Goal: Information Seeking & Learning: Learn about a topic

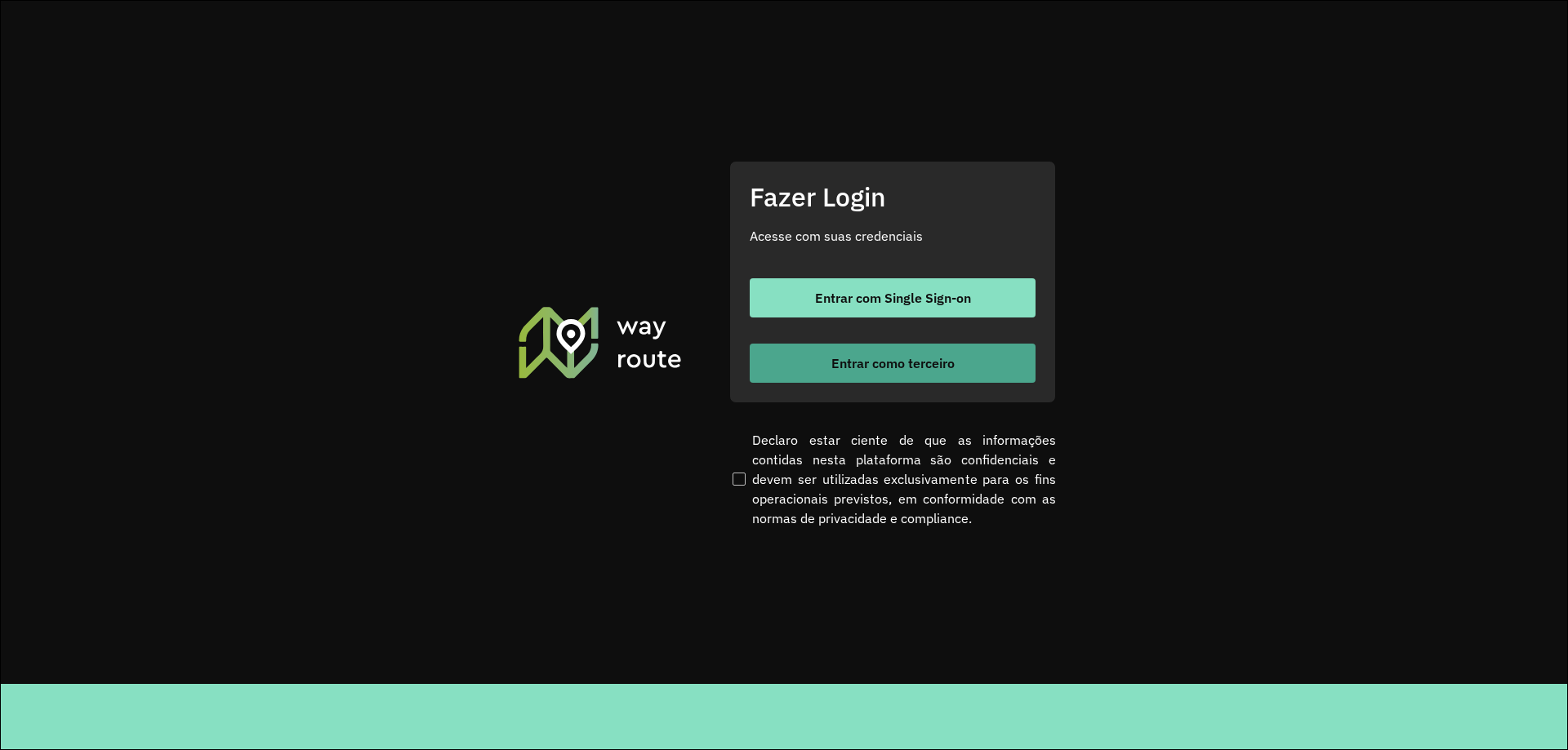
click at [916, 349] on button "Entrar como terceiro" at bounding box center [892, 363] width 286 height 40
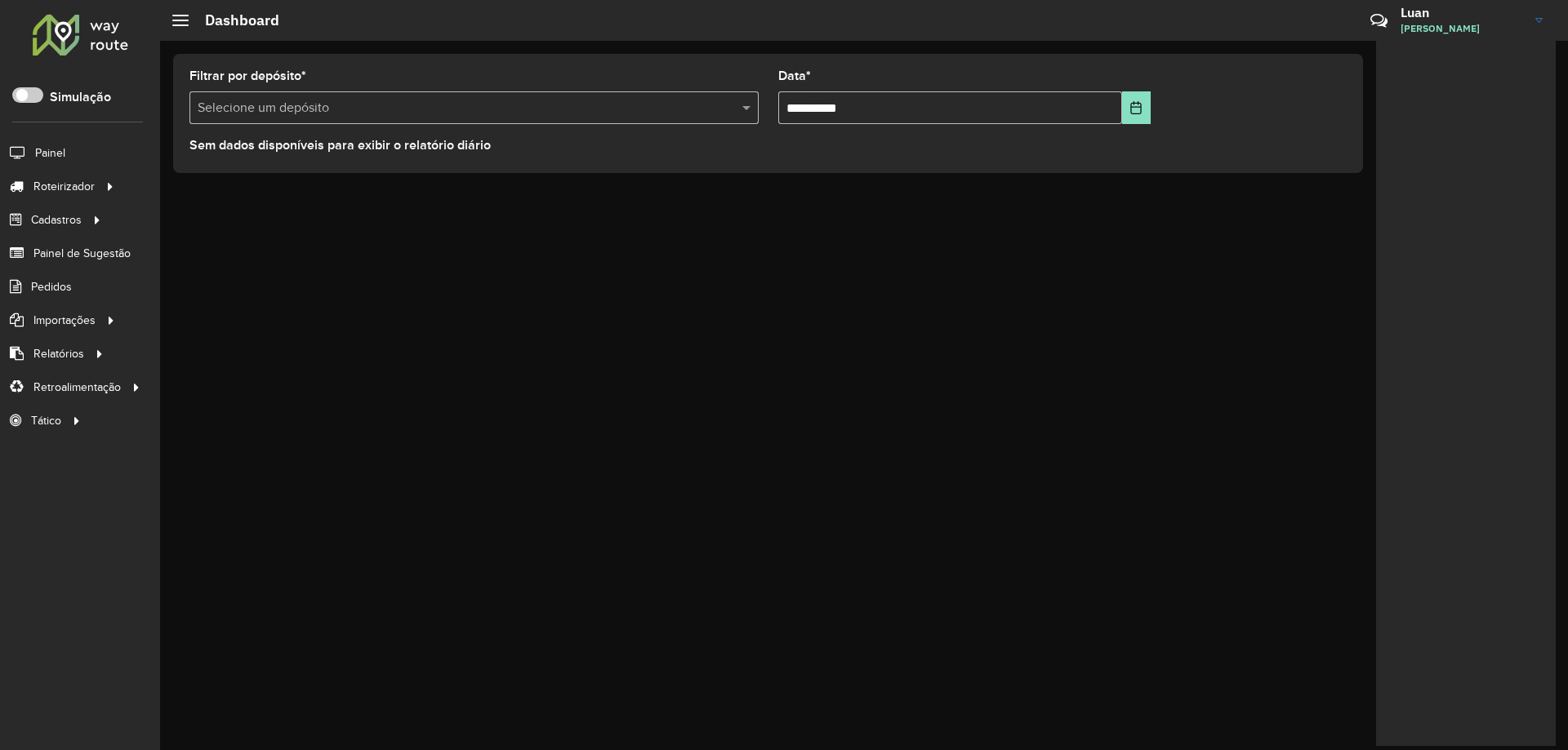
click at [410, 106] on input "text" at bounding box center [458, 108] width 521 height 19
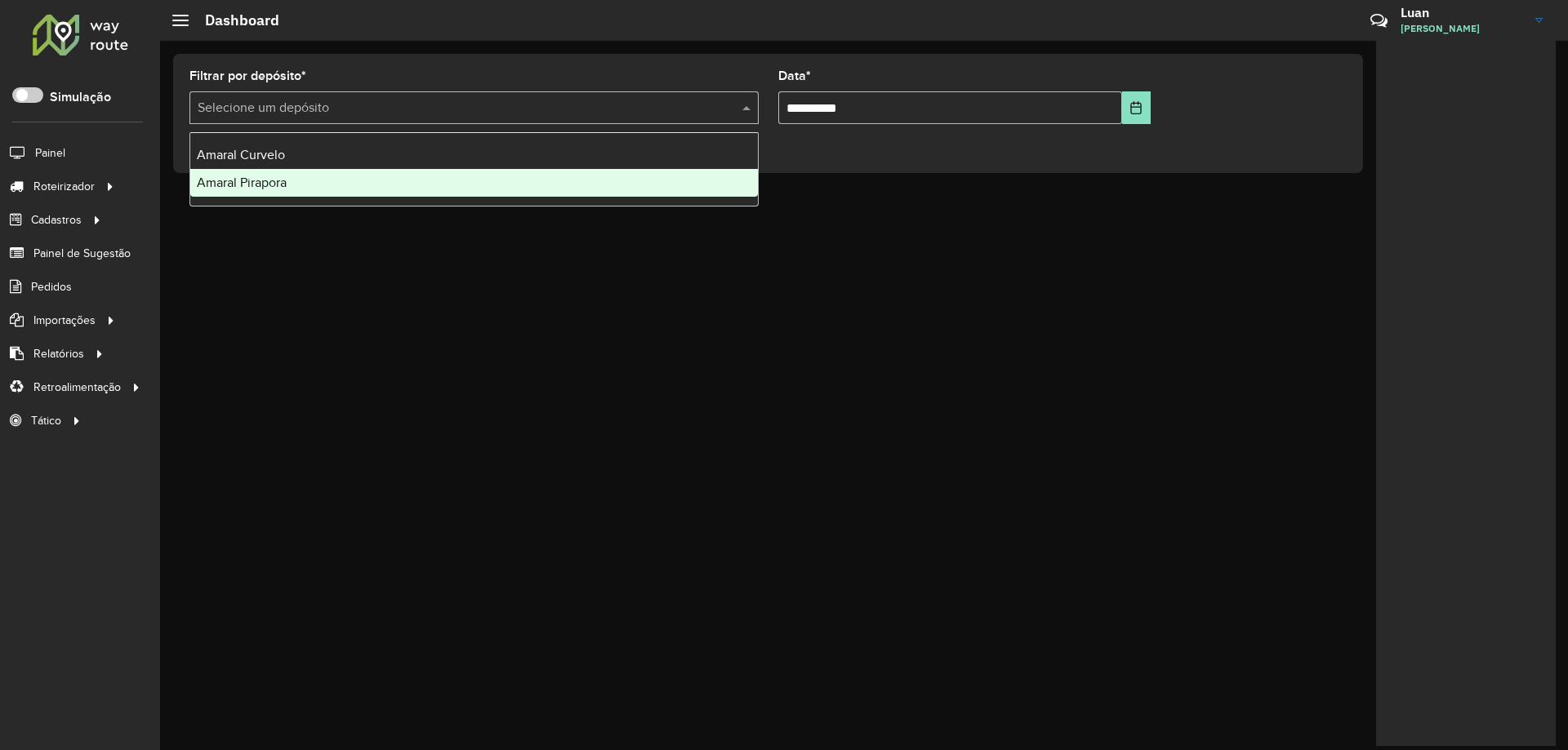
click at [294, 184] on div "Amaral Pirapora" at bounding box center [474, 183] width 567 height 28
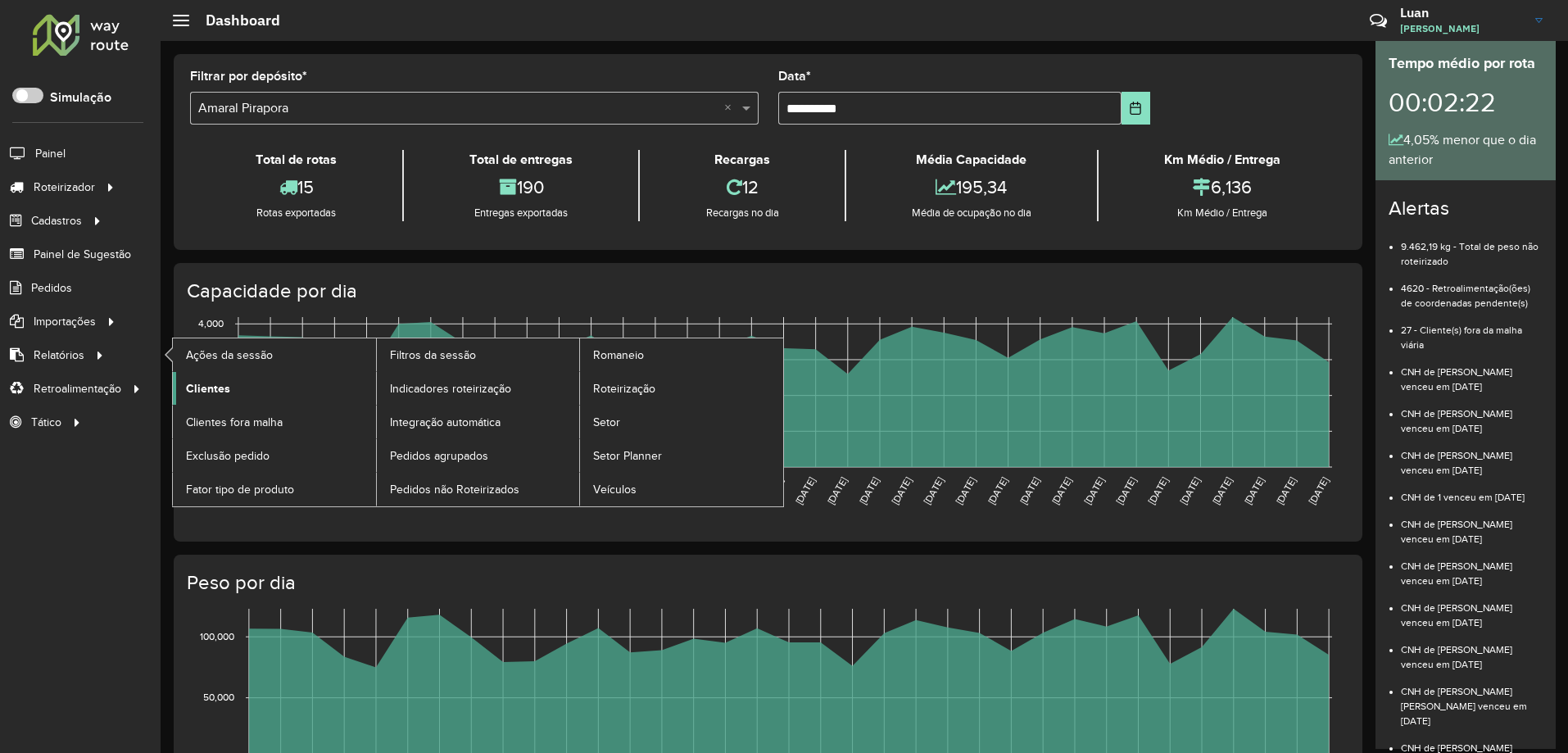
click at [220, 387] on span "Clientes" at bounding box center [208, 388] width 44 height 18
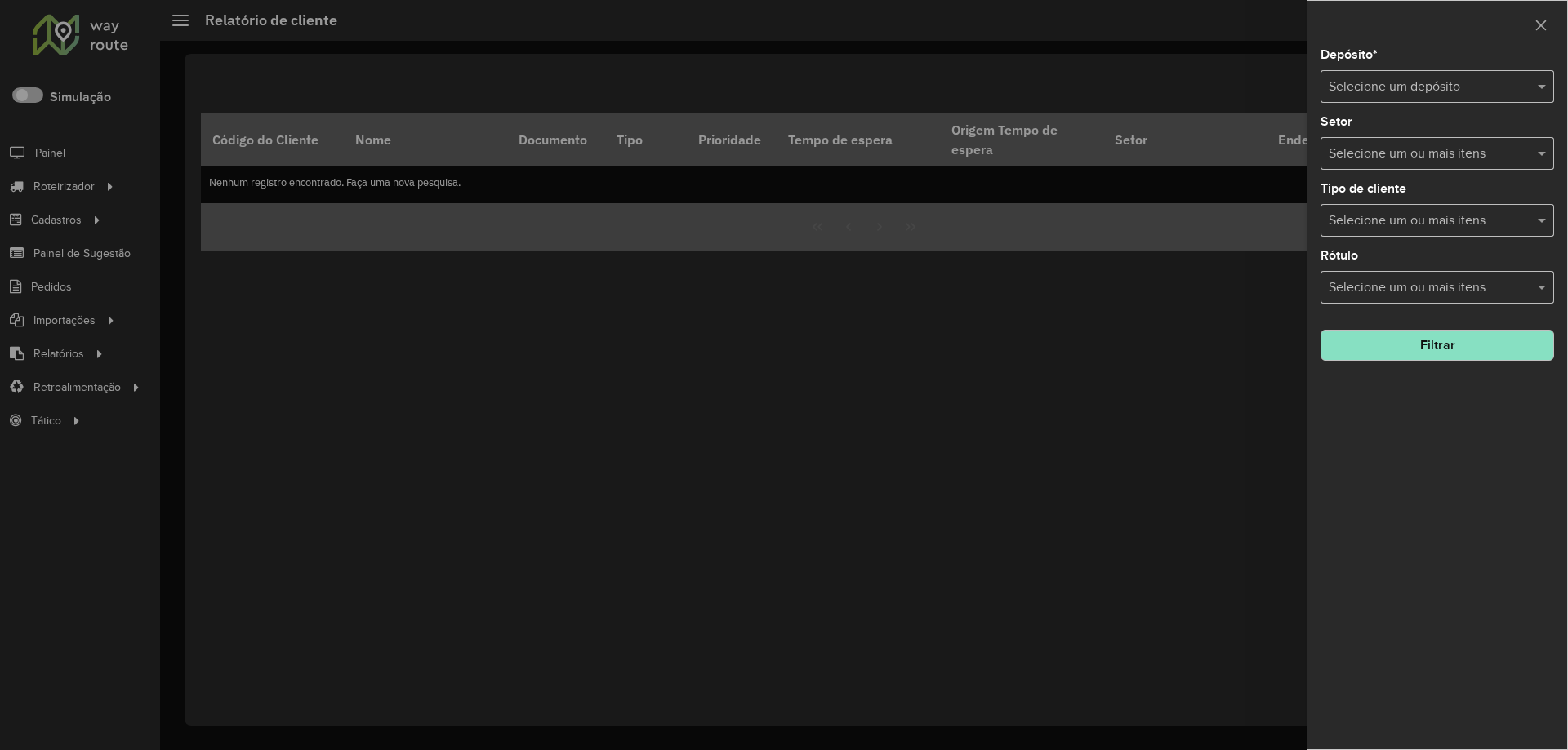
click at [1402, 90] on input "text" at bounding box center [1421, 86] width 185 height 19
click at [1394, 136] on span "Amaral Curvelo" at bounding box center [1372, 133] width 88 height 14
click at [1430, 350] on button "Filtrar" at bounding box center [1437, 346] width 234 height 31
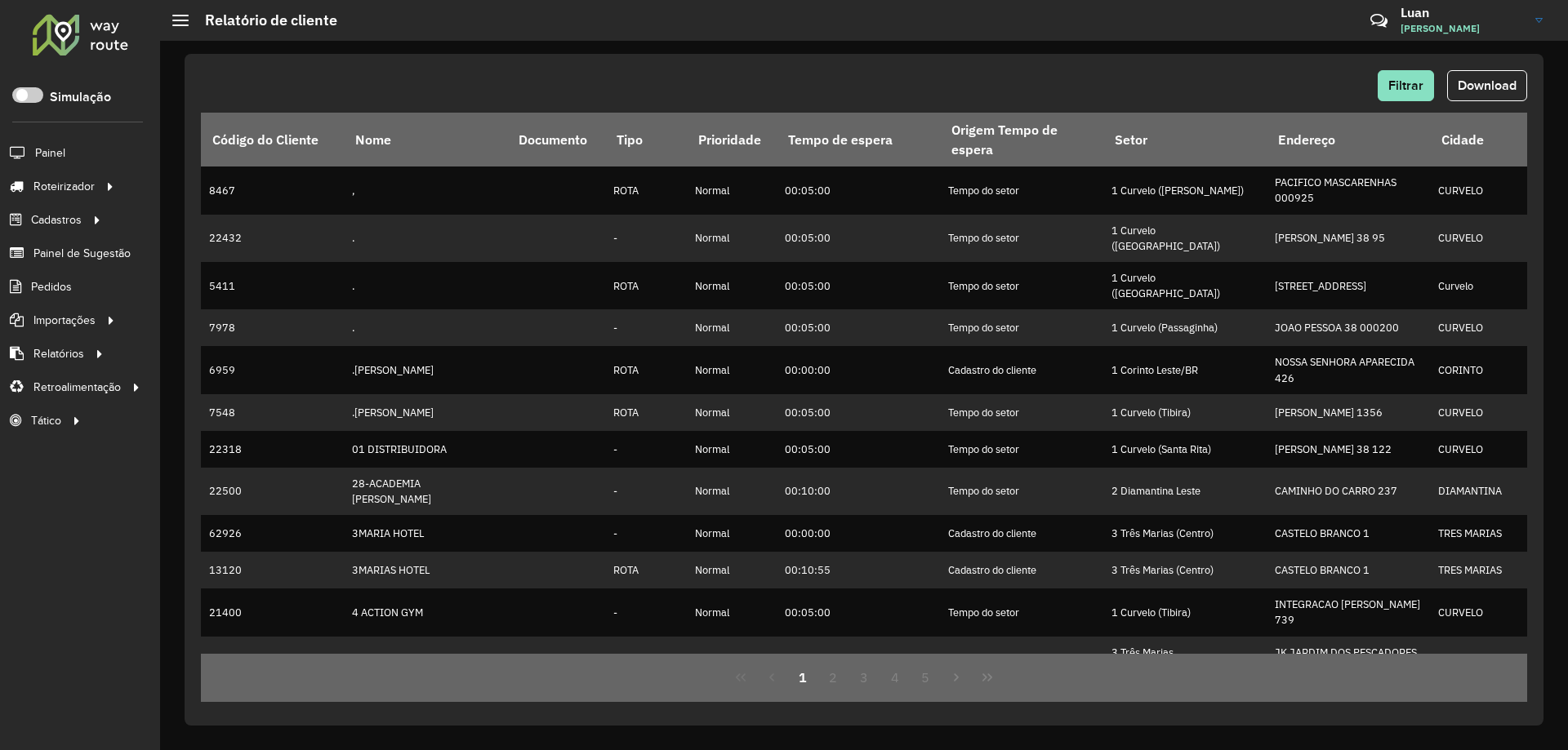
click at [1506, 87] on span "Download" at bounding box center [1488, 85] width 59 height 14
click at [1394, 95] on button "Filtrar" at bounding box center [1405, 85] width 56 height 31
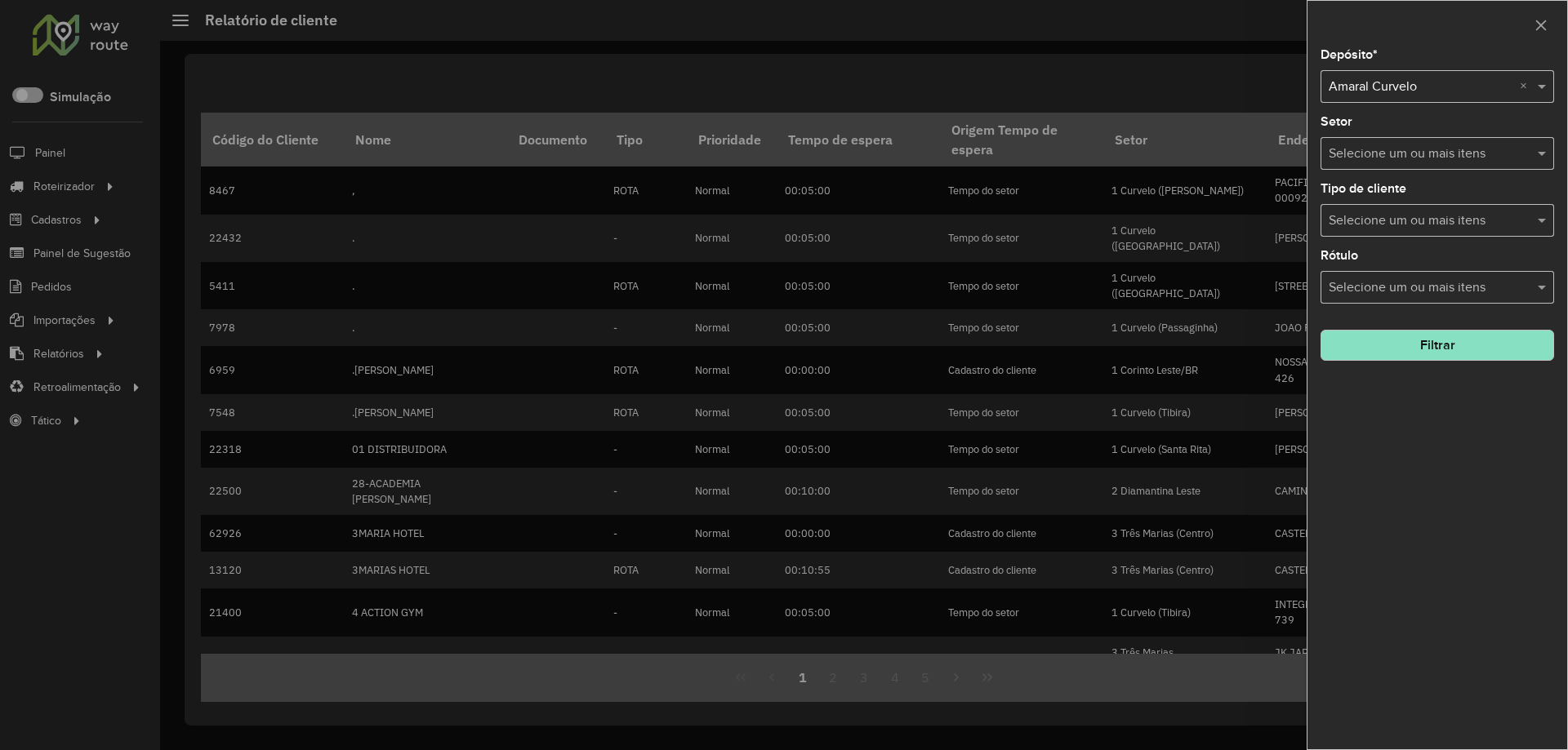
click at [1513, 86] on input "text" at bounding box center [1421, 86] width 185 height 19
click at [1411, 132] on span "Amaral Pirapora" at bounding box center [1373, 133] width 90 height 14
click at [1433, 348] on button "Filtrar" at bounding box center [1437, 346] width 234 height 31
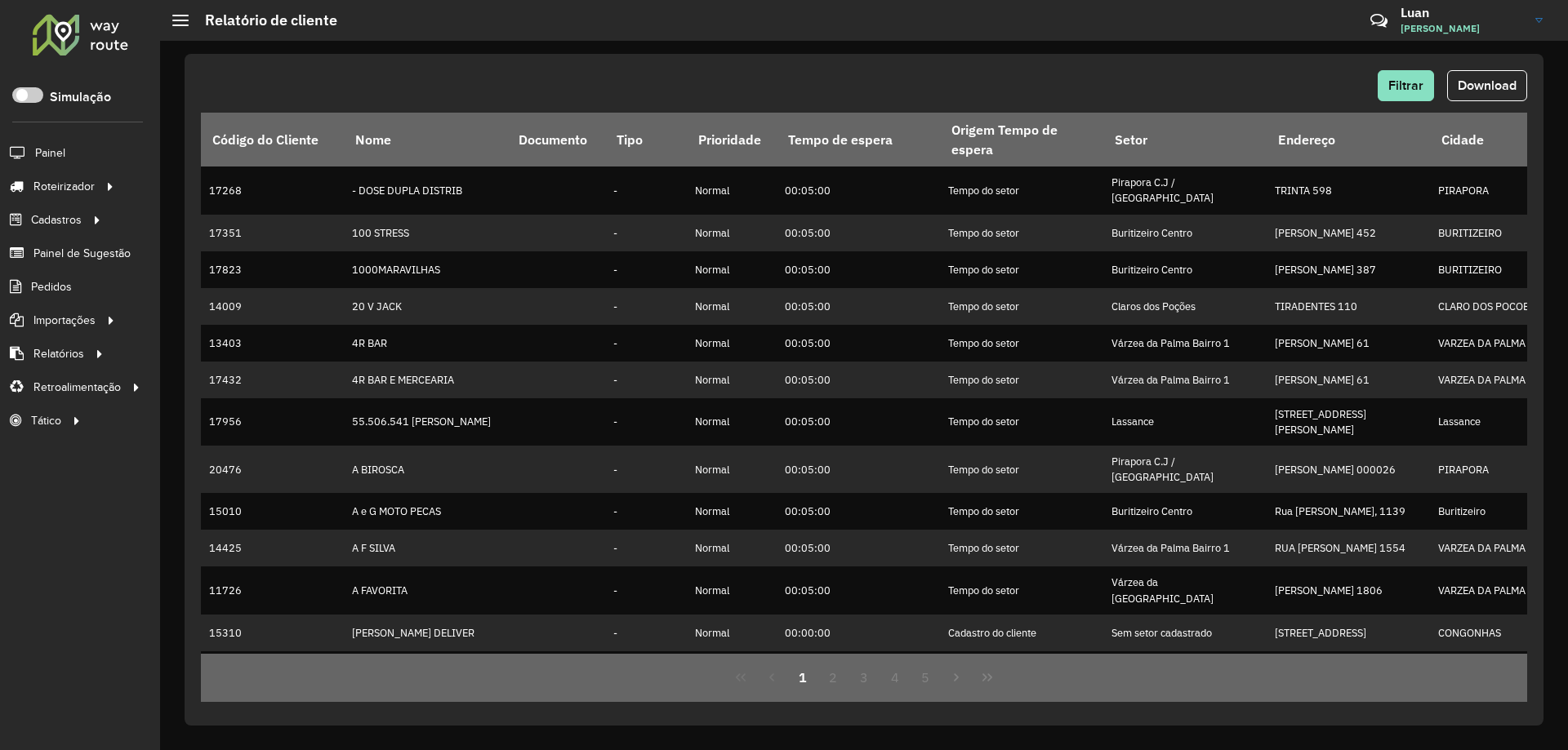
click at [1487, 92] on button "Download" at bounding box center [1487, 85] width 80 height 31
click at [1066, 86] on div "Filtrar Download" at bounding box center [864, 85] width 1327 height 31
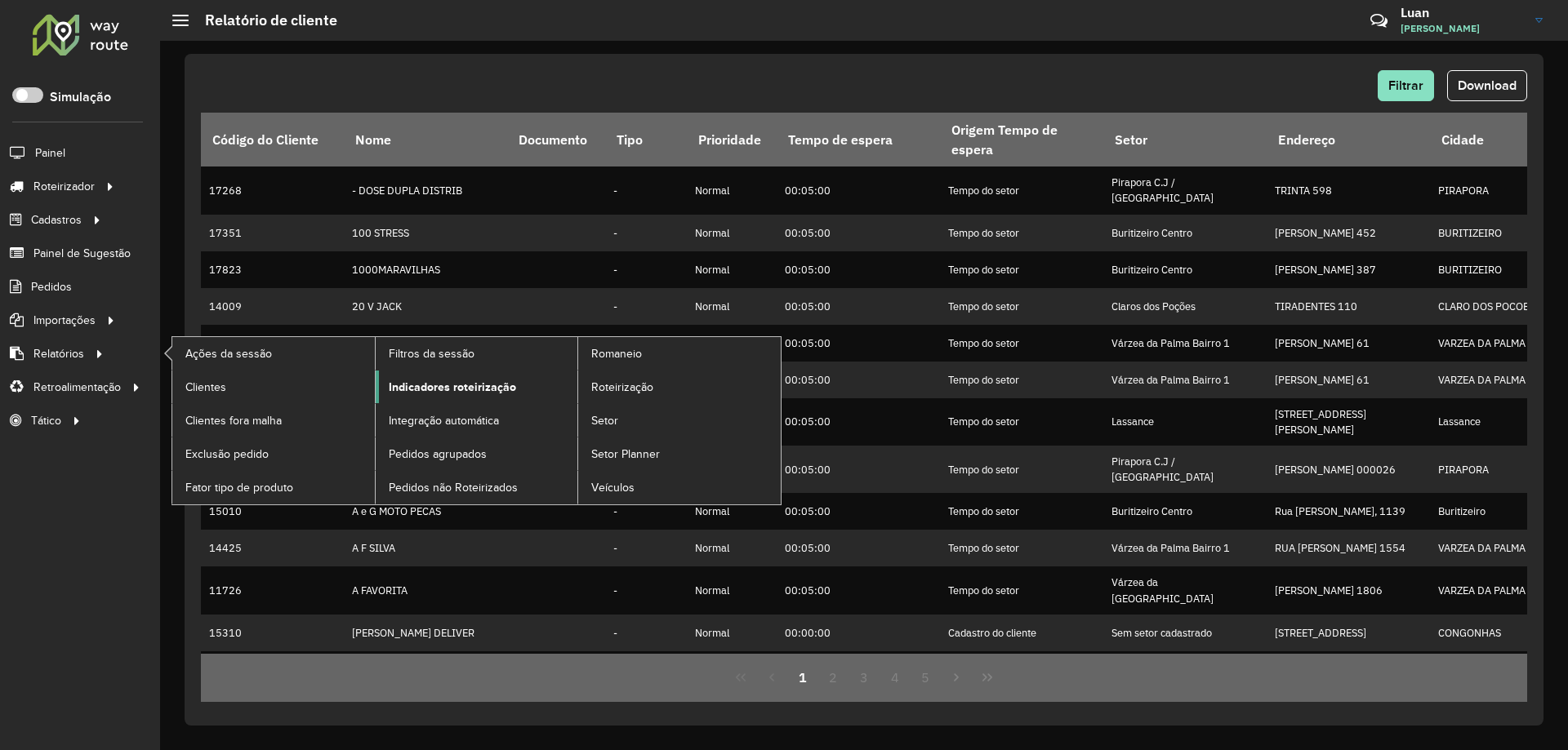
click at [444, 388] on span "Indicadores roteirização" at bounding box center [452, 387] width 128 height 17
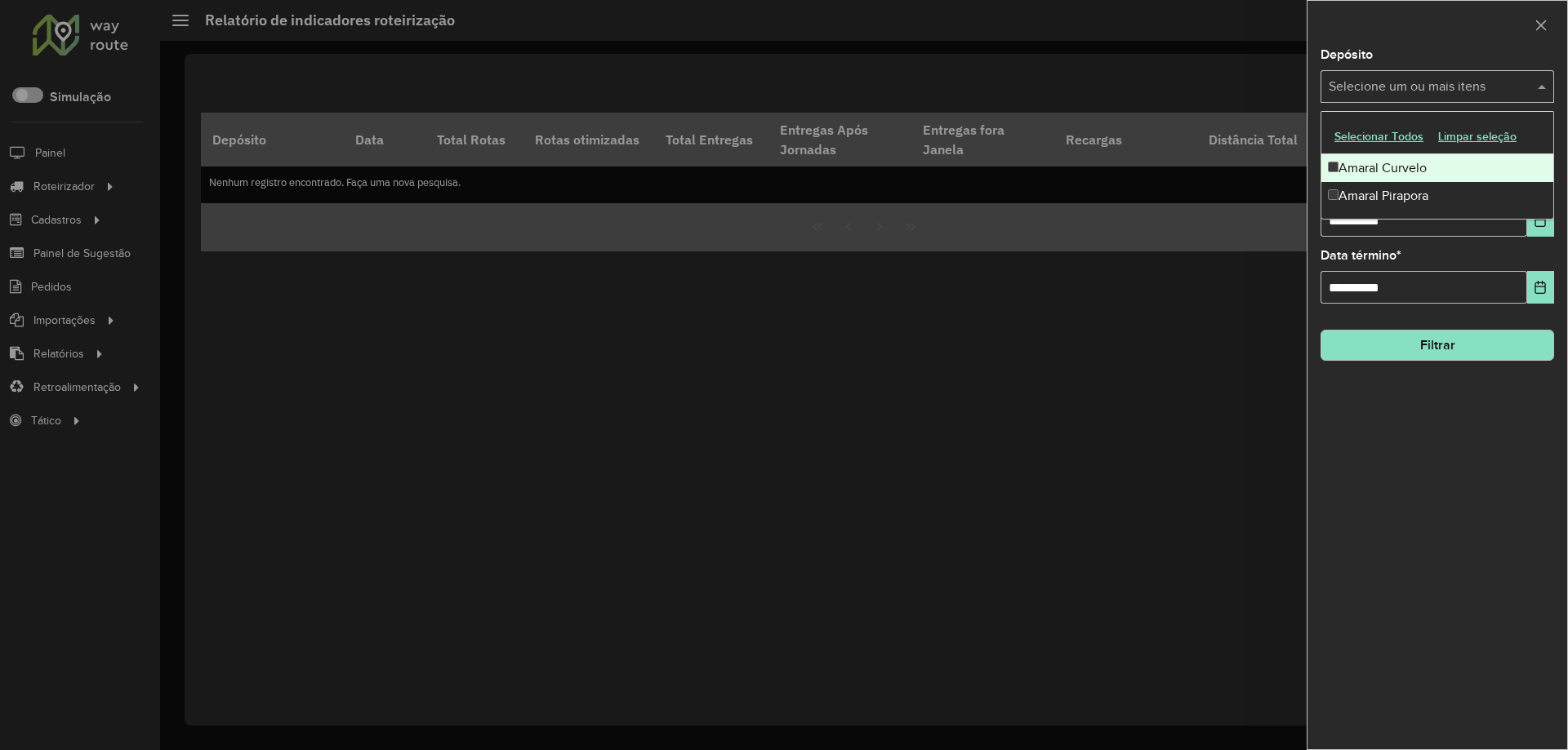
click at [1372, 90] on input "text" at bounding box center [1429, 86] width 209 height 19
click at [1364, 178] on div "Amaral Curvelo" at bounding box center [1437, 168] width 232 height 28
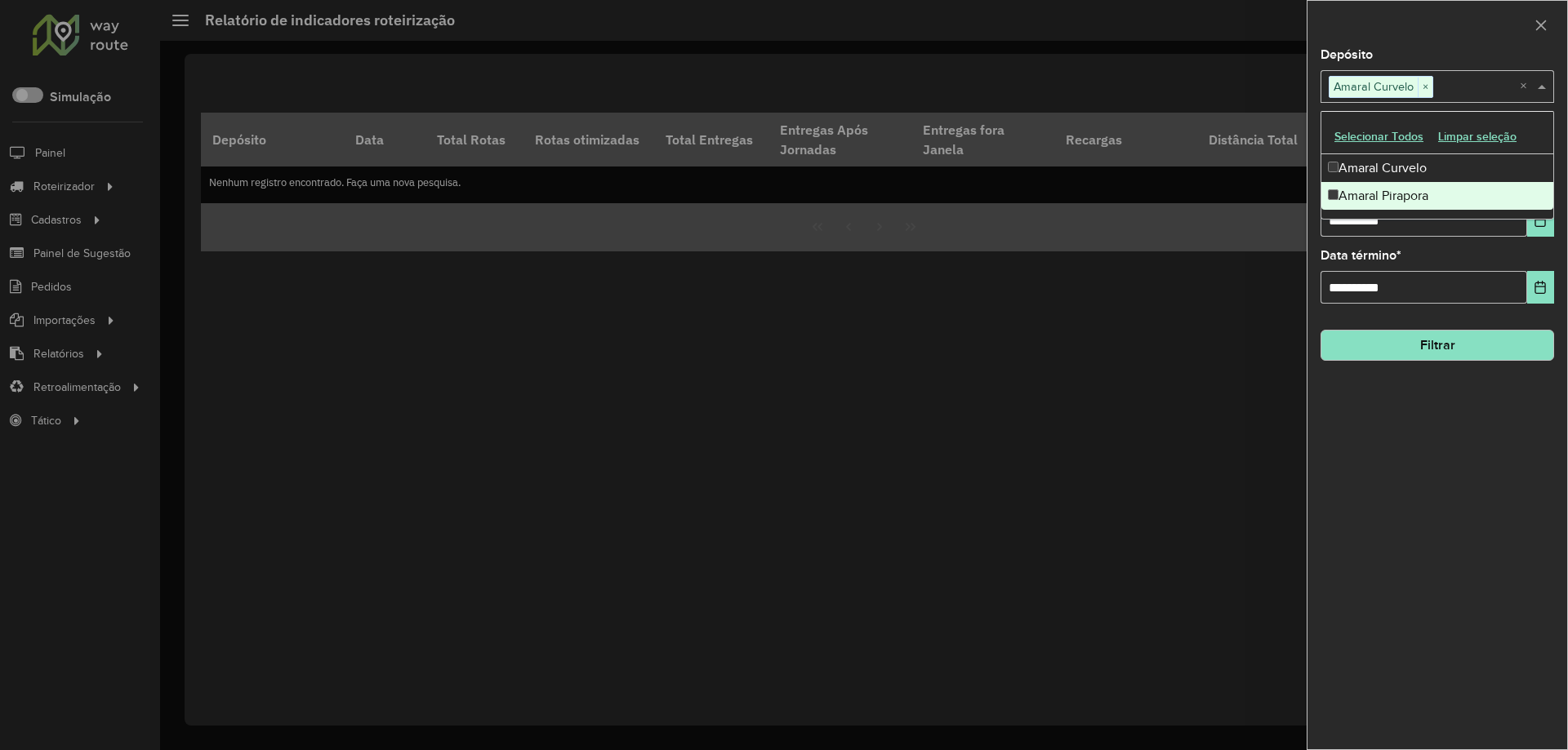
click at [1351, 241] on div "**********" at bounding box center [1437, 399] width 259 height 700
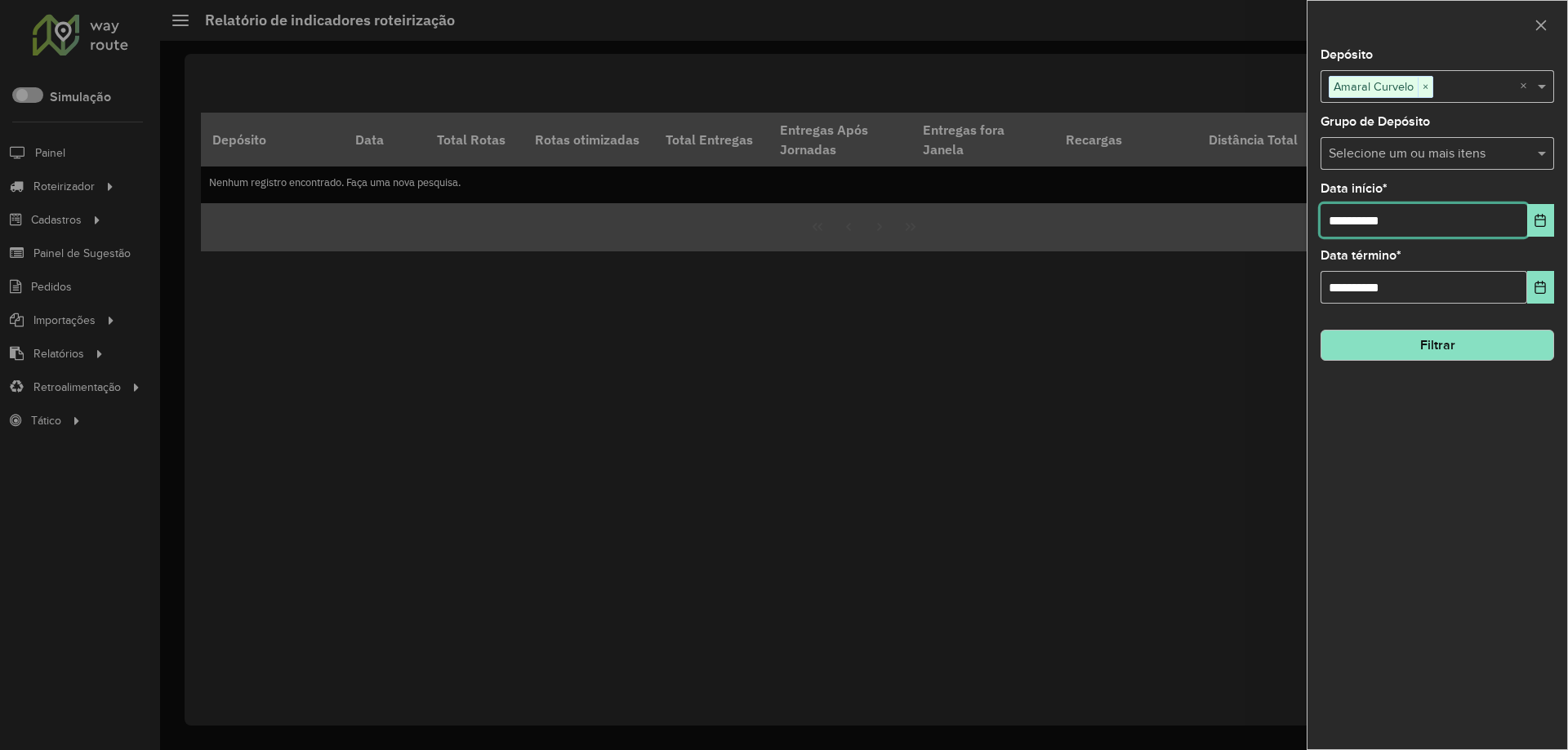
click at [1348, 224] on input "**********" at bounding box center [1424, 221] width 207 height 33
type input "**********"
click at [1400, 340] on button "Filtrar" at bounding box center [1437, 346] width 234 height 31
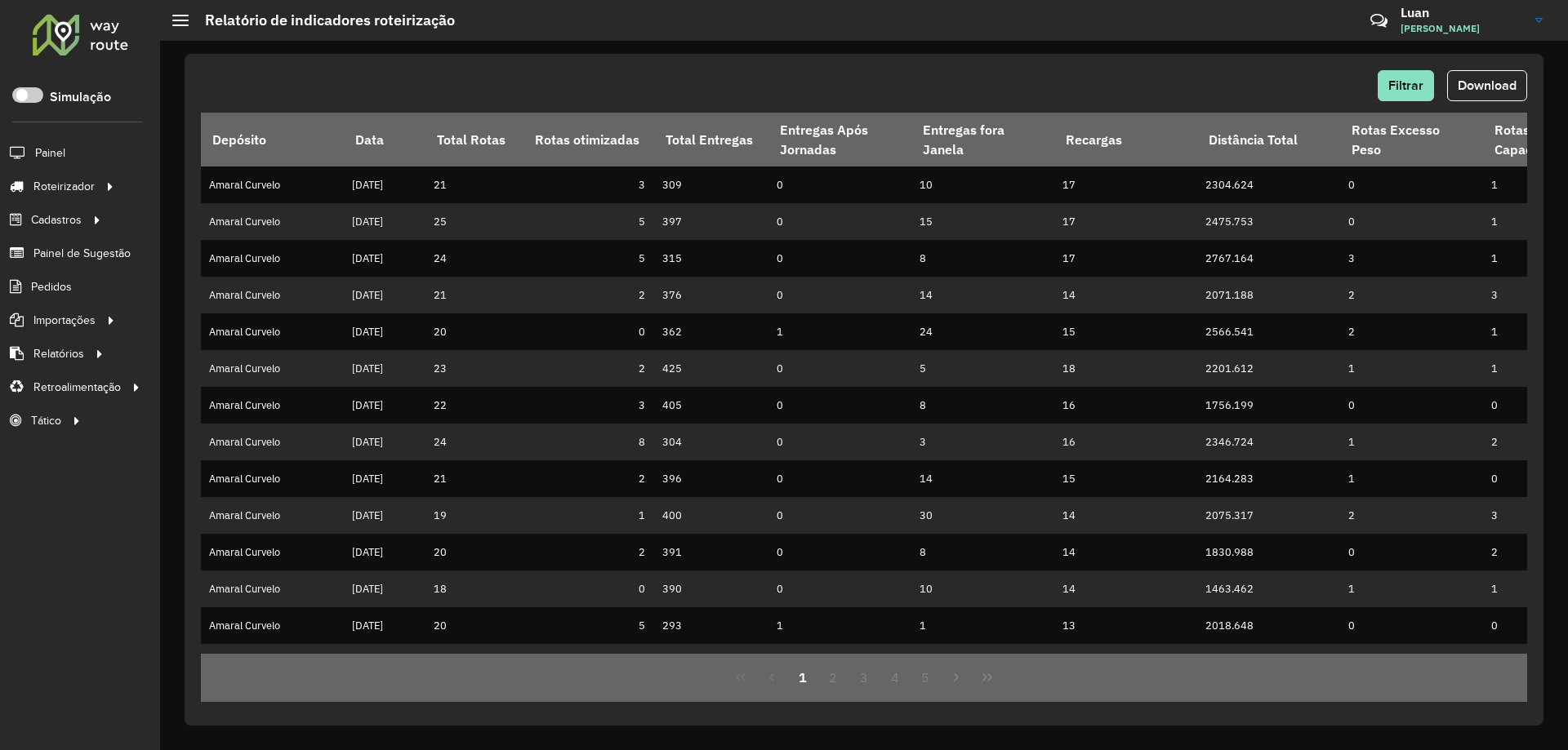
click at [1486, 90] on span "Download" at bounding box center [1488, 85] width 59 height 14
click at [1159, 87] on div "Filtrar Download" at bounding box center [864, 85] width 1327 height 31
click at [1381, 83] on button "Filtrar" at bounding box center [1405, 85] width 56 height 31
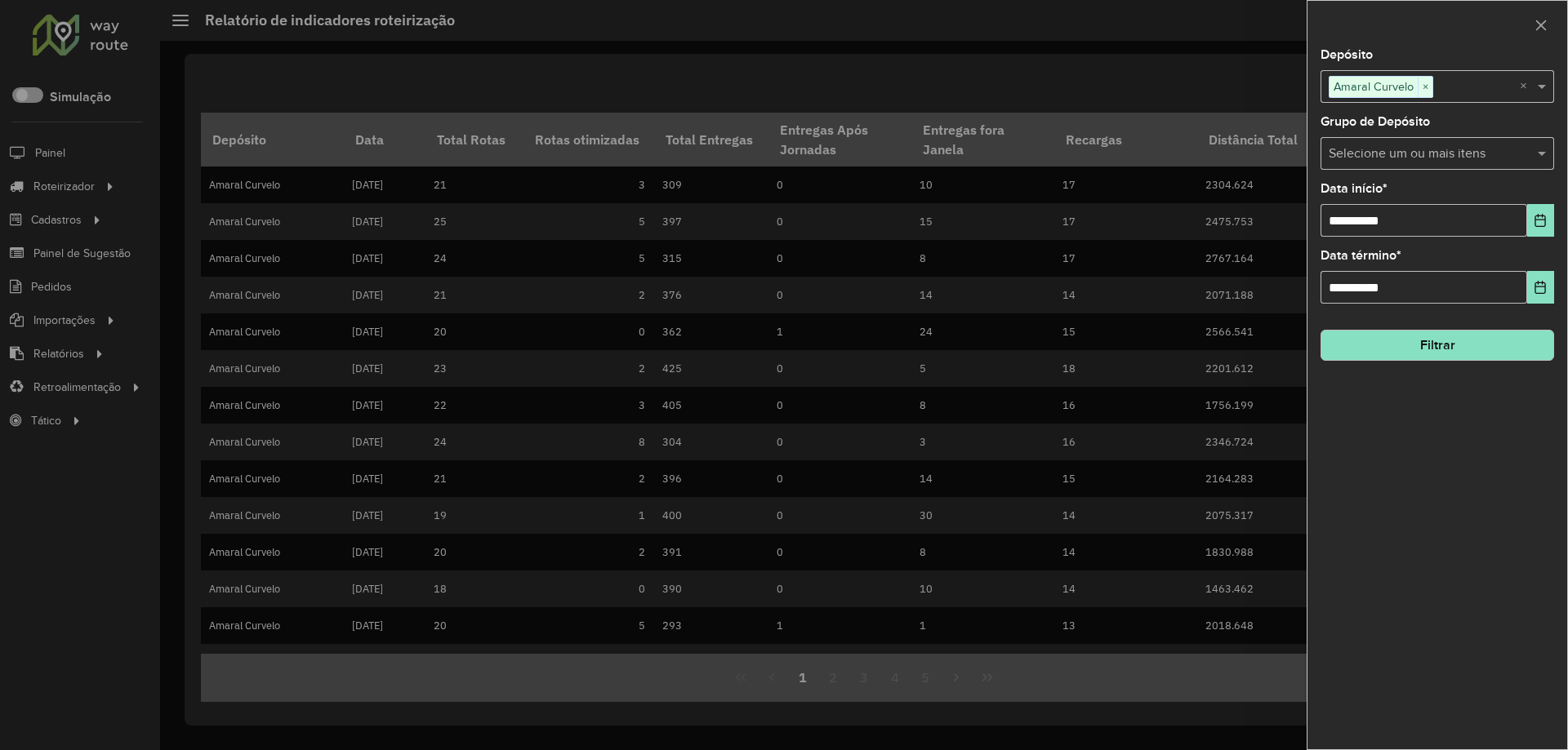
click at [1413, 90] on span "Amaral Curvelo" at bounding box center [1374, 85] width 88 height 19
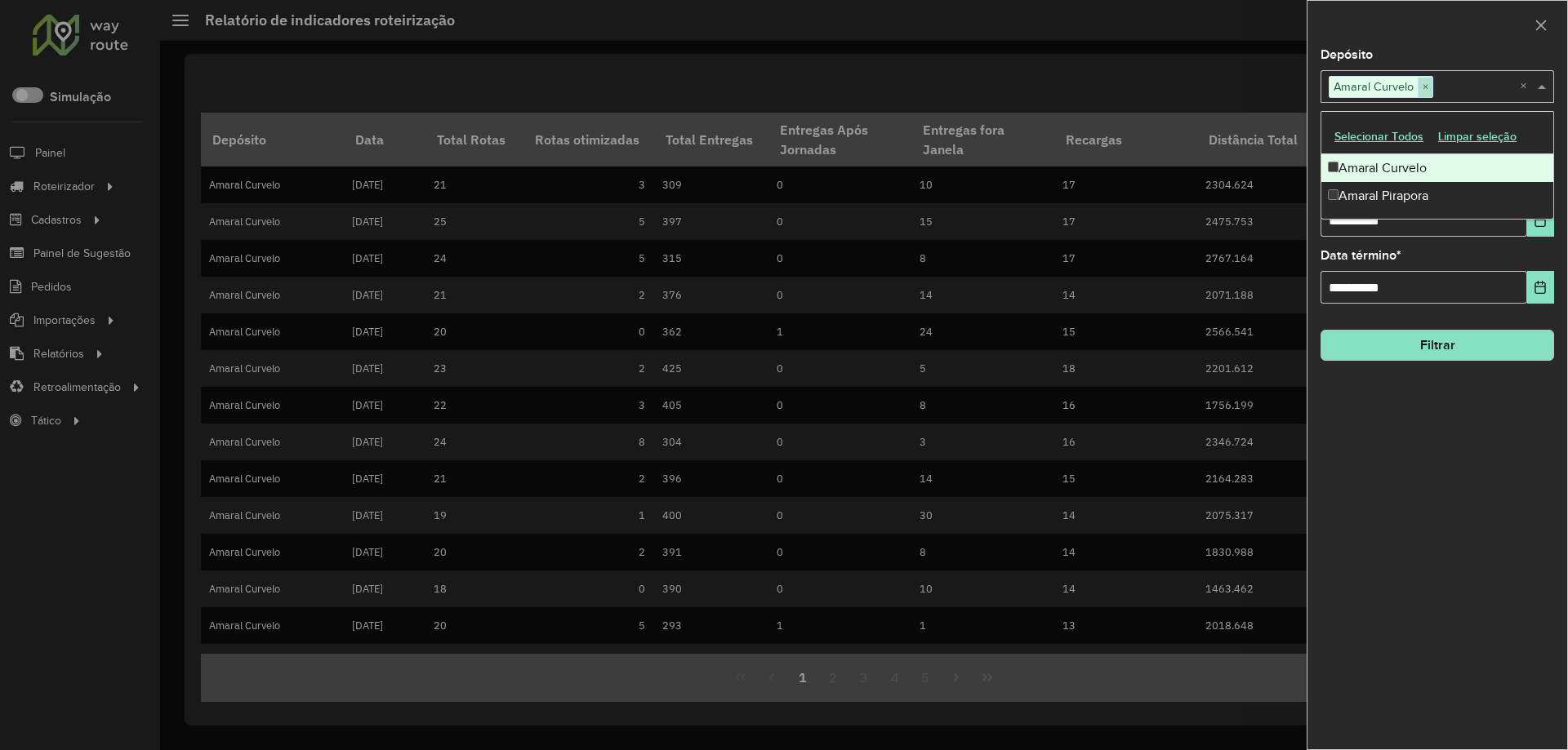
click at [1422, 88] on span "×" at bounding box center [1425, 86] width 15 height 19
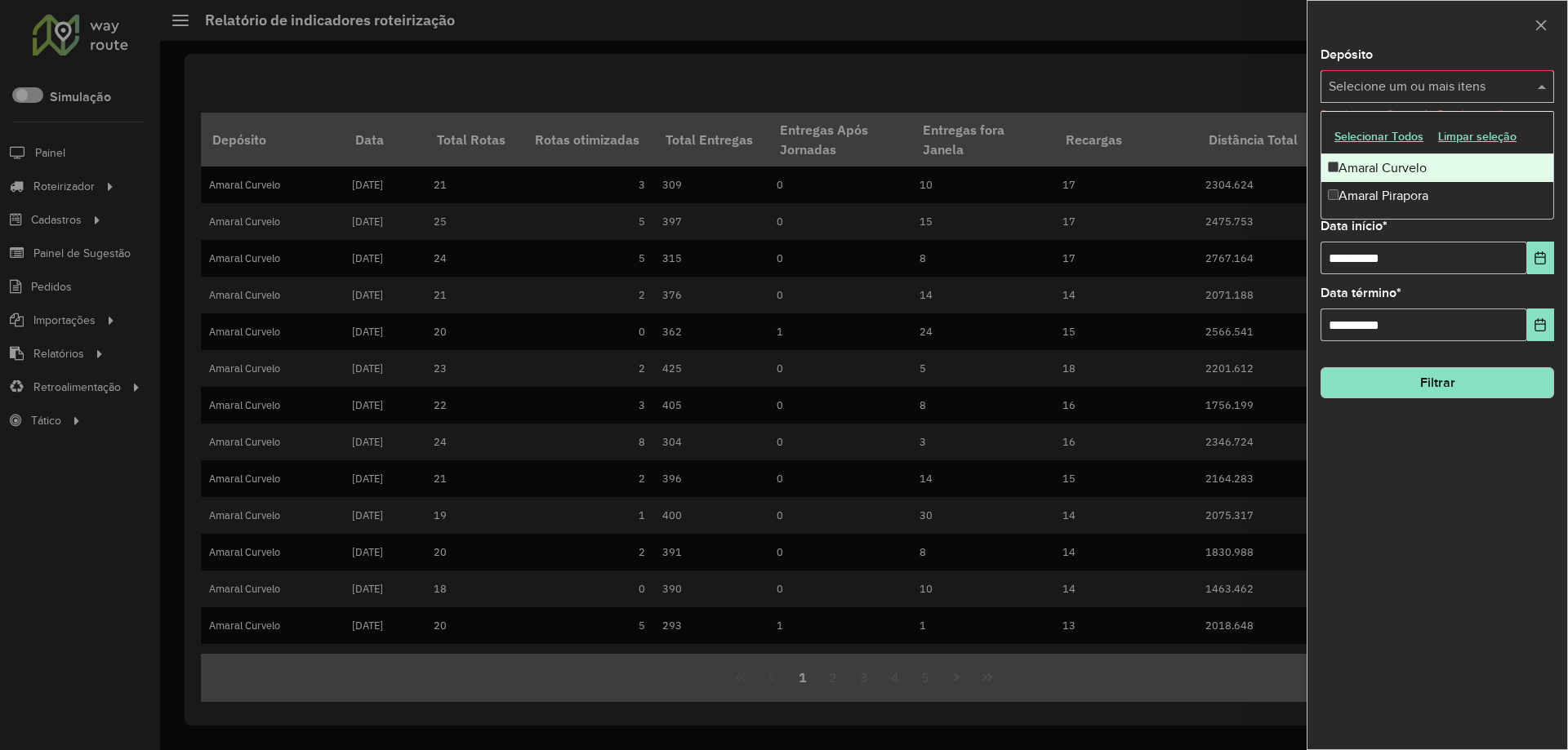
click at [1422, 88] on input "text" at bounding box center [1429, 86] width 209 height 19
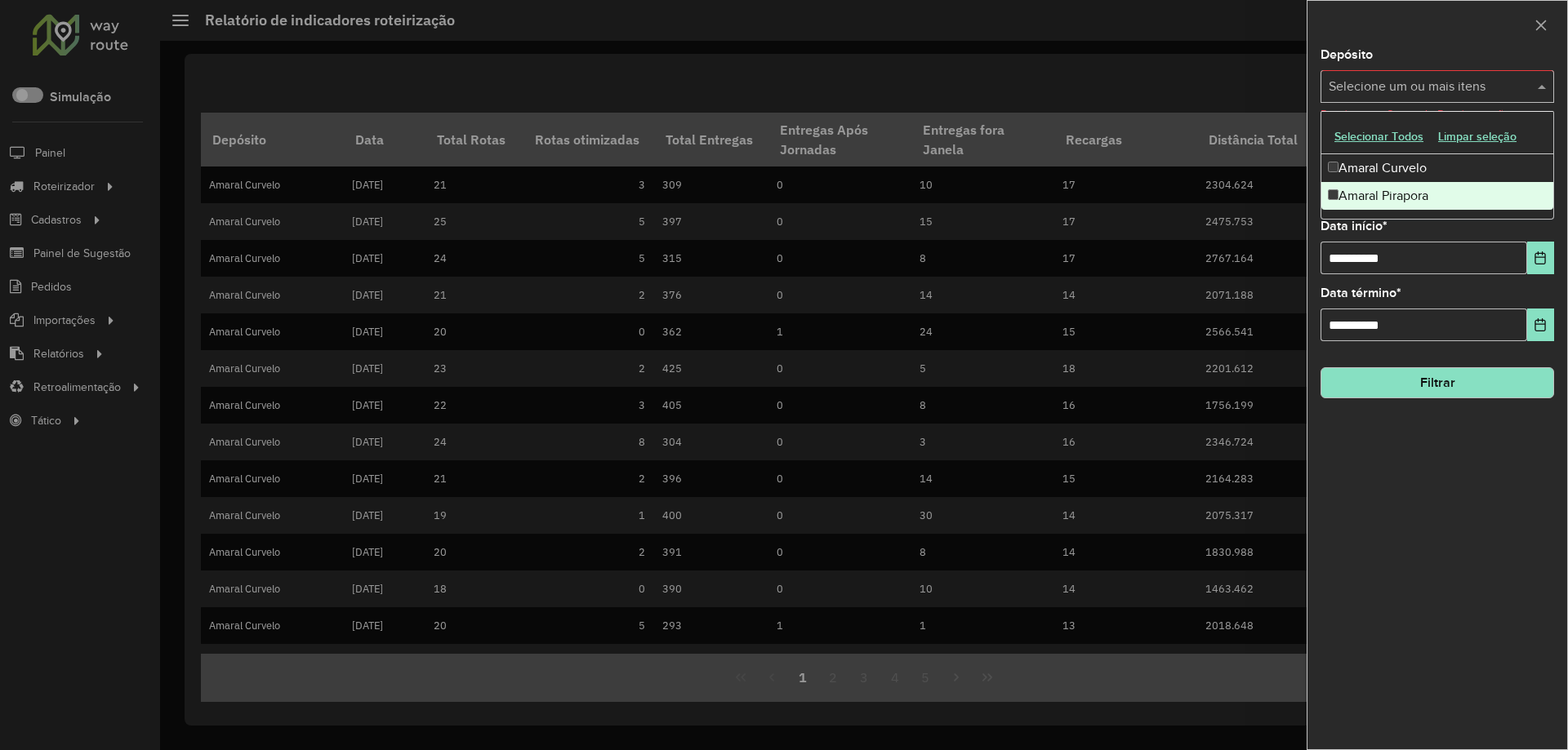
click at [1386, 196] on div "Amaral Pirapora" at bounding box center [1437, 196] width 232 height 28
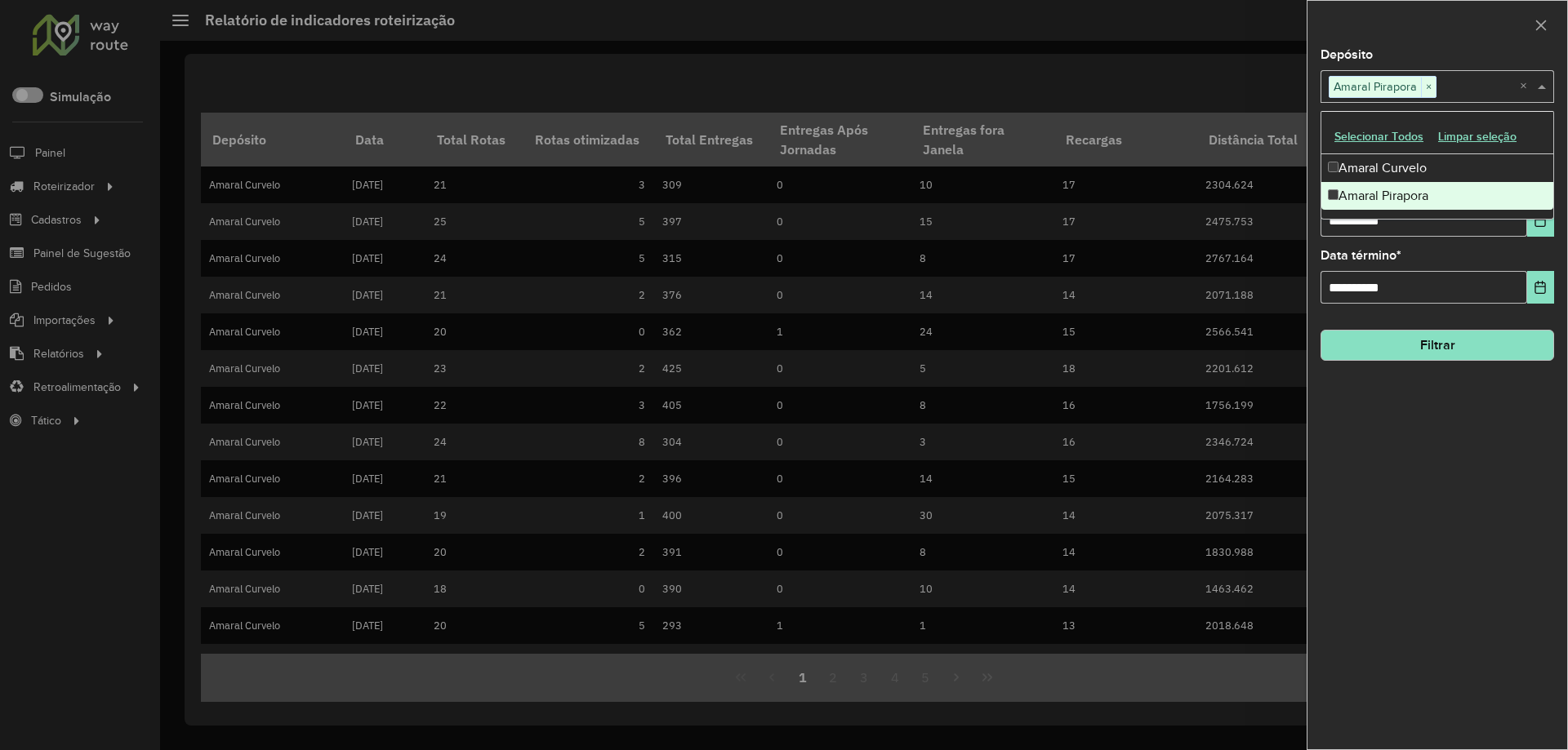
click at [1401, 347] on button "Filtrar" at bounding box center [1437, 346] width 234 height 31
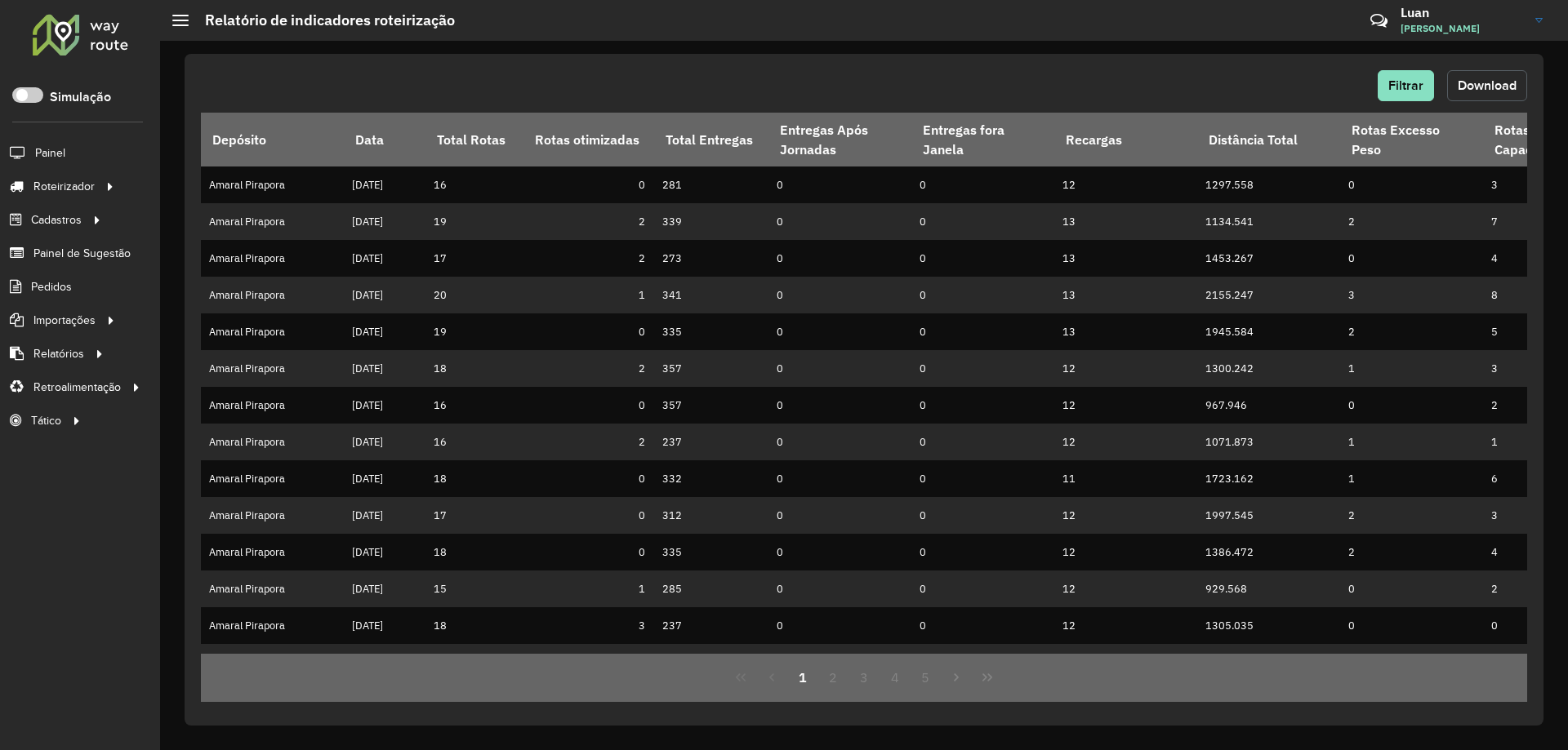
click at [1498, 86] on span "Download" at bounding box center [1488, 85] width 59 height 14
click at [1124, 79] on div "Filtrar Download" at bounding box center [864, 85] width 1327 height 31
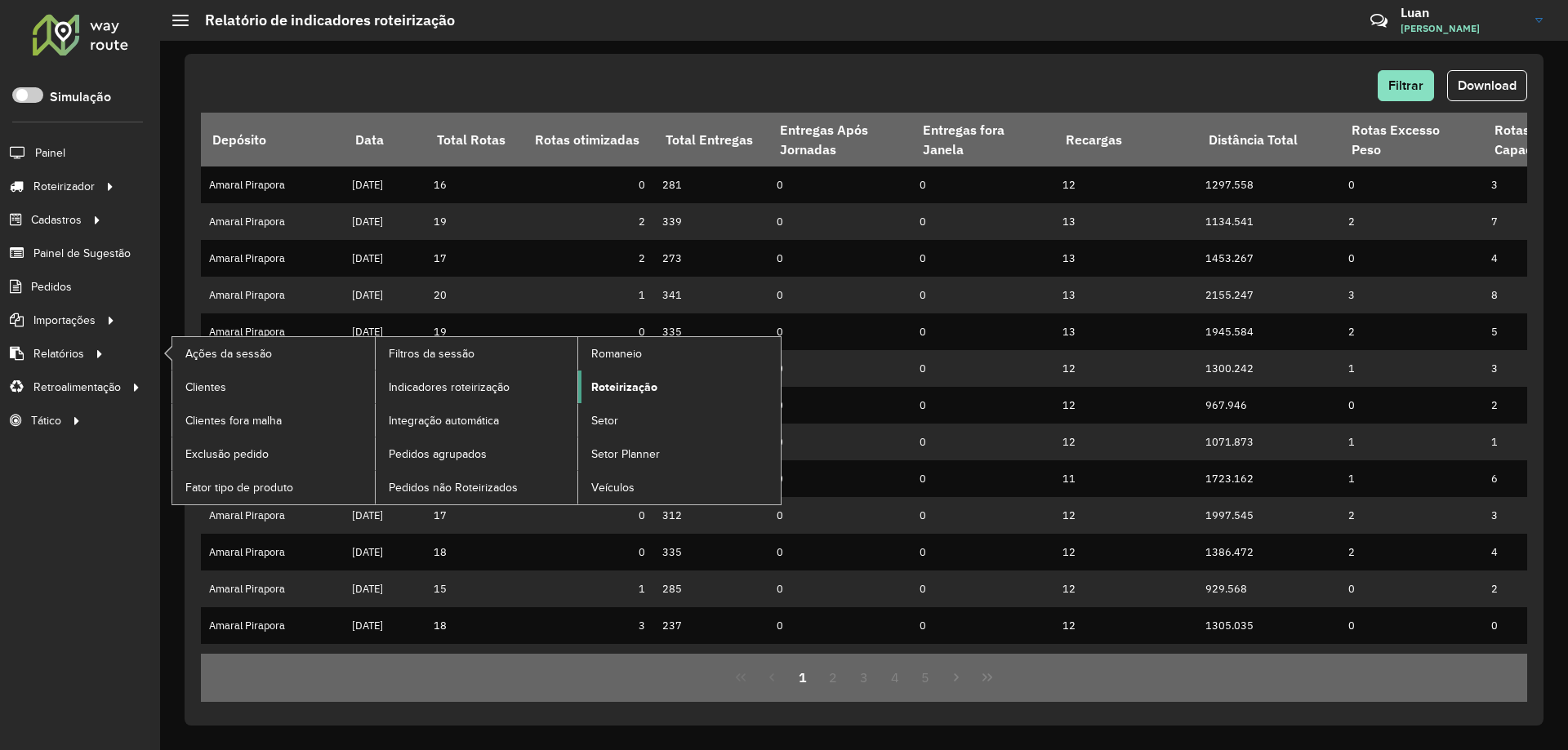
click at [618, 385] on span "Roteirização" at bounding box center [624, 387] width 66 height 17
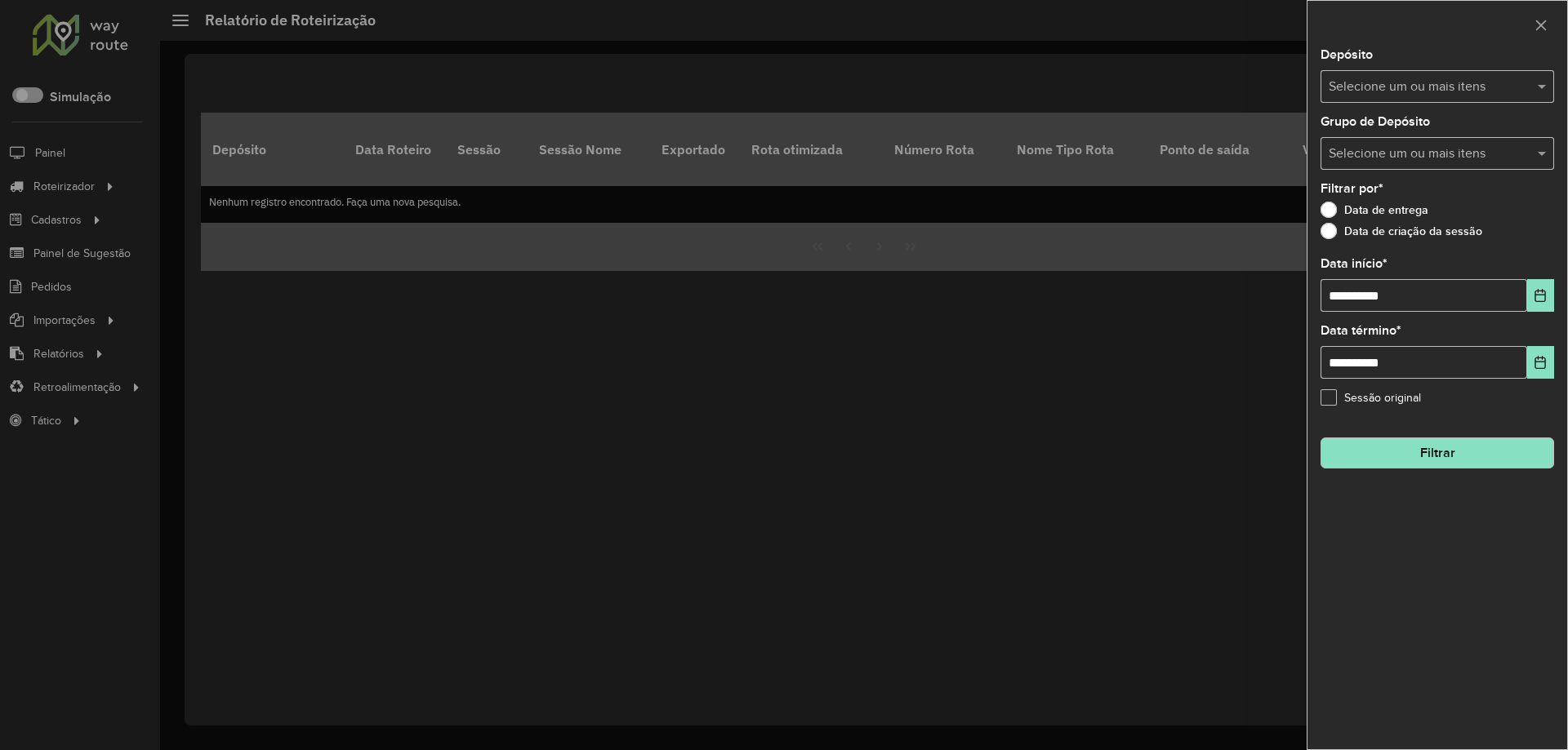
click at [1379, 84] on input "text" at bounding box center [1429, 86] width 209 height 19
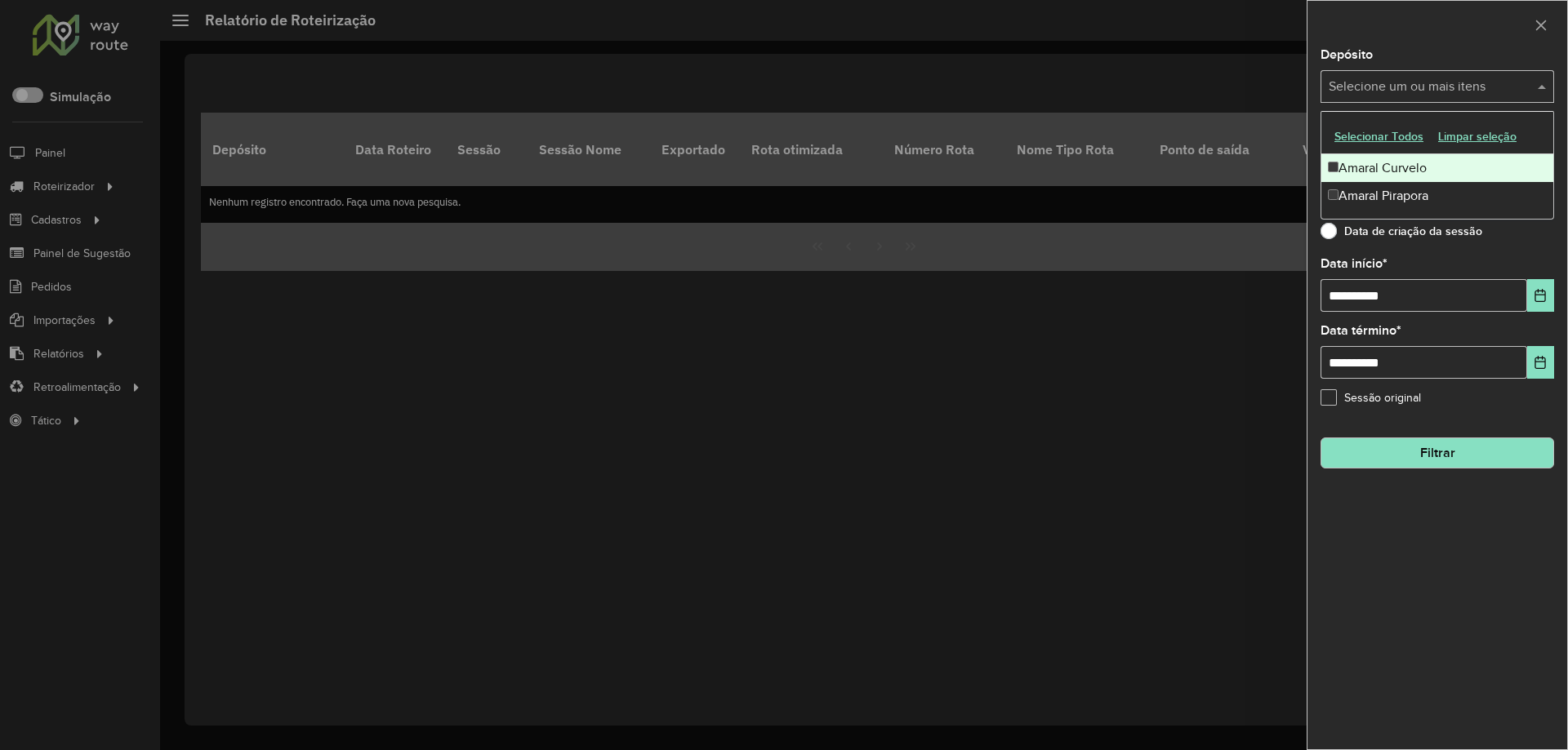
click at [1384, 172] on div "Amaral Curvelo" at bounding box center [1437, 168] width 232 height 28
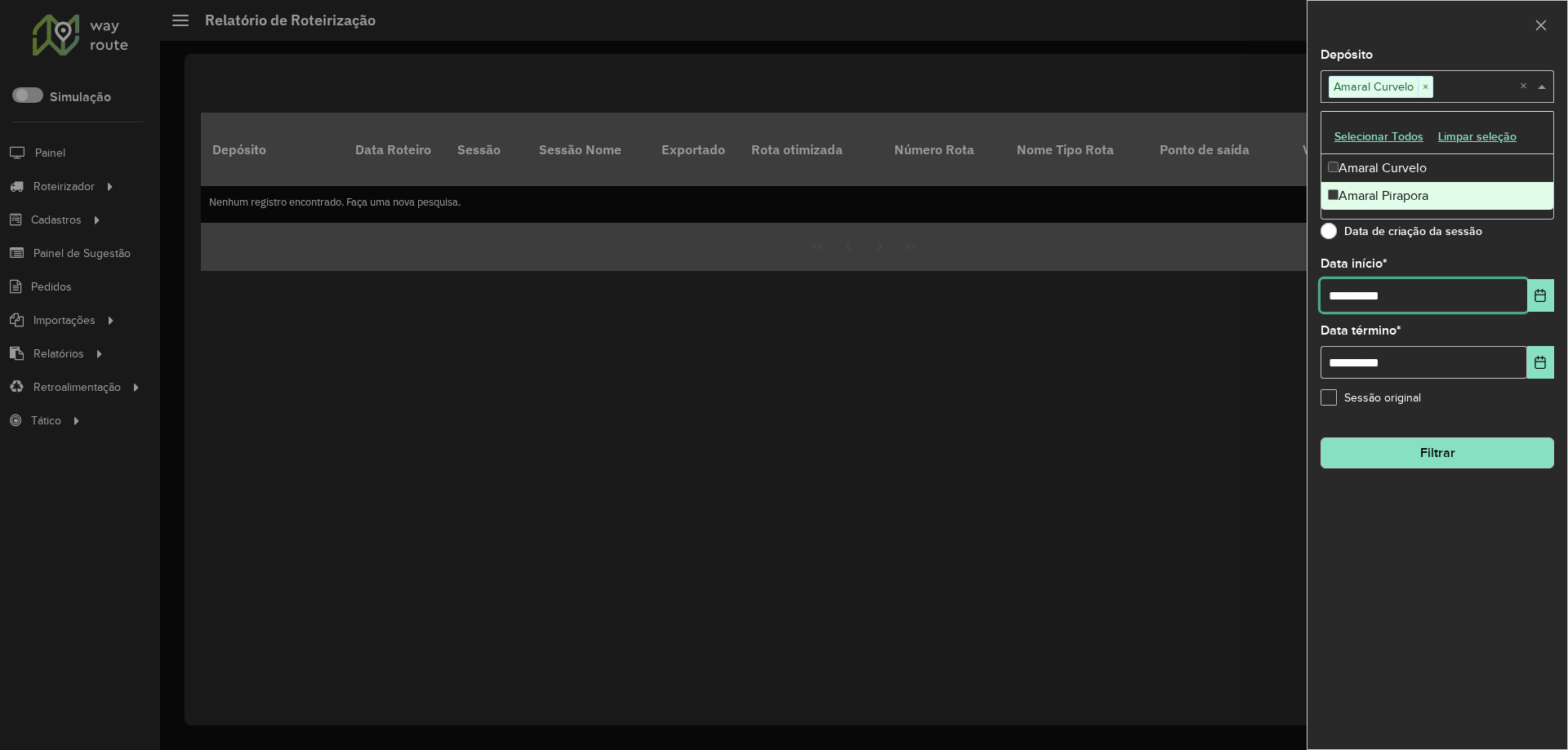
click at [1356, 295] on input "**********" at bounding box center [1424, 296] width 207 height 33
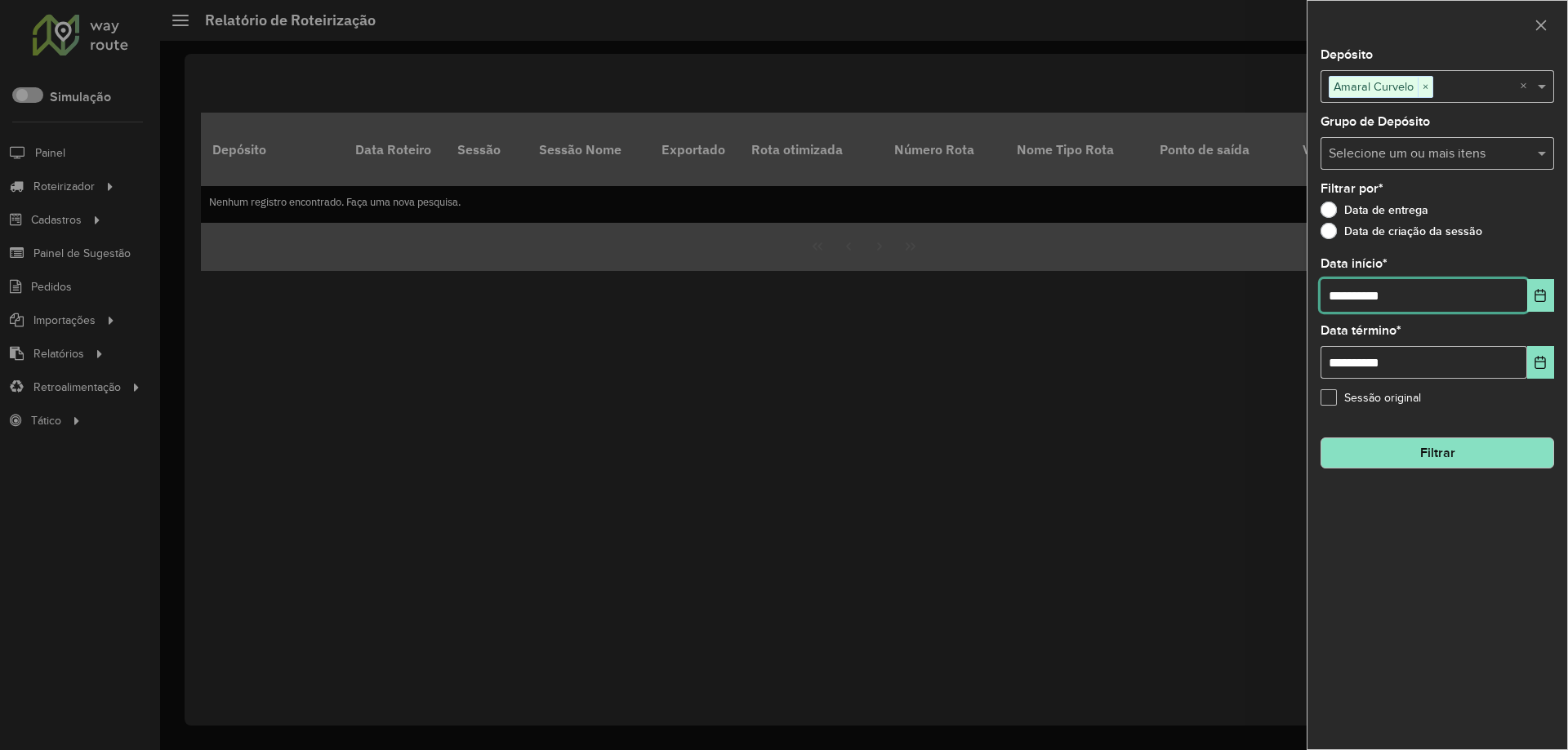
click at [1356, 295] on input "**********" at bounding box center [1424, 296] width 207 height 33
type input "**********"
click at [1422, 464] on button "Filtrar" at bounding box center [1437, 453] width 234 height 31
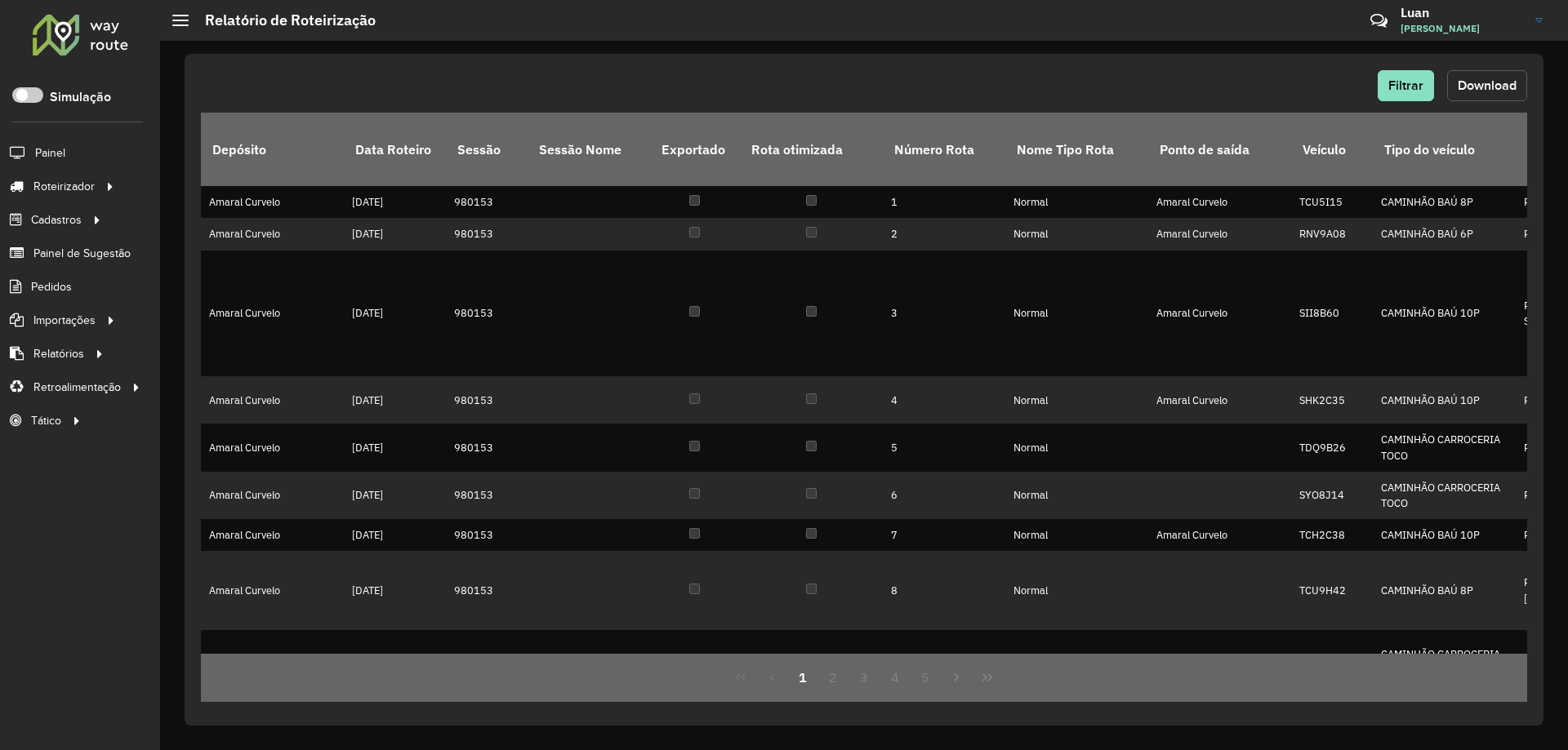
click at [1494, 84] on span "Download" at bounding box center [1488, 85] width 59 height 14
drag, startPoint x: 1194, startPoint y: 80, endPoint x: 1219, endPoint y: 80, distance: 25.0
click at [1194, 80] on div "Filtrar Download" at bounding box center [864, 85] width 1327 height 31
click at [1455, 80] on button "Download" at bounding box center [1487, 85] width 80 height 31
click at [1394, 85] on span "Filtrar" at bounding box center [1406, 85] width 35 height 14
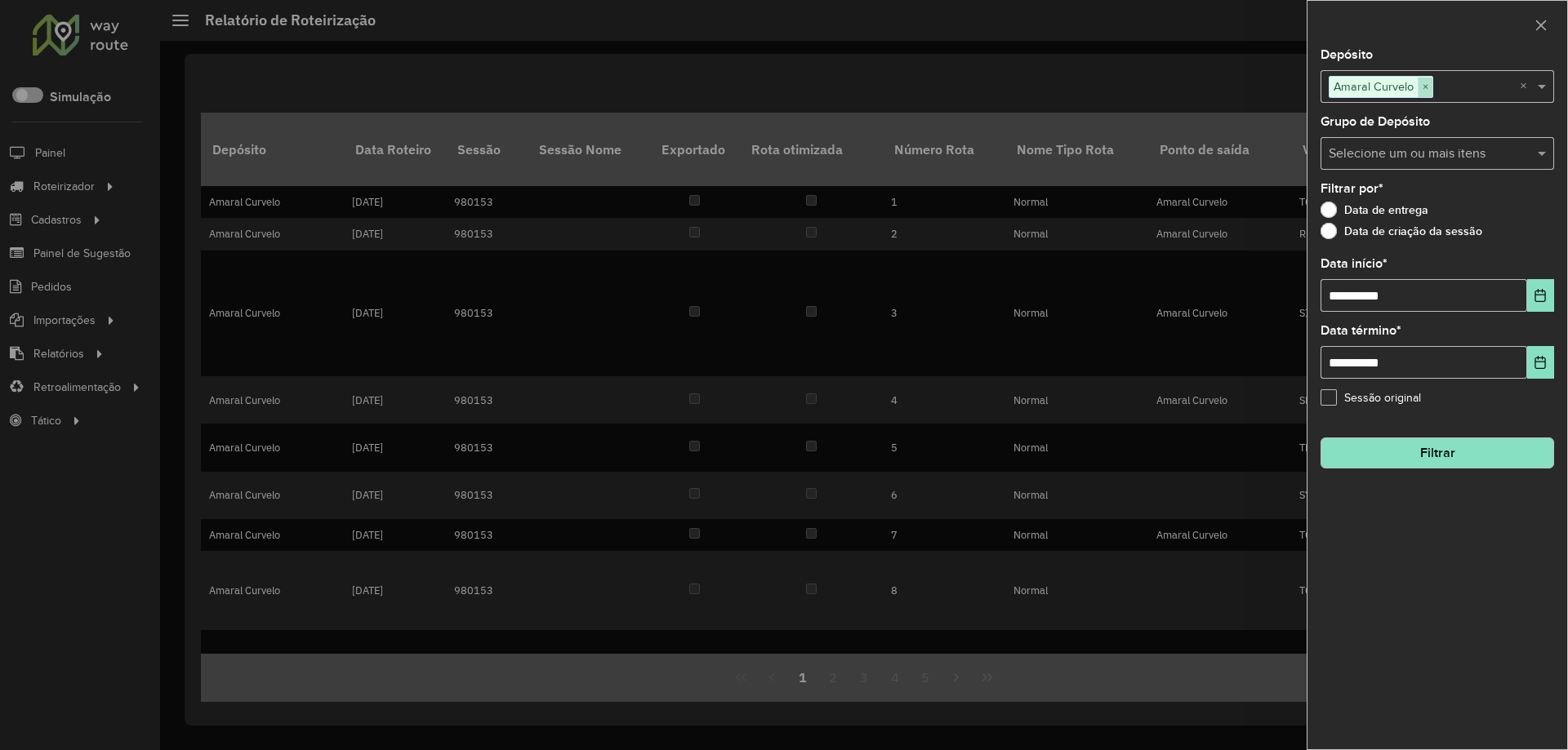
click at [1420, 87] on span "×" at bounding box center [1425, 86] width 15 height 19
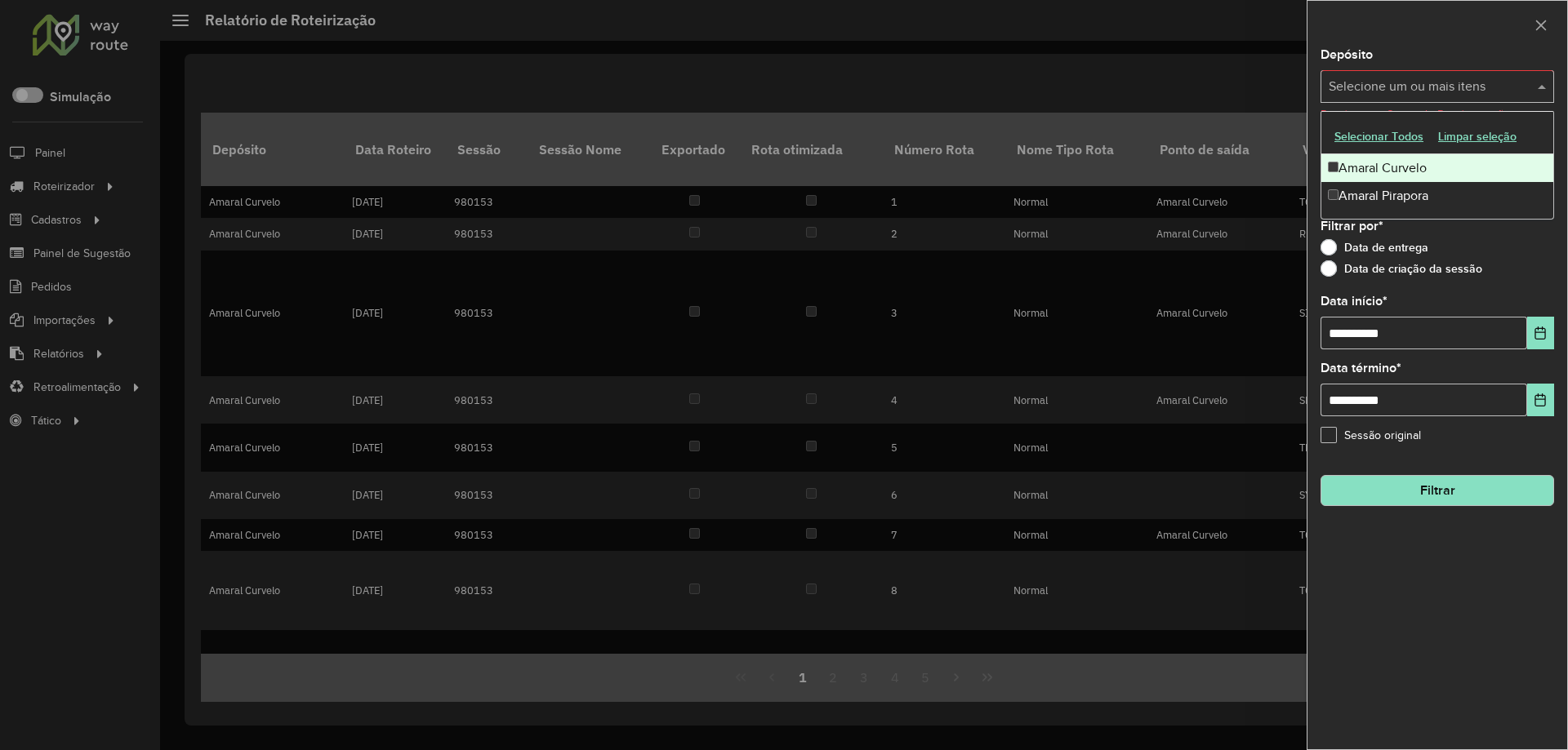
click at [1420, 87] on input "text" at bounding box center [1429, 86] width 209 height 19
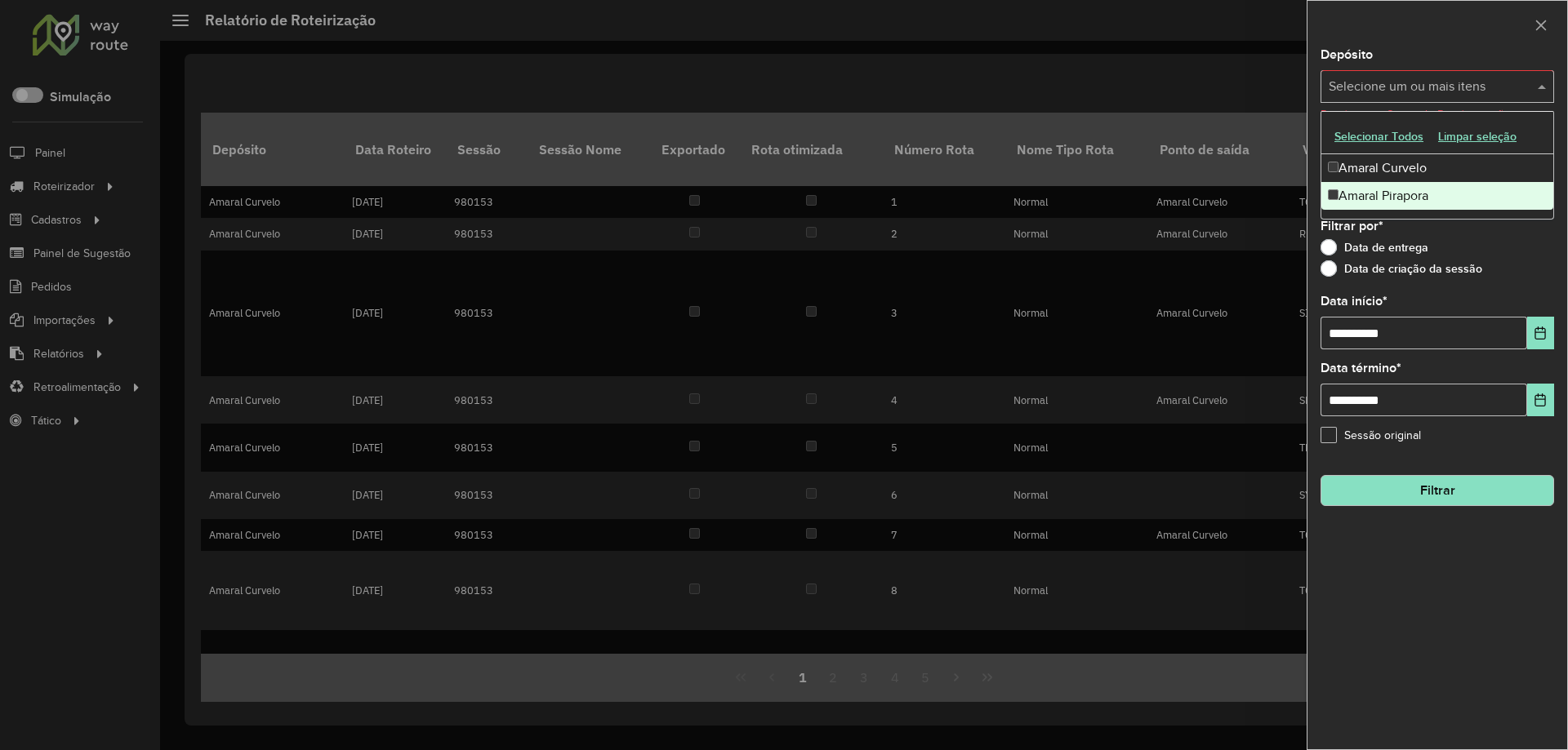
click at [1384, 188] on div "Amaral Pirapora" at bounding box center [1437, 196] width 232 height 28
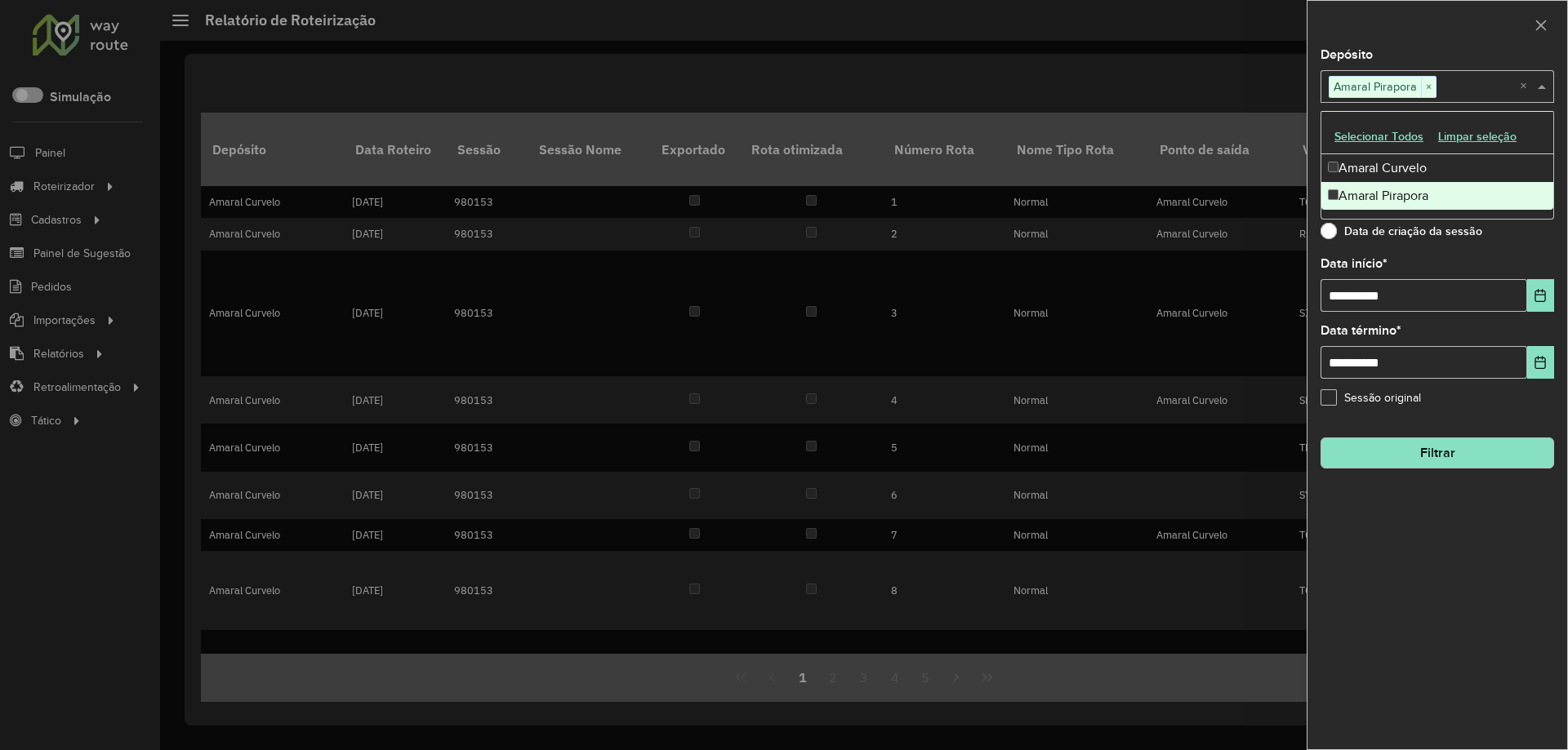
click at [1432, 450] on button "Filtrar" at bounding box center [1437, 453] width 234 height 31
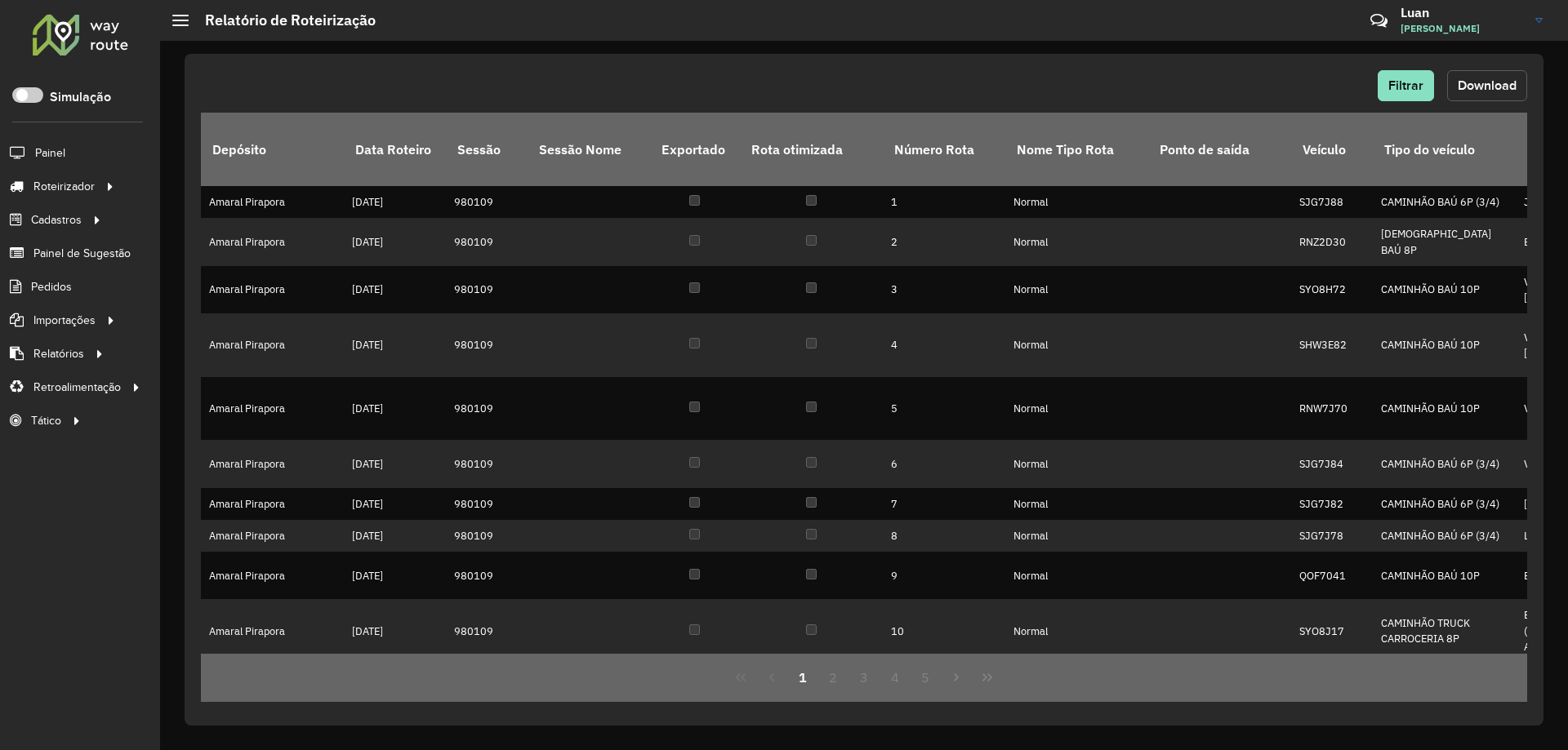
click at [1482, 87] on span "Download" at bounding box center [1488, 85] width 59 height 14
click at [45, 292] on span "Pedidos" at bounding box center [52, 287] width 42 height 17
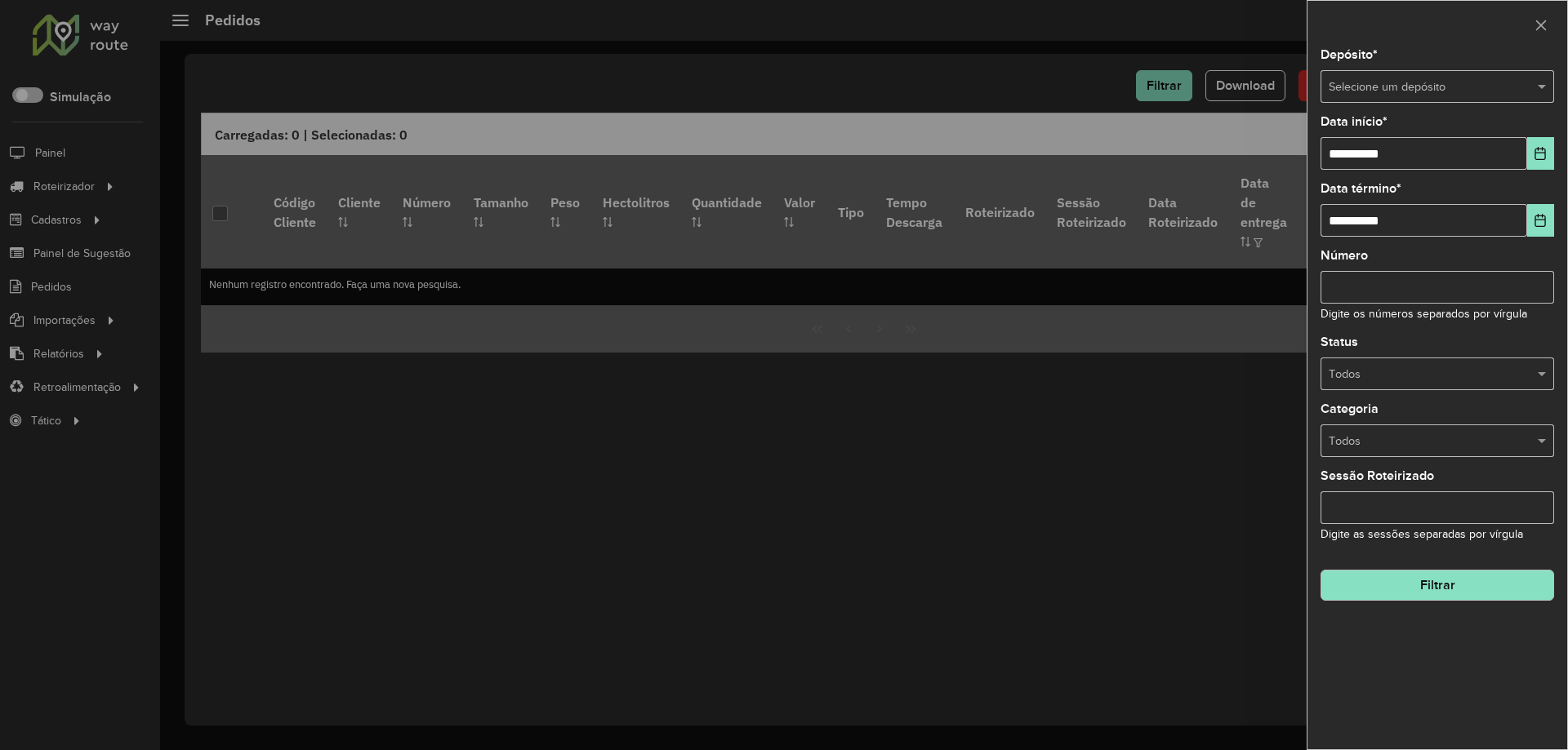
click at [140, 157] on div at bounding box center [784, 375] width 1568 height 750
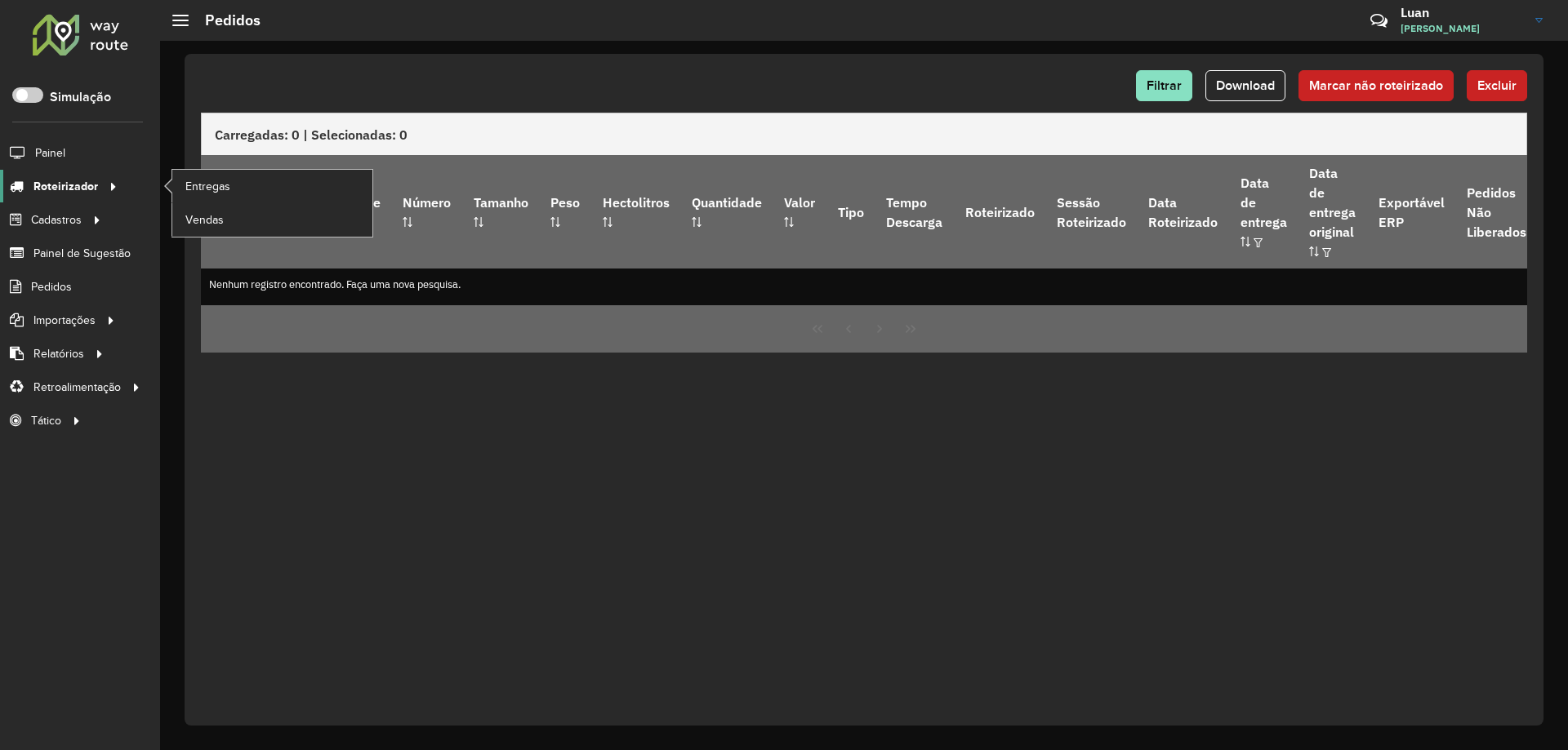
click at [55, 190] on span "Roteirizador" at bounding box center [65, 187] width 64 height 17
click at [187, 182] on span "Entregas" at bounding box center [209, 187] width 47 height 17
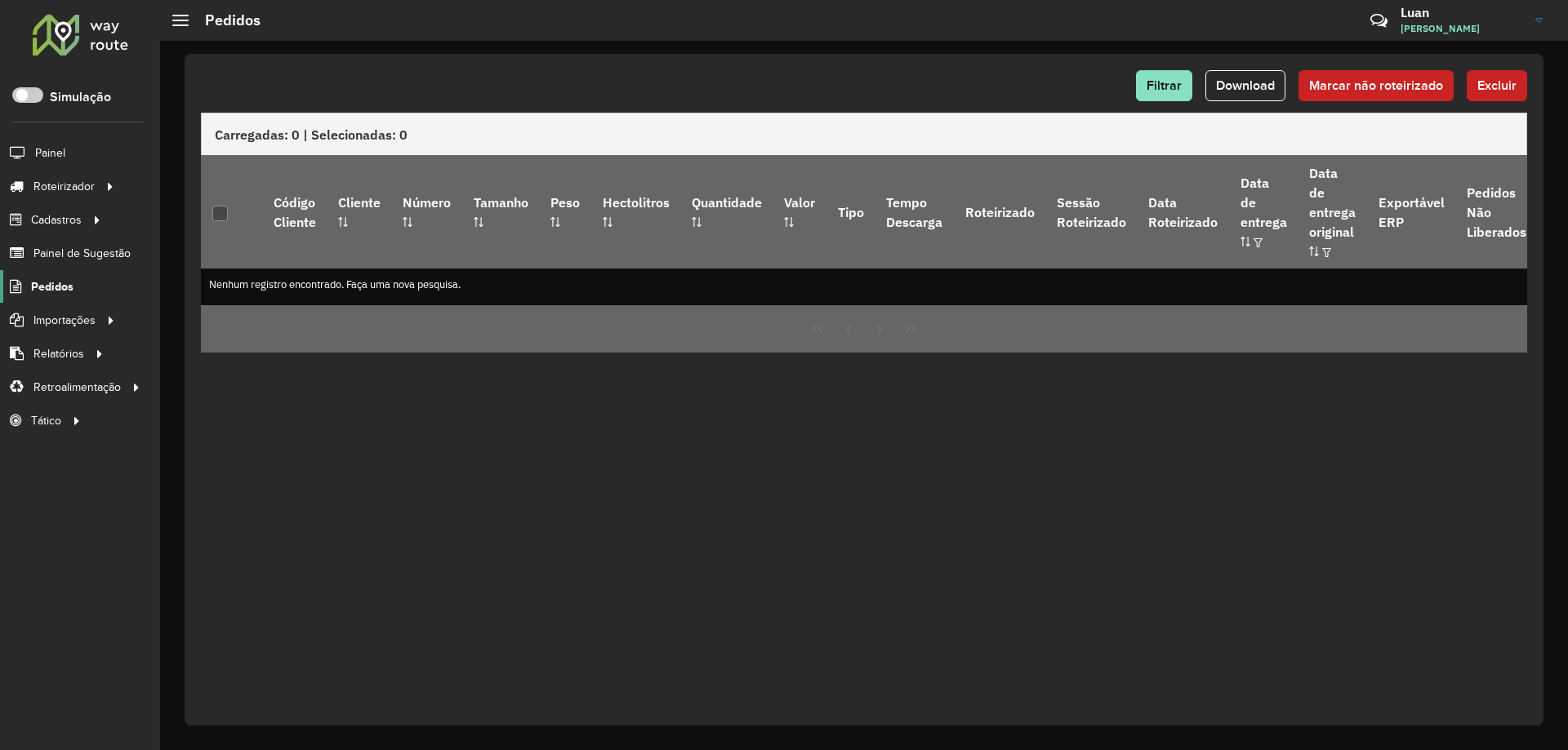
click at [50, 287] on span "Pedidos" at bounding box center [52, 287] width 42 height 17
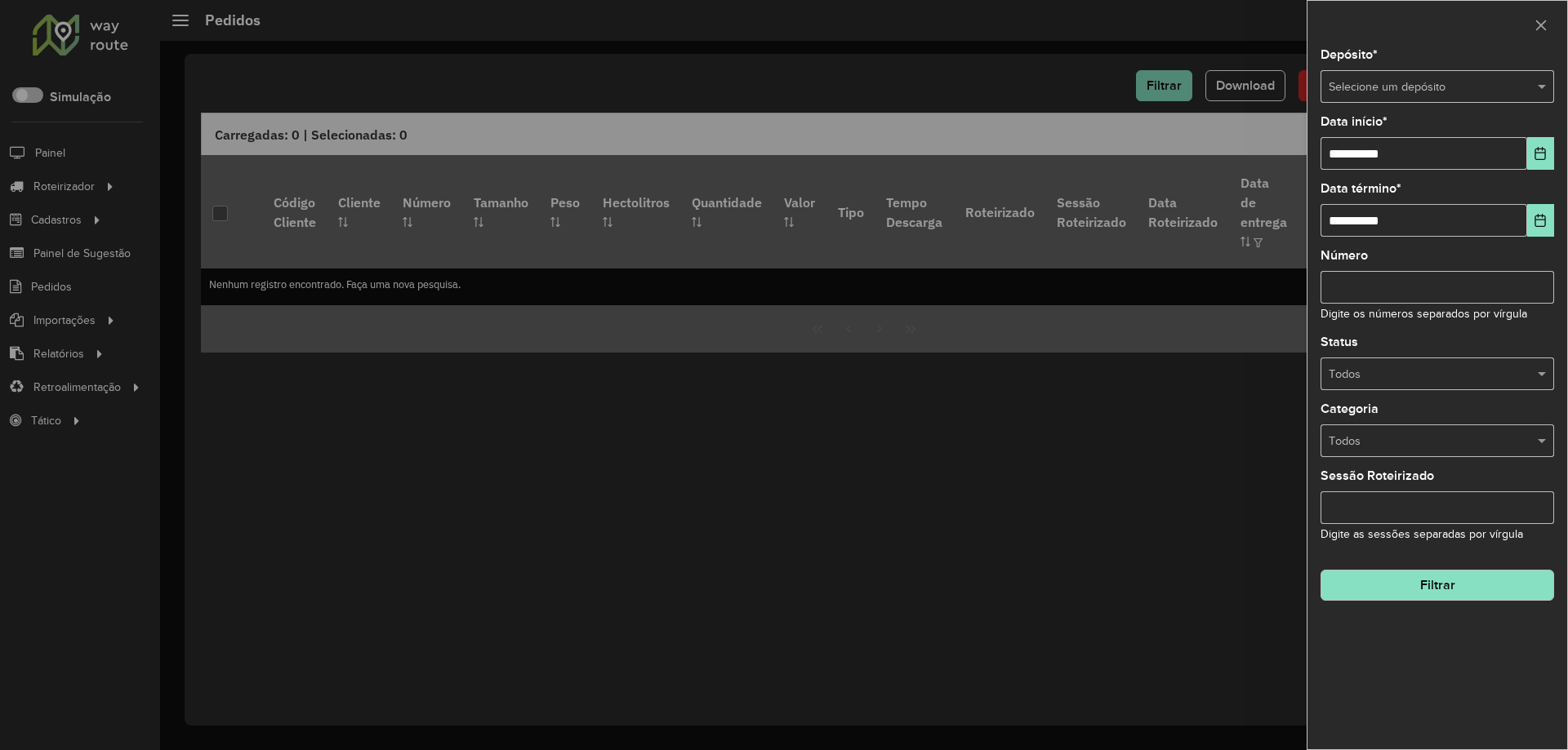
click at [1398, 80] on input "text" at bounding box center [1421, 87] width 185 height 18
click at [1374, 138] on span "Amaral Curvelo" at bounding box center [1368, 132] width 80 height 13
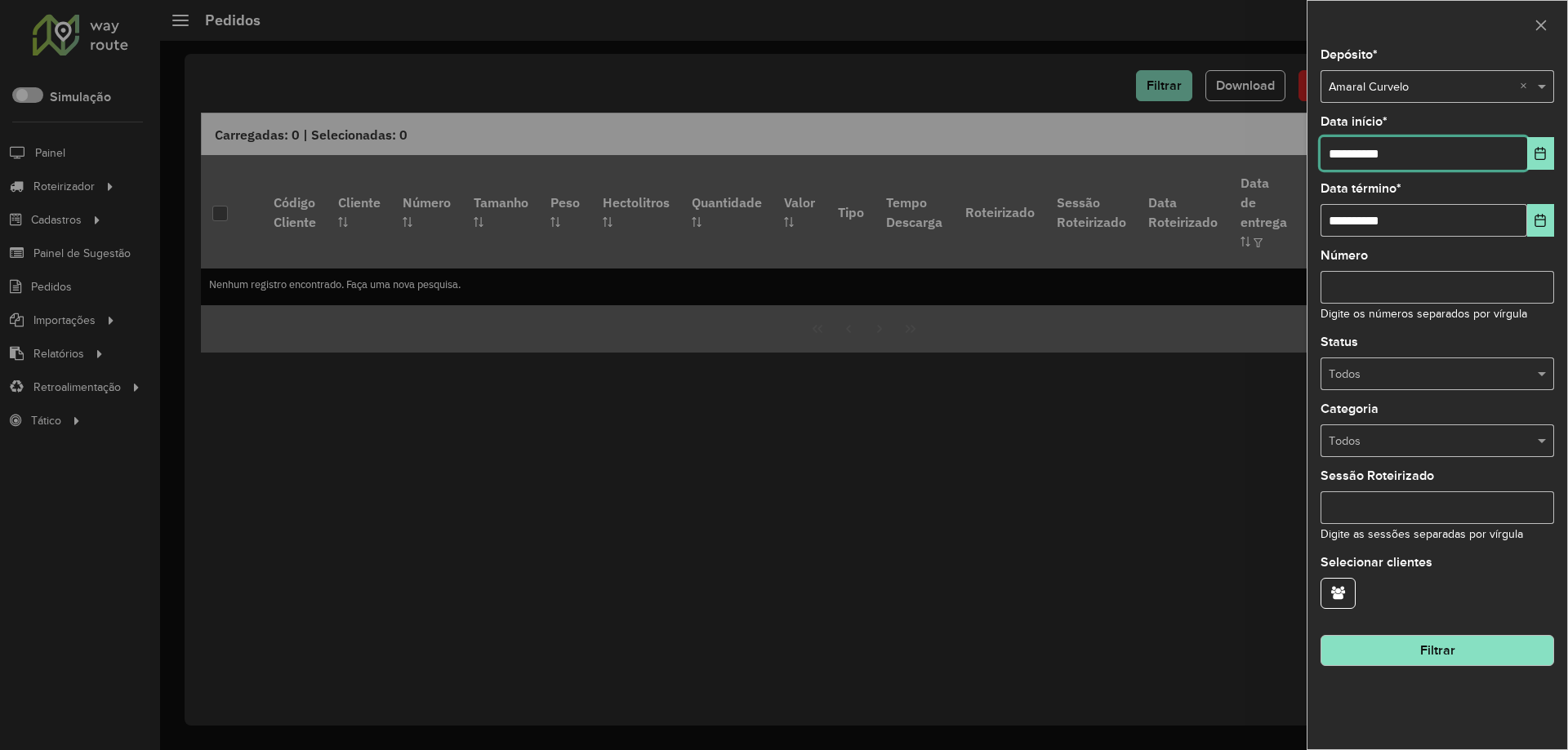
click at [1341, 152] on input "**********" at bounding box center [1424, 153] width 207 height 33
type input "**********"
click at [1427, 663] on button "Filtrar" at bounding box center [1437, 651] width 234 height 31
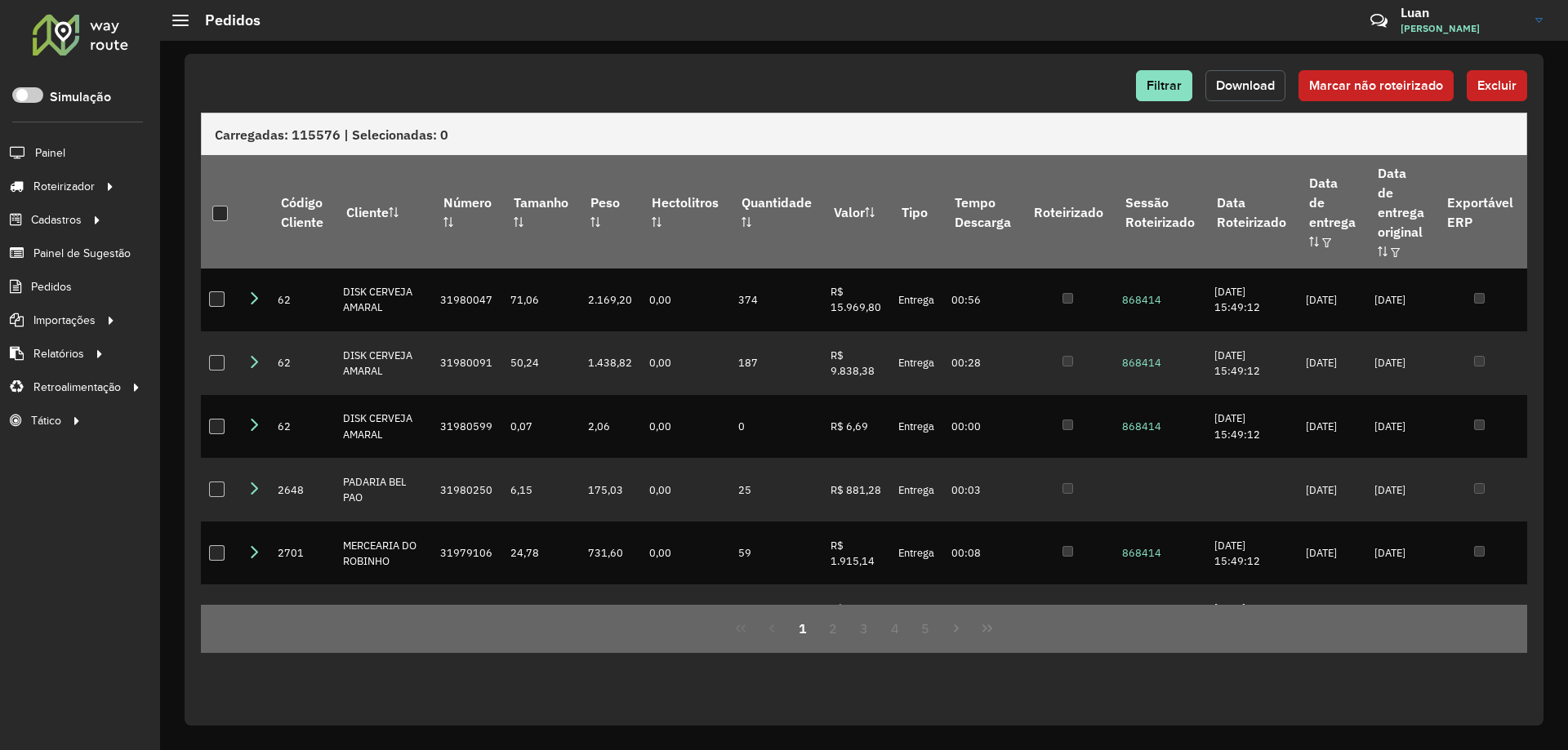
click at [1276, 87] on span "Download" at bounding box center [1246, 85] width 59 height 14
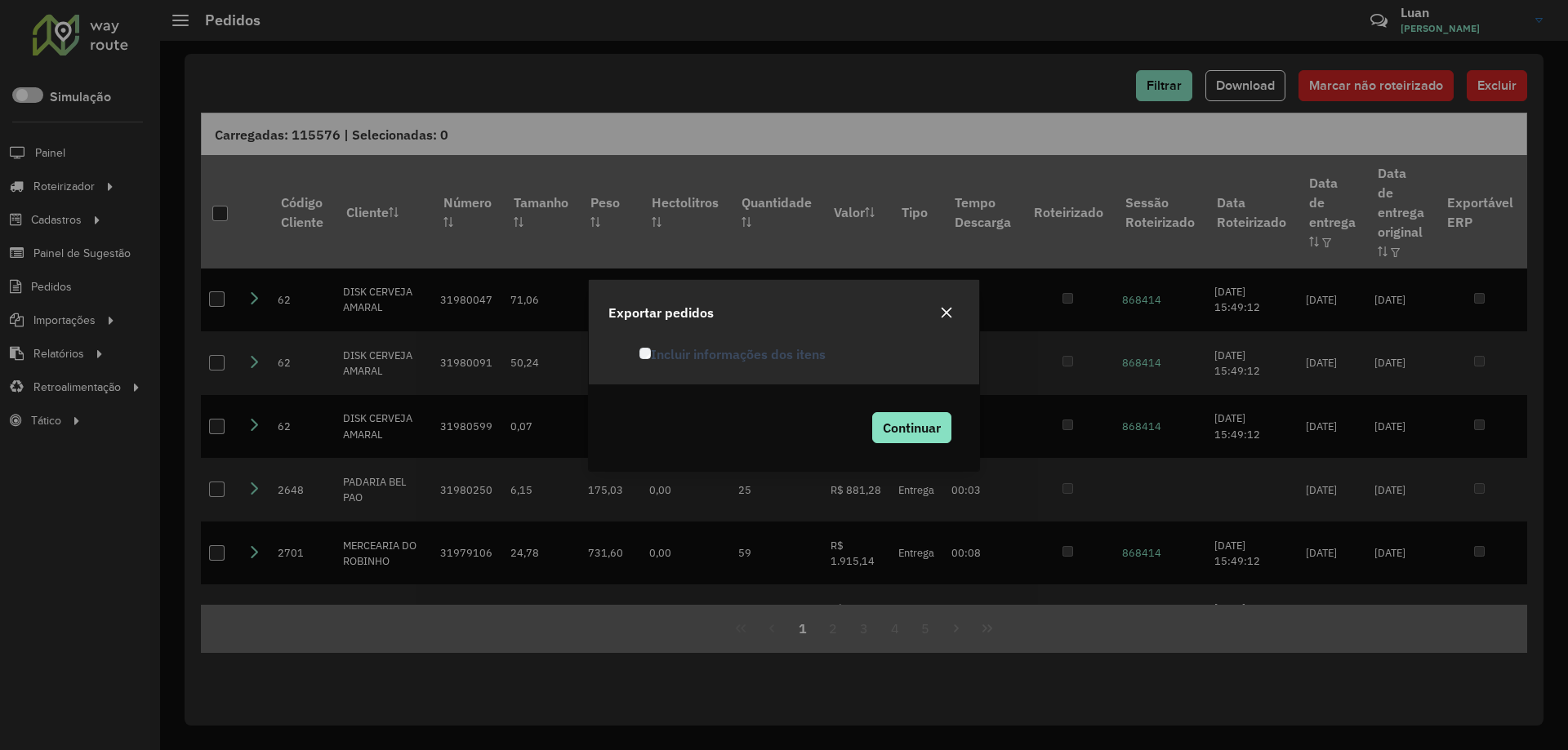
click at [661, 361] on label "Incluir informações dos itens" at bounding box center [733, 354] width 187 height 19
click at [923, 432] on span "Continuar" at bounding box center [911, 428] width 58 height 17
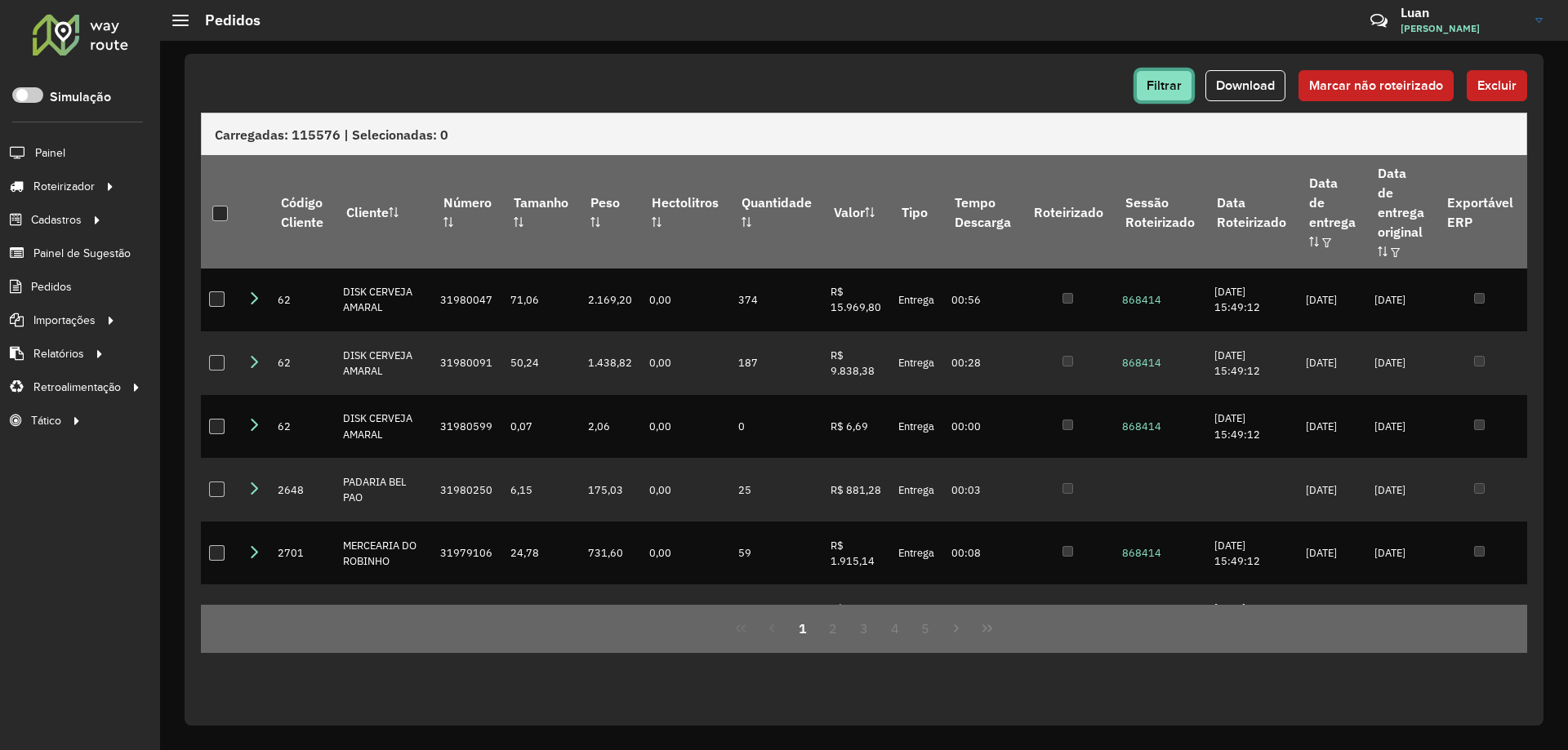
click at [1166, 90] on span "Filtrar" at bounding box center [1164, 85] width 35 height 14
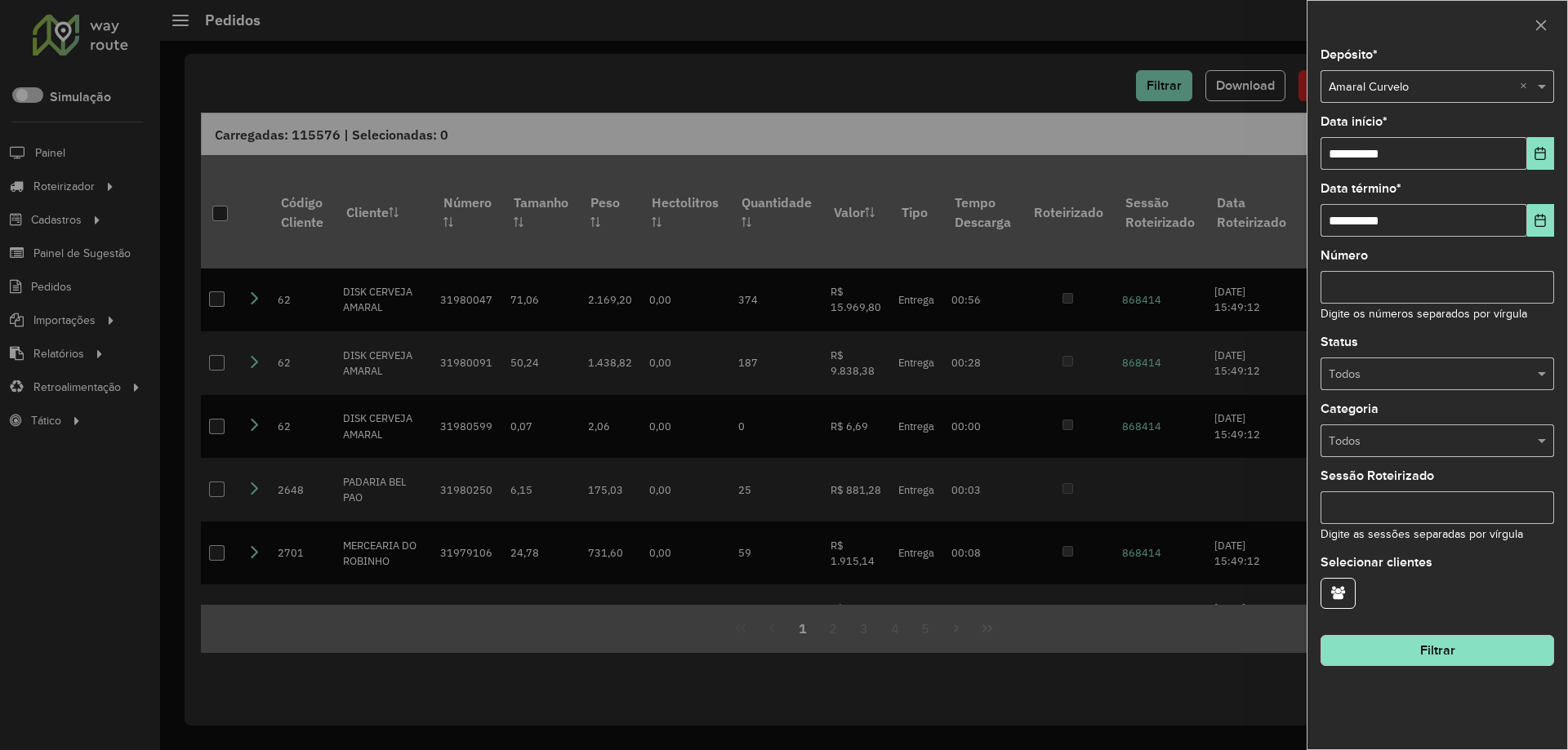
click at [1424, 76] on div "Selecione um depósito × Amaral Curvelo ×" at bounding box center [1437, 86] width 234 height 33
click at [1378, 141] on div "Amaral Pirapora" at bounding box center [1437, 133] width 232 height 26
click at [1411, 640] on button "Filtrar" at bounding box center [1437, 651] width 234 height 31
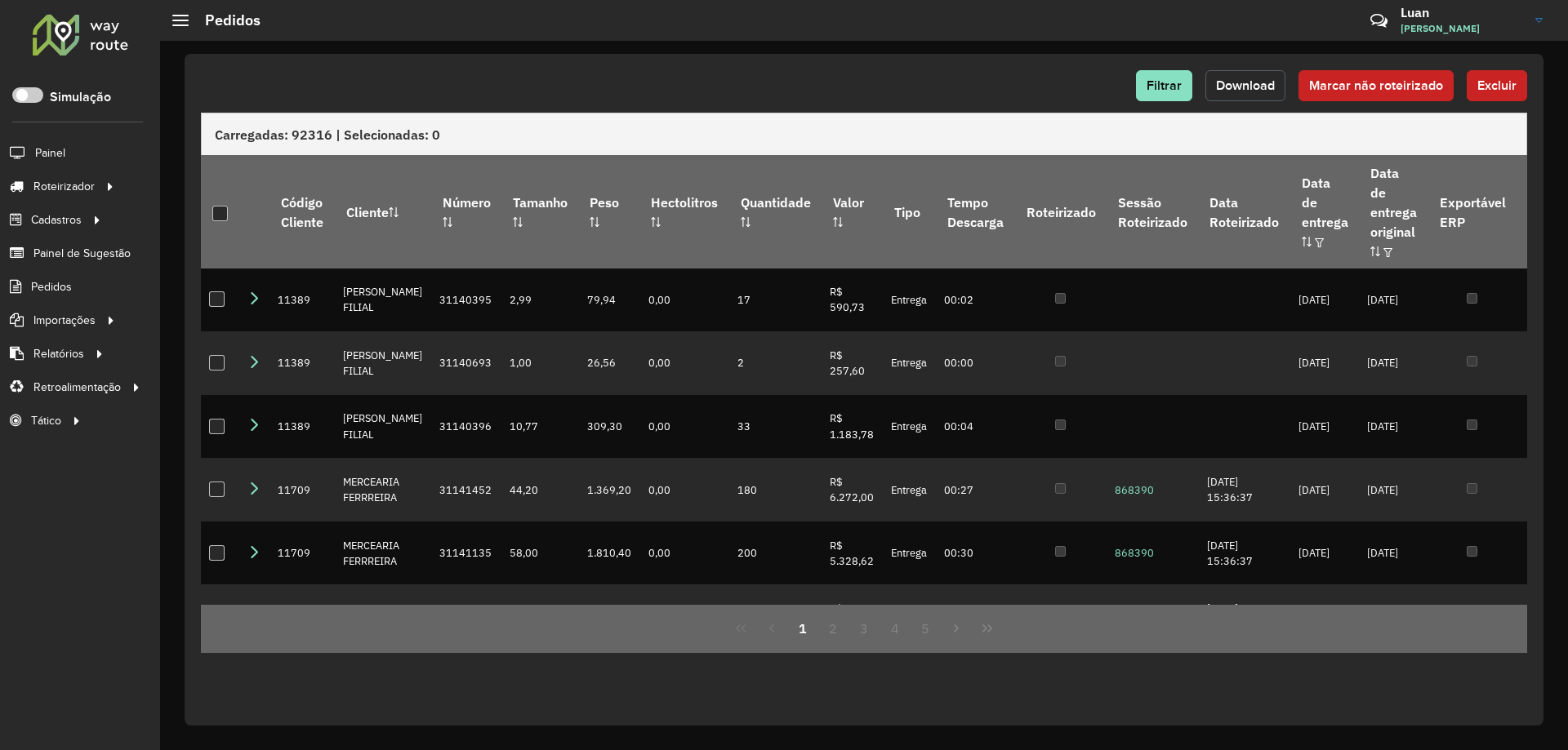
click at [1256, 86] on span "Download" at bounding box center [1246, 85] width 59 height 14
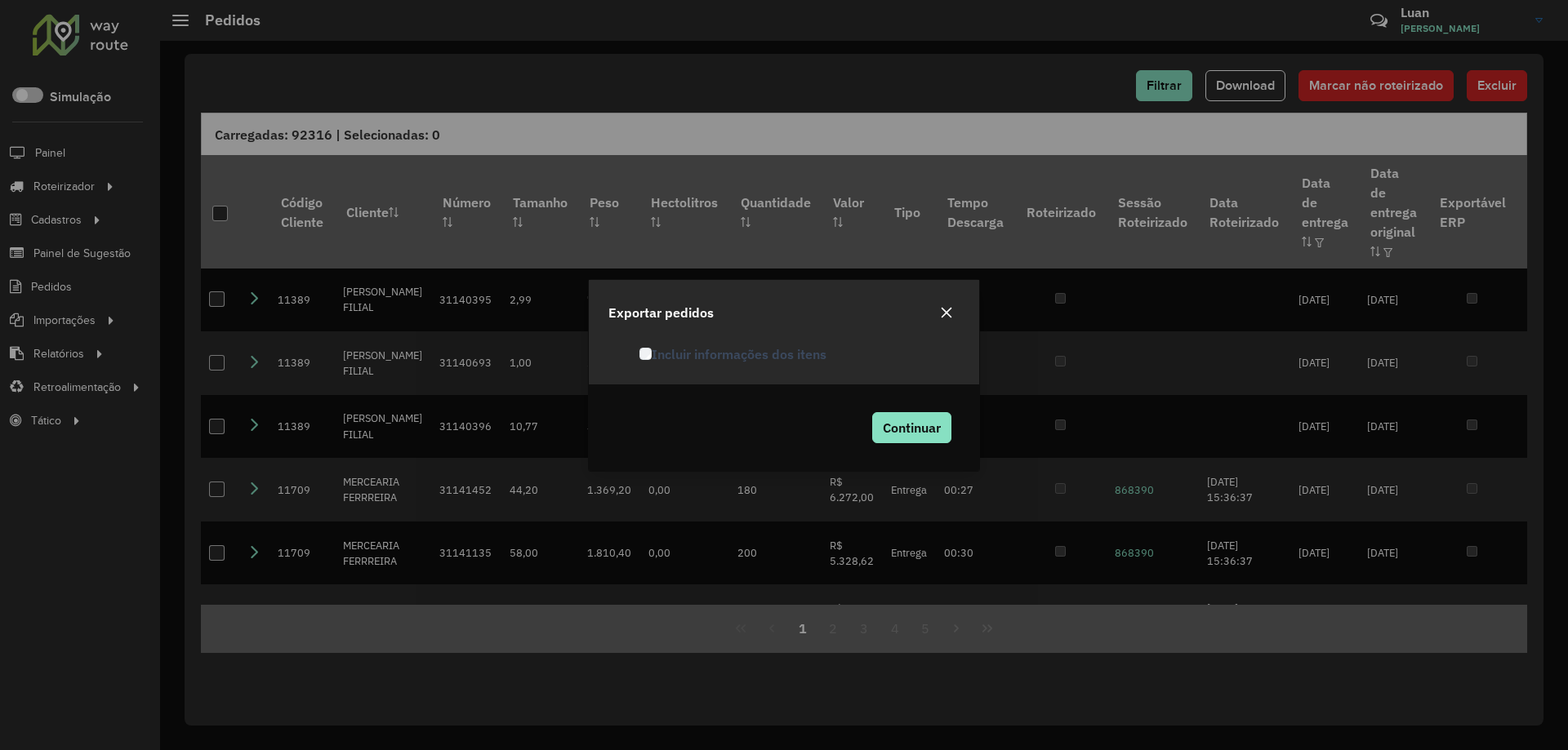
click at [681, 351] on label "Incluir informações dos itens" at bounding box center [733, 354] width 187 height 19
click at [910, 424] on span "Continuar" at bounding box center [911, 428] width 58 height 17
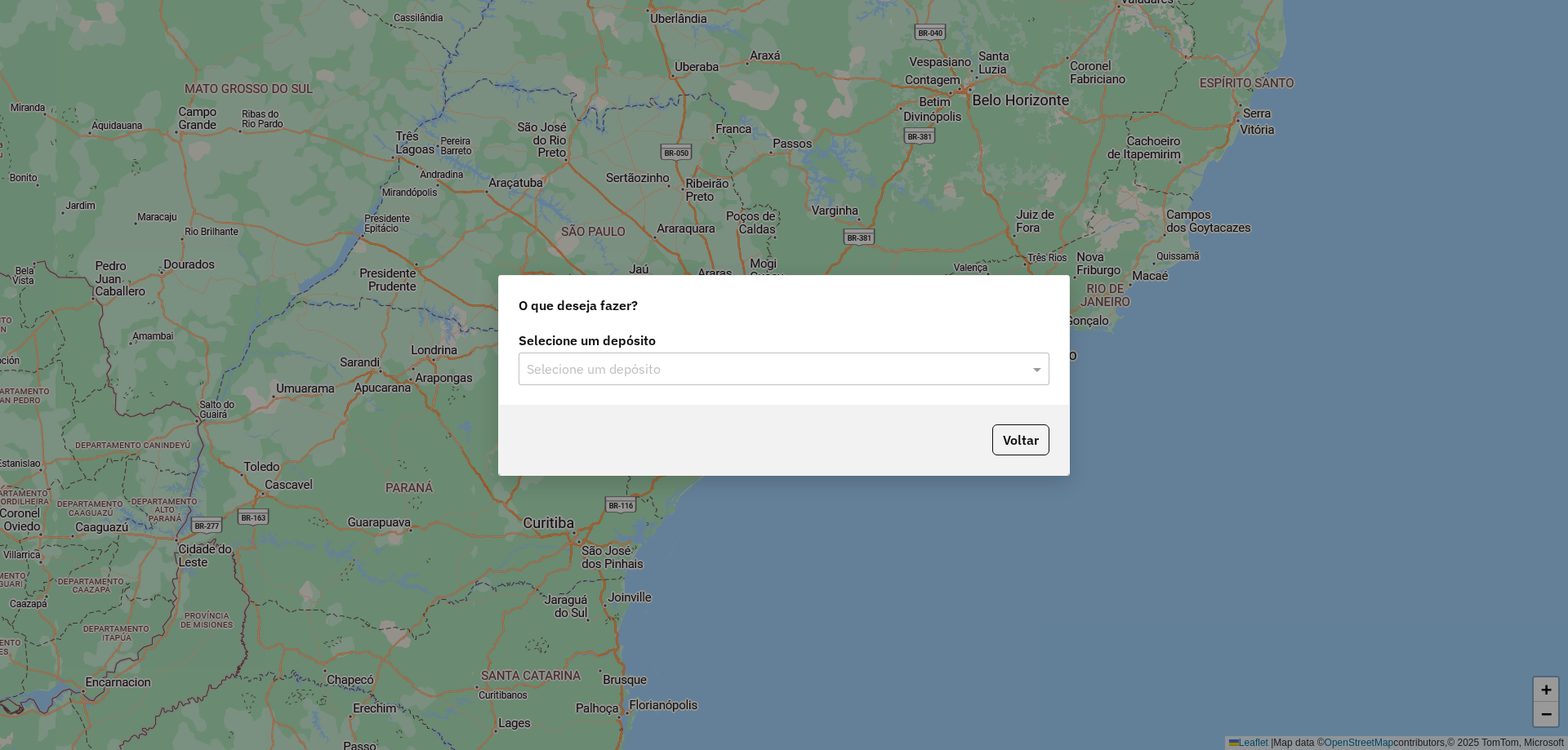
click at [711, 375] on input "text" at bounding box center [768, 369] width 482 height 19
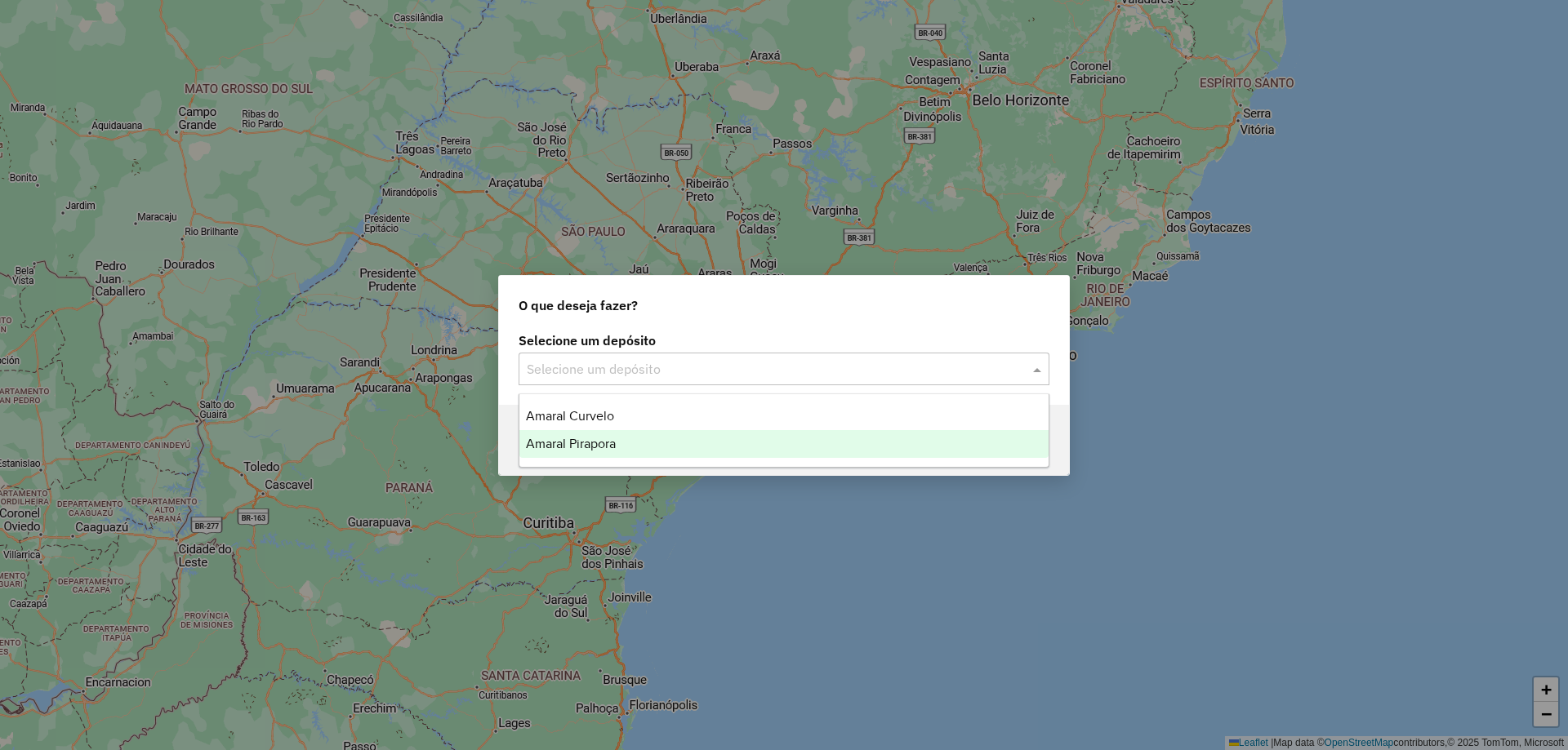
click at [613, 439] on span "Amaral Pirapora" at bounding box center [571, 443] width 90 height 14
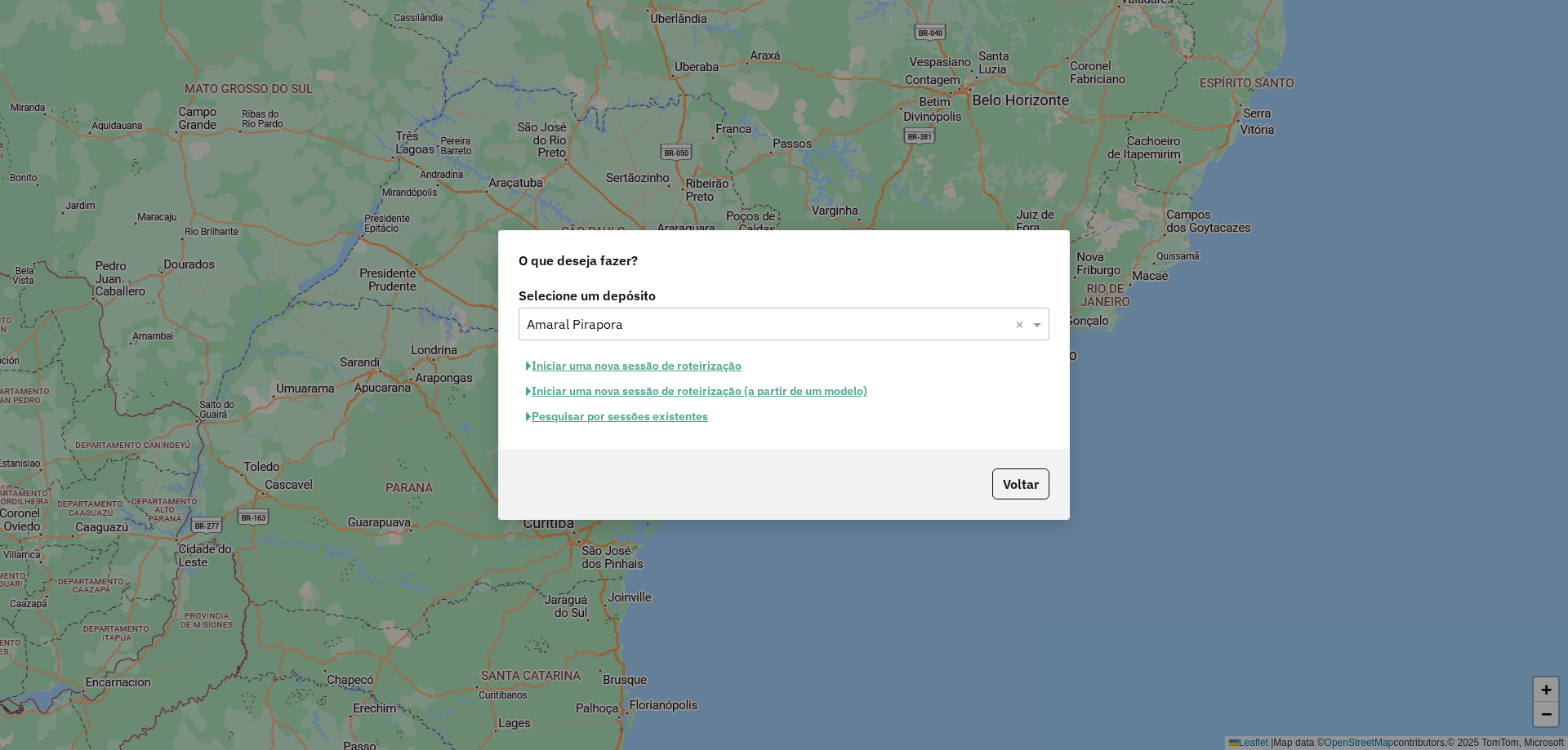
click at [616, 423] on button "Pesquisar por sessões existentes" at bounding box center [617, 417] width 197 height 26
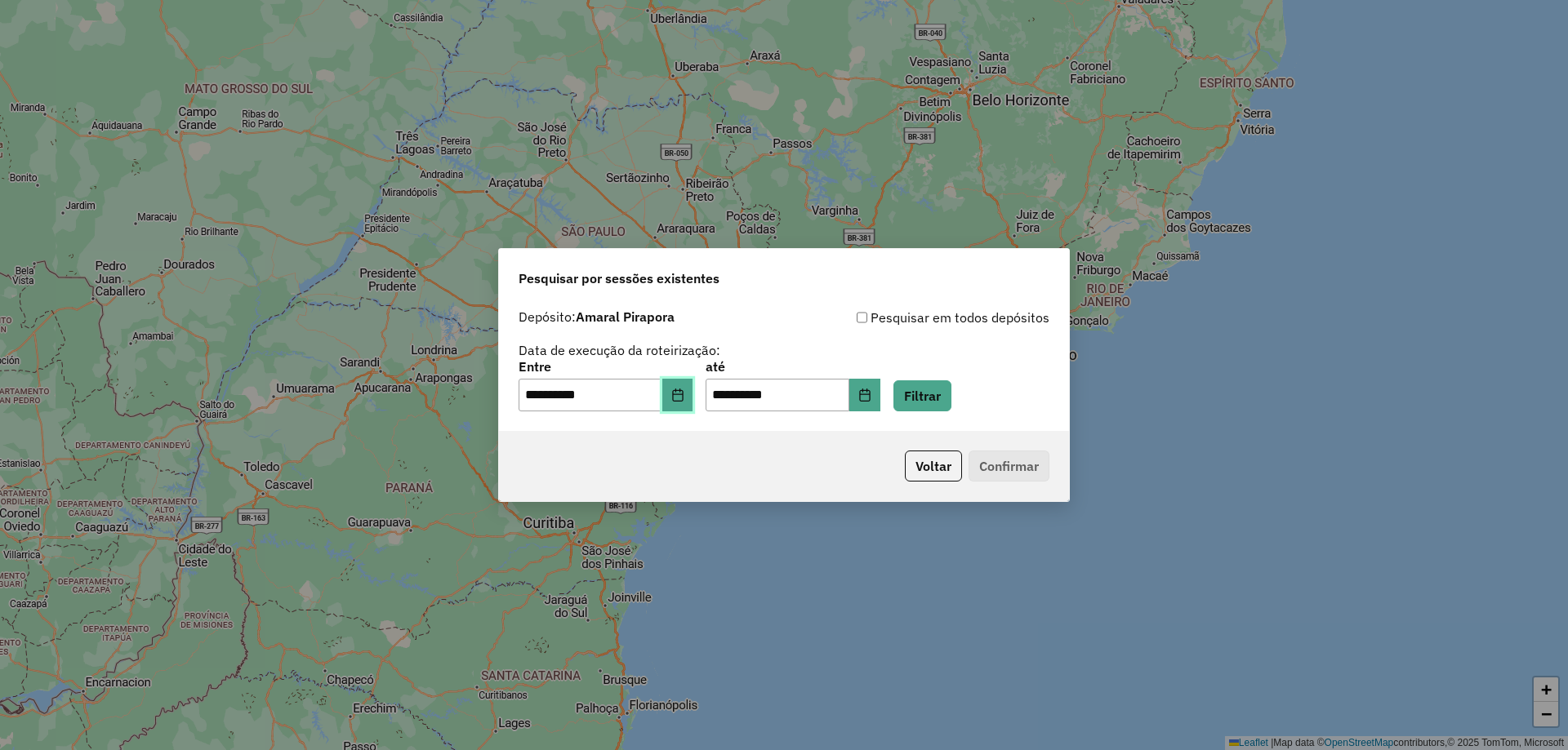
click at [693, 392] on button "Choose Date" at bounding box center [678, 395] width 31 height 33
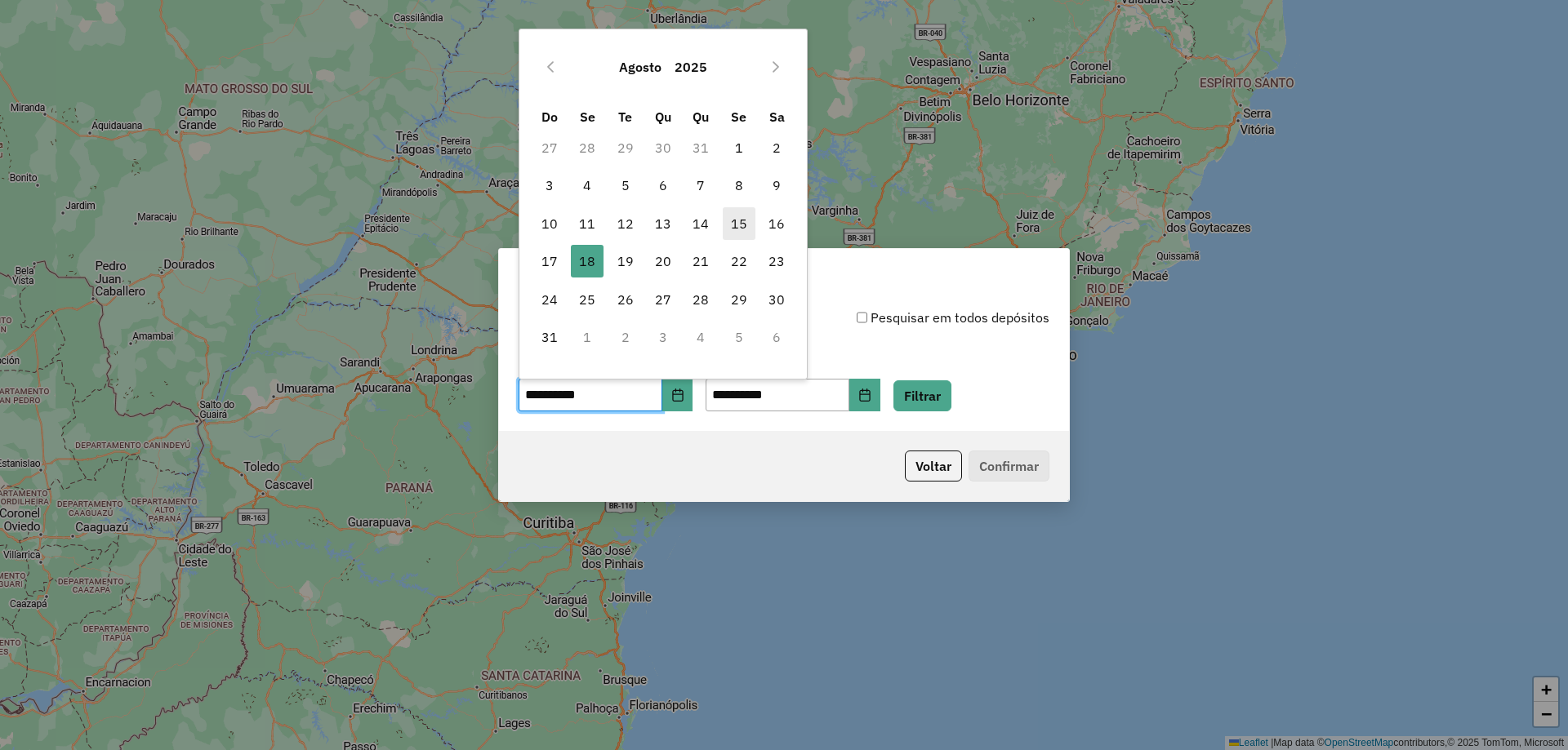
click at [742, 223] on span "15" at bounding box center [739, 224] width 33 height 33
type input "**********"
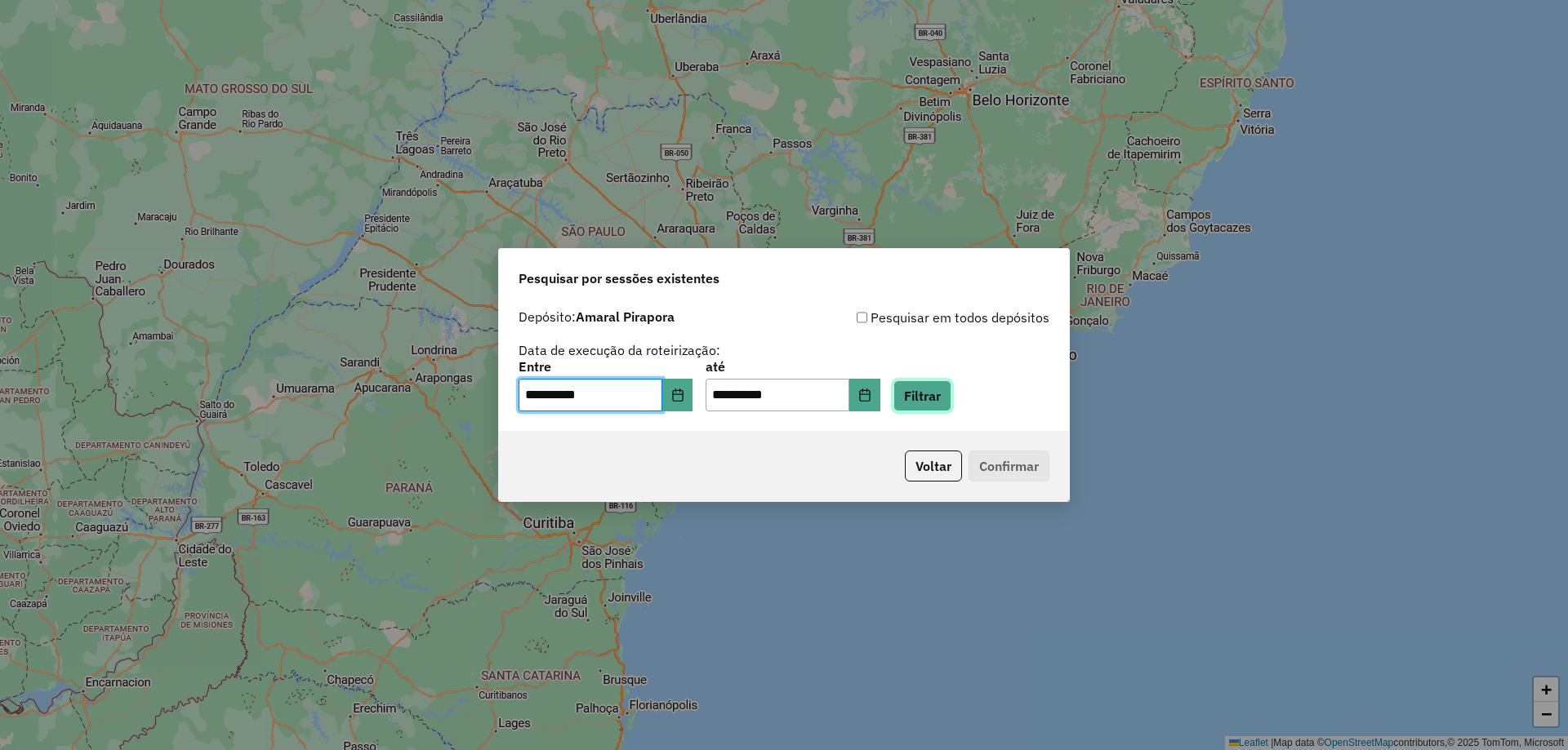
click at [952, 383] on button "Filtrar" at bounding box center [922, 396] width 58 height 31
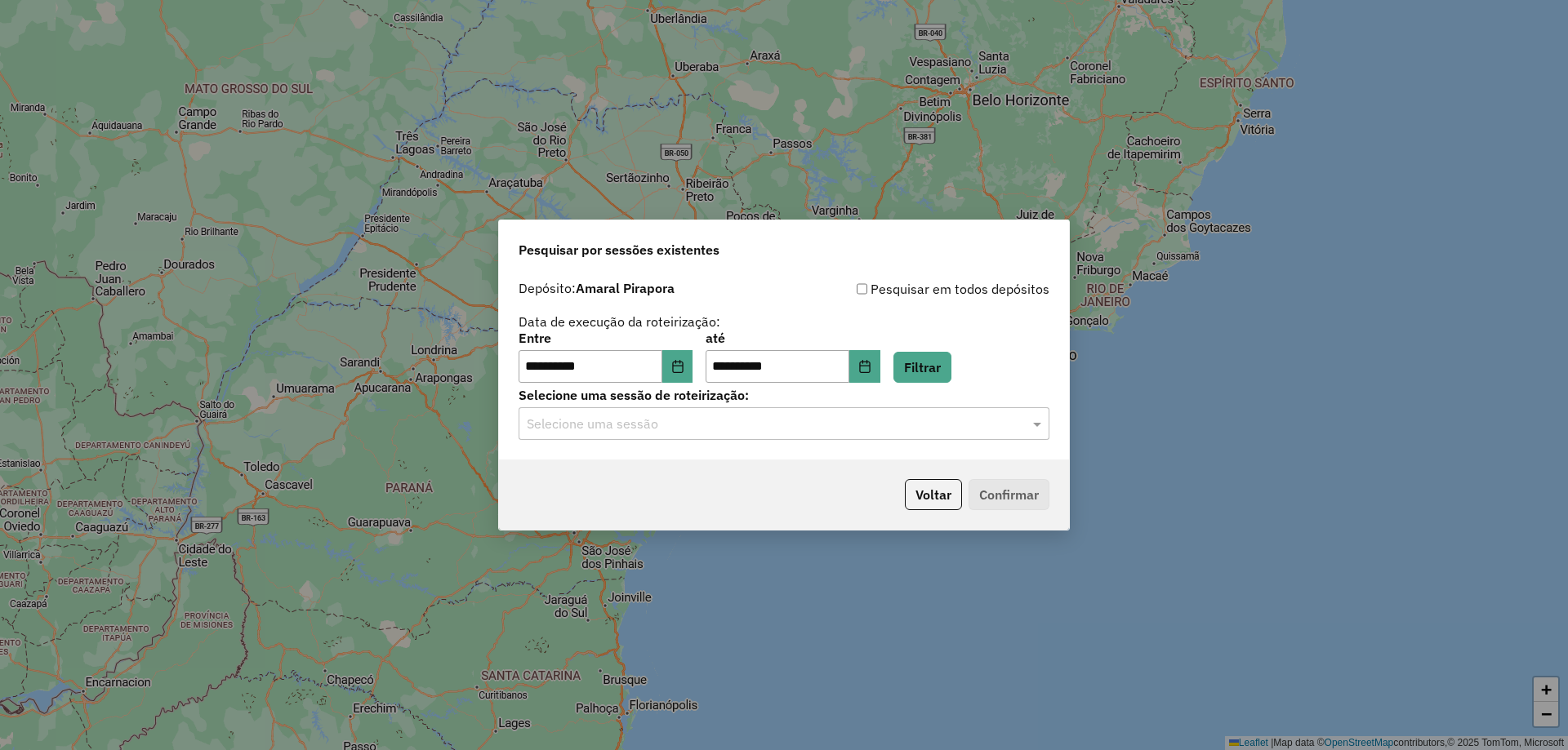
click at [677, 436] on div "Selecione uma sessão" at bounding box center [784, 424] width 531 height 33
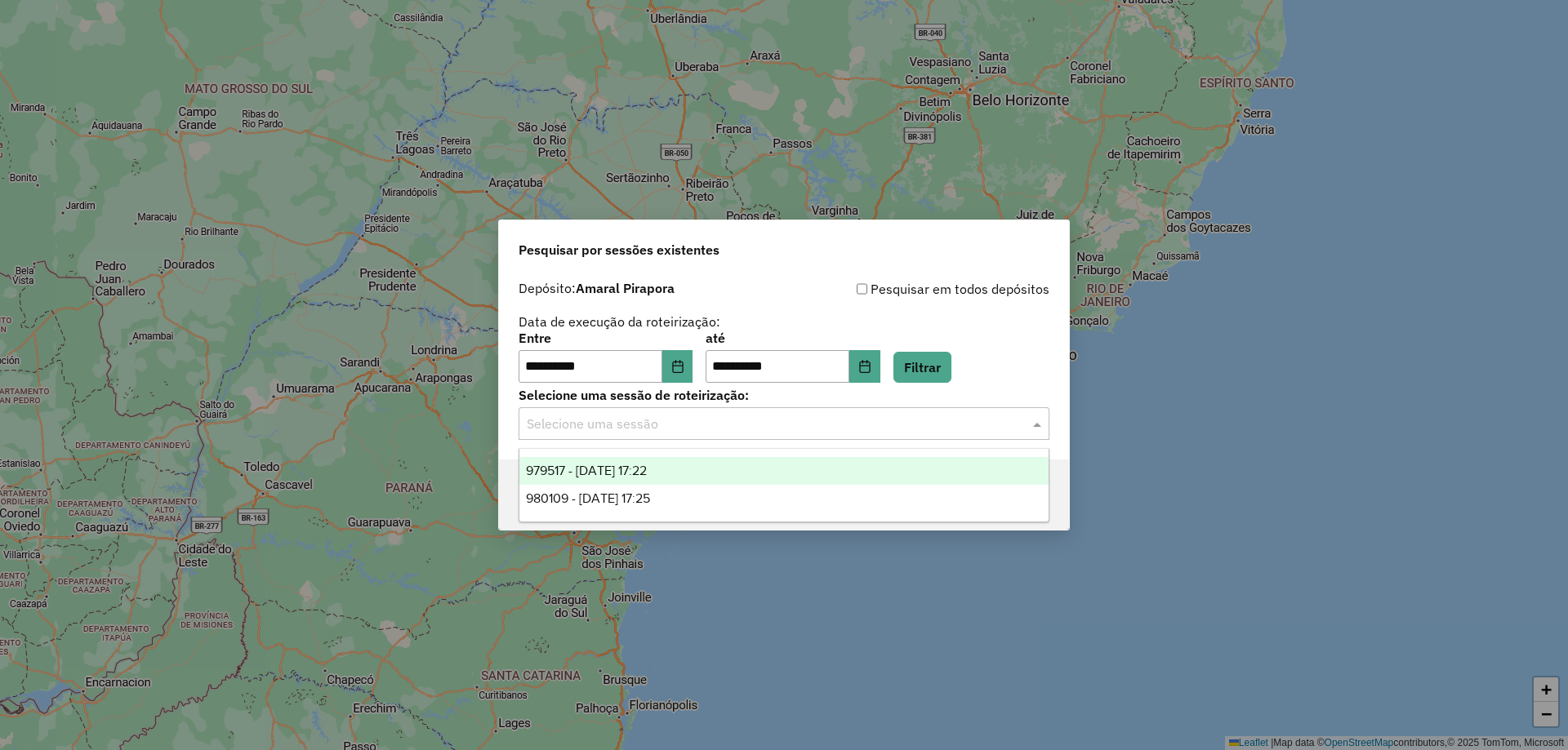
click at [637, 467] on span "979517 - 15/08/2025 17:22" at bounding box center [586, 471] width 120 height 14
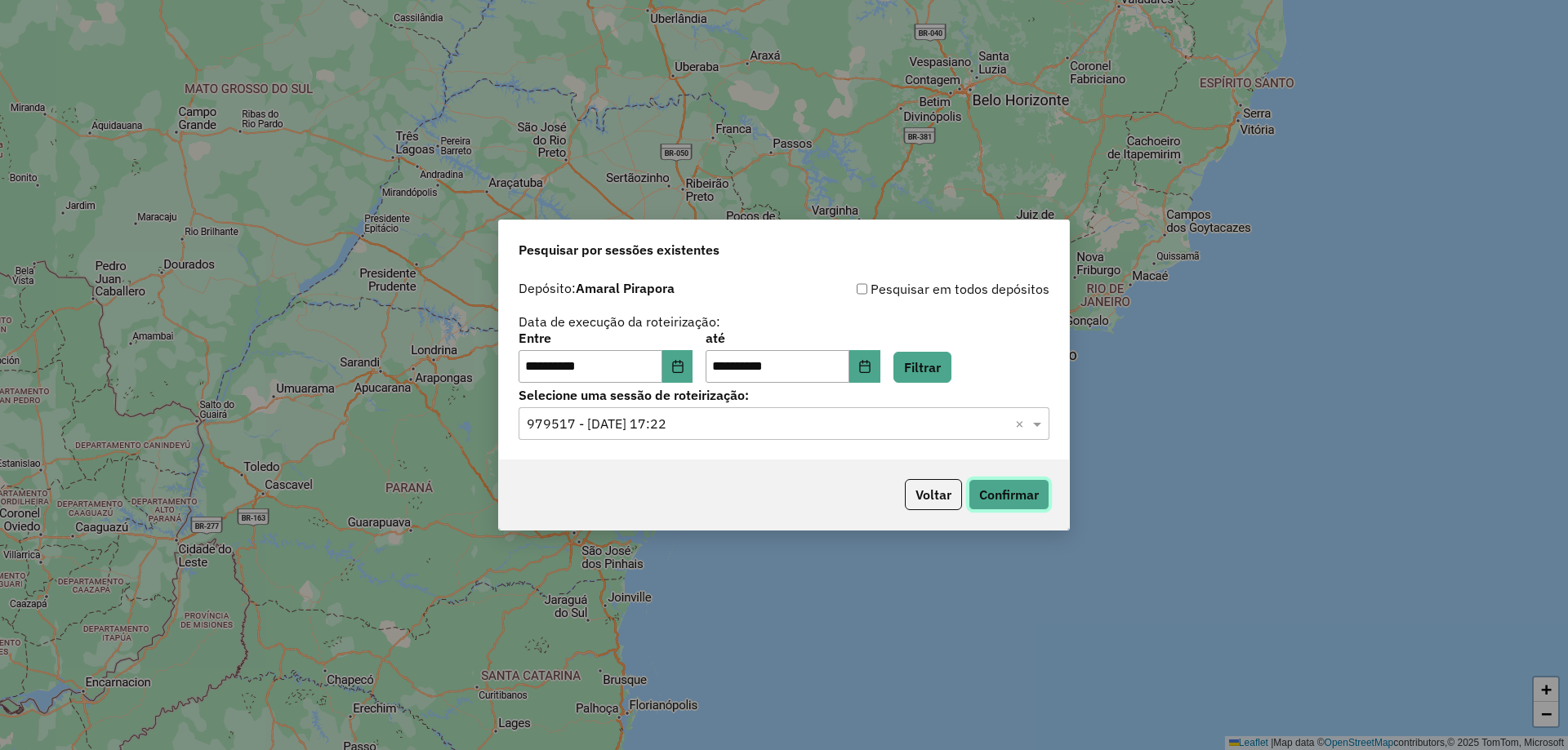
click at [1024, 498] on button "Confirmar" at bounding box center [1009, 494] width 81 height 31
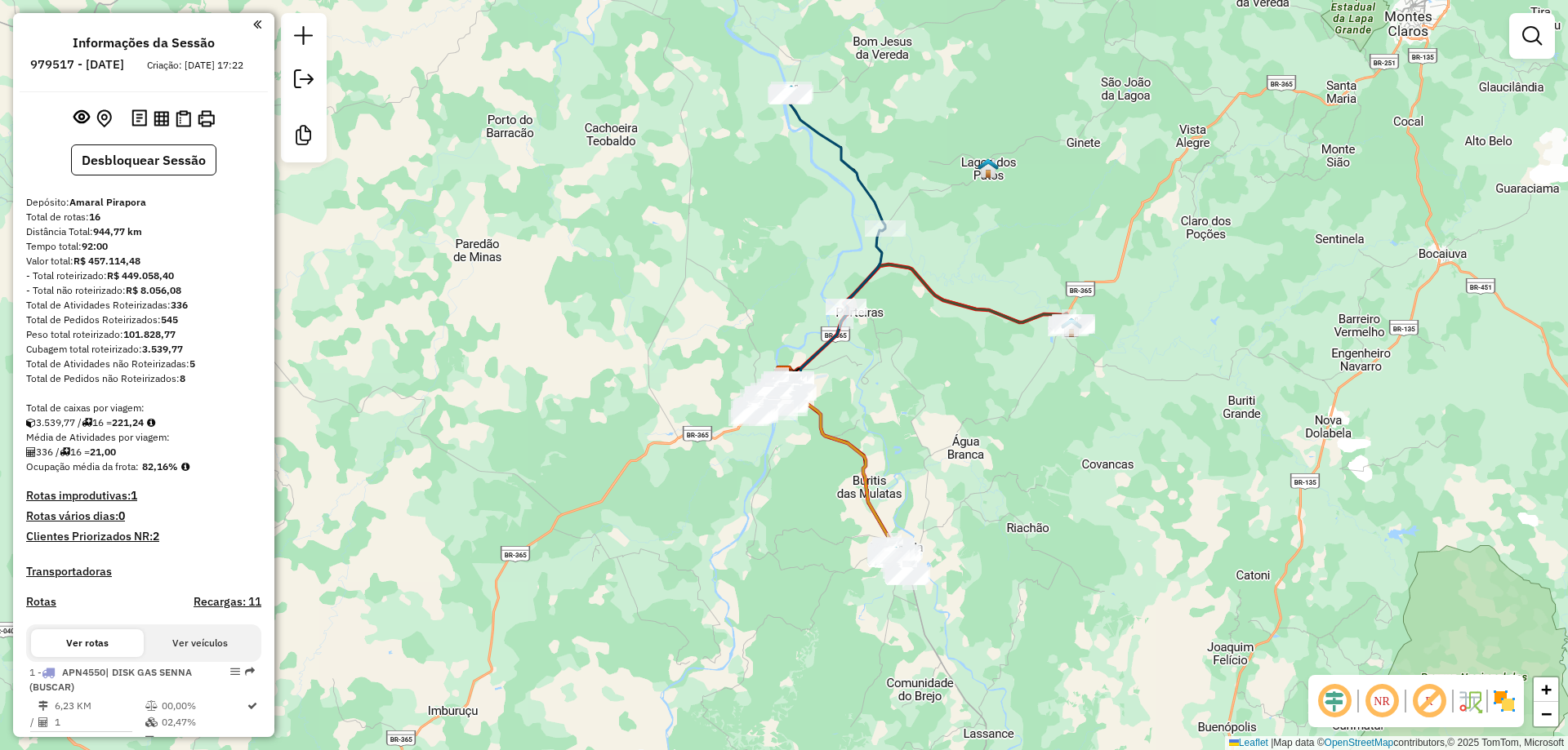
drag, startPoint x: 666, startPoint y: 335, endPoint x: 623, endPoint y: 356, distance: 47.9
click at [654, 354] on div "Janela de atendimento Grade de atendimento Capacidade Transportadoras Veículos …" at bounding box center [784, 375] width 1568 height 750
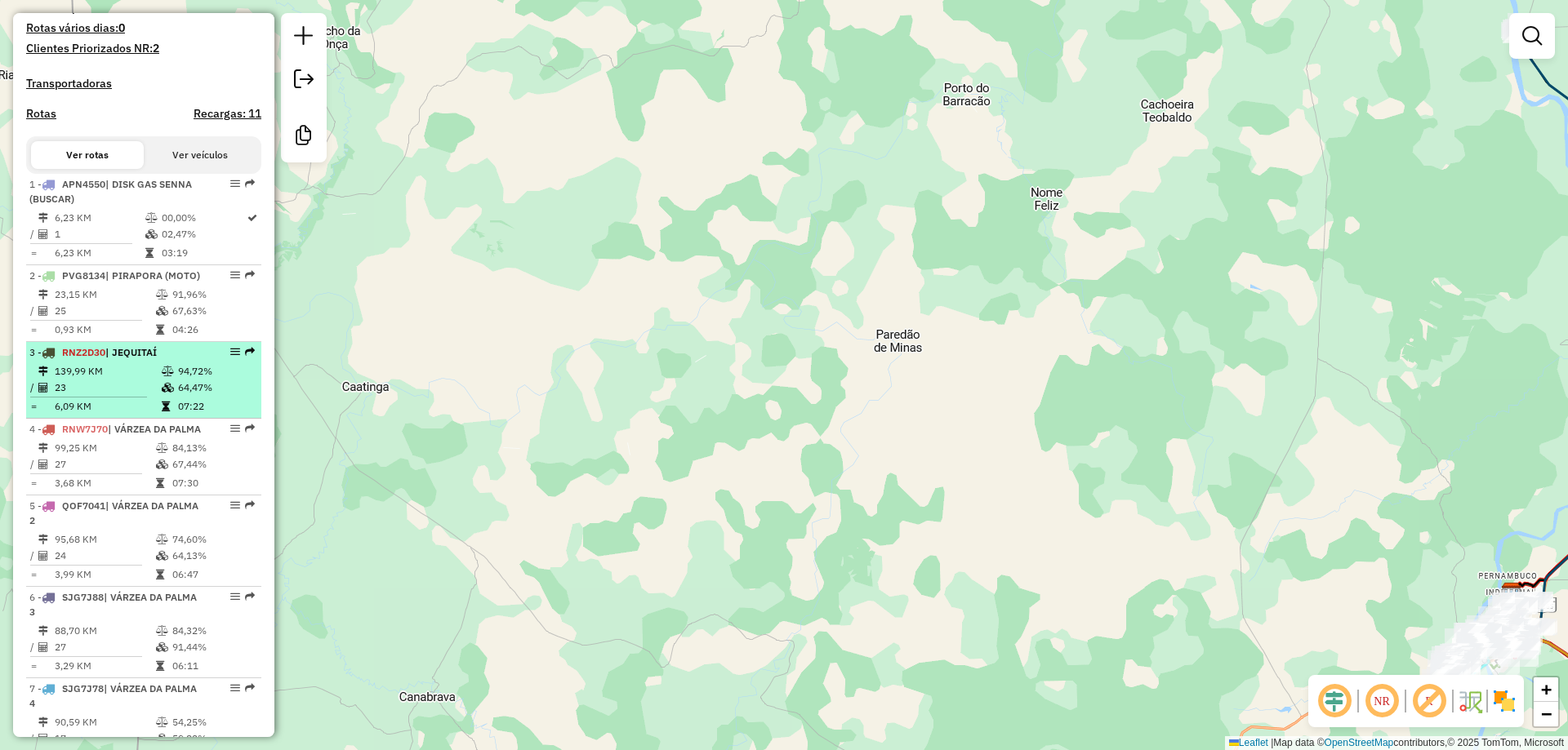
scroll to position [590, 0]
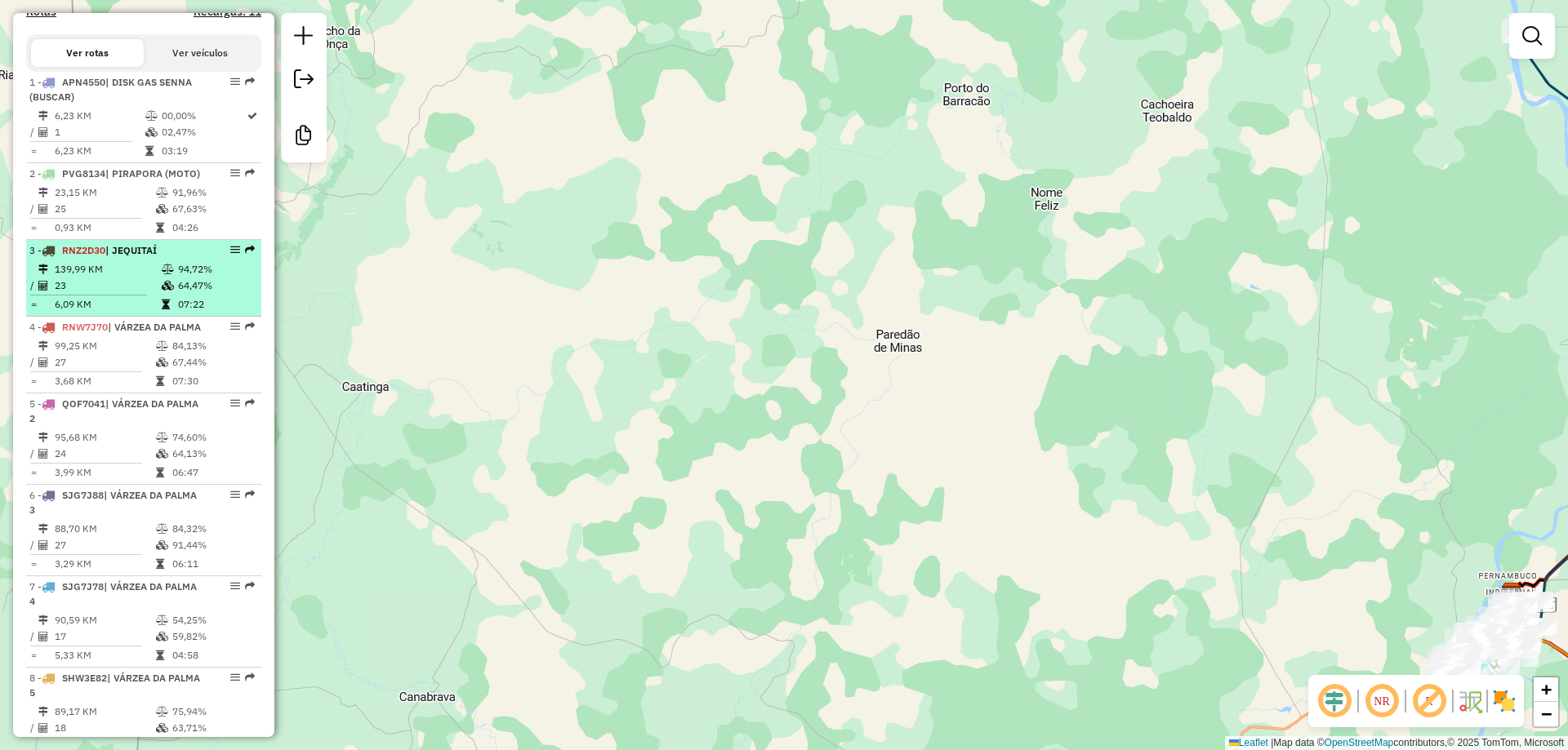
click at [147, 278] on td "139,99 KM" at bounding box center [108, 269] width 107 height 17
select select "**********"
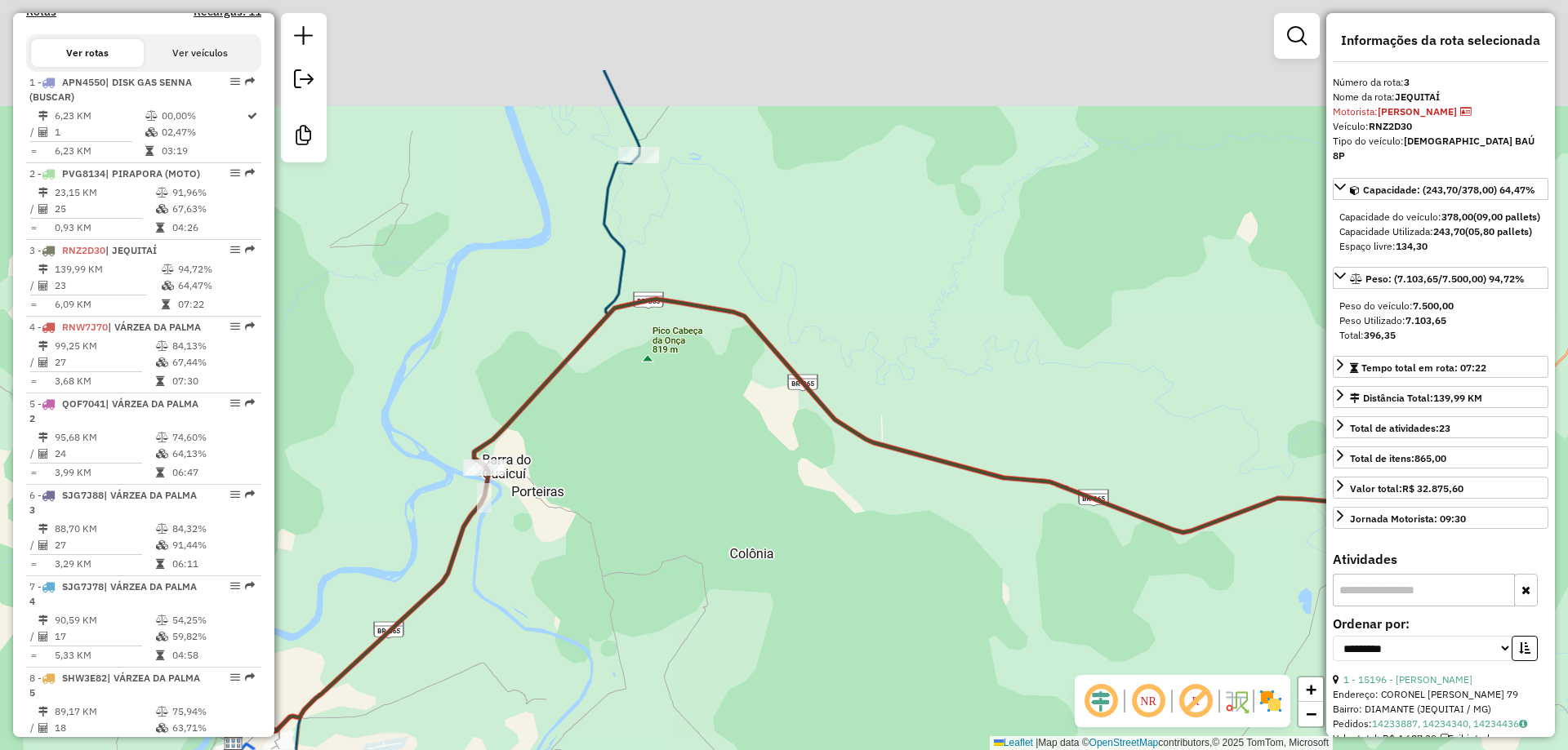
drag, startPoint x: 680, startPoint y: 401, endPoint x: 717, endPoint y: 510, distance: 115.1
click at [717, 510] on div "Janela de atendimento Grade de atendimento Capacidade Transportadoras Veículos …" at bounding box center [784, 375] width 1568 height 750
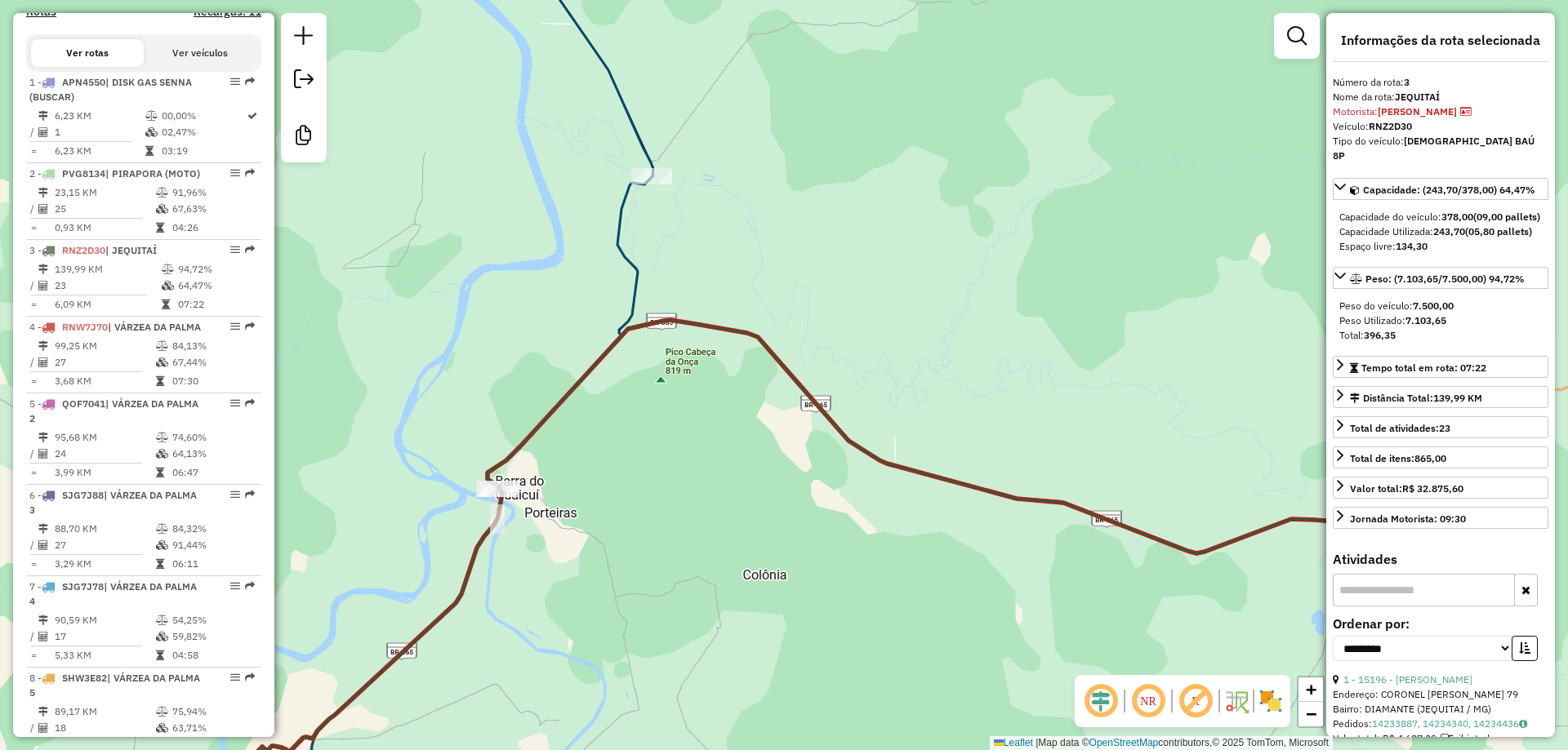
drag, startPoint x: 723, startPoint y: 468, endPoint x: 723, endPoint y: 528, distance: 60.0
click at [728, 529] on div "Janela de atendimento Grade de atendimento Capacidade Transportadoras Veículos …" at bounding box center [784, 375] width 1568 height 750
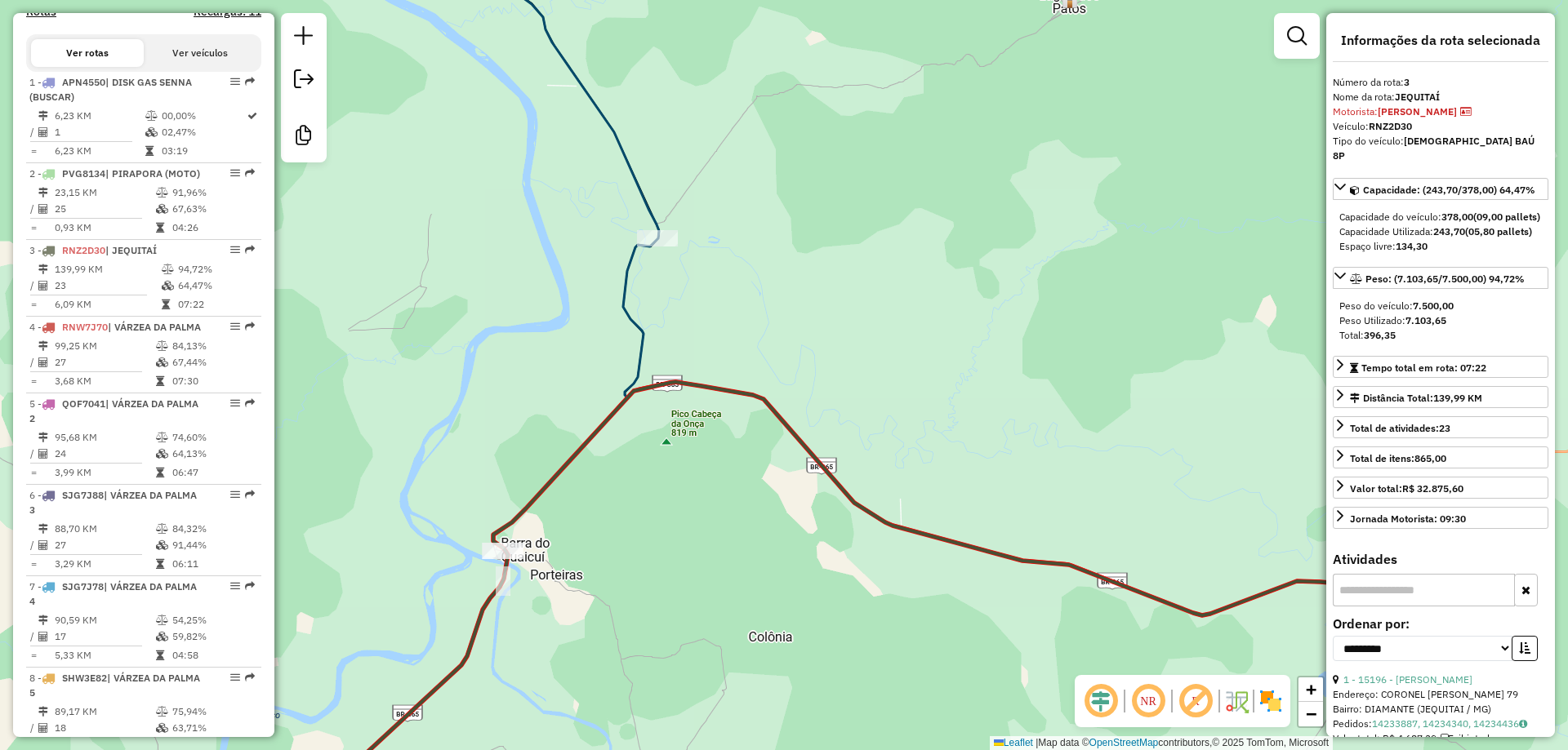
click at [1139, 703] on em at bounding box center [1149, 701] width 40 height 40
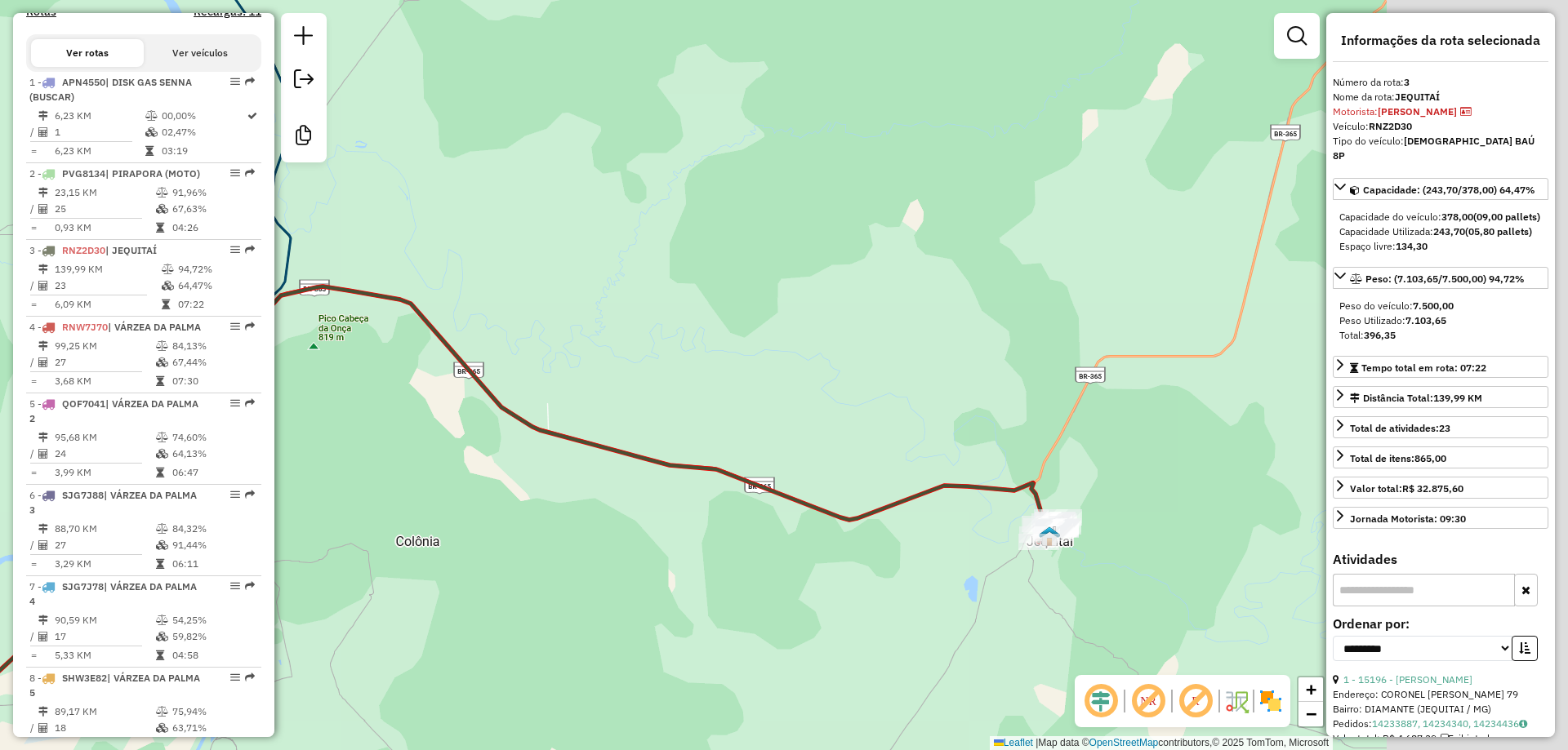
drag, startPoint x: 1182, startPoint y: 573, endPoint x: 888, endPoint y: 460, distance: 315.0
click at [787, 460] on div "Janela de atendimento Grade de atendimento Capacidade Transportadoras Veículos …" at bounding box center [784, 375] width 1568 height 750
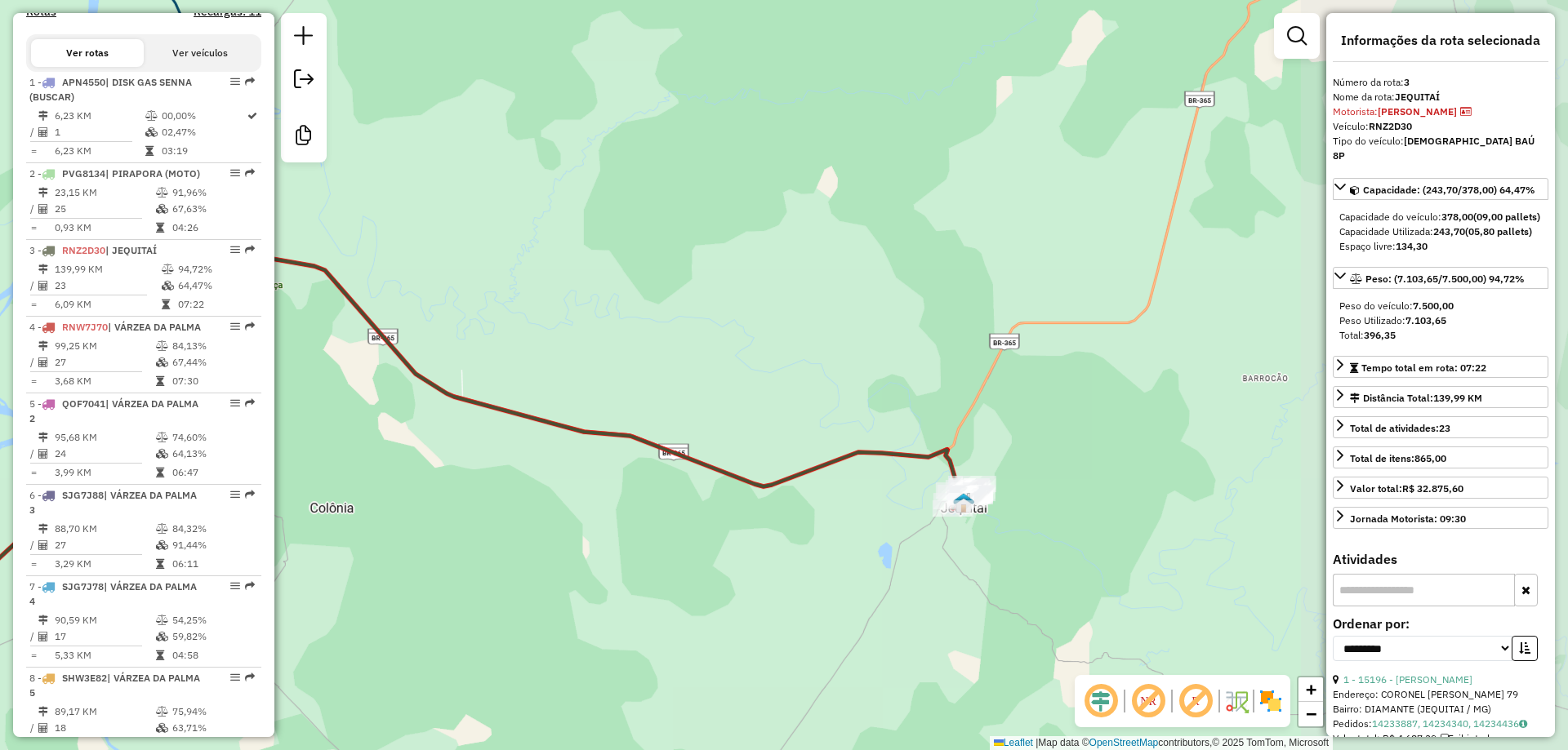
click at [1021, 435] on div "Janela de atendimento Grade de atendimento Capacidade Transportadoras Veículos …" at bounding box center [784, 375] width 1568 height 750
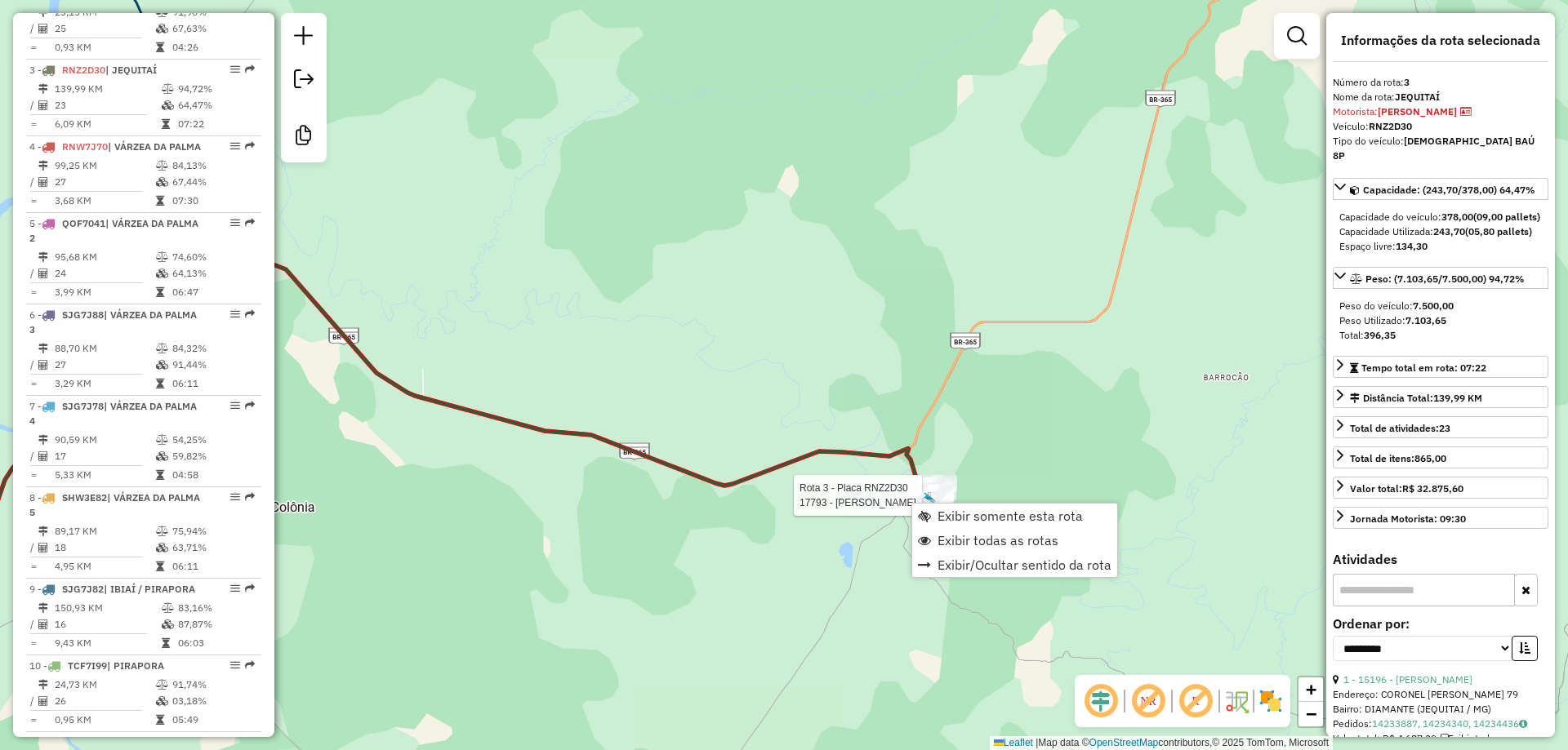
scroll to position [847, 0]
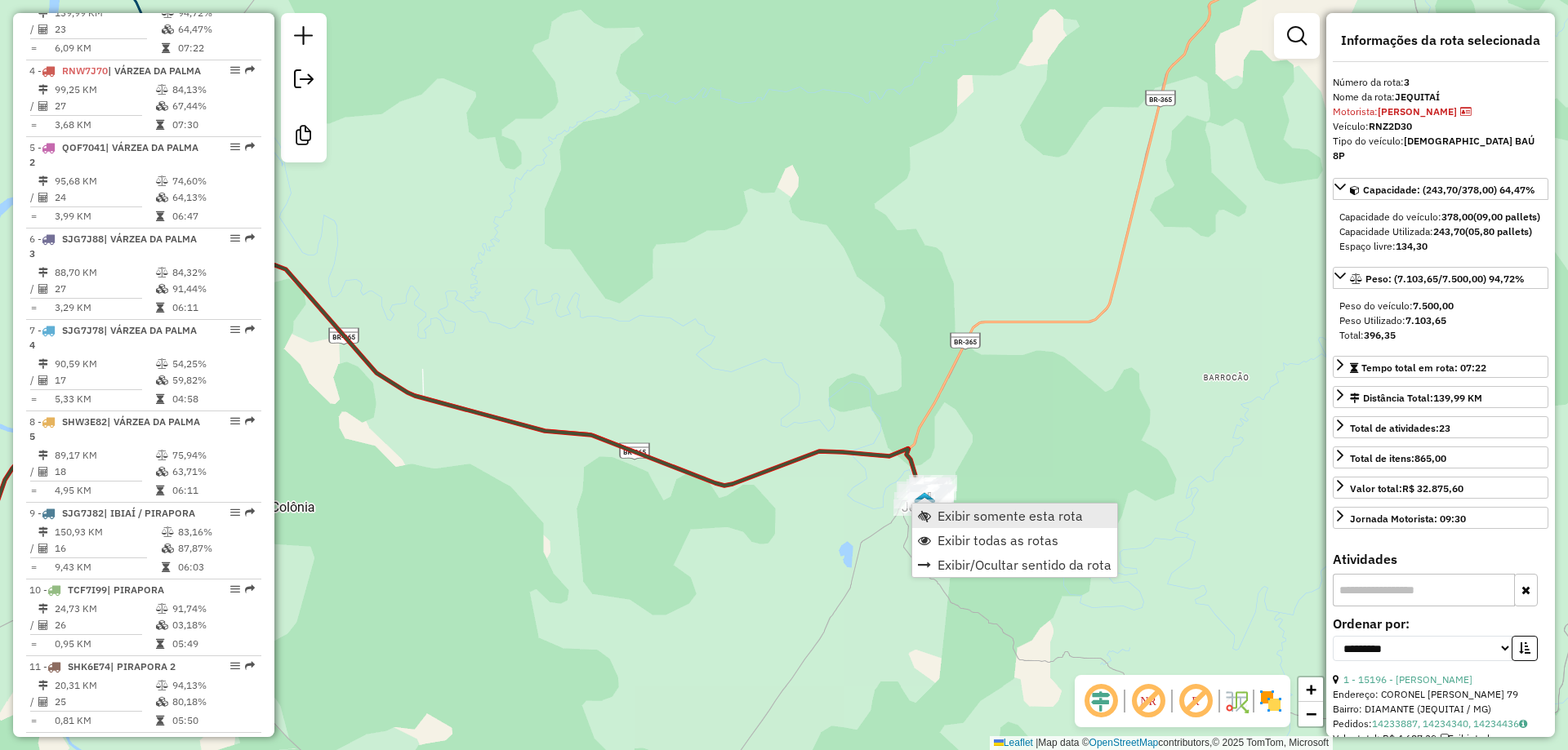
click at [1003, 513] on span "Exibir somente esta rota" at bounding box center [1011, 516] width 145 height 13
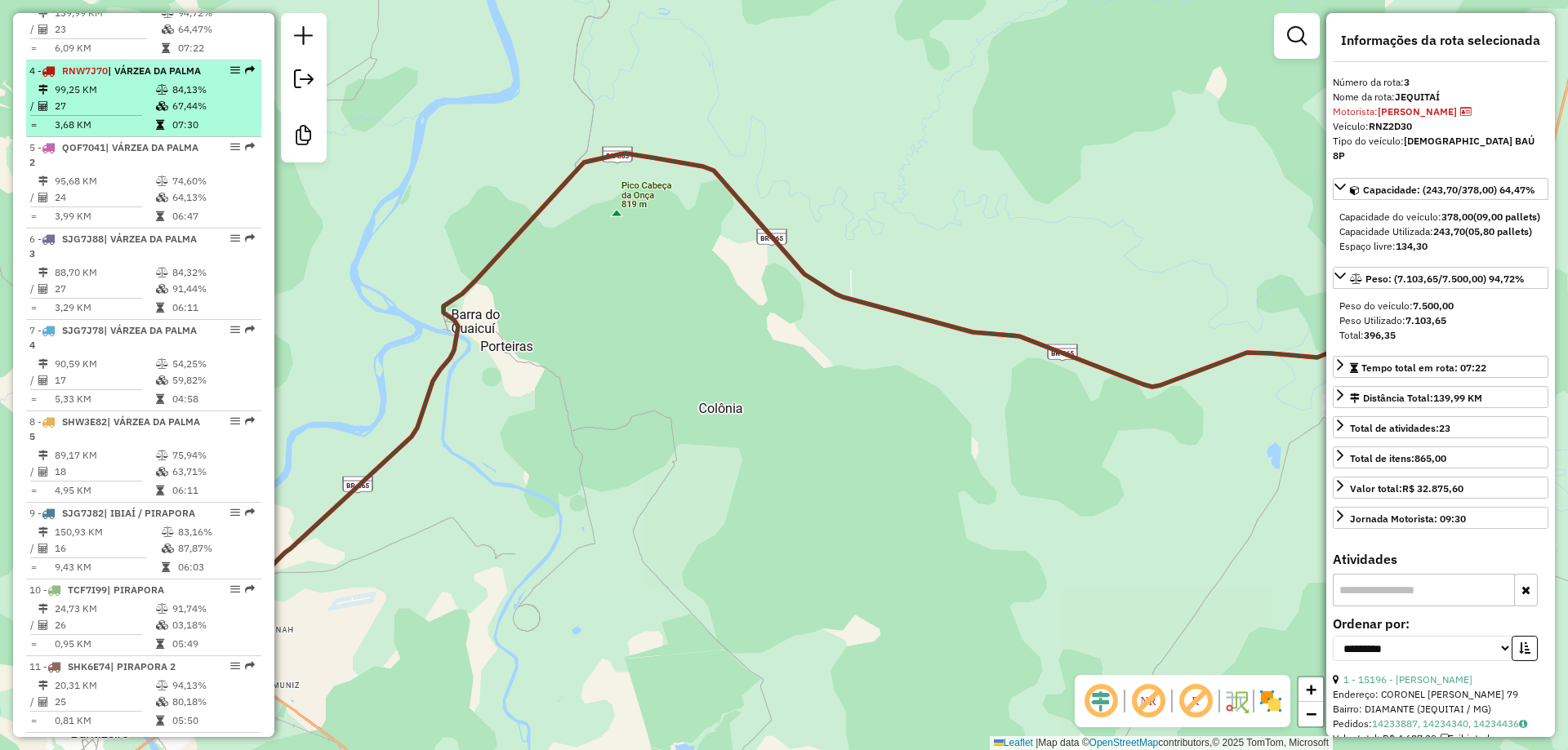
click at [156, 95] on icon at bounding box center [162, 89] width 12 height 10
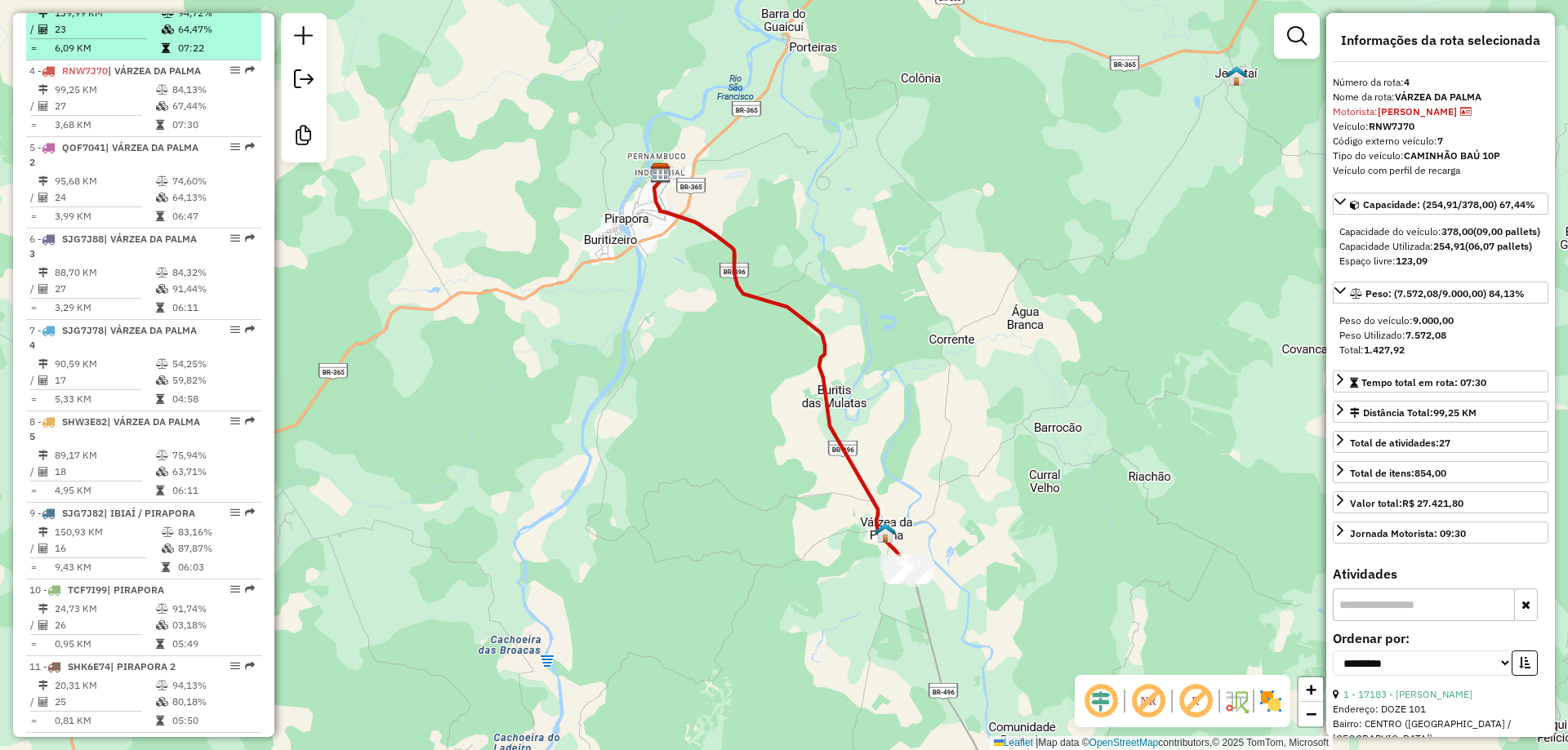
click at [128, 56] on td "6,09 KM" at bounding box center [108, 49] width 107 height 17
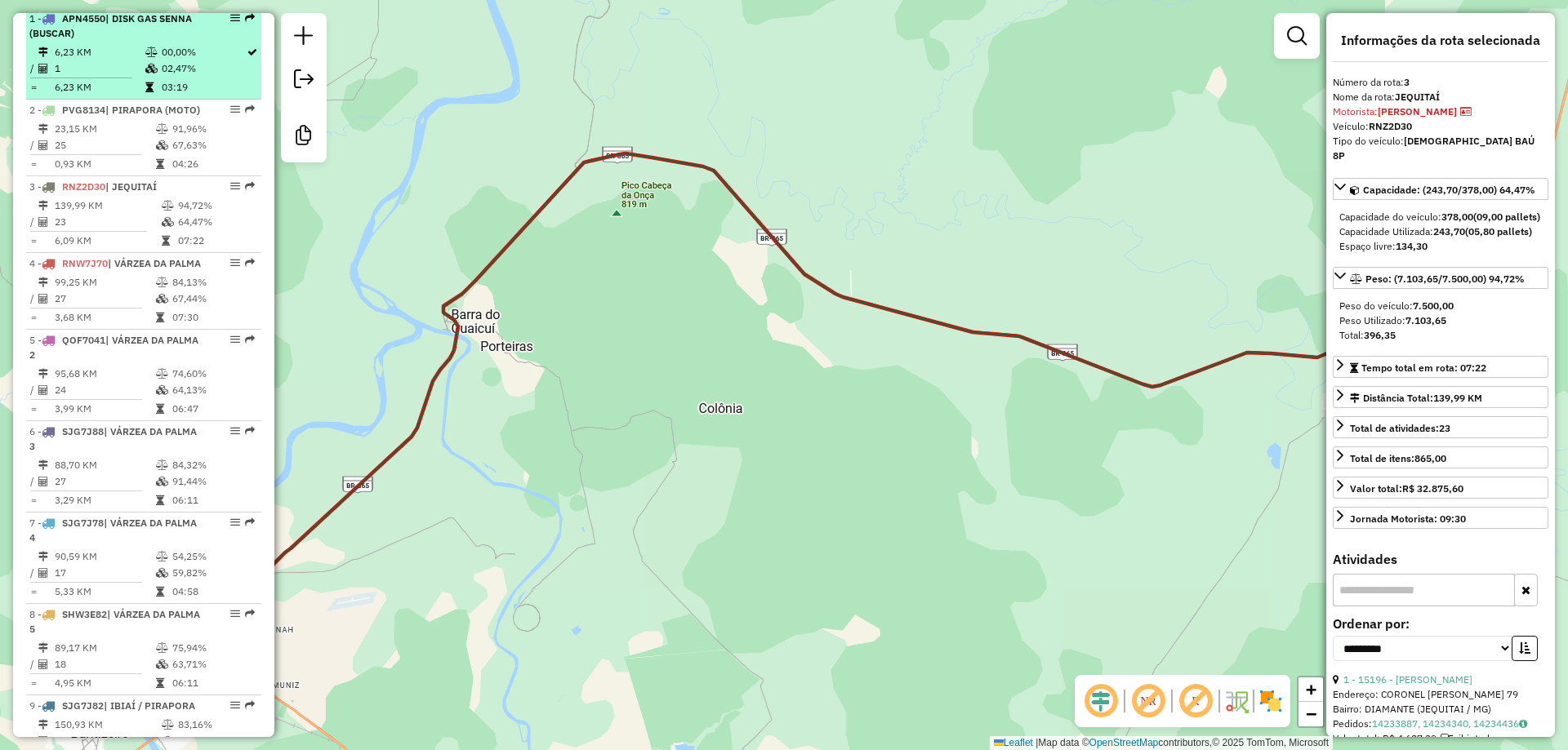
scroll to position [602, 0]
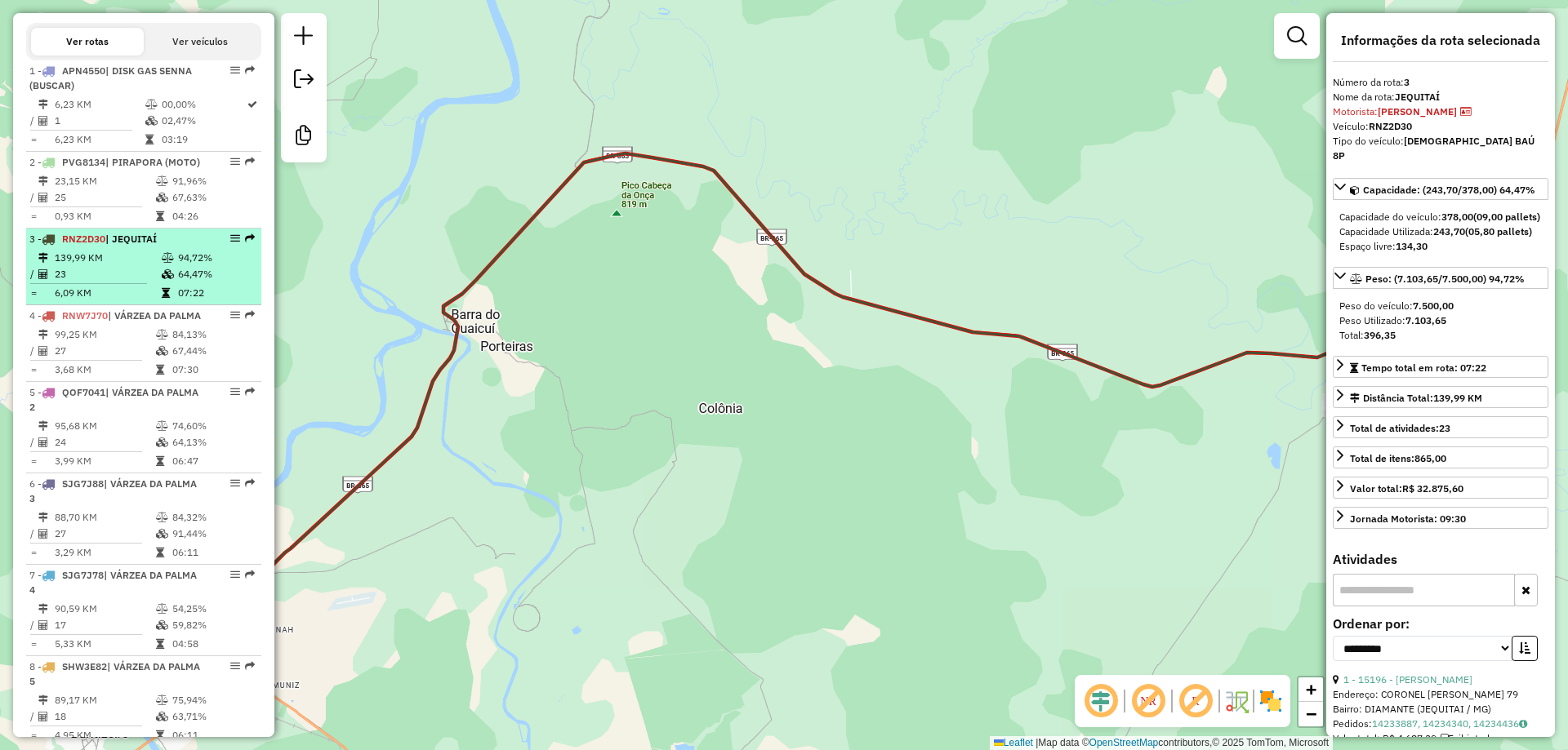
click at [132, 282] on td "23" at bounding box center [108, 275] width 107 height 17
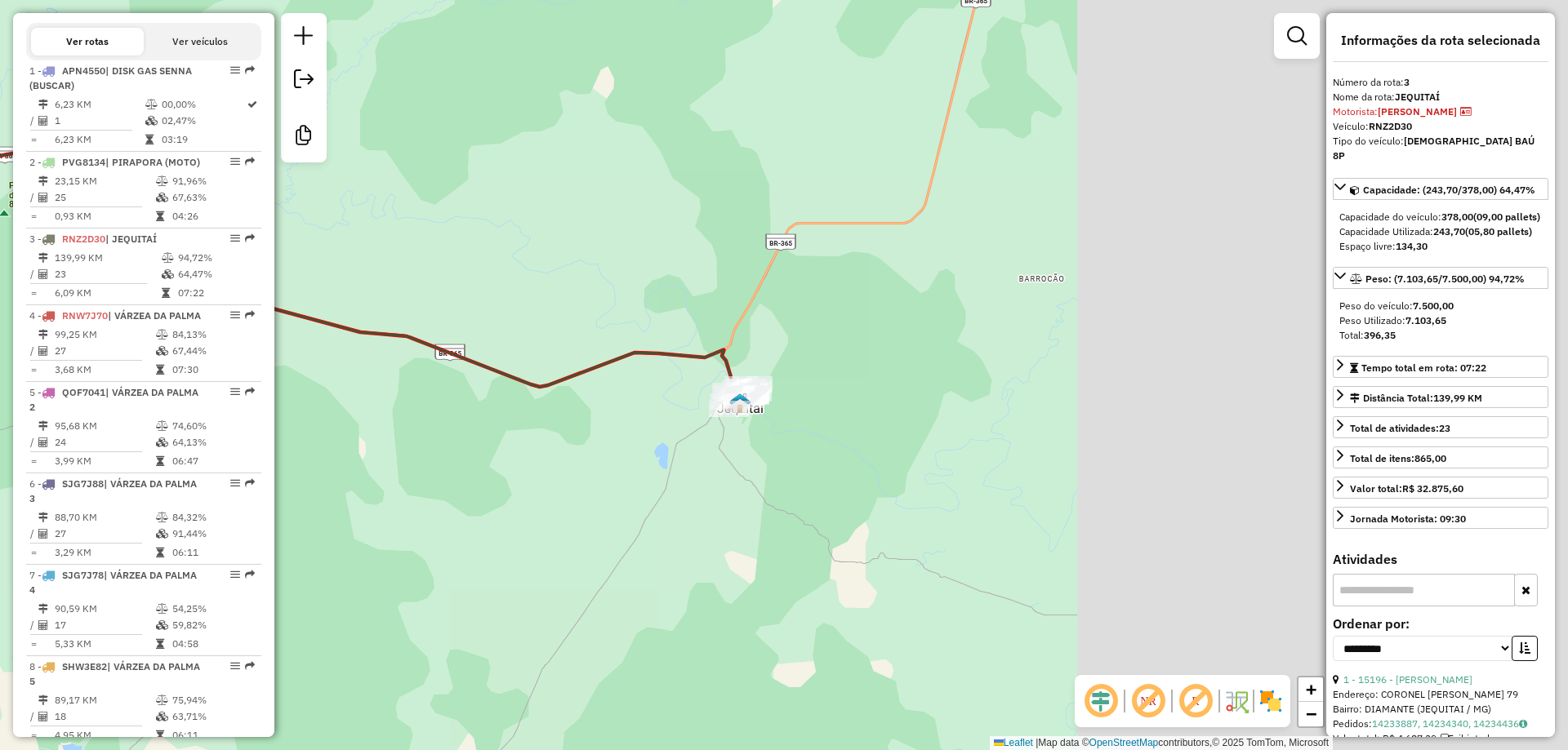
drag, startPoint x: 1133, startPoint y: 506, endPoint x: 521, endPoint y: 506, distance: 612.0
click at [521, 506] on div "Janela de atendimento Grade de atendimento Capacidade Transportadoras Veículos …" at bounding box center [784, 375] width 1568 height 750
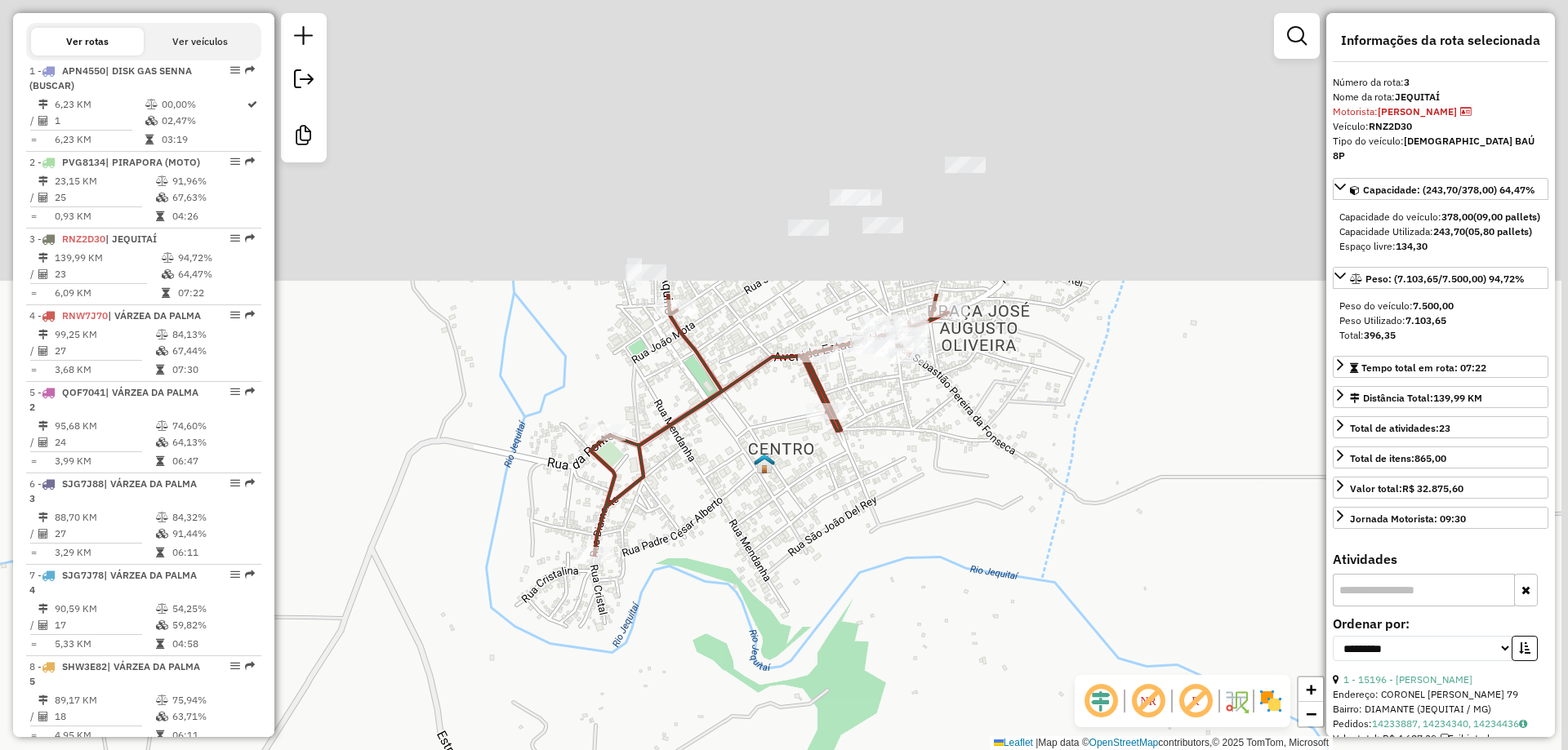
drag, startPoint x: 839, startPoint y: 152, endPoint x: 736, endPoint y: 518, distance: 380.2
click at [736, 522] on div "Janela de atendimento Grade de atendimento Capacidade Transportadoras Veículos …" at bounding box center [784, 375] width 1568 height 750
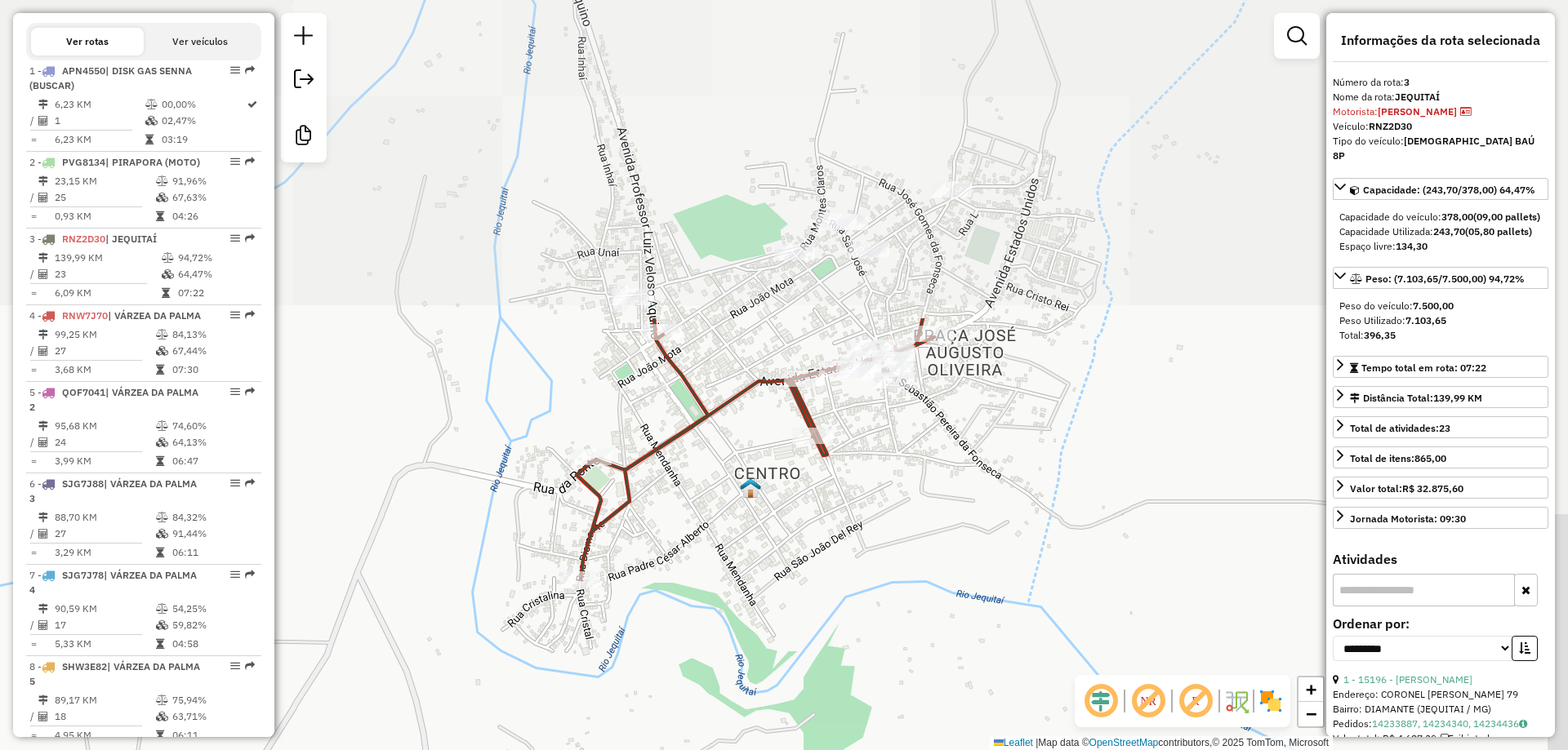
click at [742, 507] on div "Janela de atendimento Grade de atendimento Capacidade Transportadoras Veículos …" at bounding box center [784, 375] width 1568 height 750
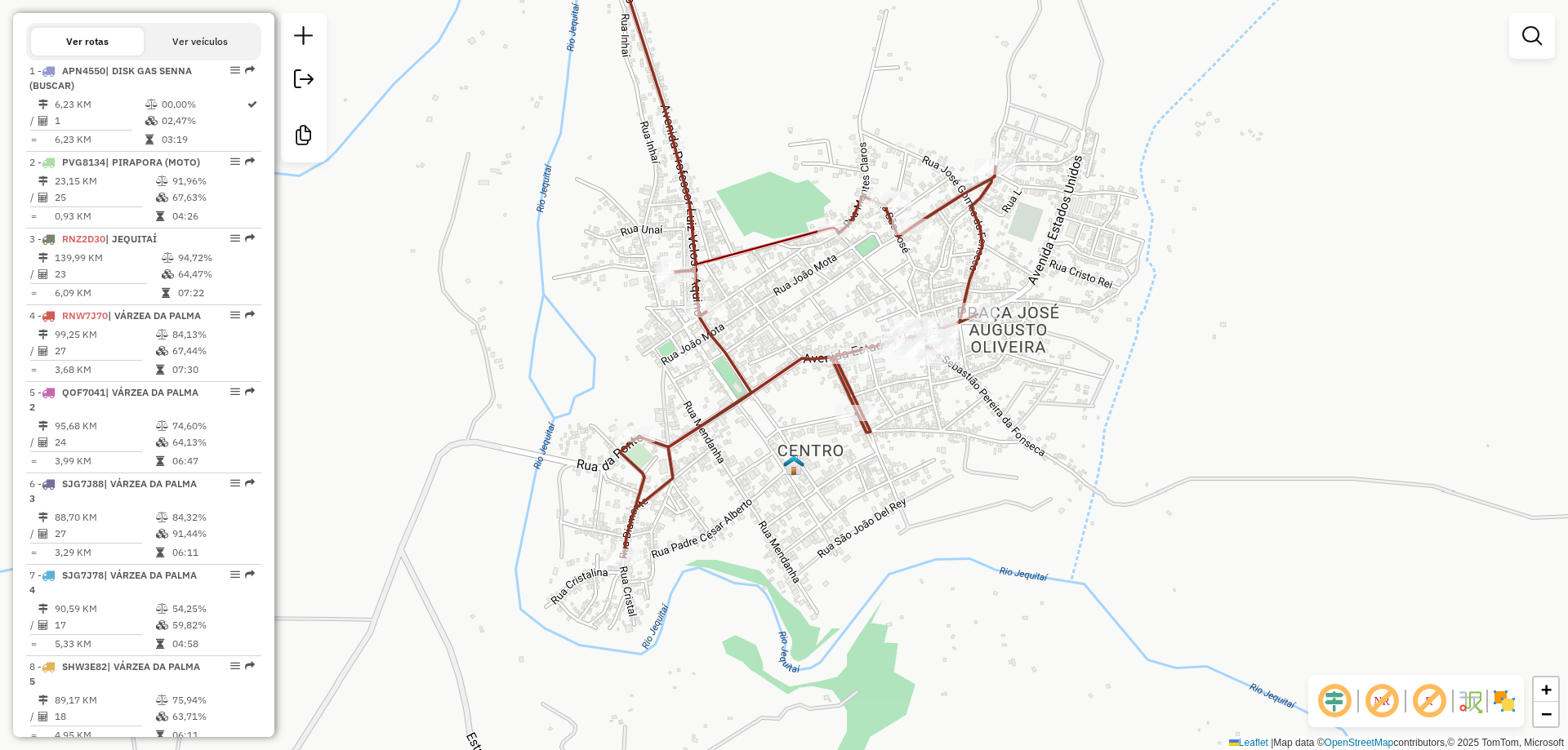
drag, startPoint x: 739, startPoint y: 505, endPoint x: 784, endPoint y: 481, distance: 51.0
click at [784, 481] on div "Janela de atendimento Grade de atendimento Capacidade Transportadoras Veículos …" at bounding box center [784, 375] width 1568 height 750
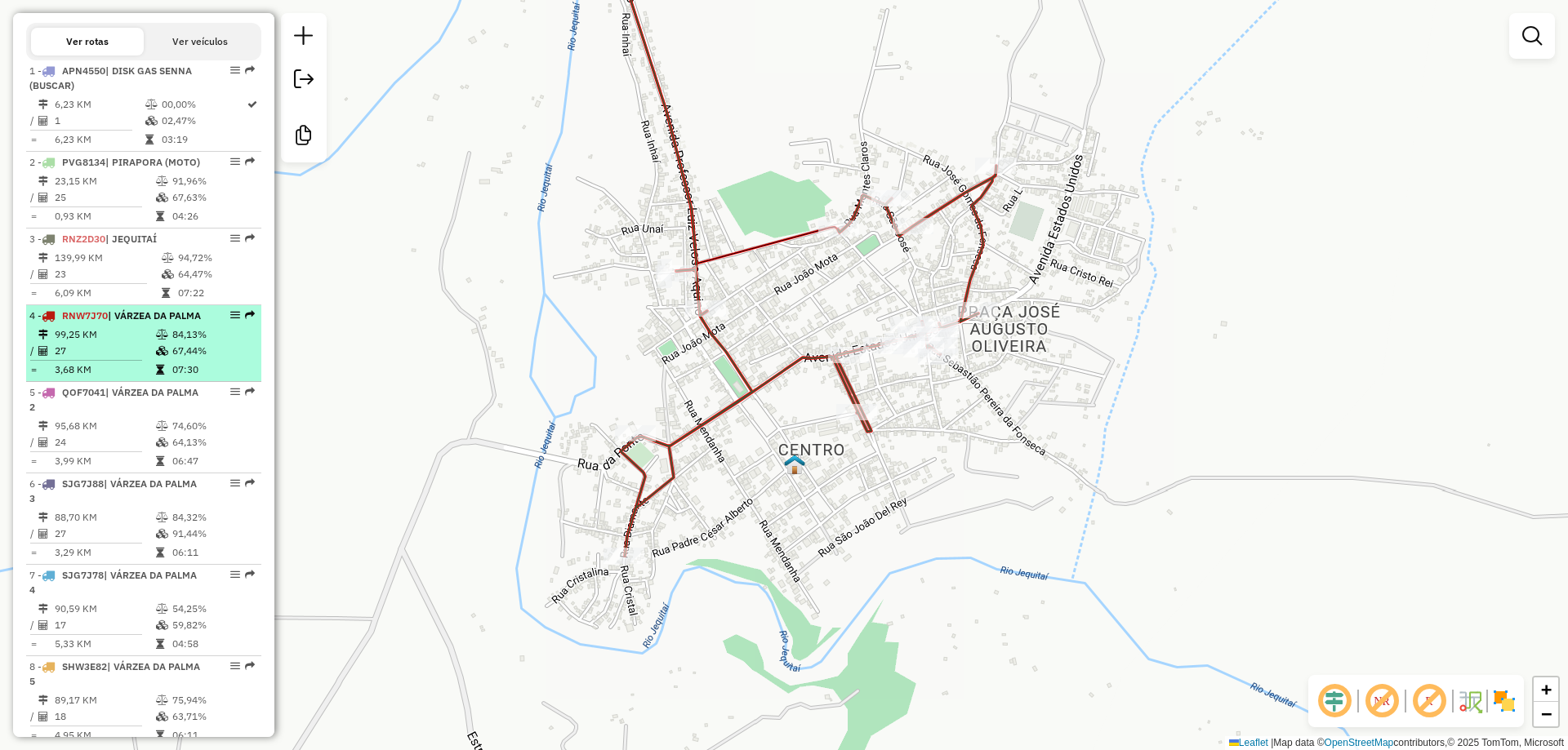
click at [87, 369] on li "4 - RNW7J70 | VÁRZEA DA PALMA 99,25 KM 84,13% / 27 67,44% = 3,68 KM 07:30" at bounding box center [143, 343] width 235 height 76
select select "**********"
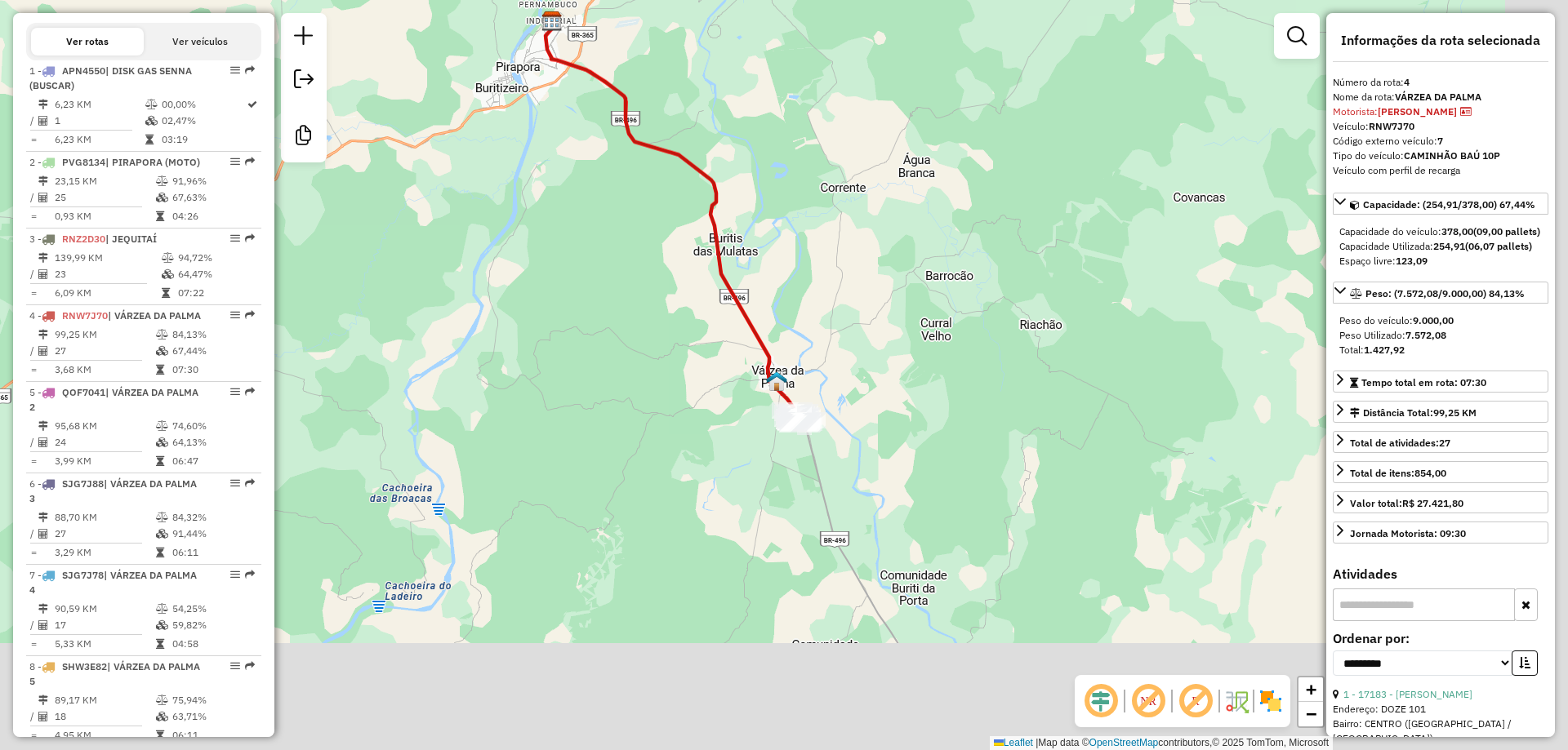
drag, startPoint x: 653, startPoint y: 341, endPoint x: 748, endPoint y: 369, distance: 99.0
click at [641, 330] on div "Janela de atendimento Grade de atendimento Capacidade Transportadoras Veículos …" at bounding box center [784, 375] width 1568 height 750
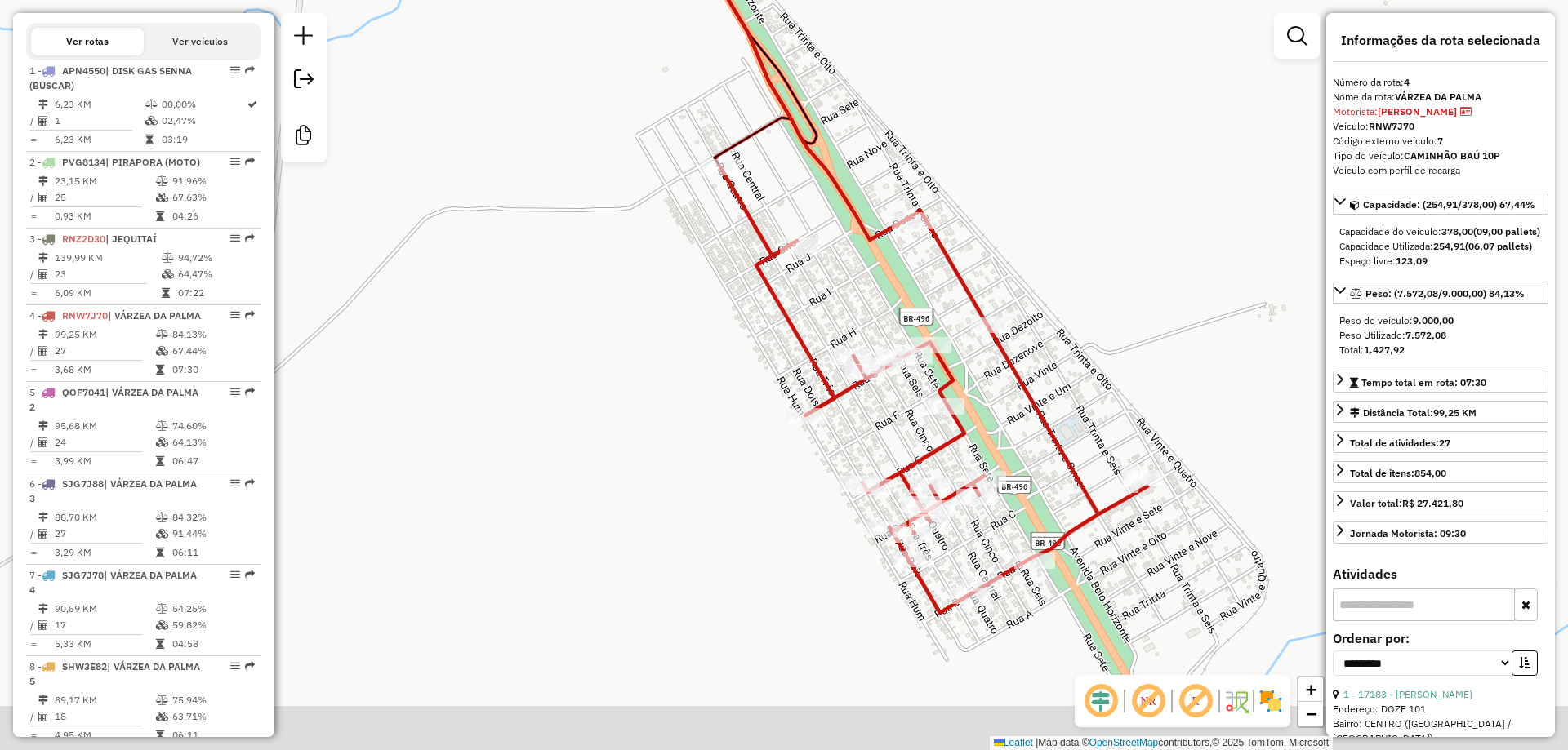
drag, startPoint x: 730, startPoint y: 430, endPoint x: 563, endPoint y: 354, distance: 183.5
click at [557, 350] on div "Janela de atendimento Grade de atendimento Capacidade Transportadoras Veículos …" at bounding box center [784, 375] width 1568 height 750
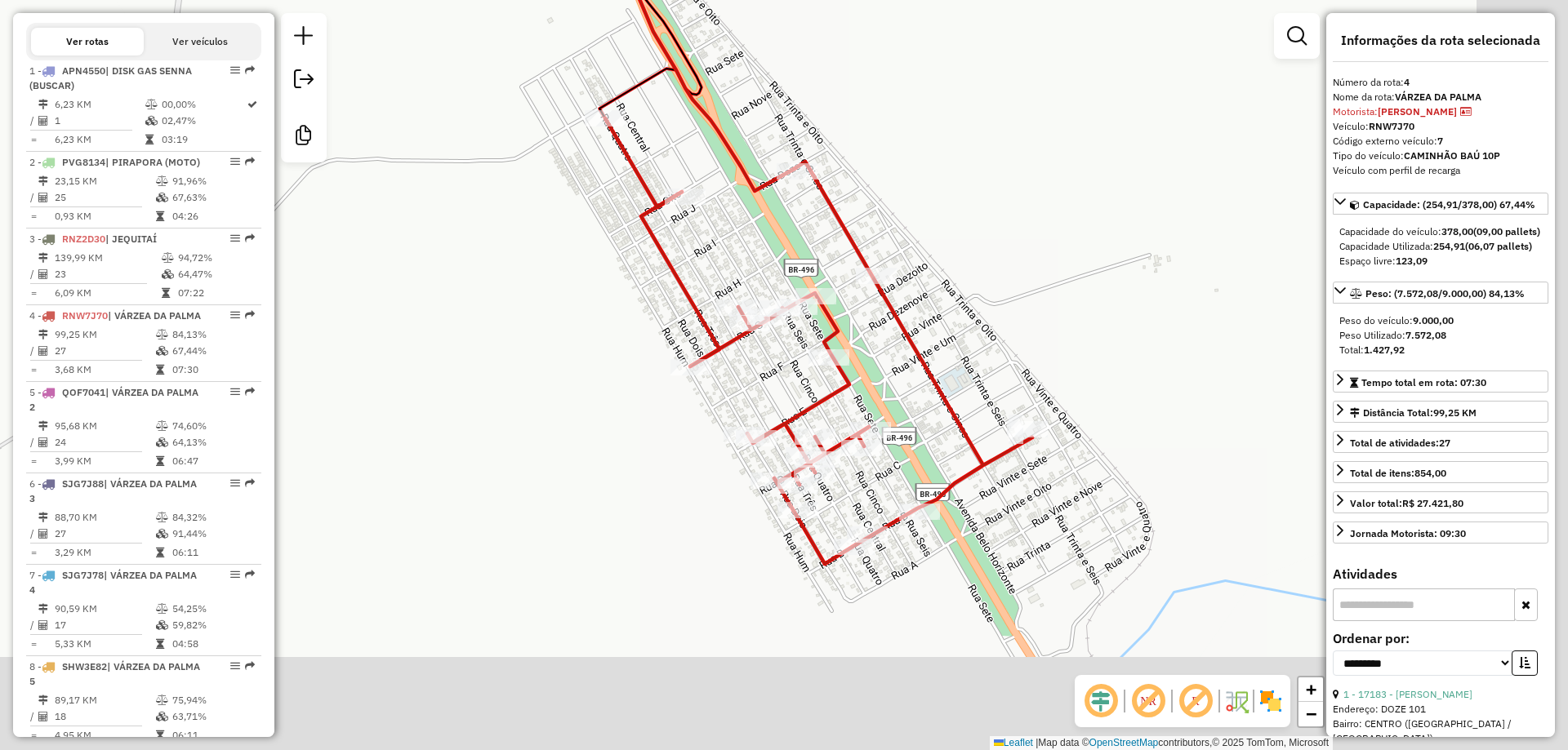
click at [568, 356] on div "Janela de atendimento Grade de atendimento Capacidade Transportadoras Veículos …" at bounding box center [784, 375] width 1568 height 750
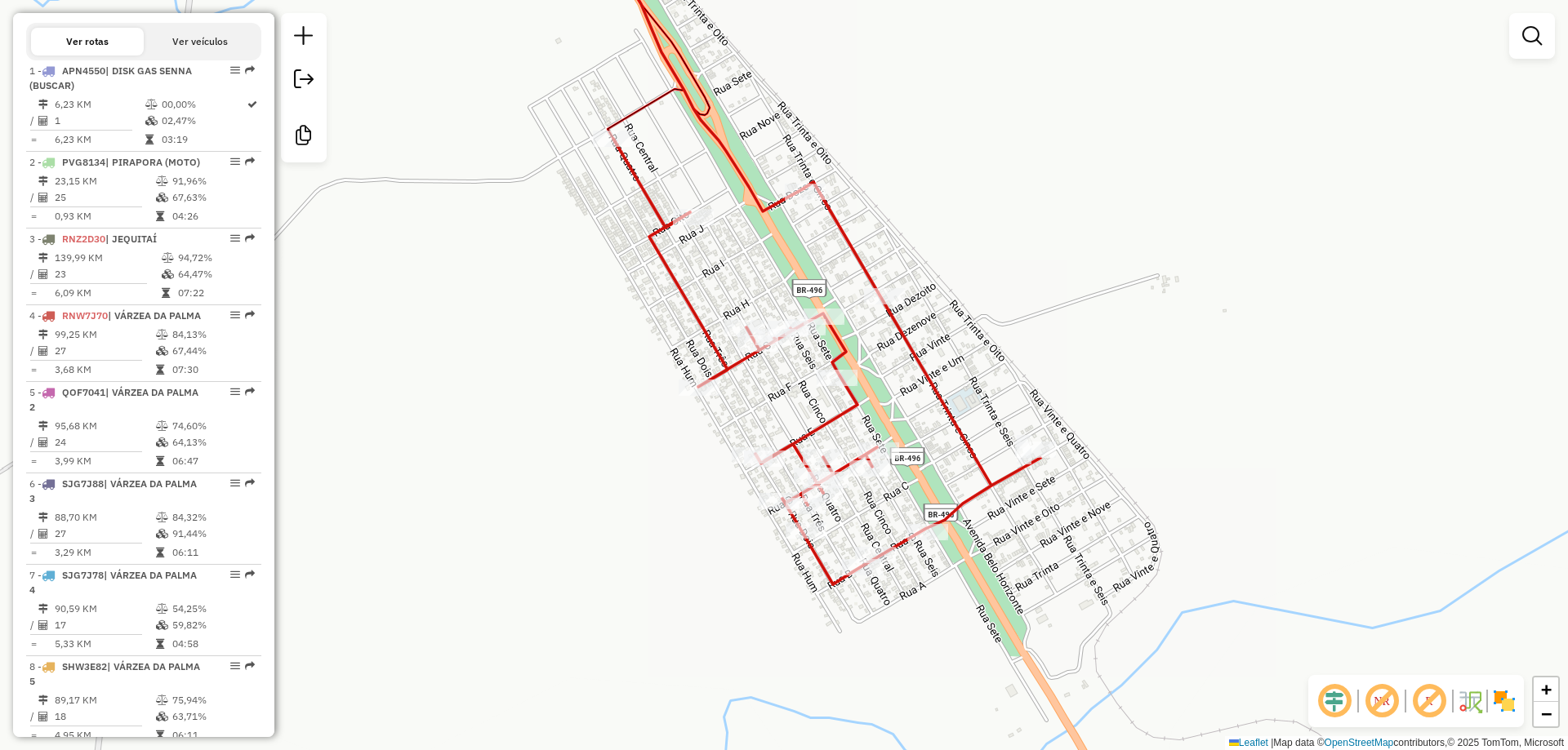
click at [578, 381] on div "Janela de atendimento Grade de atendimento Capacidade Transportadoras Veículos …" at bounding box center [784, 375] width 1568 height 750
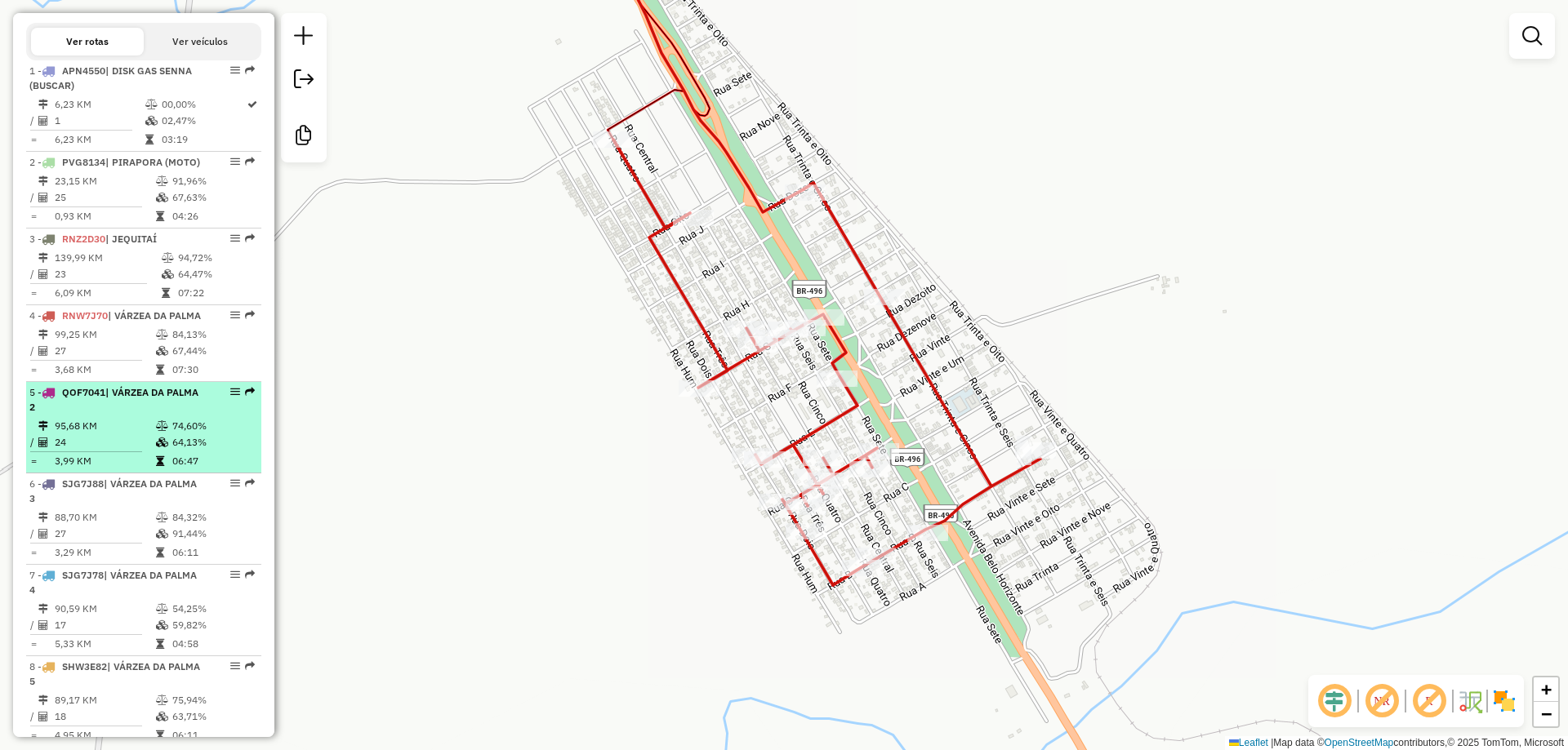
click at [78, 398] on span "QOF7041" at bounding box center [84, 392] width 43 height 12
select select "**********"
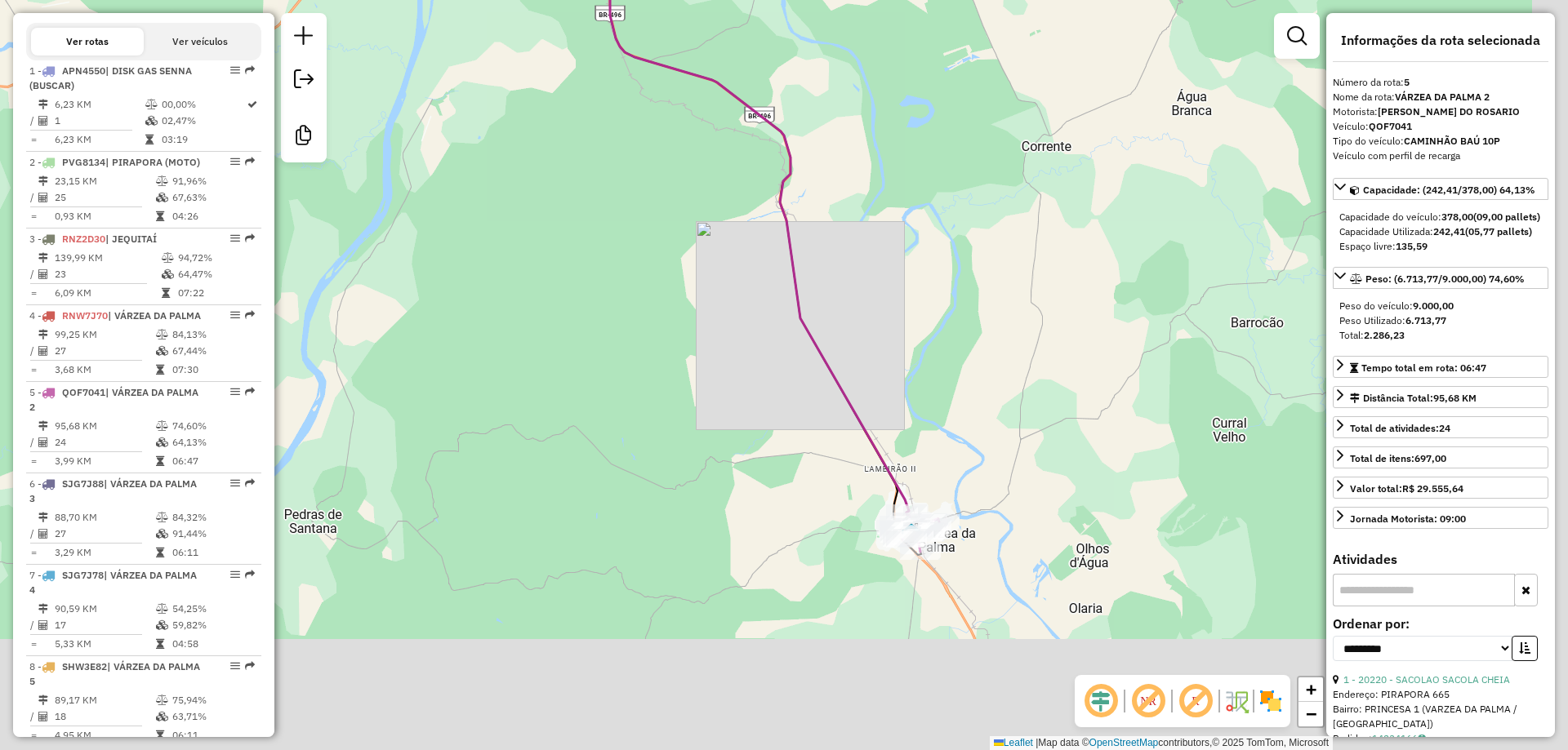
drag, startPoint x: 652, startPoint y: 446, endPoint x: 684, endPoint y: 336, distance: 114.6
click at [531, 177] on div "Janela de atendimento Grade de atendimento Capacidade Transportadoras Veículos …" at bounding box center [784, 375] width 1568 height 750
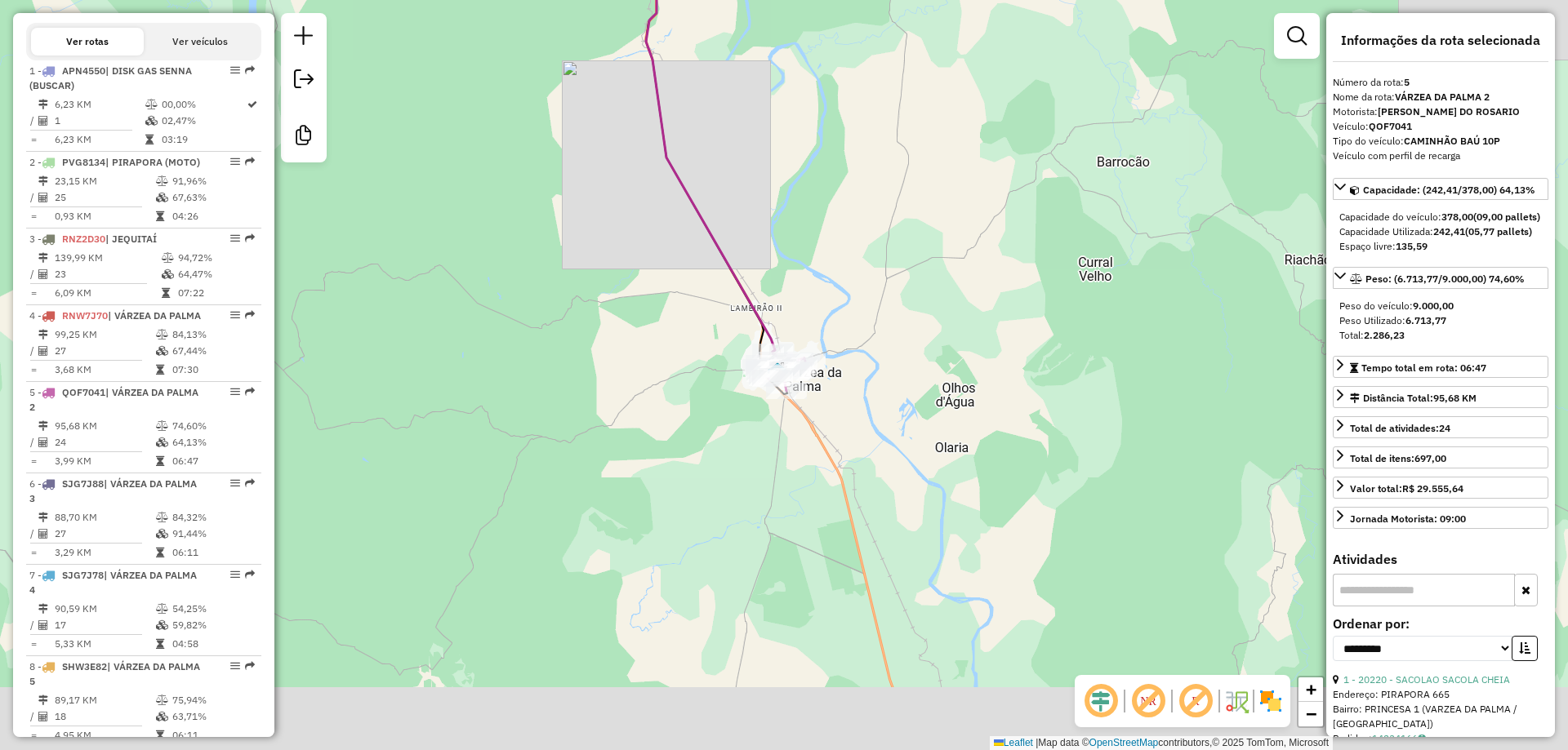
drag, startPoint x: 737, startPoint y: 383, endPoint x: 746, endPoint y: 347, distance: 37.1
click at [605, 298] on div "Janela de atendimento Grade de atendimento Capacidade Transportadoras Veículos …" at bounding box center [784, 375] width 1568 height 750
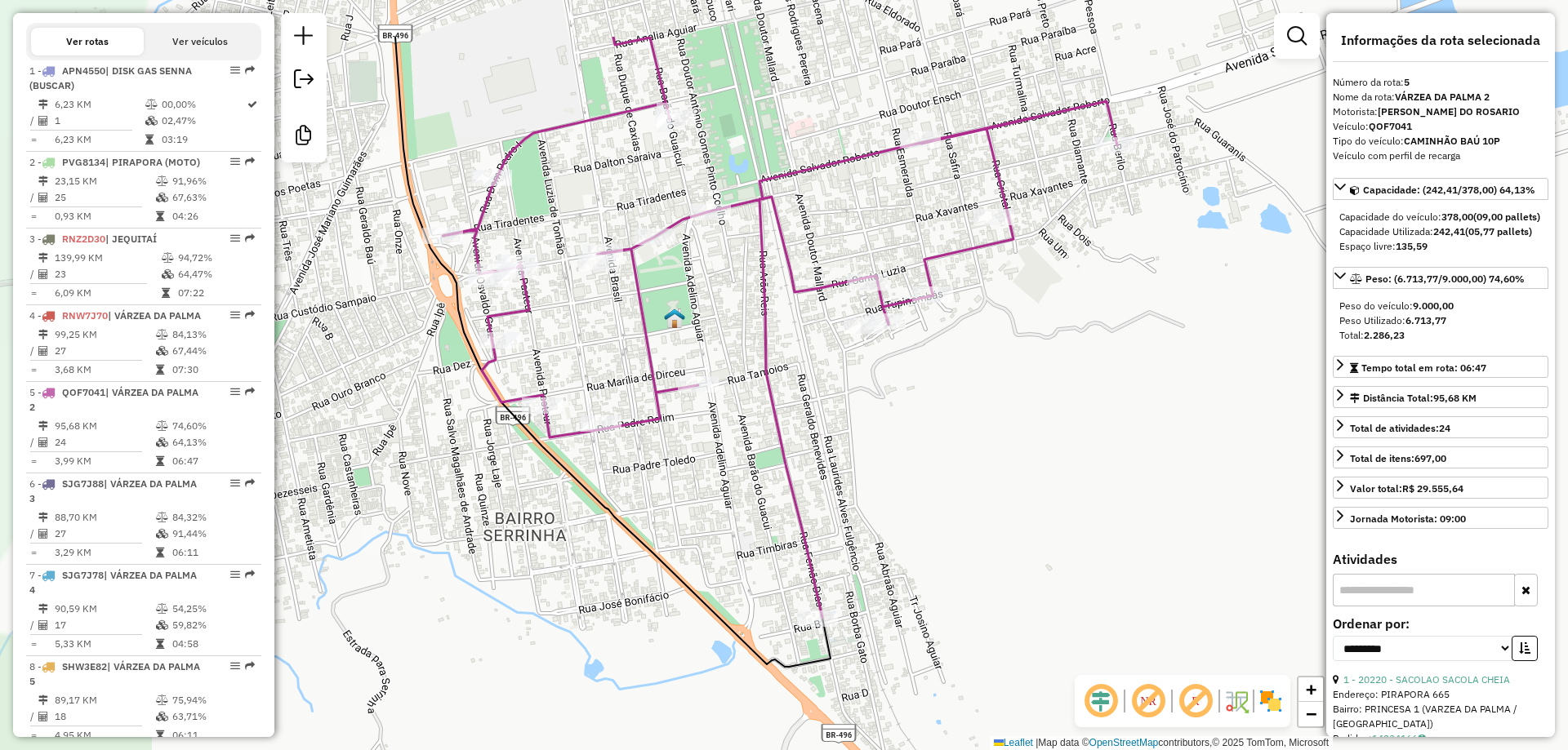
drag, startPoint x: 668, startPoint y: 330, endPoint x: 976, endPoint y: 442, distance: 327.7
click at [976, 442] on div "Janela de atendimento Grade de atendimento Capacidade Transportadoras Veículos …" at bounding box center [784, 375] width 1568 height 750
drag, startPoint x: 976, startPoint y: 442, endPoint x: 978, endPoint y: 457, distance: 15.1
click at [978, 457] on div "Janela de atendimento Grade de atendimento Capacidade Transportadoras Veículos …" at bounding box center [784, 375] width 1568 height 750
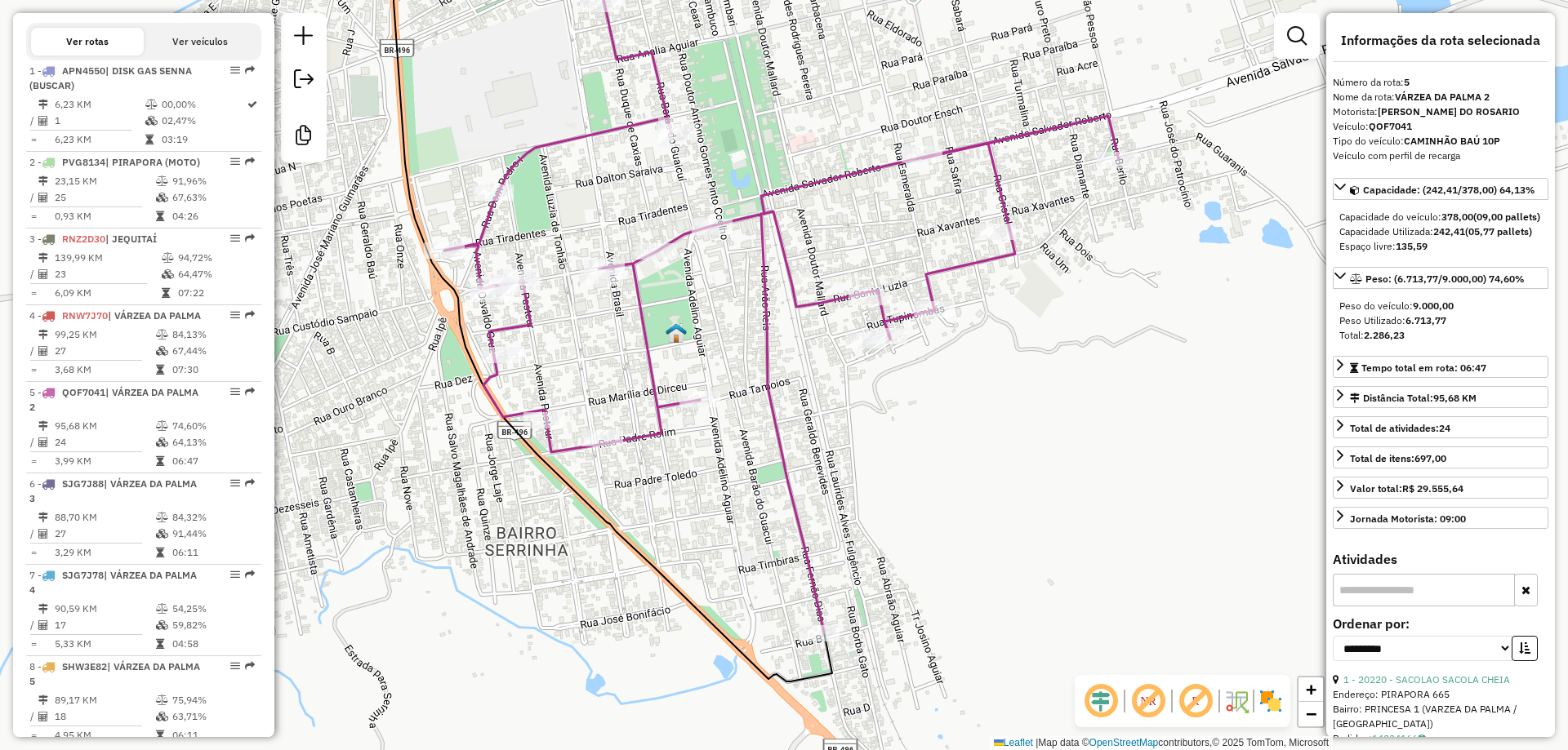
click at [978, 457] on div "Janela de atendimento Grade de atendimento Capacidade Transportadoras Veículos …" at bounding box center [784, 375] width 1568 height 750
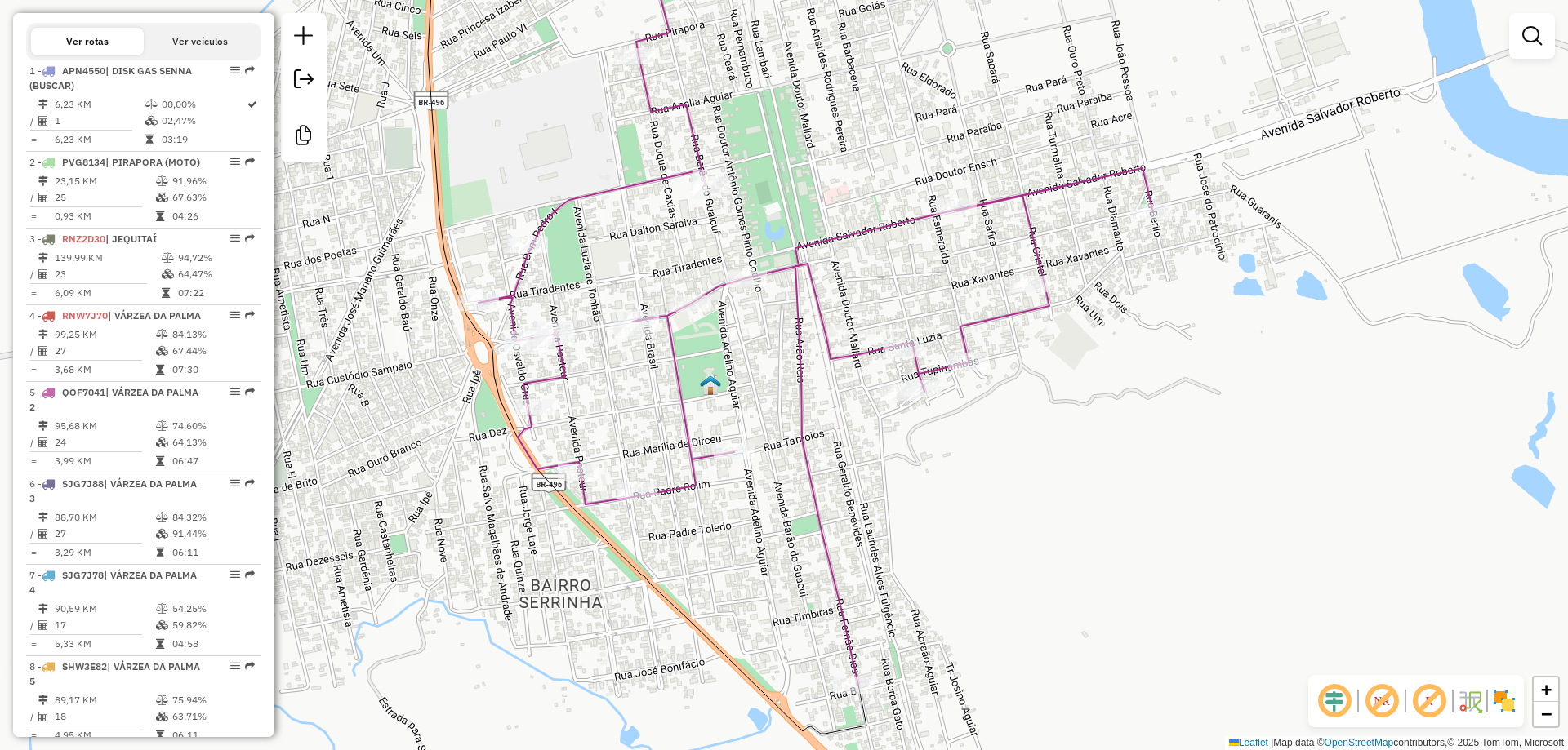
drag, startPoint x: 978, startPoint y: 457, endPoint x: 1013, endPoint y: 509, distance: 62.7
click at [1013, 509] on div "Janela de atendimento Grade de atendimento Capacidade Transportadoras Veículos …" at bounding box center [784, 375] width 1568 height 750
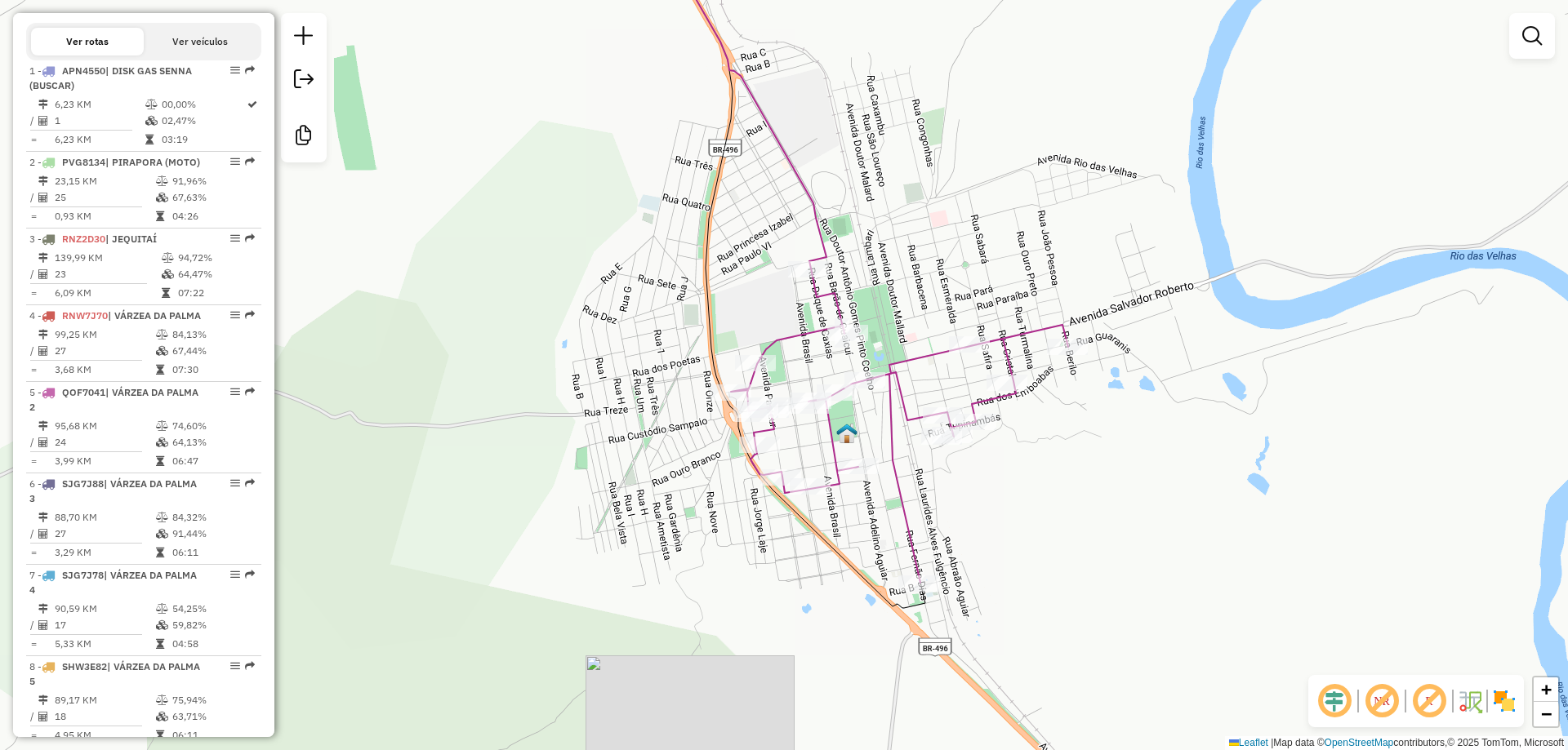
drag, startPoint x: 1001, startPoint y: 493, endPoint x: 887, endPoint y: 384, distance: 157.7
click at [887, 384] on div "Janela de atendimento Grade de atendimento Capacidade Transportadoras Veículos …" at bounding box center [784, 375] width 1568 height 750
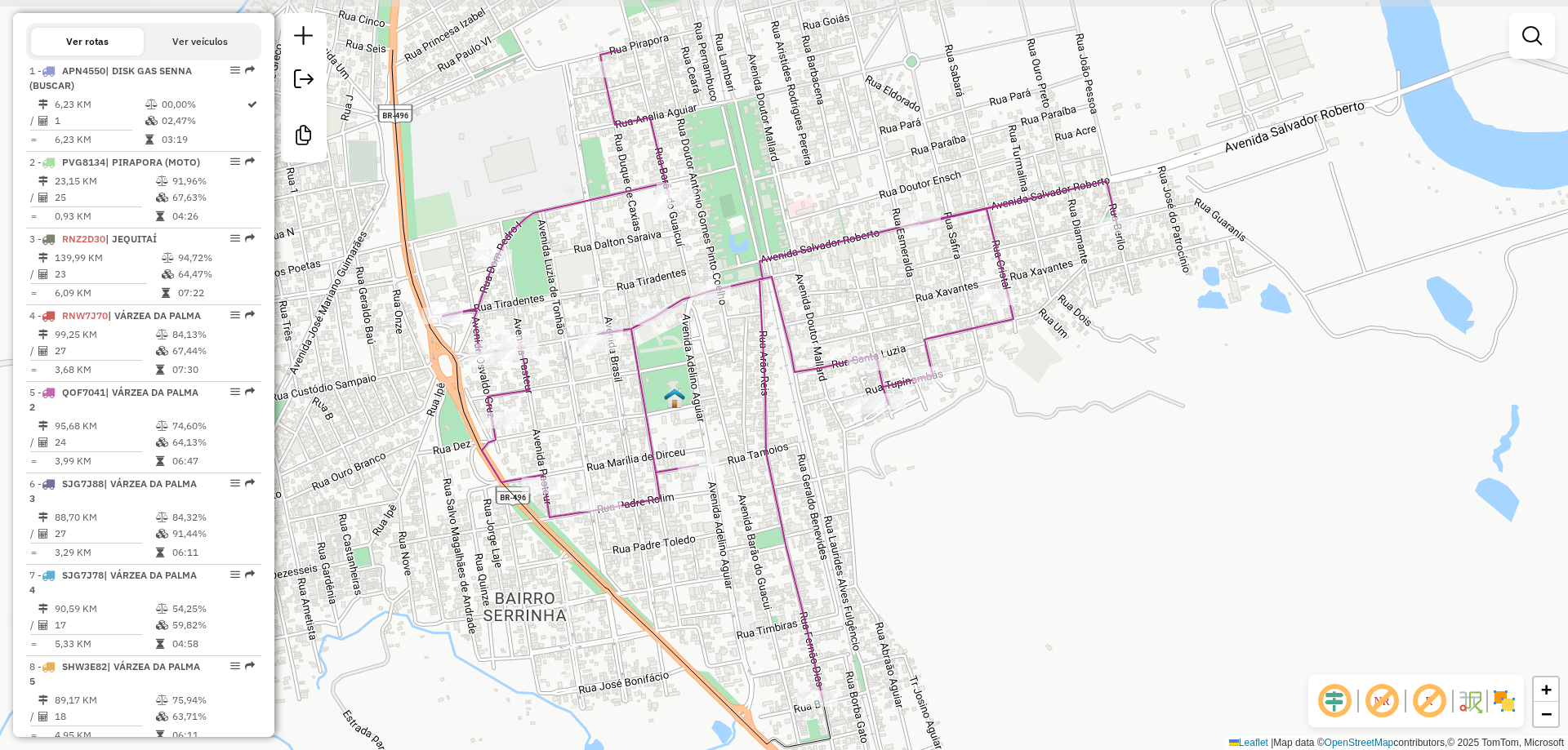
drag, startPoint x: 899, startPoint y: 394, endPoint x: 987, endPoint y: 512, distance: 147.2
click at [988, 513] on div "Janela de atendimento Grade de atendimento Capacidade Transportadoras Veículos …" at bounding box center [784, 375] width 1568 height 750
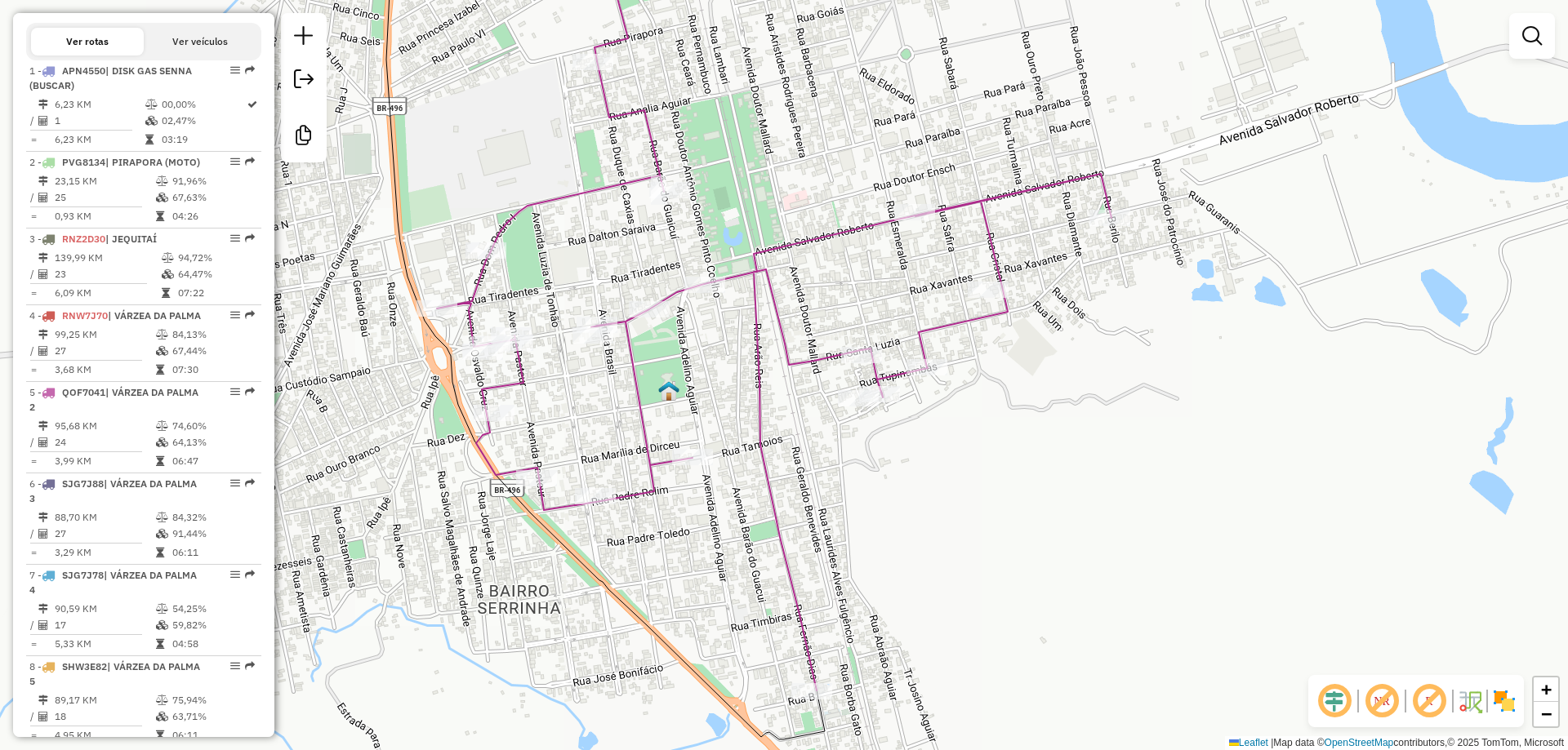
click at [987, 510] on div "Janela de atendimento Grade de atendimento Capacidade Transportadoras Veículos …" at bounding box center [784, 375] width 1568 height 750
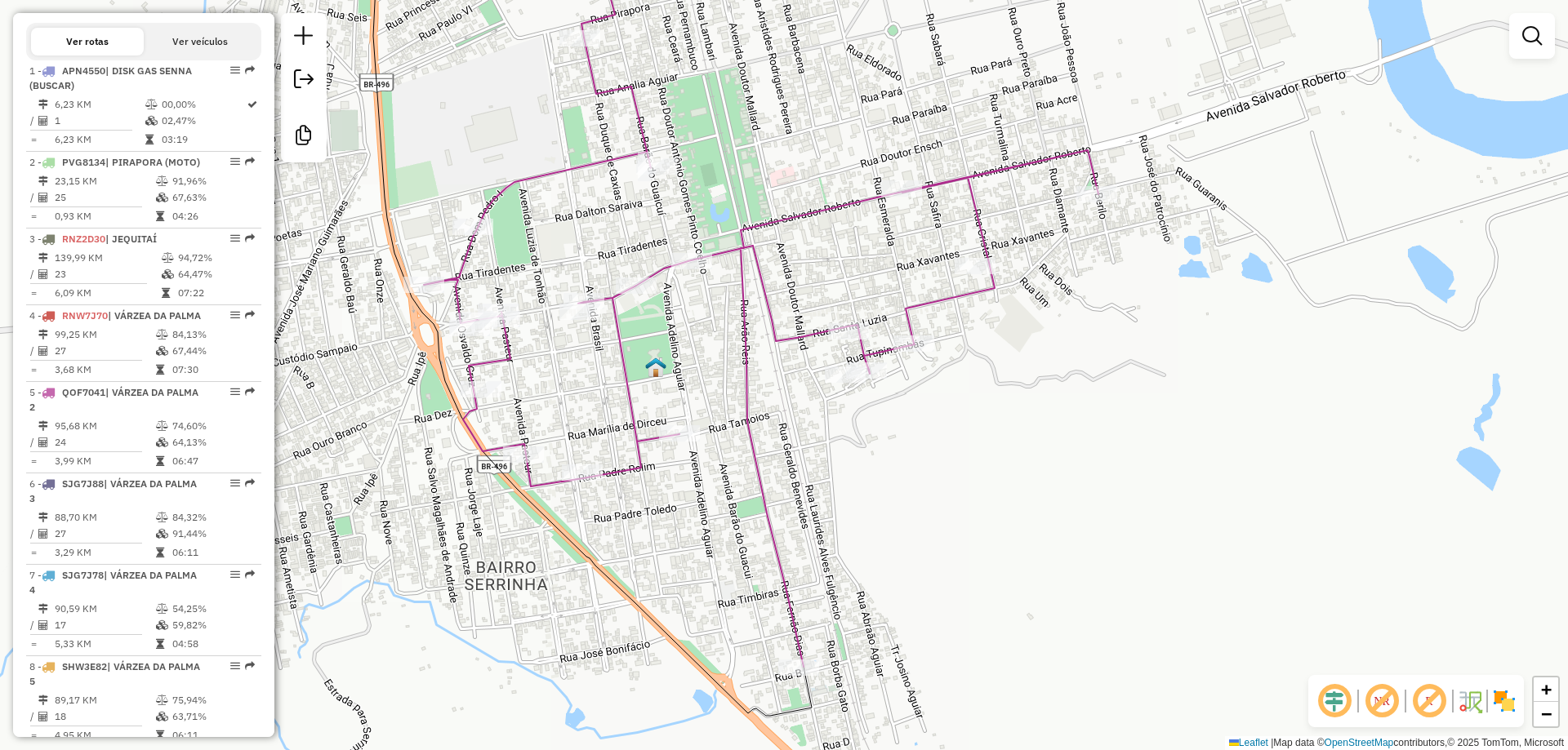
click at [1007, 498] on div "Janela de atendimento Grade de atendimento Capacidade Transportadoras Veículos …" at bounding box center [784, 375] width 1568 height 750
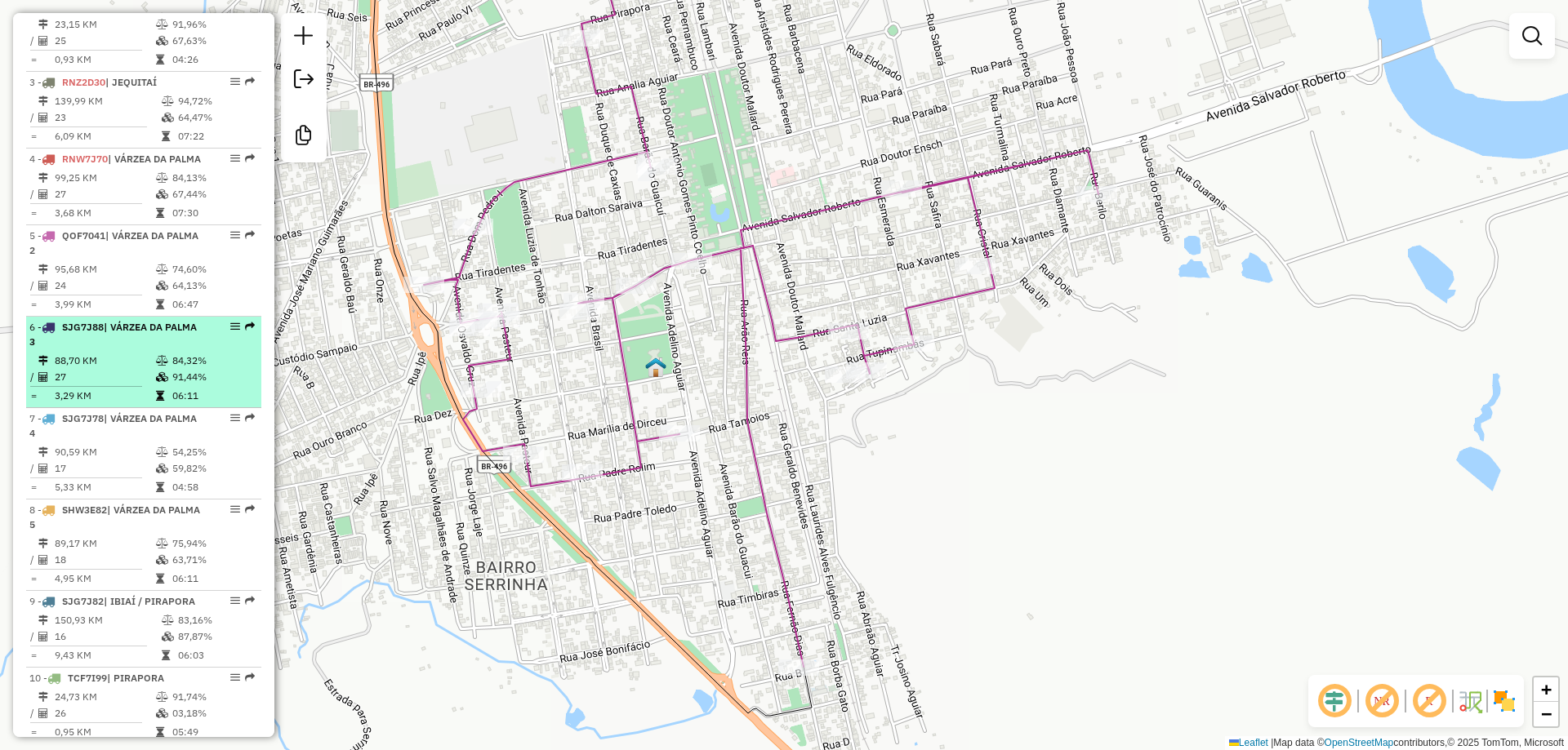
scroll to position [765, 0]
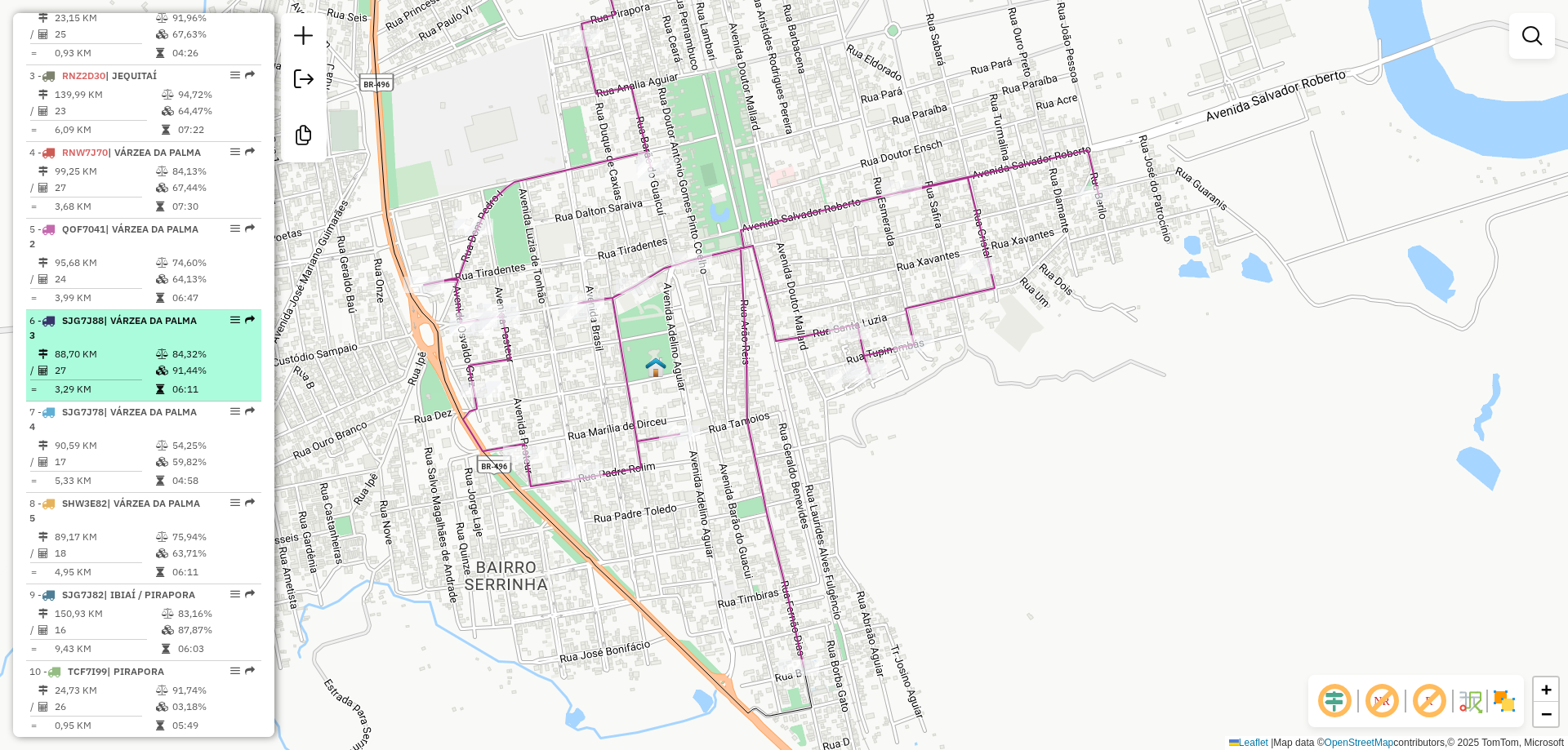
click at [107, 379] on td "27" at bounding box center [105, 370] width 101 height 17
select select "**********"
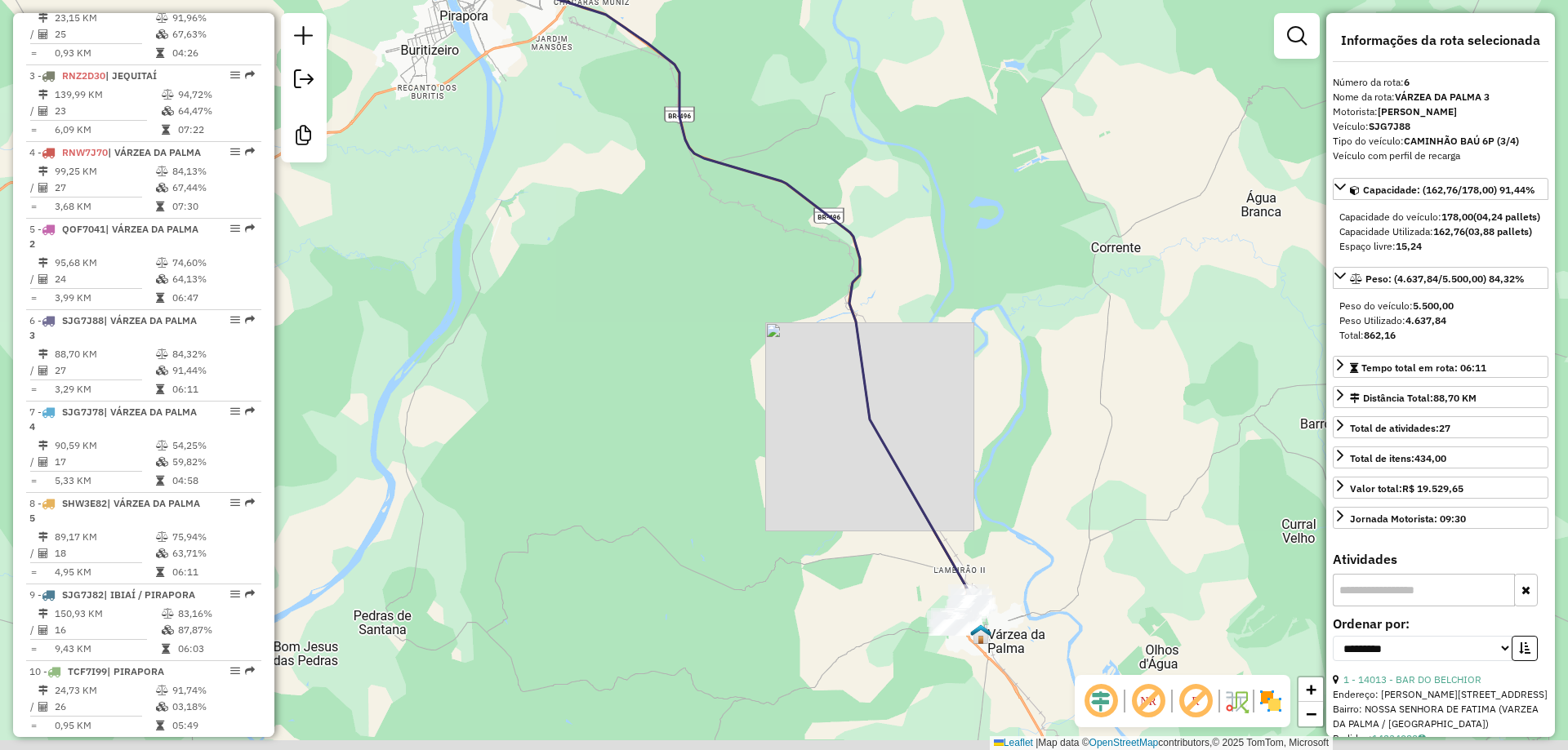
drag, startPoint x: 907, startPoint y: 601, endPoint x: 820, endPoint y: 372, distance: 245.0
click at [771, 328] on div "Janela de atendimento Grade de atendimento Capacidade Transportadoras Veículos …" at bounding box center [784, 375] width 1568 height 750
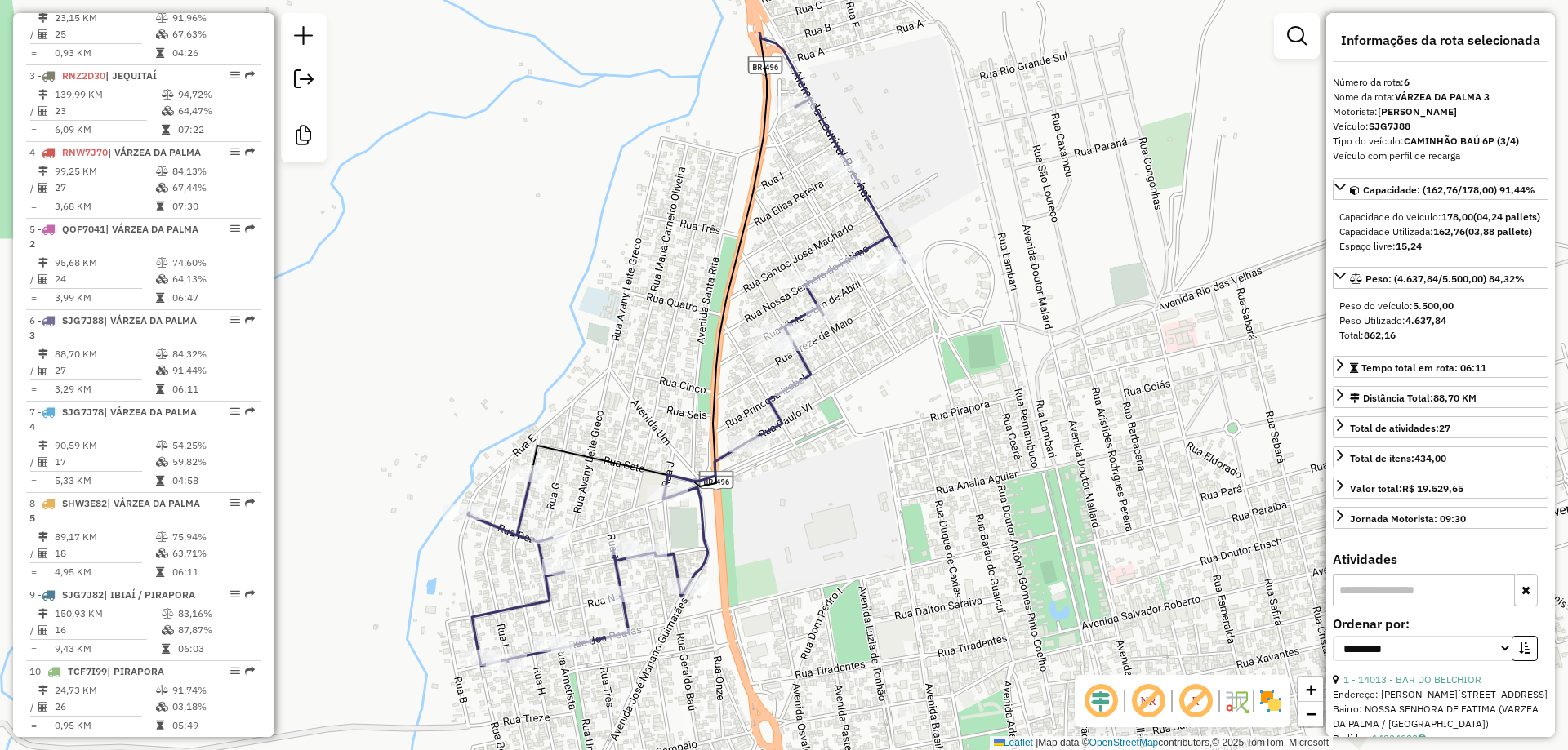
drag, startPoint x: 642, startPoint y: 403, endPoint x: 775, endPoint y: 497, distance: 162.9
click at [775, 497] on div "Janela de atendimento Grade de atendimento Capacidade Transportadoras Veículos …" at bounding box center [784, 375] width 1568 height 750
click at [788, 501] on div "Janela de atendimento Grade de atendimento Capacidade Transportadoras Veículos …" at bounding box center [784, 375] width 1568 height 750
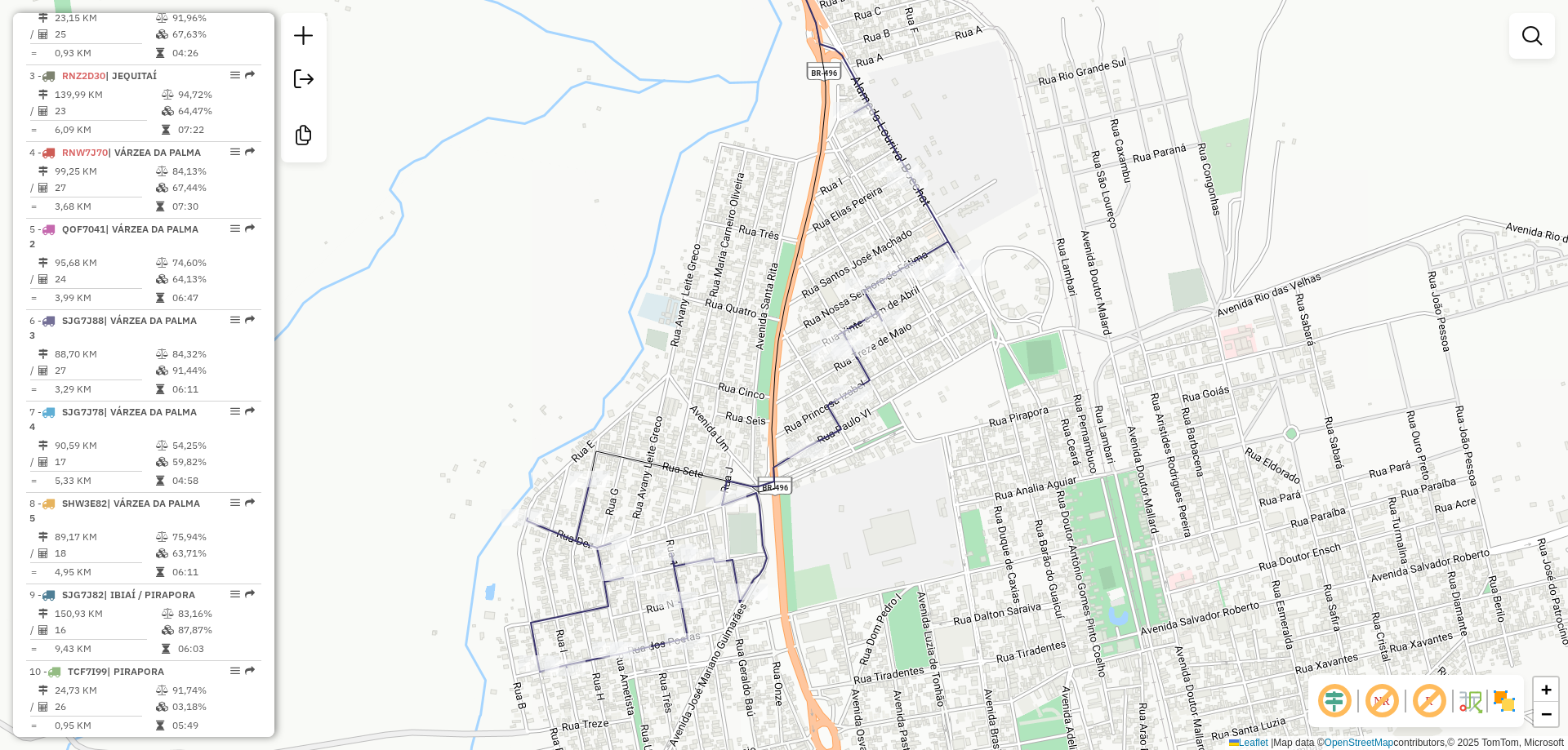
drag, startPoint x: 900, startPoint y: 535, endPoint x: 933, endPoint y: 538, distance: 33.1
click at [933, 539] on div "Janela de atendimento Grade de atendimento Capacidade Transportadoras Veículos …" at bounding box center [784, 375] width 1568 height 750
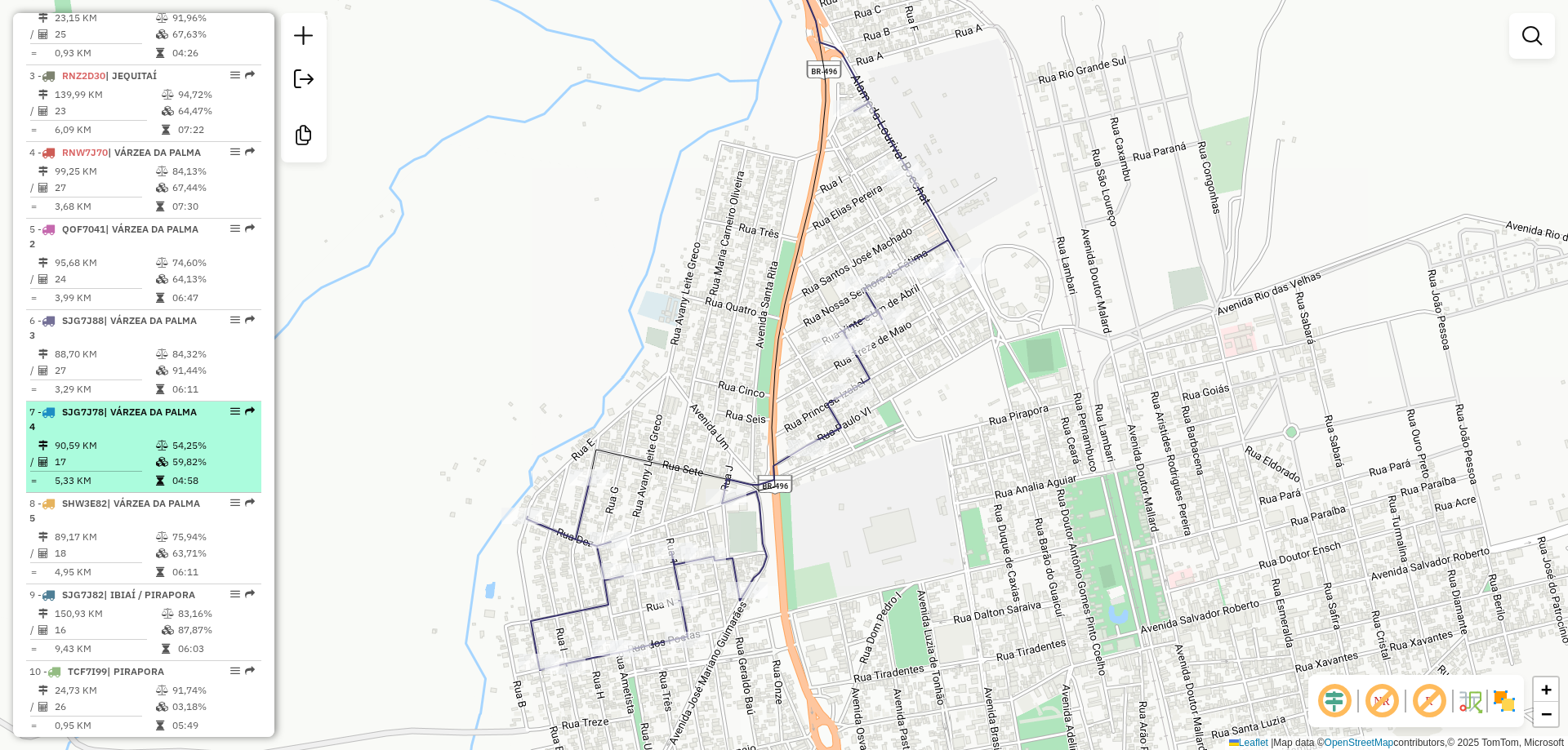
click at [130, 435] on div "7 - SJG7J78 | VÁRZEA DA PALMA 4" at bounding box center [116, 420] width 173 height 29
select select "**********"
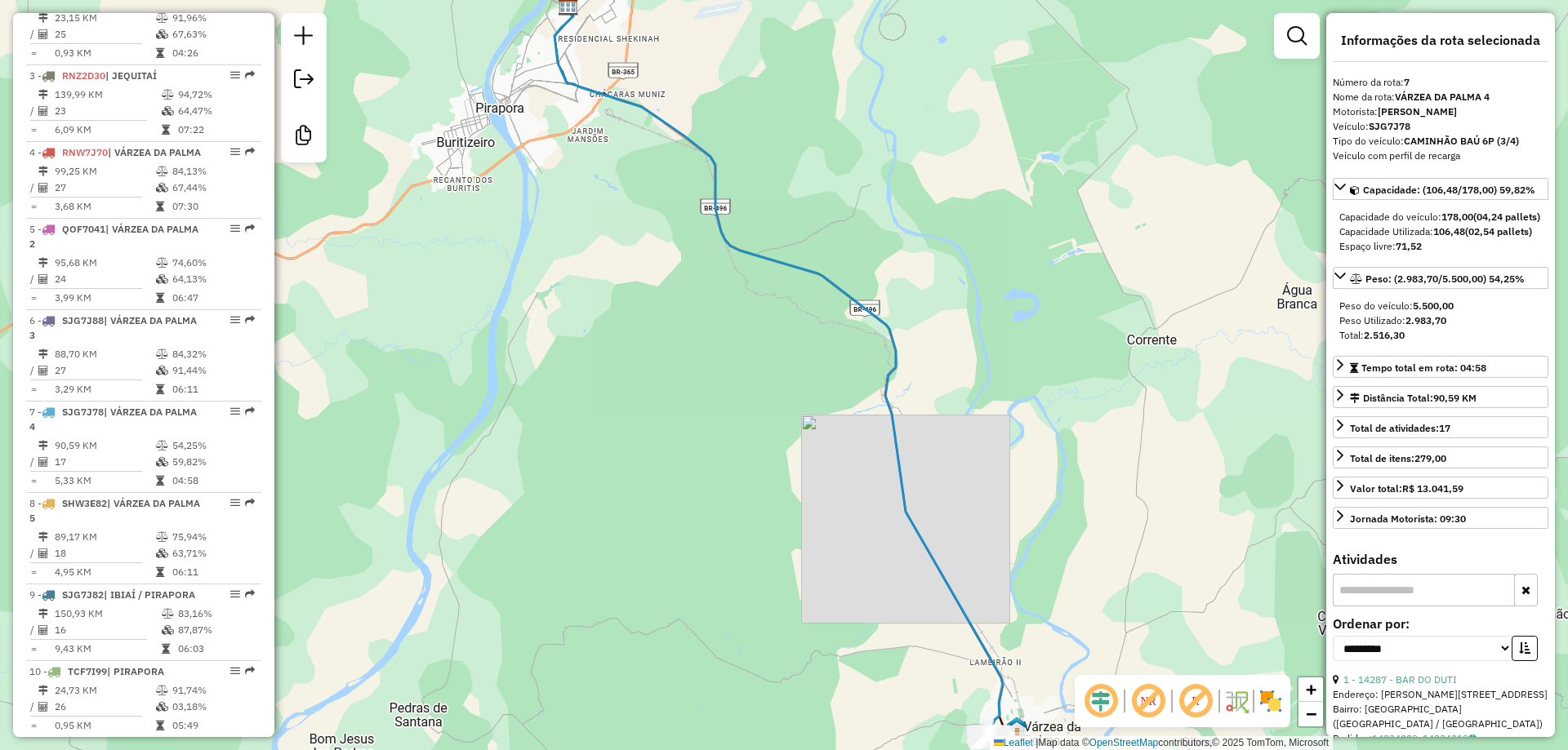
click at [578, 232] on div "Janela de atendimento Grade de atendimento Capacidade Transportadoras Veículos …" at bounding box center [784, 375] width 1568 height 750
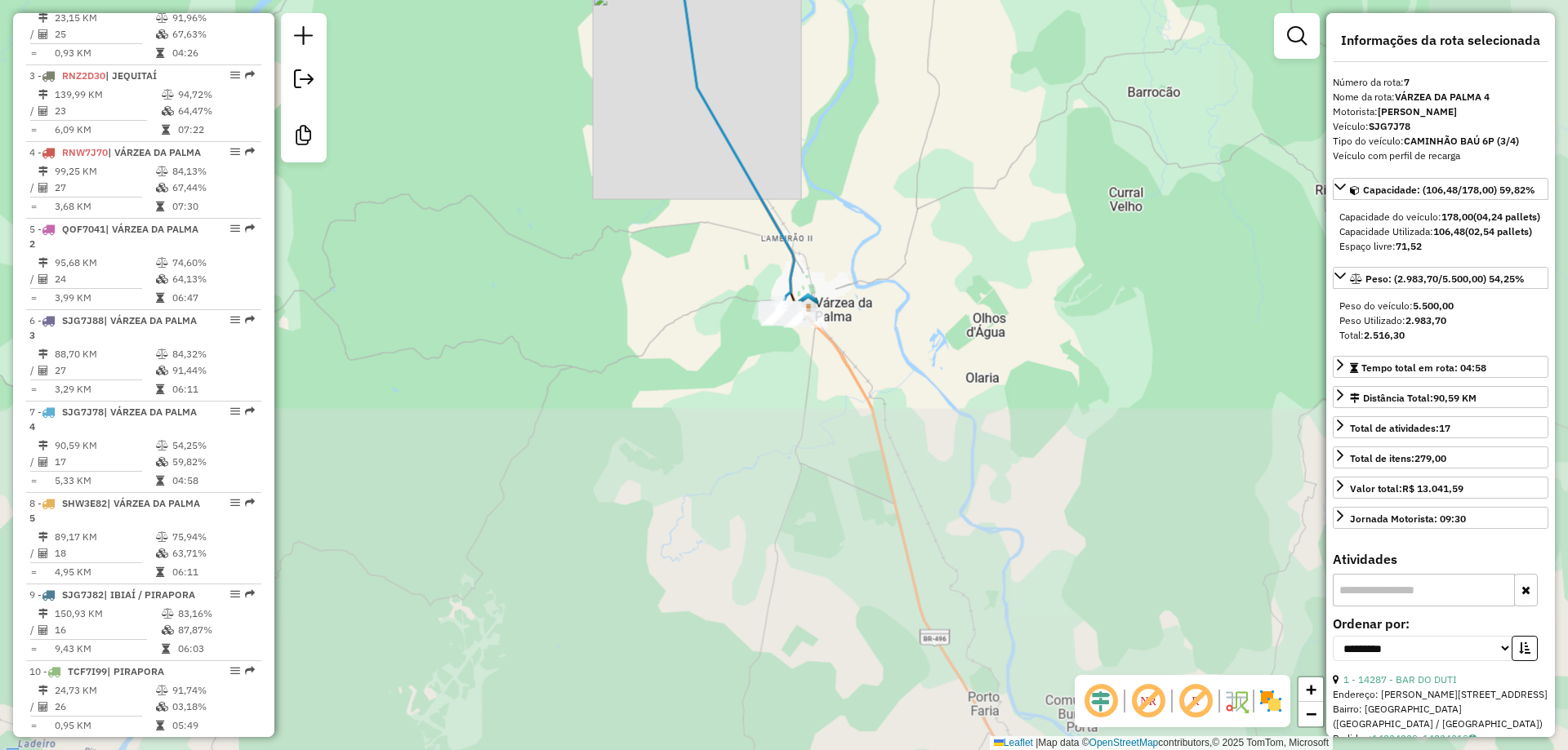
drag, startPoint x: 695, startPoint y: 333, endPoint x: 659, endPoint y: 361, distance: 45.6
click at [659, 361] on div "Janela de atendimento Grade de atendimento Capacidade Transportadoras Veículos …" at bounding box center [784, 375] width 1568 height 750
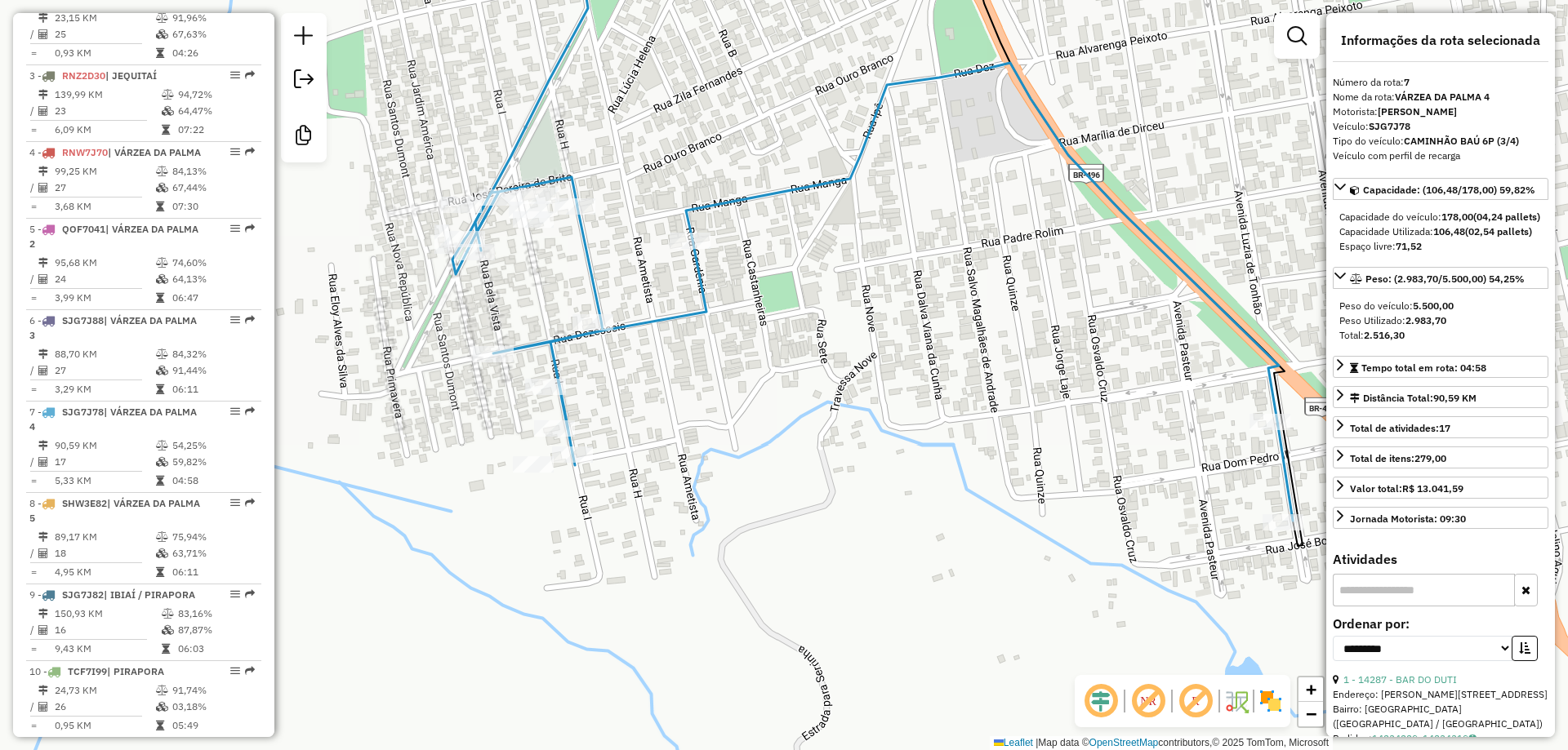
drag, startPoint x: 837, startPoint y: 304, endPoint x: 716, endPoint y: 310, distance: 121.1
click at [716, 310] on div "Janela de atendimento Grade de atendimento Capacidade Transportadoras Veículos …" at bounding box center [784, 375] width 1568 height 750
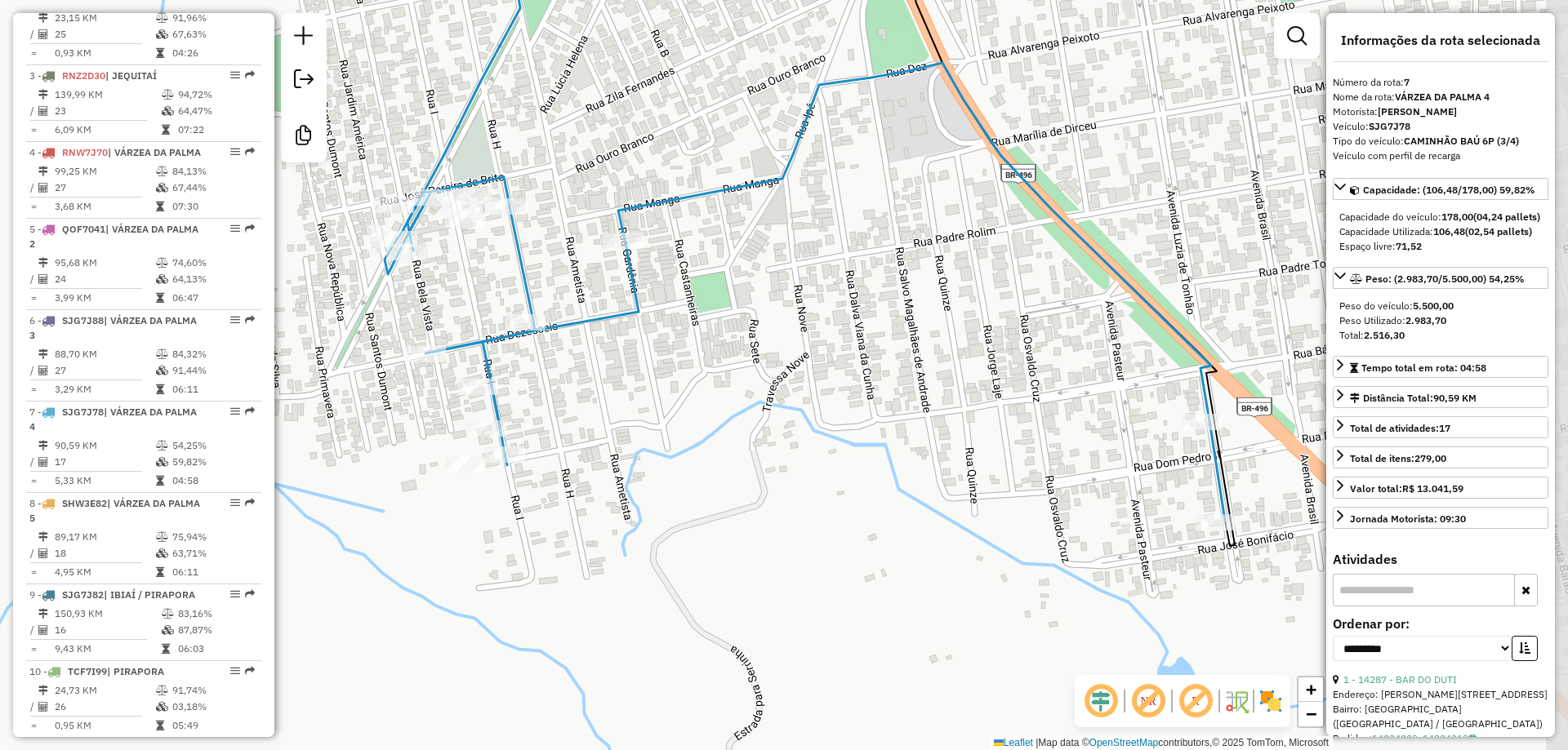
click at [716, 310] on div "Janela de atendimento Grade de atendimento Capacidade Transportadoras Veículos …" at bounding box center [784, 375] width 1568 height 750
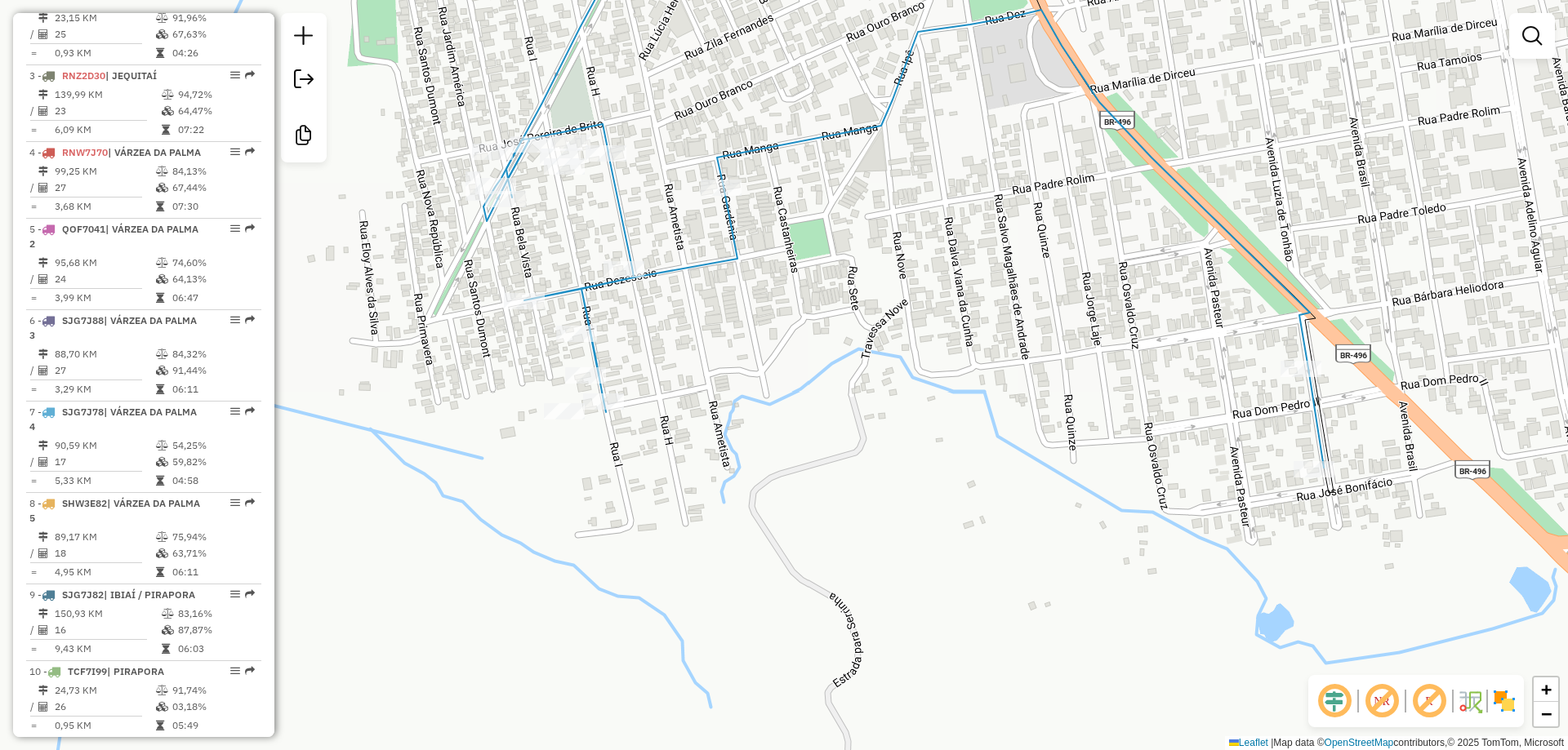
drag, startPoint x: 735, startPoint y: 310, endPoint x: 824, endPoint y: 263, distance: 100.6
click at [829, 263] on div "Janela de atendimento Grade de atendimento Capacidade Transportadoras Veículos …" at bounding box center [784, 375] width 1568 height 750
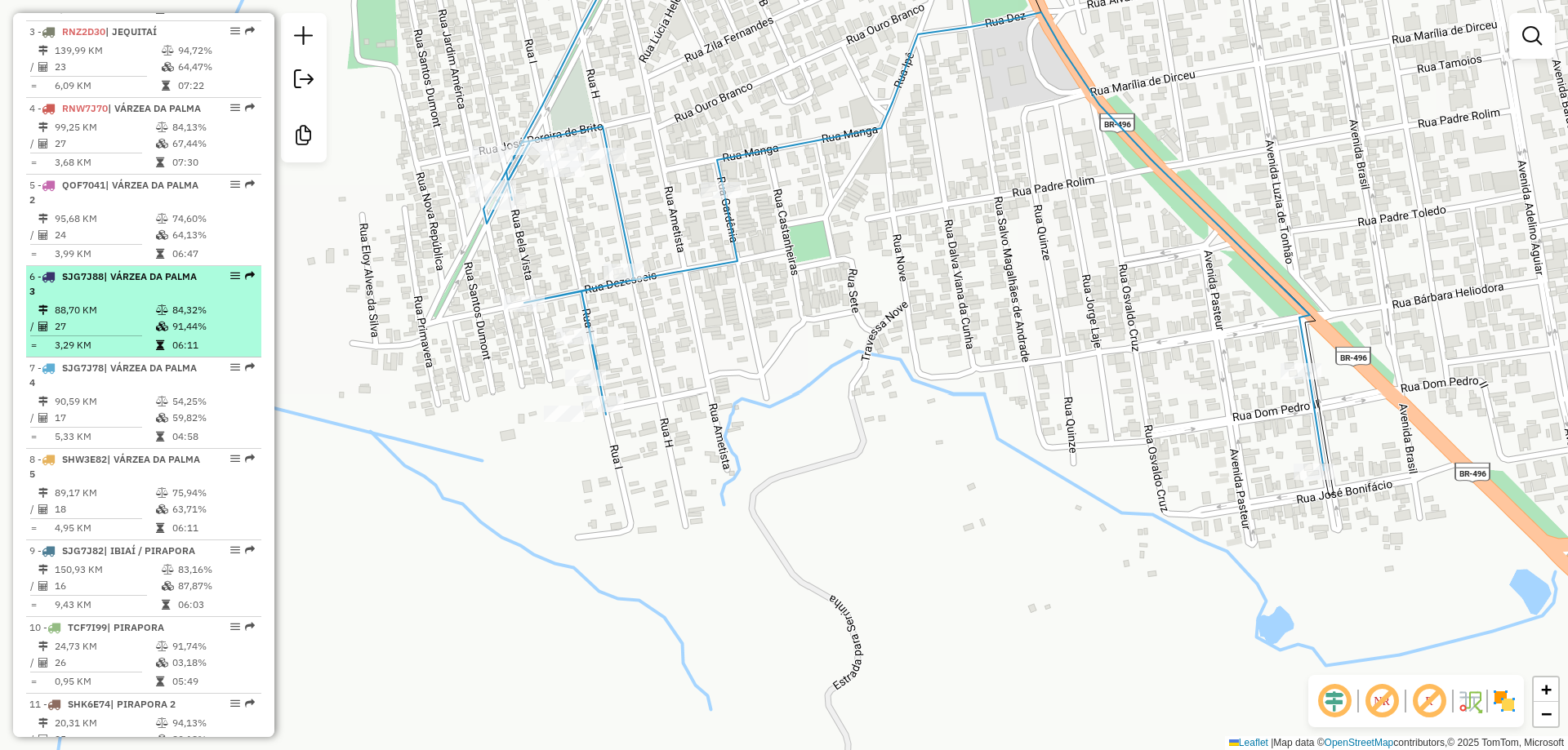
scroll to position [847, 0]
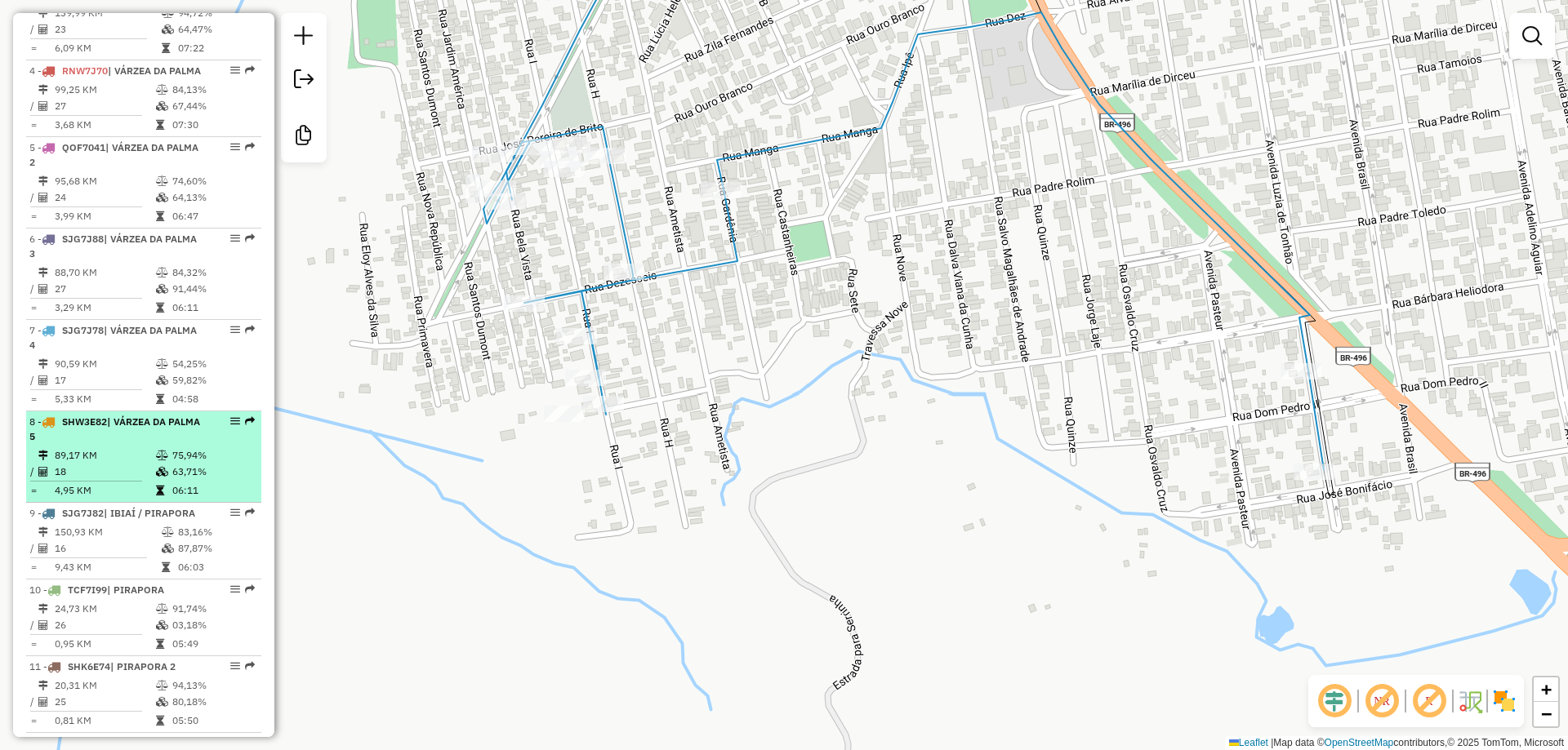
click at [111, 444] on div "8 - SHW3E82 | VÁRZEA DA PALMA 5" at bounding box center [116, 429] width 173 height 29
select select "**********"
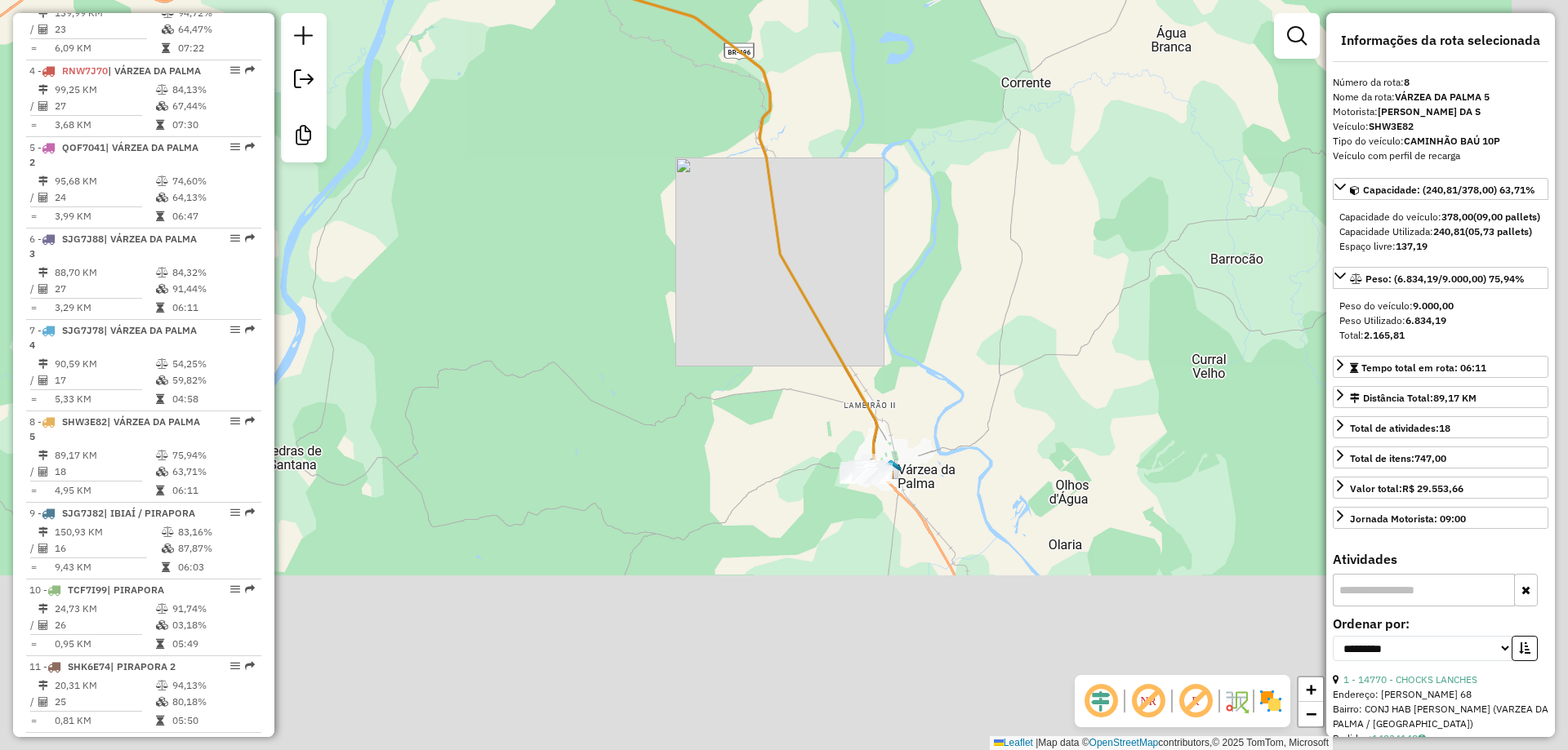
drag, startPoint x: 705, startPoint y: 499, endPoint x: 558, endPoint y: 209, distance: 325.1
click at [559, 211] on div "Janela de atendimento Grade de atendimento Capacidade Transportadoras Veículos …" at bounding box center [784, 375] width 1568 height 750
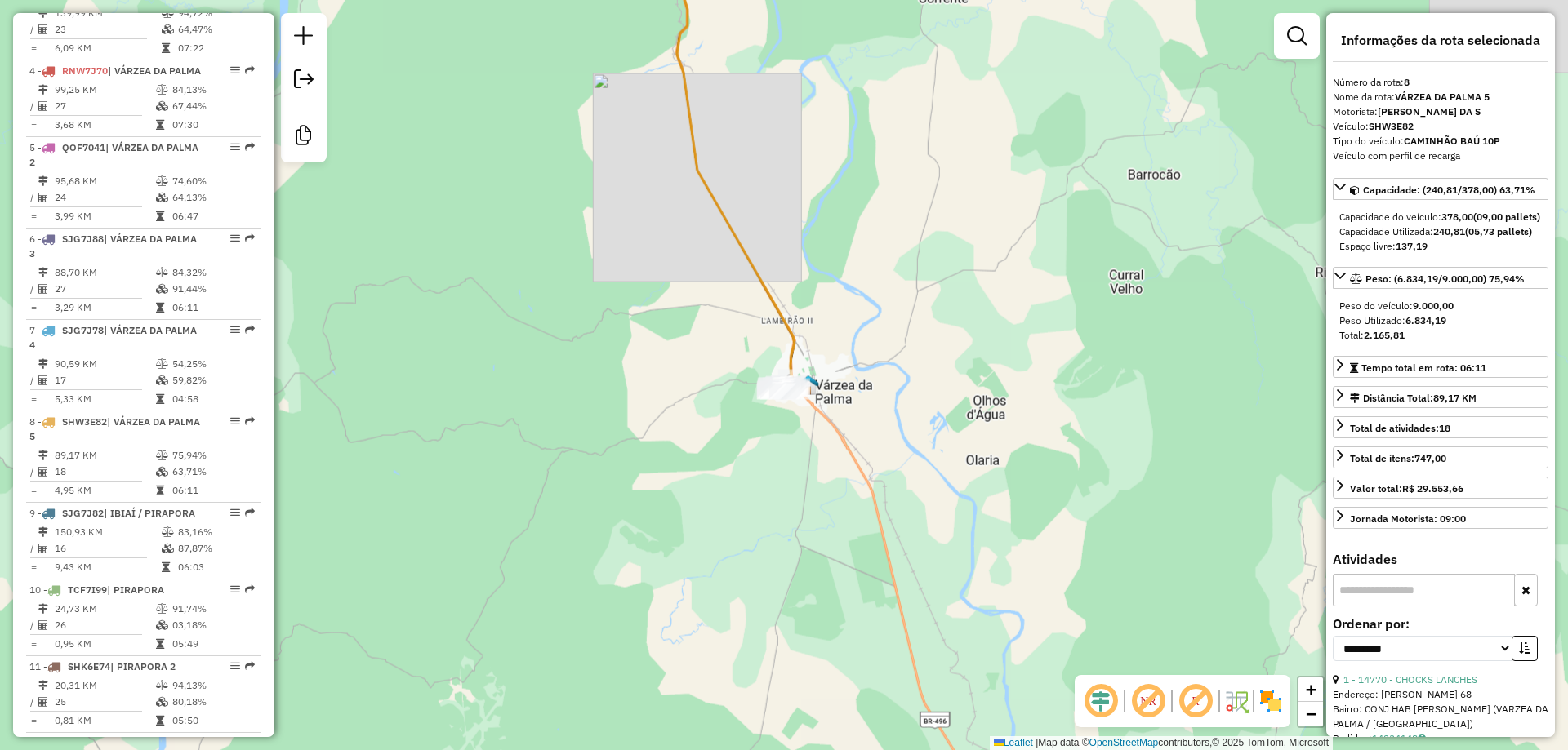
drag, startPoint x: 725, startPoint y: 413, endPoint x: 680, endPoint y: 364, distance: 66.5
click at [679, 366] on div "Janela de atendimento Grade de atendimento Capacidade Transportadoras Veículos …" at bounding box center [784, 375] width 1568 height 750
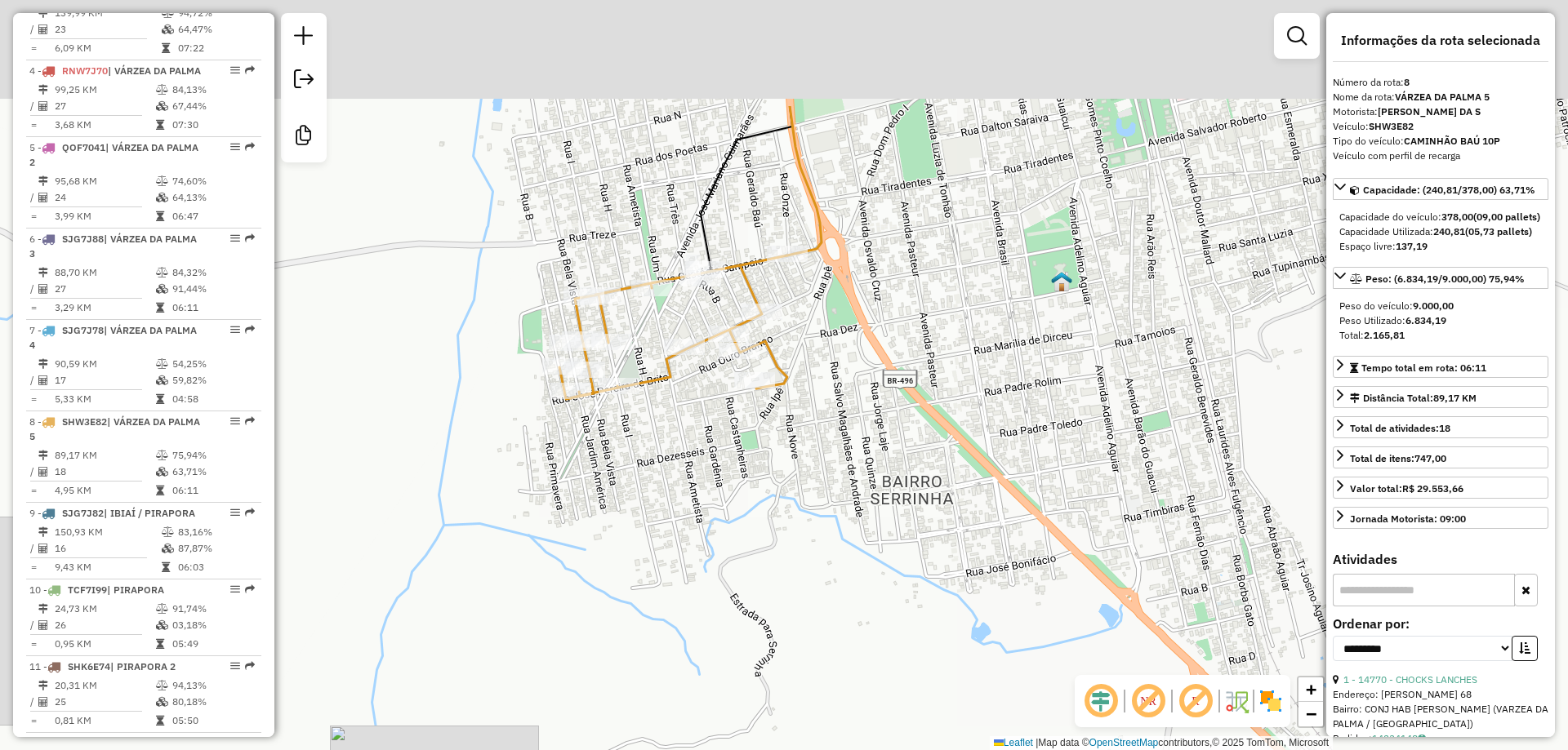
drag, startPoint x: 604, startPoint y: 209, endPoint x: 664, endPoint y: 388, distance: 188.8
click at [664, 388] on icon at bounding box center [673, 327] width 228 height 143
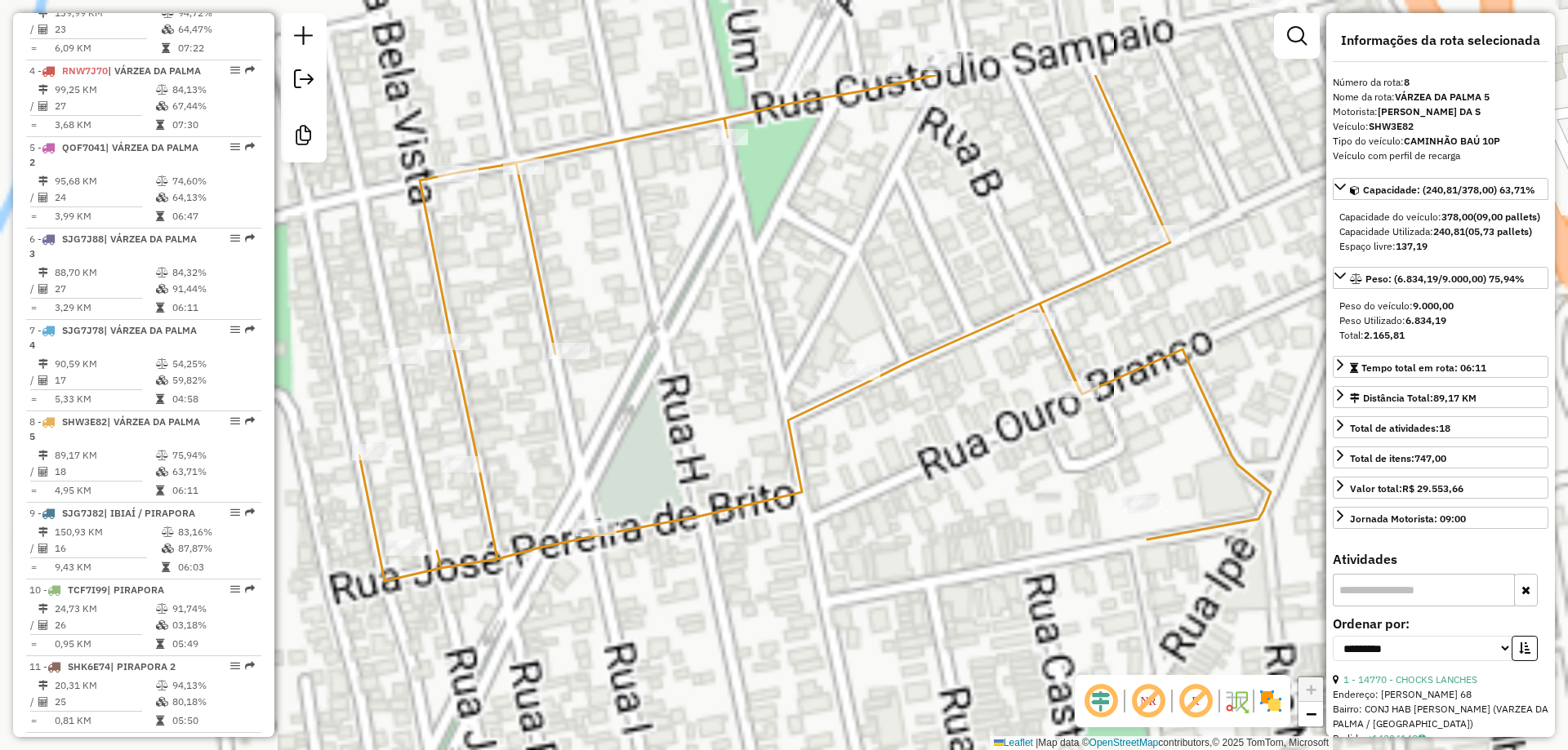
drag, startPoint x: 779, startPoint y: 523, endPoint x: 787, endPoint y: 536, distance: 15.3
click at [787, 536] on div "Janela de atendimento Grade de atendimento Capacidade Transportadoras Veículos …" at bounding box center [784, 375] width 1568 height 750
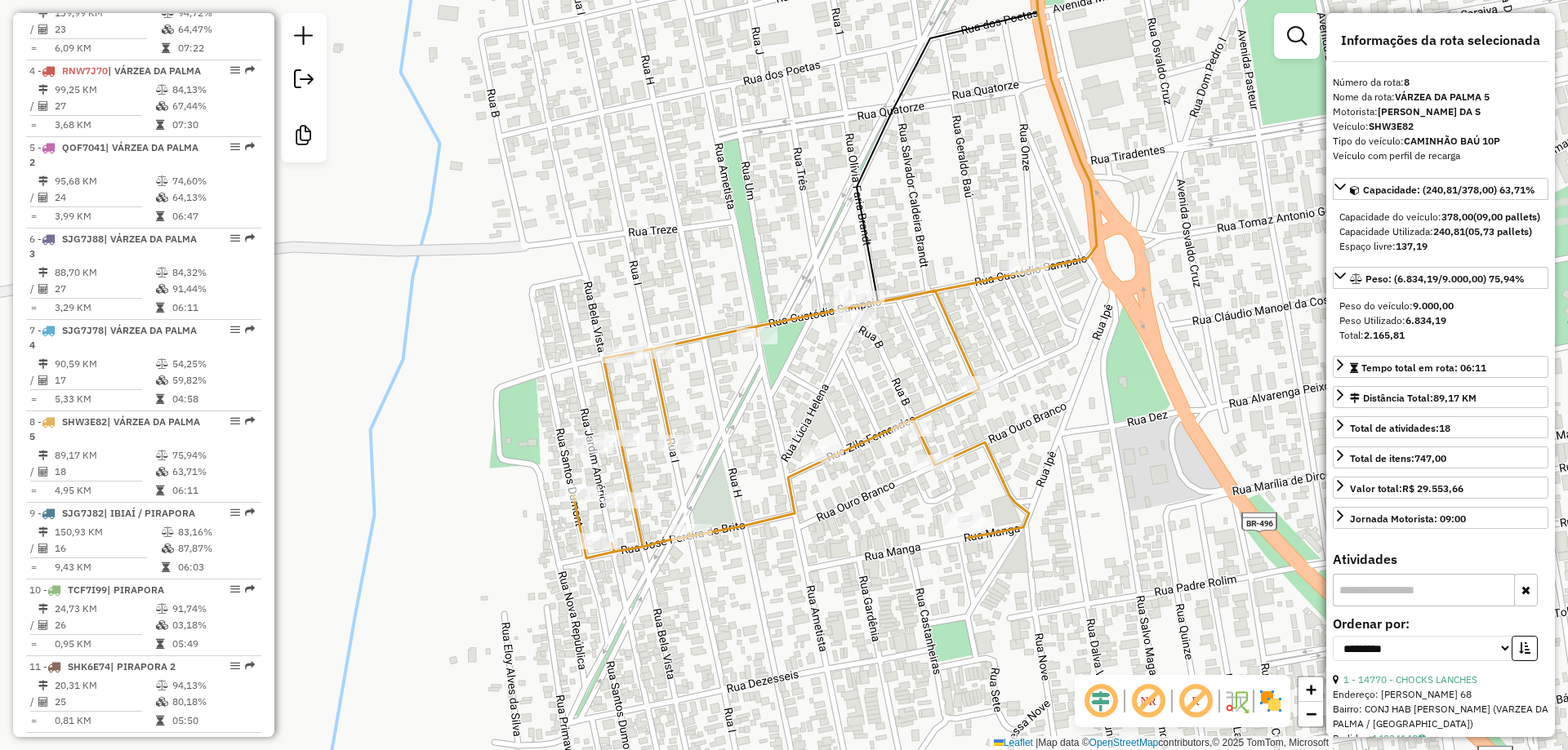
drag, startPoint x: 789, startPoint y: 541, endPoint x: 733, endPoint y: 495, distance: 72.5
click at [733, 495] on div "Janela de atendimento Grade de atendimento Capacidade Transportadoras Veículos …" at bounding box center [784, 375] width 1568 height 750
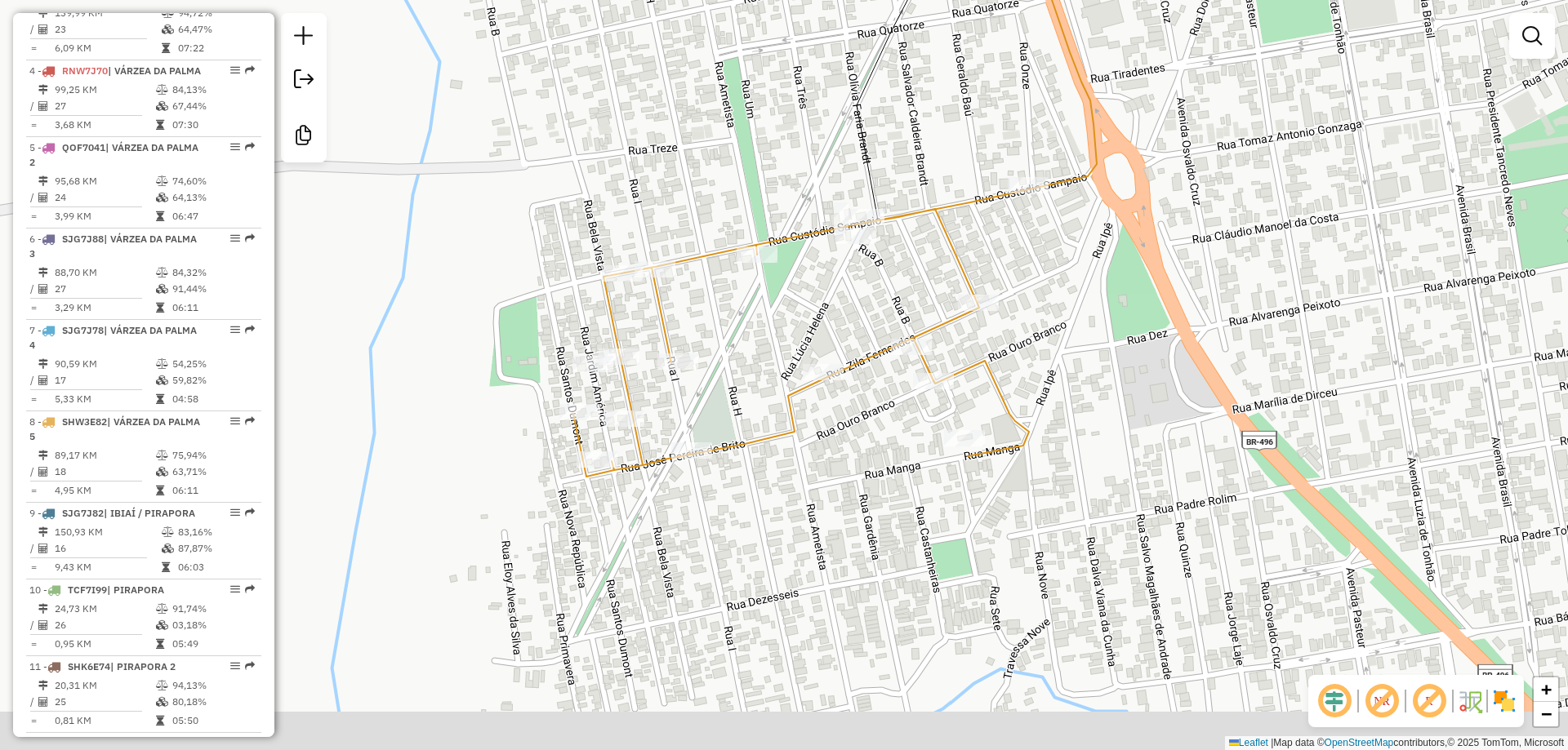
drag, startPoint x: 772, startPoint y: 515, endPoint x: 809, endPoint y: 458, distance: 68.0
click at [772, 433] on icon at bounding box center [802, 333] width 456 height 288
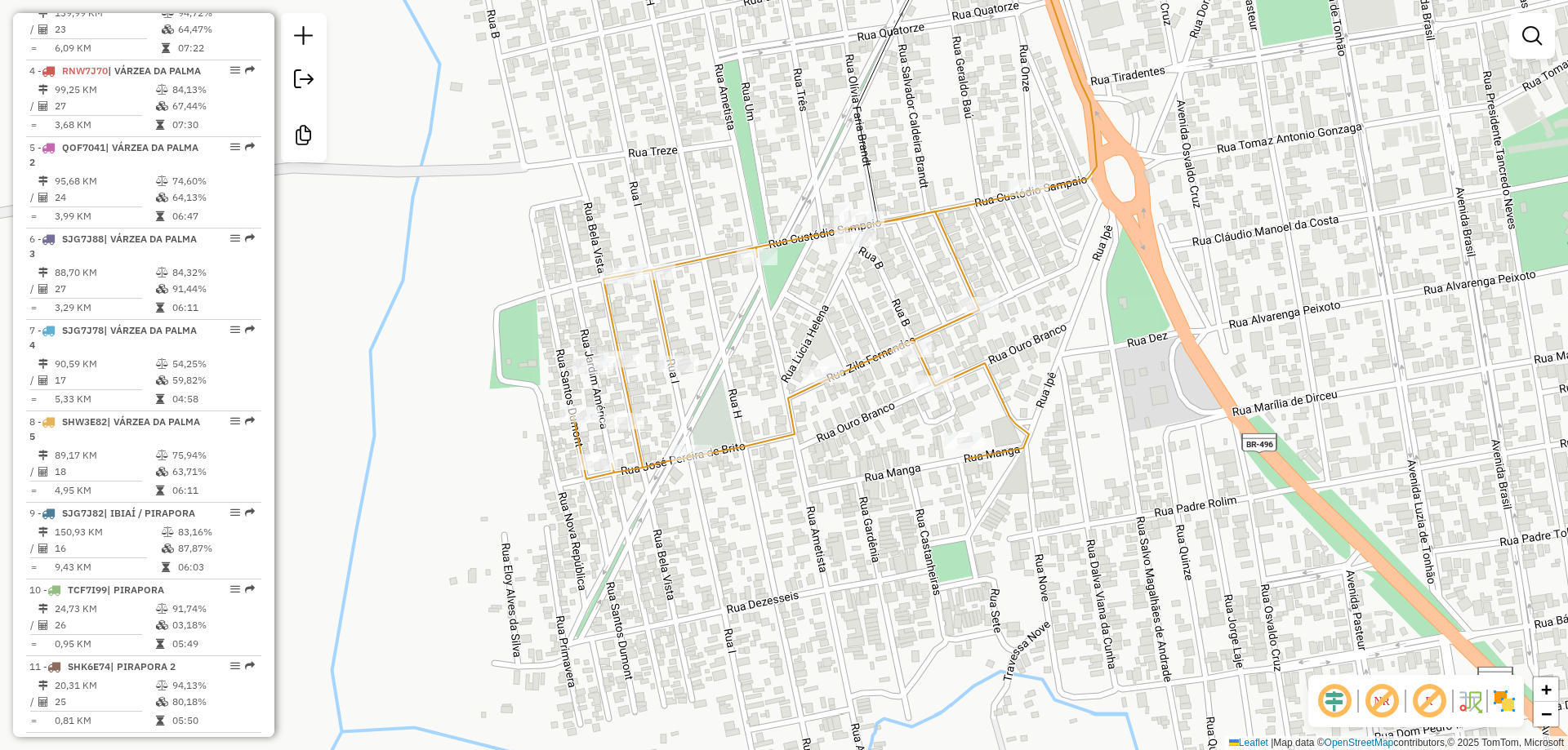
click at [811, 471] on div "Janela de atendimento Grade de atendimento Capacidade Transportadoras Veículos …" at bounding box center [784, 375] width 1568 height 750
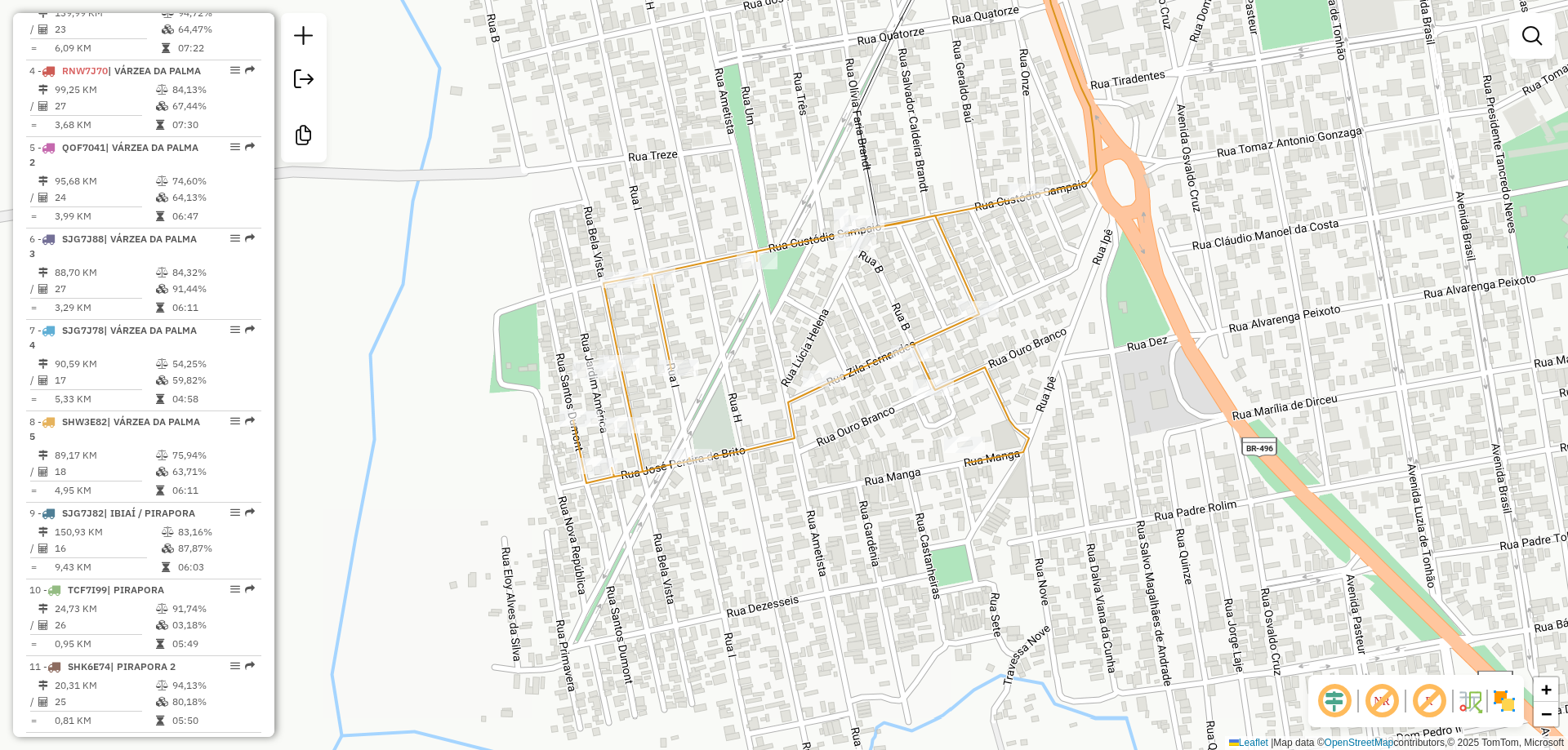
drag, startPoint x: 802, startPoint y: 494, endPoint x: 805, endPoint y: 474, distance: 20.2
click at [805, 475] on div "Janela de atendimento Grade de atendimento Capacidade Transportadoras Veículos …" at bounding box center [784, 375] width 1568 height 750
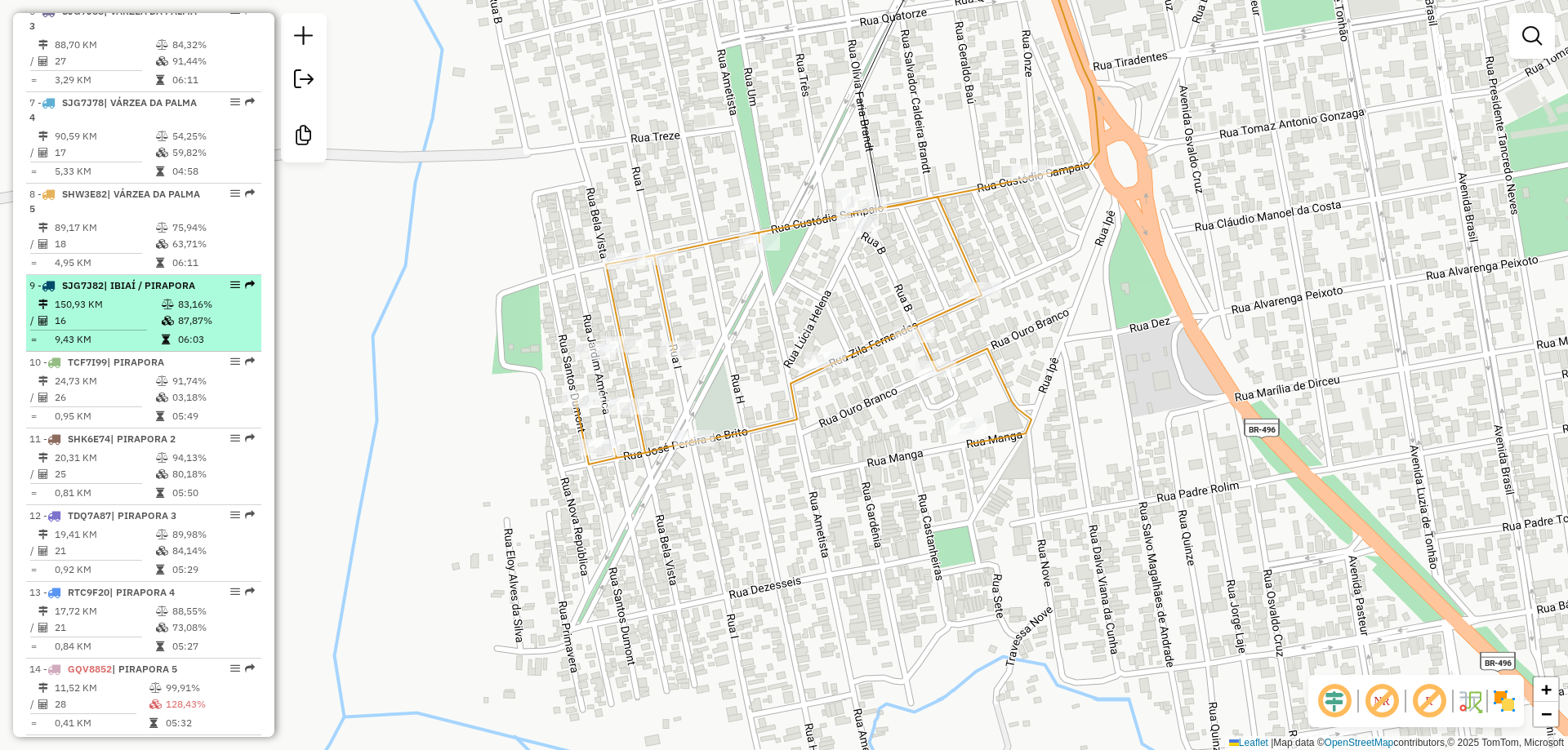
scroll to position [1092, 0]
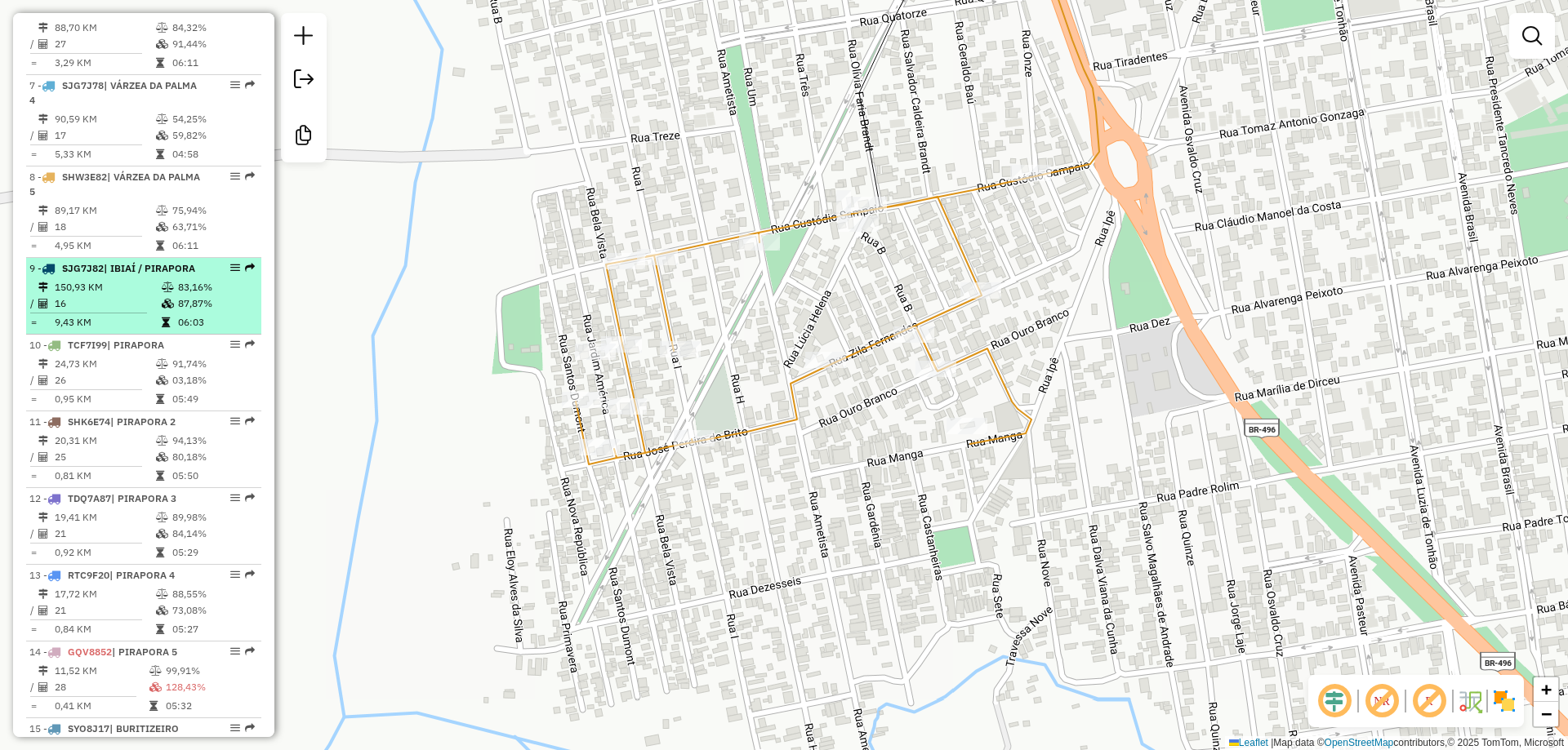
click at [97, 303] on li "9 - SJG7J82 | IBIAÍ / PIRAPORA 150,93 KM 83,16% / 16 87,87% = 9,43 KM 06:03" at bounding box center [143, 296] width 235 height 76
select select "**********"
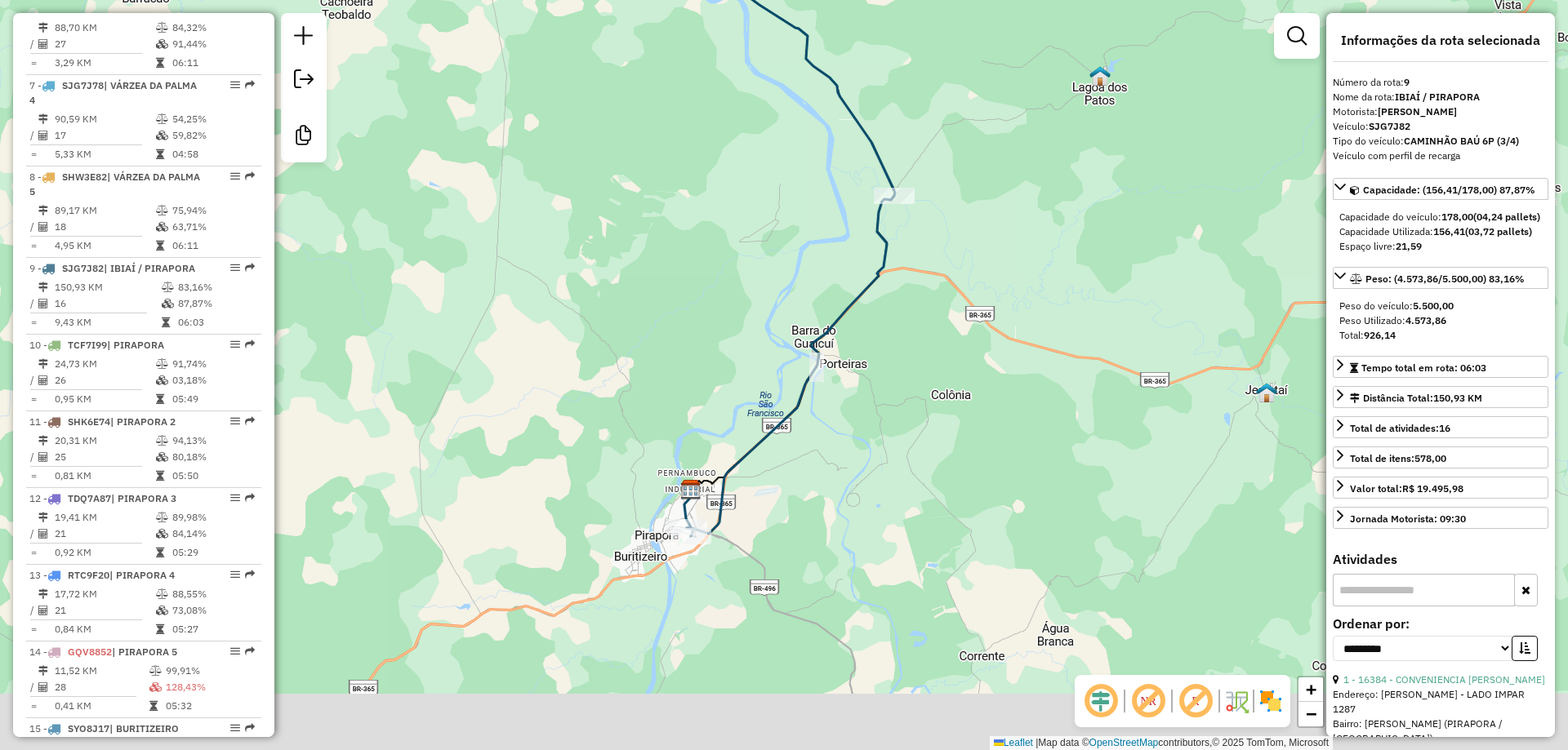
drag, startPoint x: 716, startPoint y: 520, endPoint x: 727, endPoint y: 384, distance: 136.4
click at [722, 368] on div "Janela de atendimento Grade de atendimento Capacidade Transportadoras Veículos …" at bounding box center [784, 375] width 1568 height 750
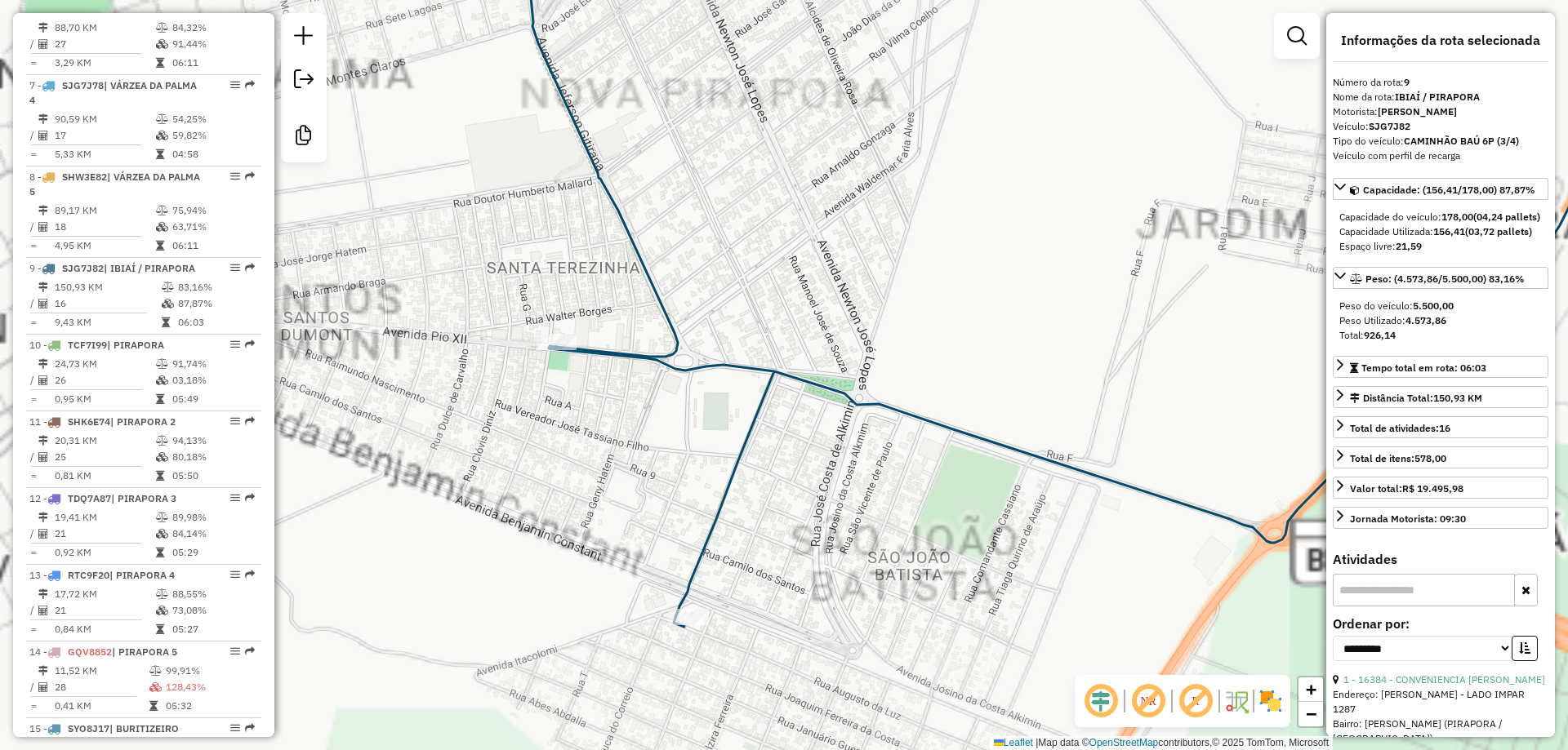
drag, startPoint x: 790, startPoint y: 508, endPoint x: 814, endPoint y: 393, distance: 117.5
click at [814, 394] on div "Janela de atendimento Grade de atendimento Capacidade Transportadoras Veículos …" at bounding box center [784, 375] width 1568 height 750
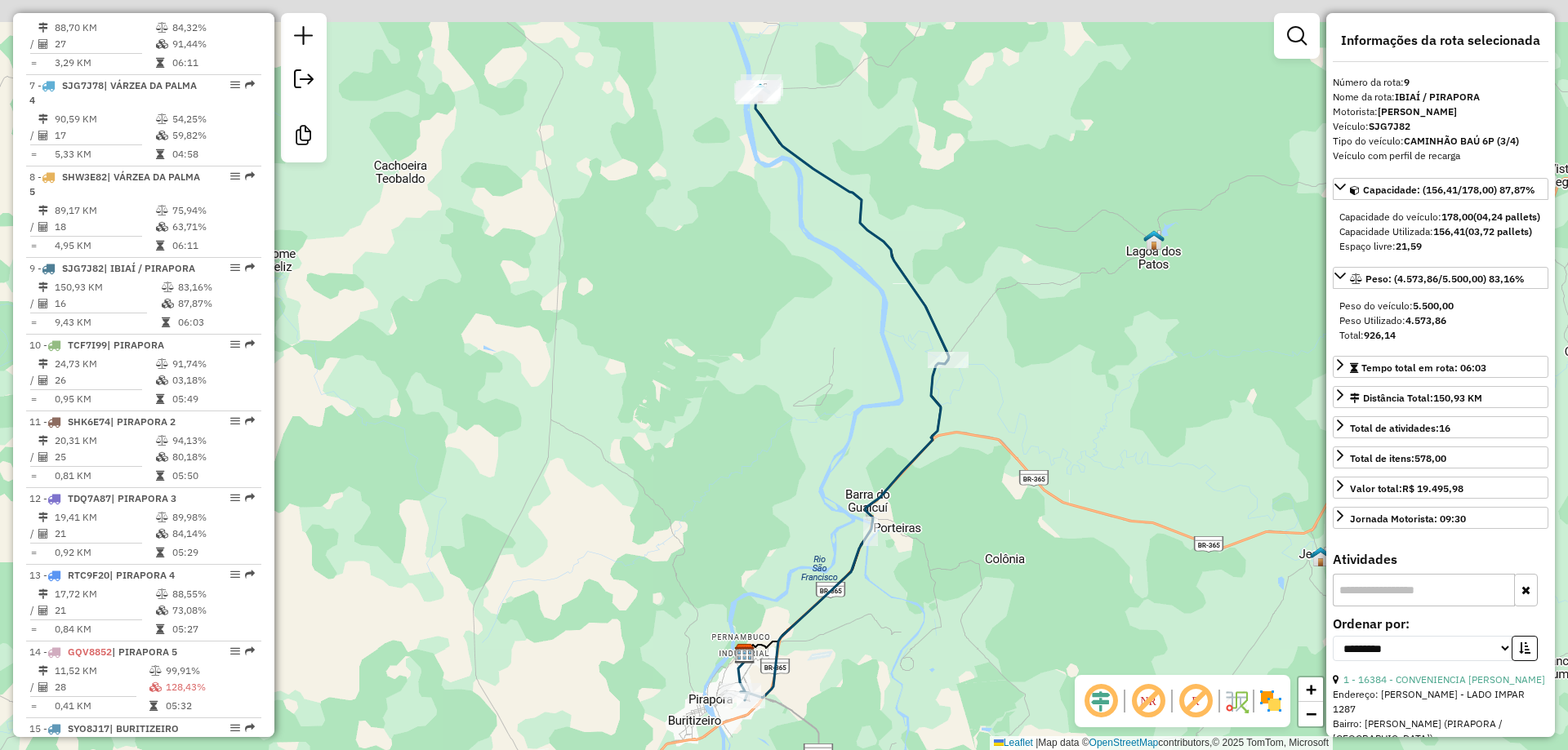
drag, startPoint x: 851, startPoint y: 366, endPoint x: 859, endPoint y: 533, distance: 167.2
click at [859, 525] on icon at bounding box center [845, 391] width 209 height 619
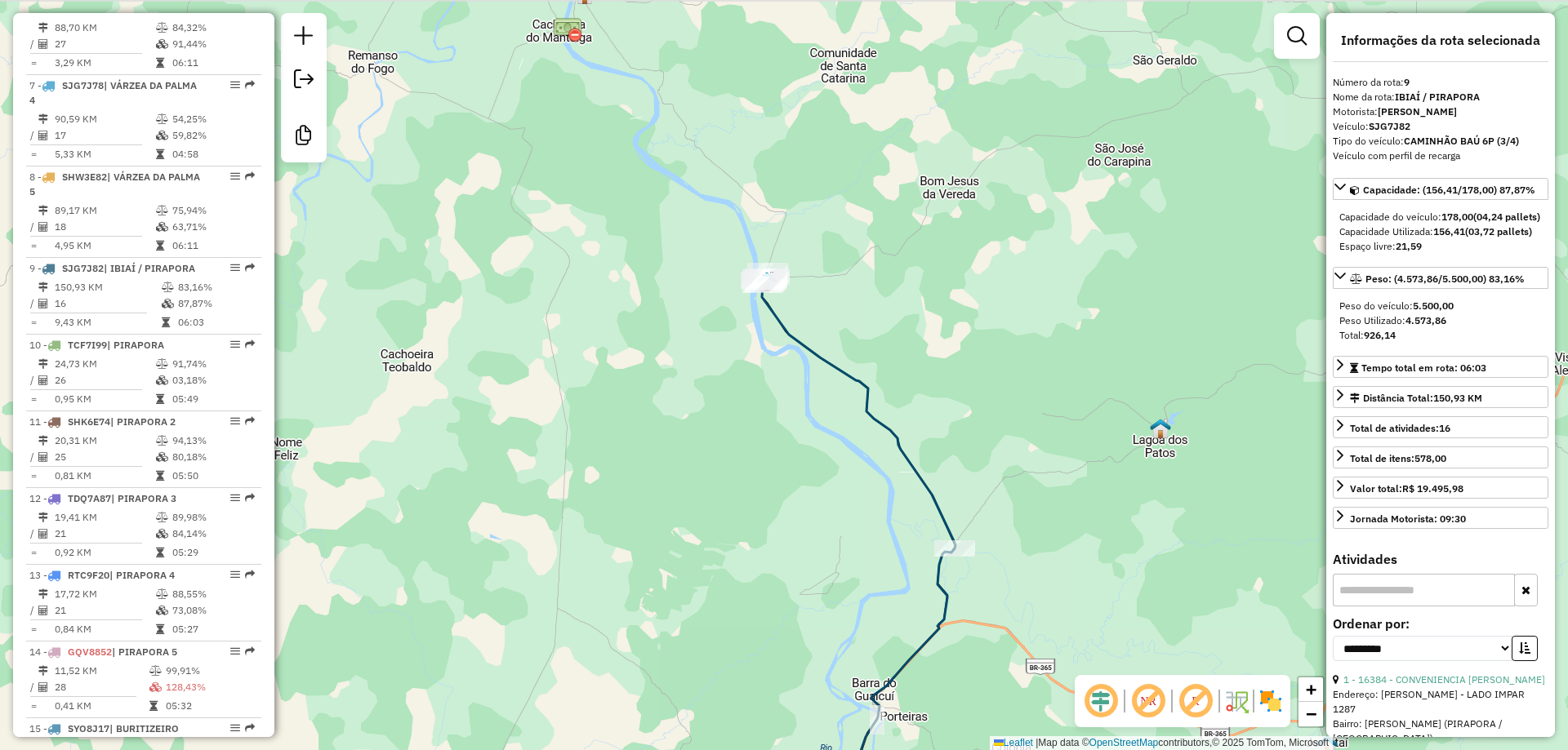
drag, startPoint x: 832, startPoint y: 430, endPoint x: 837, endPoint y: 562, distance: 132.1
click at [839, 564] on div "Janela de atendimento Grade de atendimento Capacidade Transportadoras Veículos …" at bounding box center [784, 375] width 1568 height 750
drag, startPoint x: 818, startPoint y: 423, endPoint x: 815, endPoint y: 327, distance: 96.0
click at [815, 327] on div "Janela de atendimento Grade de atendimento Capacidade Transportadoras Veículos …" at bounding box center [784, 375] width 1568 height 750
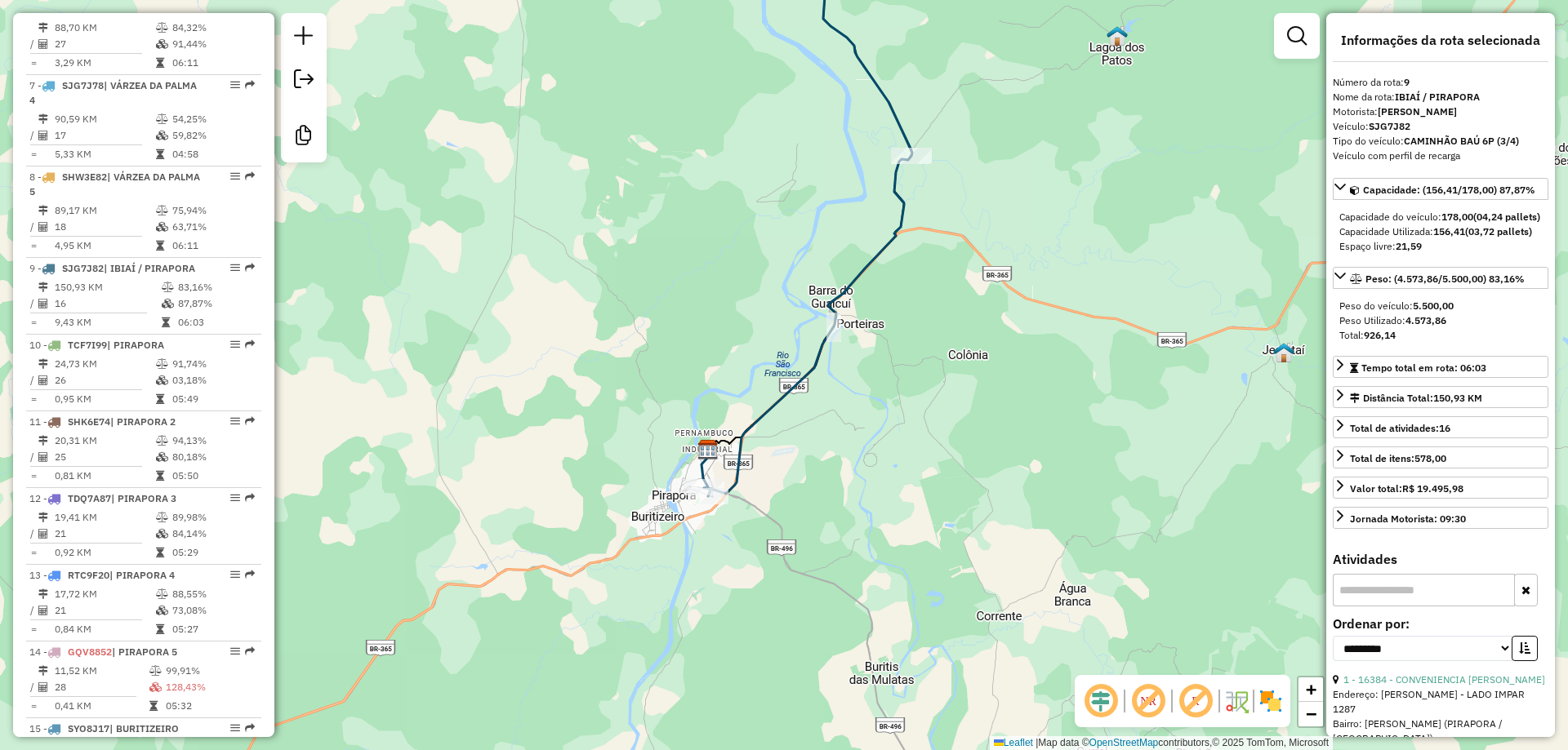
drag, startPoint x: 800, startPoint y: 397, endPoint x: 705, endPoint y: 311, distance: 128.1
click at [774, 218] on div "Janela de atendimento Grade de atendimento Capacidade Transportadoras Veículos …" at bounding box center [784, 375] width 1568 height 750
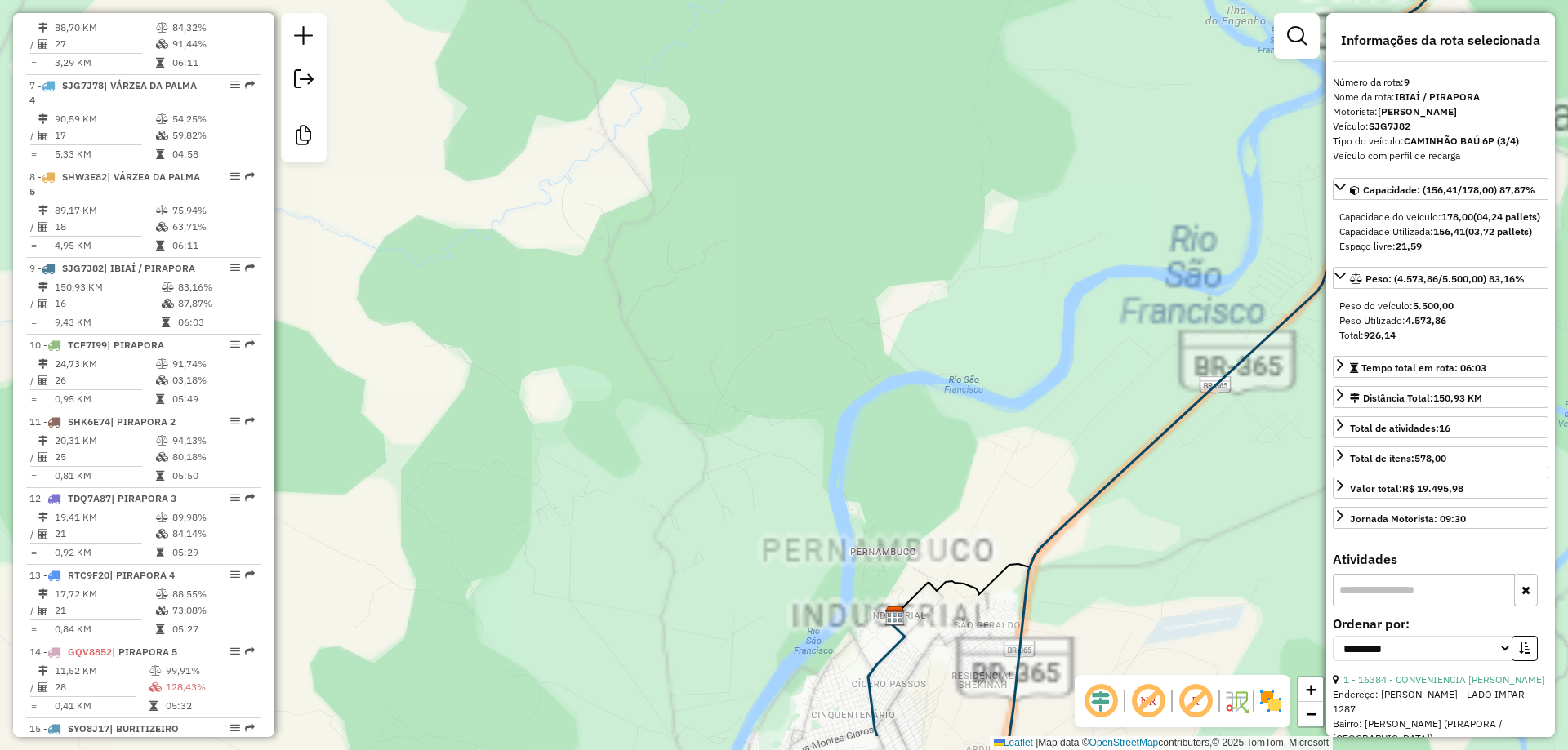
drag, startPoint x: 709, startPoint y: 472, endPoint x: 614, endPoint y: 237, distance: 253.5
click at [614, 233] on div "Janela de atendimento Grade de atendimento Capacidade Transportadoras Veículos …" at bounding box center [784, 375] width 1568 height 750
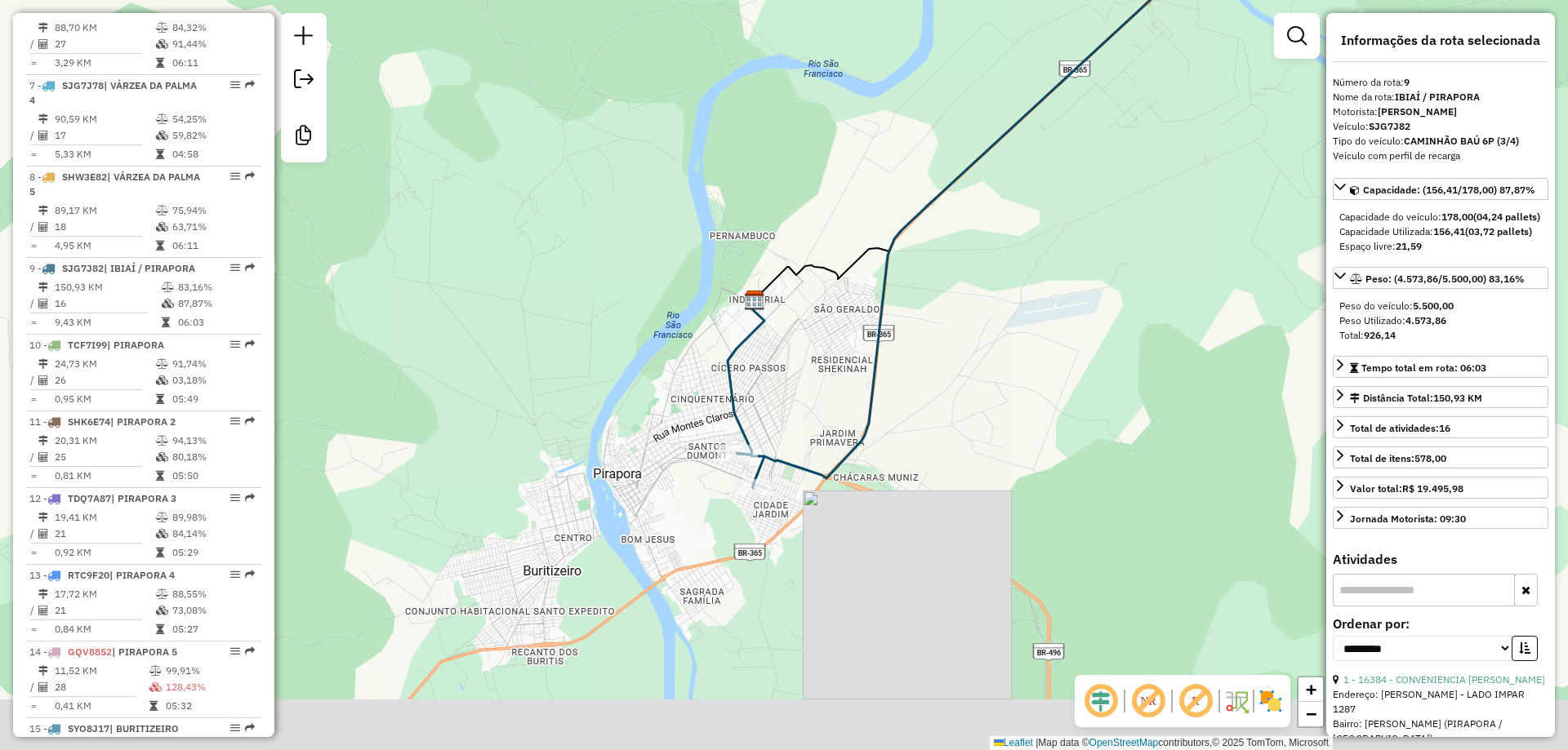
drag, startPoint x: 661, startPoint y: 283, endPoint x: 650, endPoint y: 219, distance: 64.9
click at [635, 208] on div "Janela de atendimento Grade de atendimento Capacidade Transportadoras Veículos …" at bounding box center [784, 375] width 1568 height 750
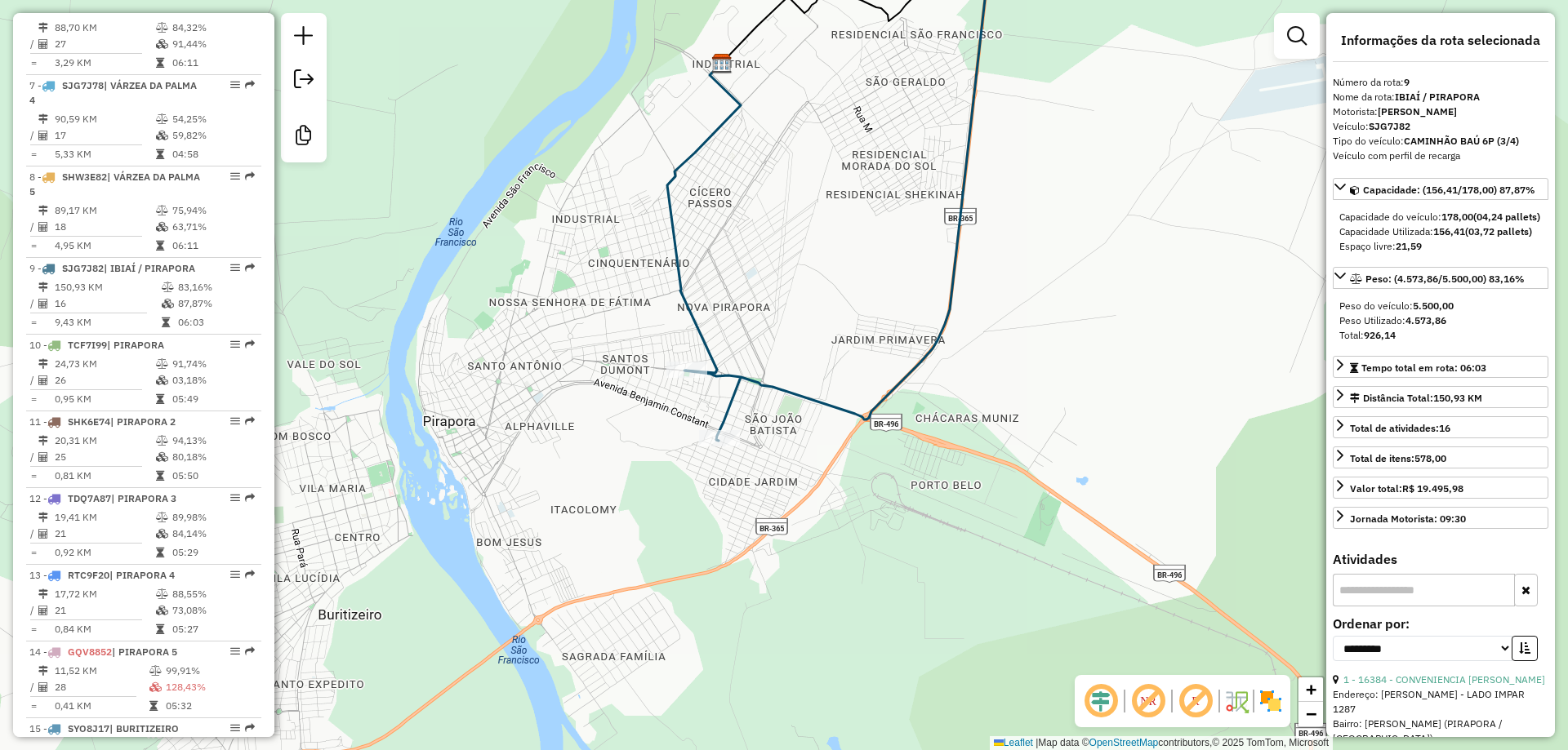
drag, startPoint x: 728, startPoint y: 339, endPoint x: 727, endPoint y: 323, distance: 16.0
click at [727, 323] on div "Janela de atendimento Grade de atendimento Capacidade Transportadoras Veículos …" at bounding box center [784, 375] width 1568 height 750
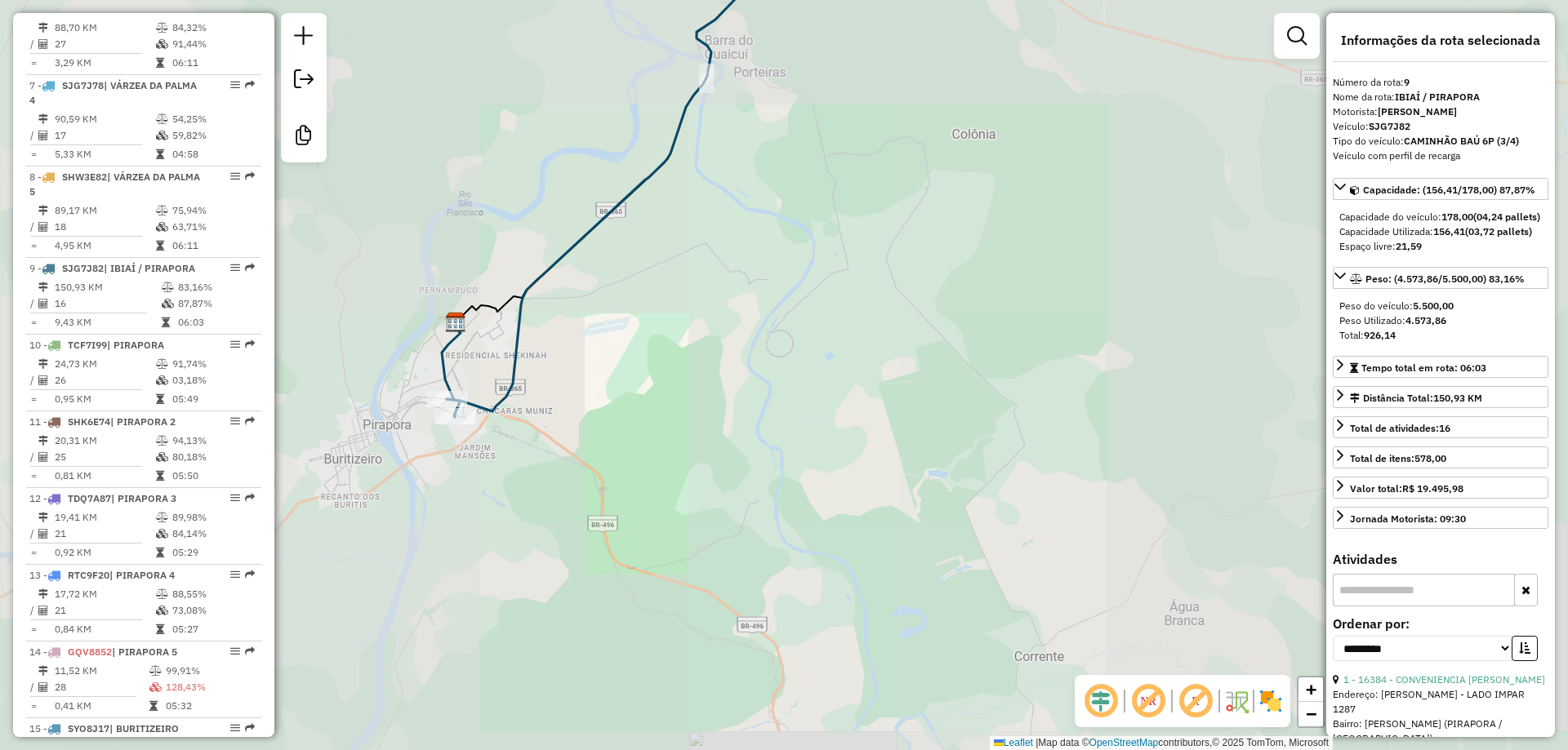
drag, startPoint x: 713, startPoint y: 219, endPoint x: 750, endPoint y: 510, distance: 293.3
click at [750, 509] on div "Janela de atendimento Grade de atendimento Capacidade Transportadoras Veículos …" at bounding box center [784, 375] width 1568 height 750
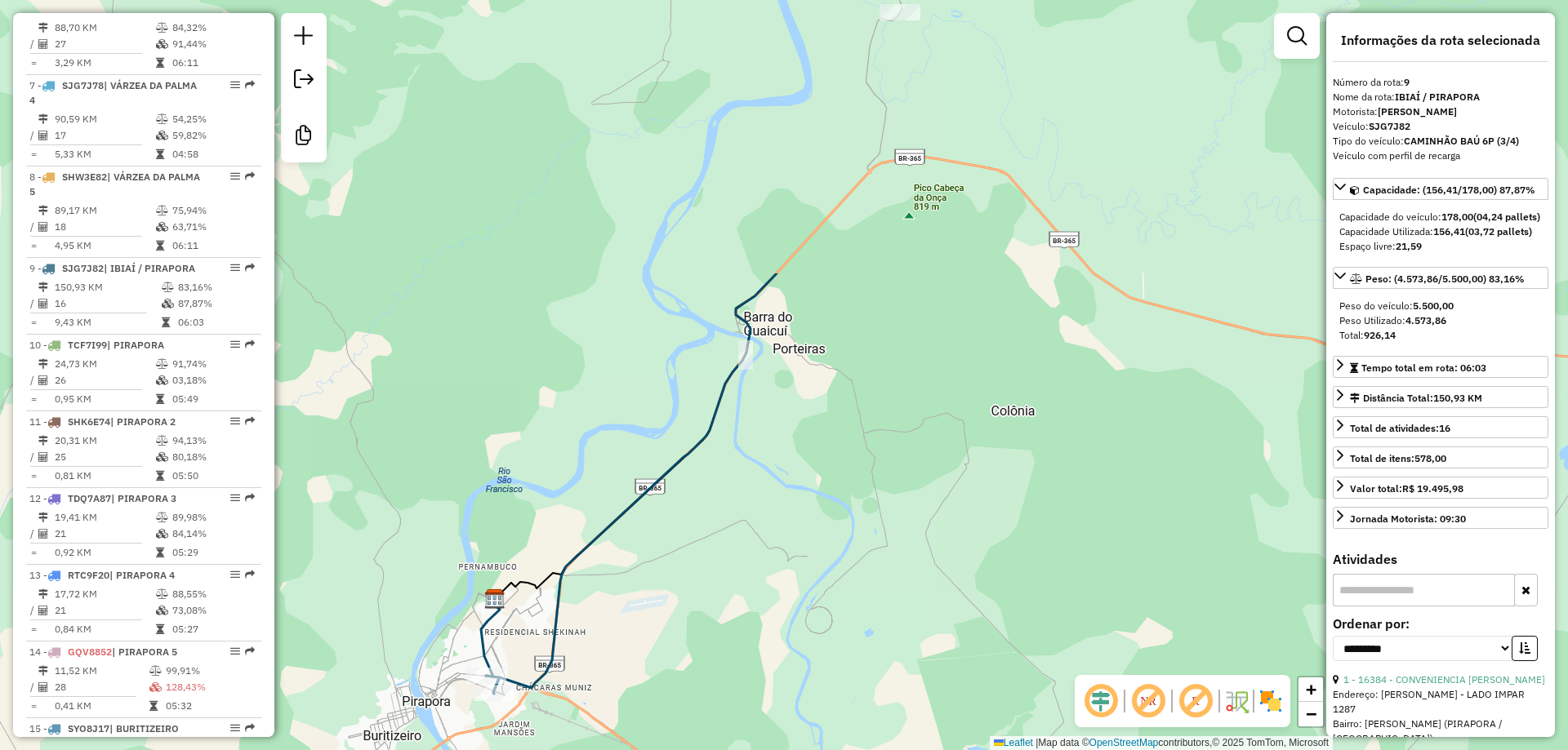
drag, startPoint x: 732, startPoint y: 248, endPoint x: 621, endPoint y: 526, distance: 299.3
click at [616, 560] on div "Janela de atendimento Grade de atendimento Capacidade Transportadoras Veículos …" at bounding box center [784, 375] width 1568 height 750
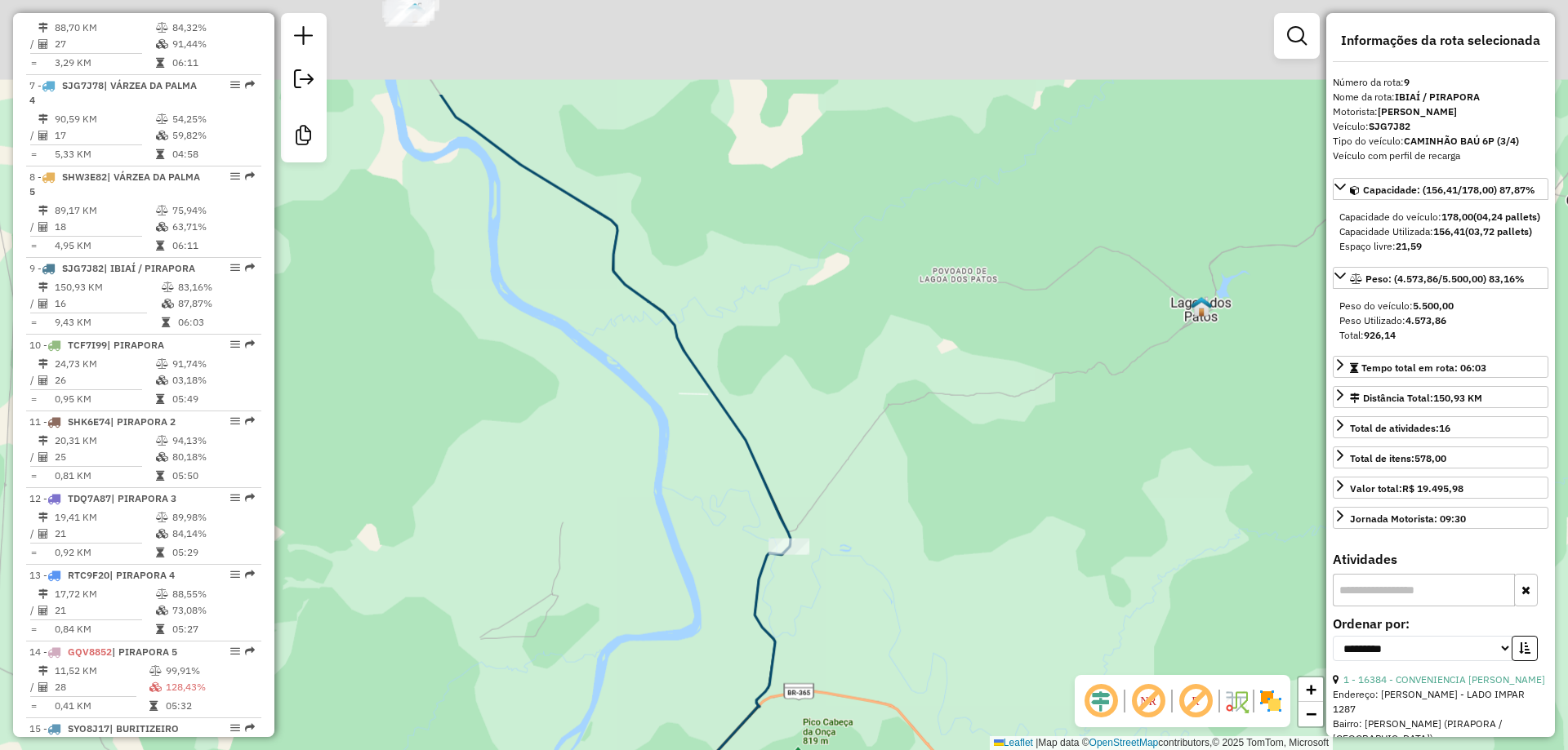
drag, startPoint x: 649, startPoint y: 337, endPoint x: 694, endPoint y: 638, distance: 304.3
click at [694, 638] on div "Janela de atendimento Grade de atendimento Capacidade Transportadoras Veículos …" at bounding box center [784, 375] width 1568 height 750
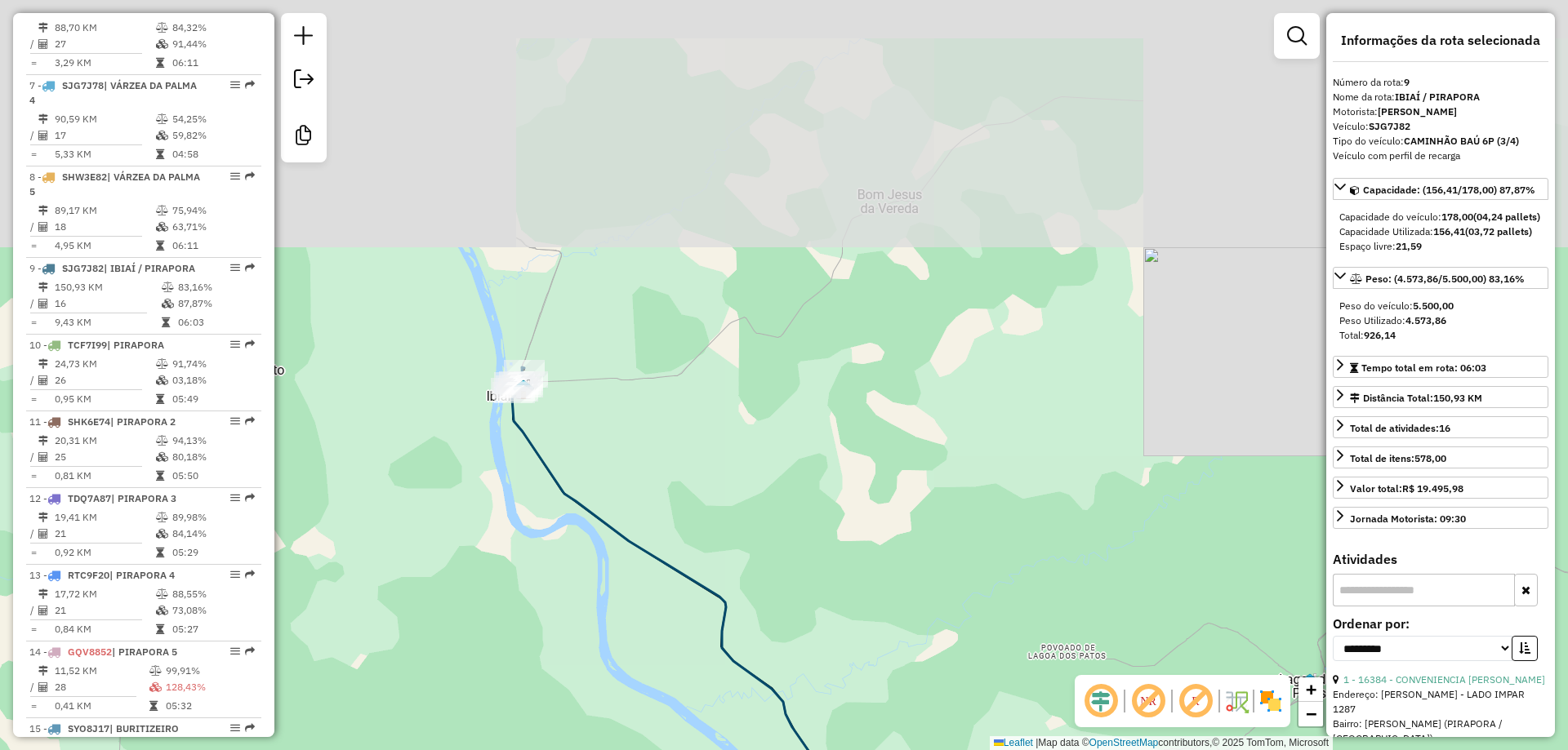
click at [683, 562] on div "Janela de atendimento Grade de atendimento Capacidade Transportadoras Veículos …" at bounding box center [784, 375] width 1568 height 750
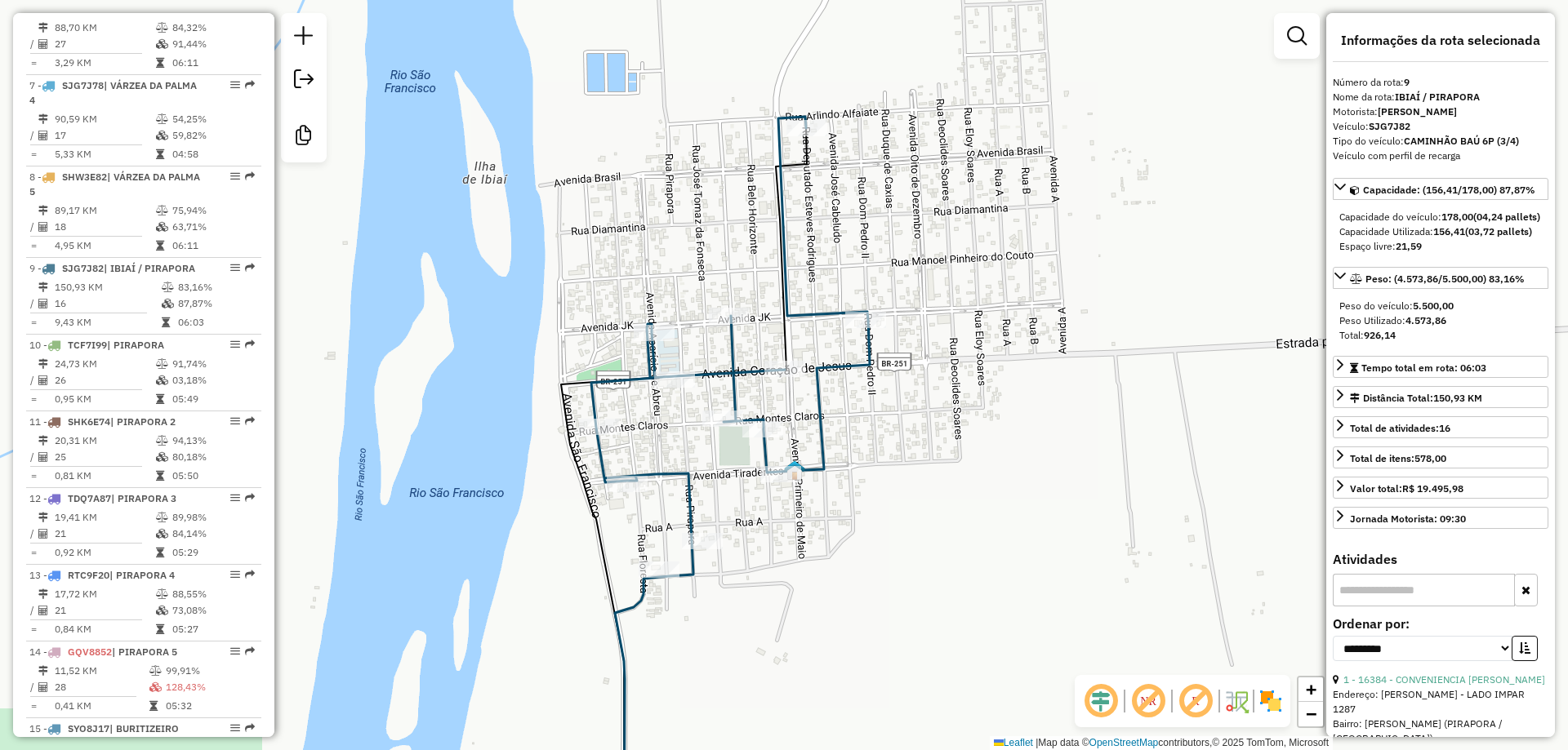
drag, startPoint x: 507, startPoint y: 396, endPoint x: 908, endPoint y: 449, distance: 404.5
click at [908, 449] on div "Janela de atendimento Grade de atendimento Capacidade Transportadoras Veículos …" at bounding box center [784, 375] width 1568 height 750
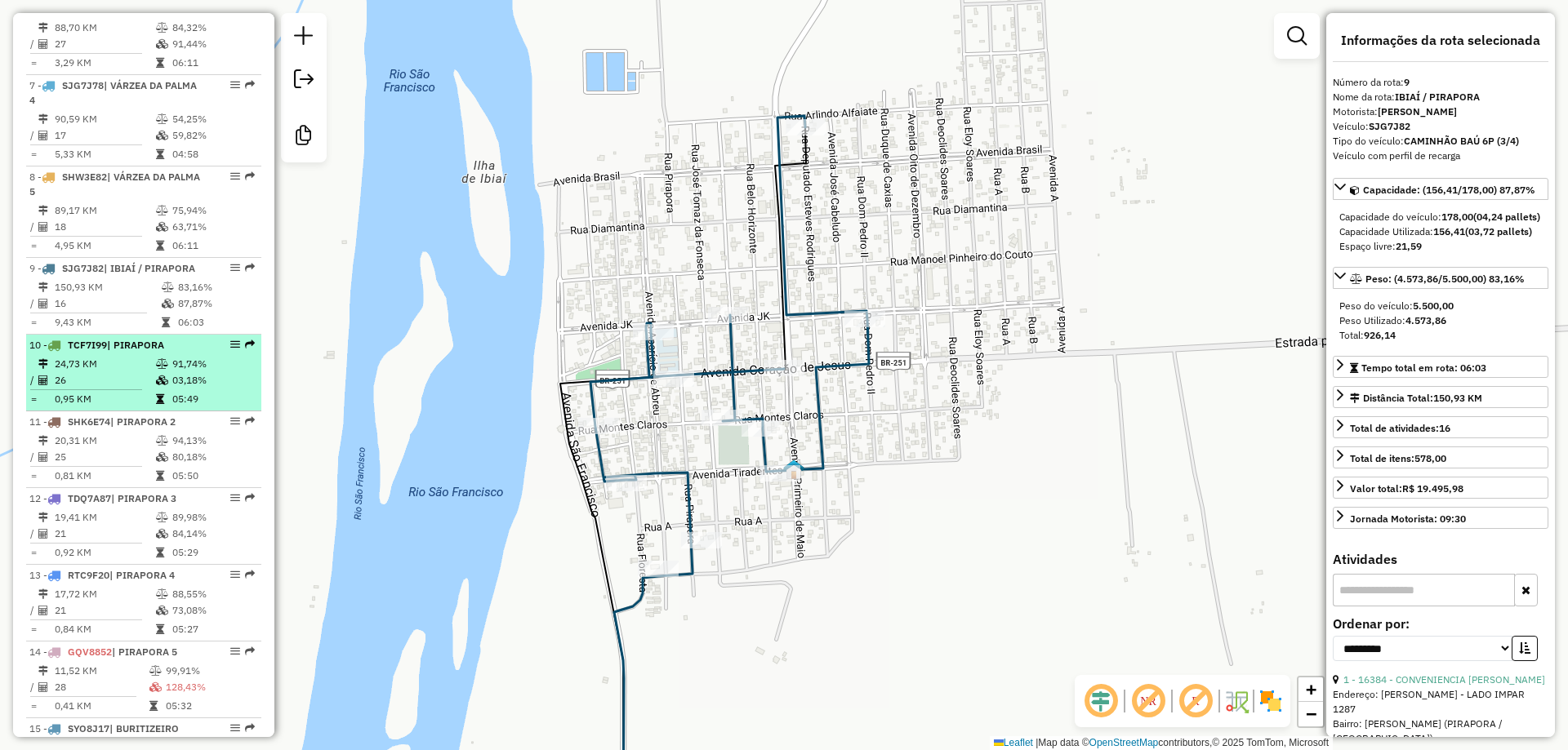
click at [97, 372] on td "24,73 KM" at bounding box center [105, 364] width 101 height 17
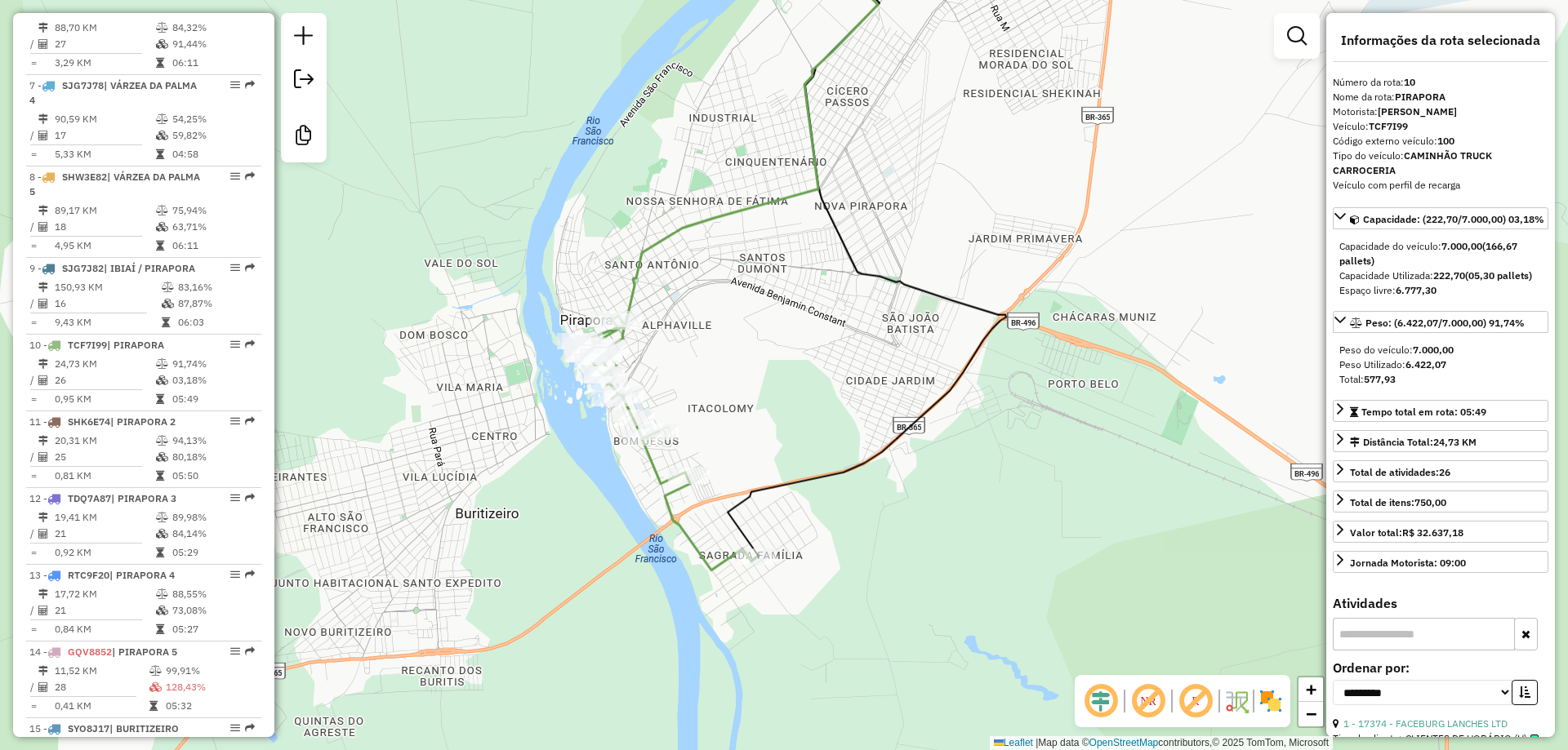
drag, startPoint x: 571, startPoint y: 426, endPoint x: 569, endPoint y: 392, distance: 34.1
click at [569, 392] on div "Janela de atendimento Grade de atendimento Capacidade Transportadoras Veículos …" at bounding box center [784, 375] width 1568 height 750
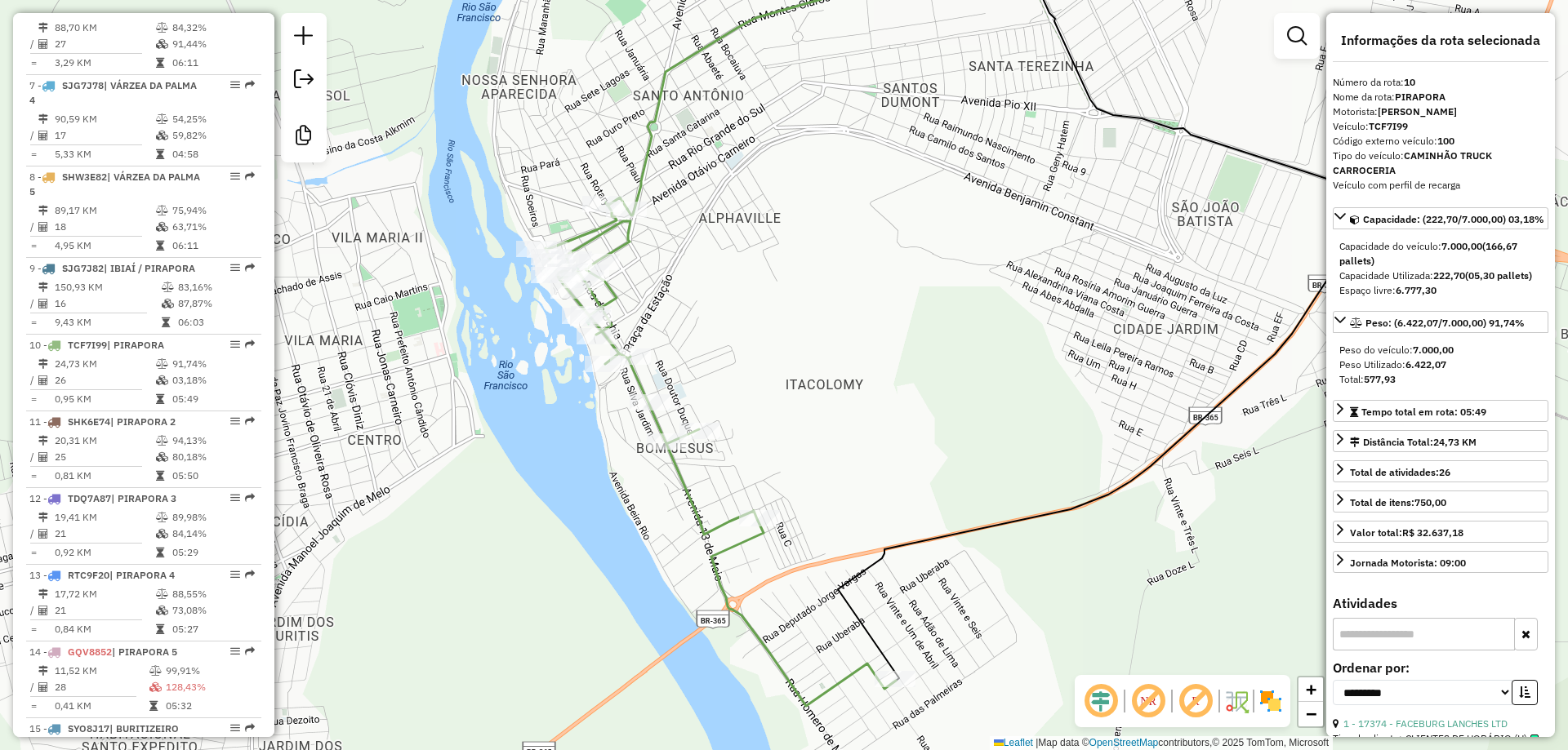
drag, startPoint x: 748, startPoint y: 395, endPoint x: 791, endPoint y: 292, distance: 111.6
click at [791, 292] on div "Janela de atendimento Grade de atendimento Capacidade Transportadoras Veículos …" at bounding box center [784, 375] width 1568 height 750
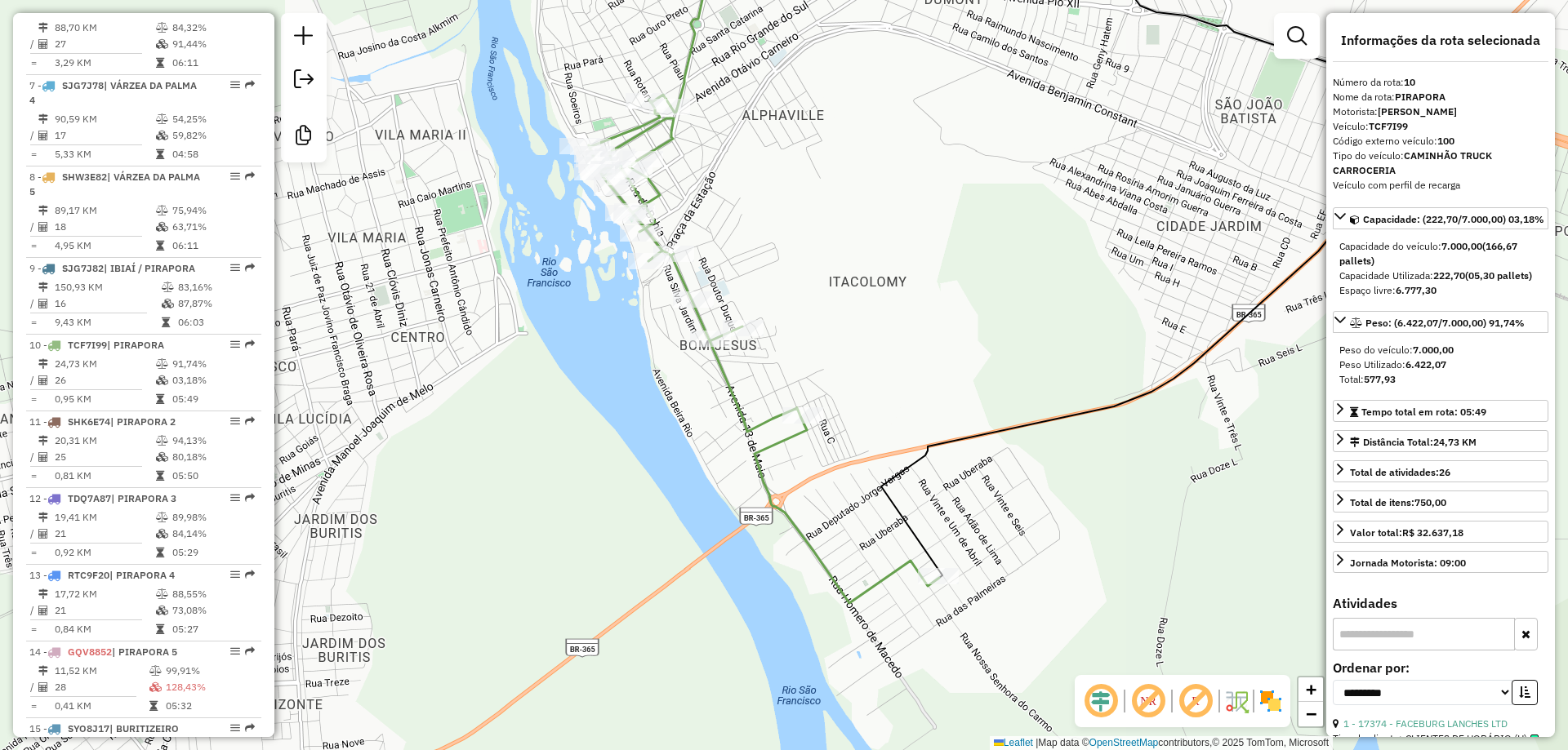
click at [808, 322] on div "Janela de atendimento Grade de atendimento Capacidade Transportadoras Veículos …" at bounding box center [784, 375] width 1568 height 750
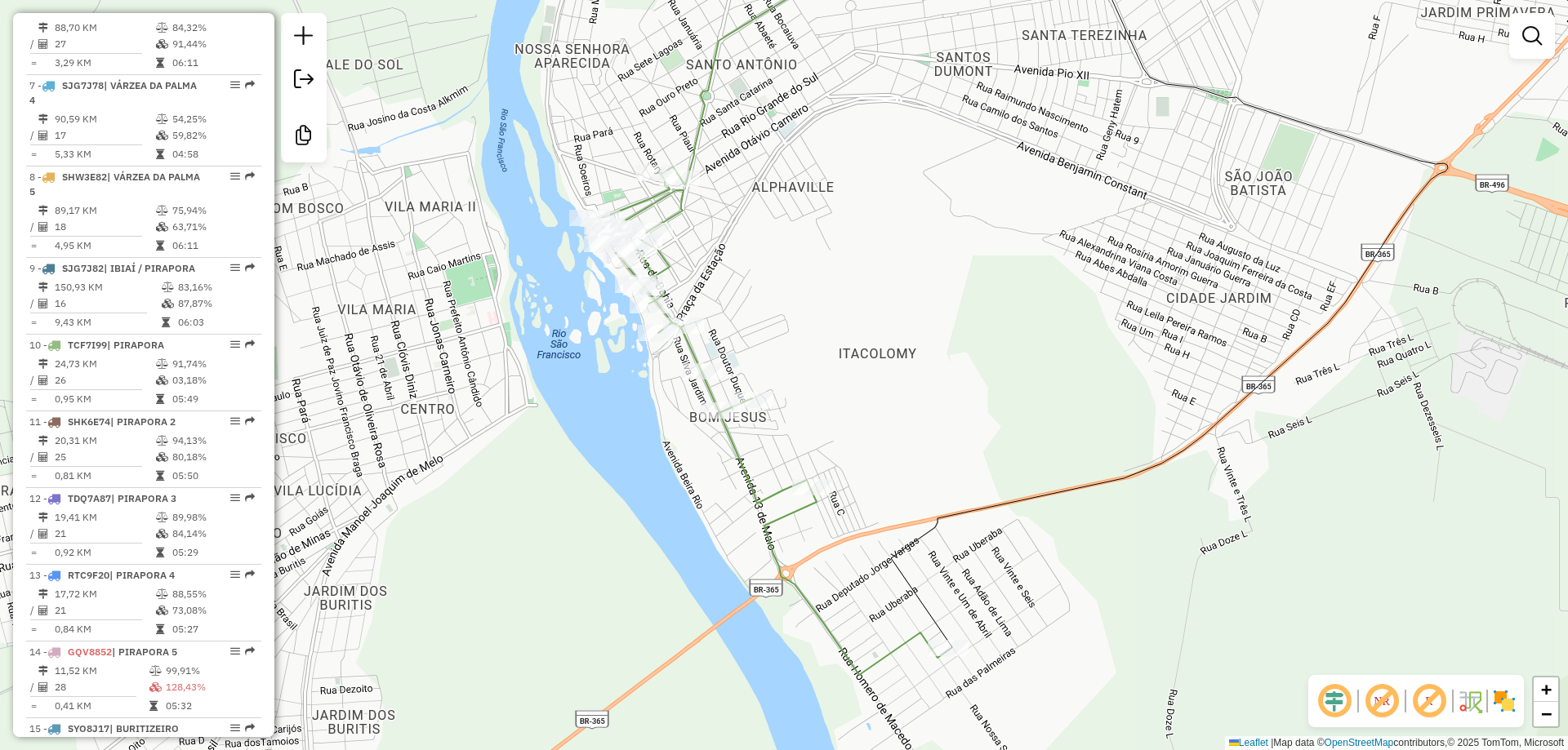
drag, startPoint x: 818, startPoint y: 318, endPoint x: 830, endPoint y: 390, distance: 73.0
click at [830, 390] on div "Janela de atendimento Grade de atendimento Capacidade Transportadoras Veículos …" at bounding box center [784, 375] width 1568 height 750
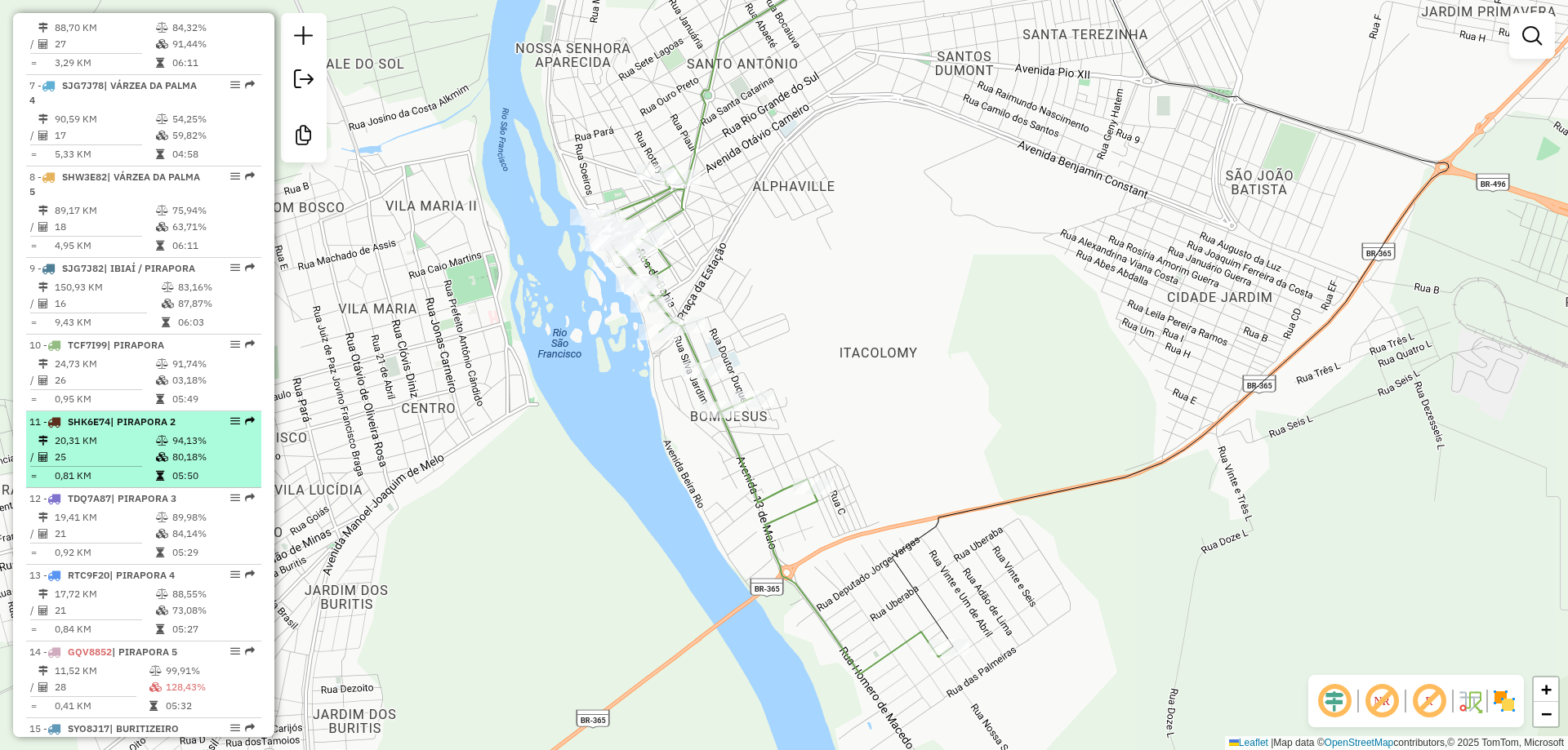
click at [103, 471] on ul "1 - APN4550 | DISK GAS SENNA (BUSCAR) 6,23 KM 00,00% / 1 02,47% = 6,23 KM 03:19…" at bounding box center [143, 222] width 235 height 1301
click at [101, 488] on li "11 - SHK6E74 | PIRAPORA 2 20,31 KM 94,13% / 25 80,18% = 0,81 KM 05:50" at bounding box center [143, 449] width 235 height 76
select select "**********"
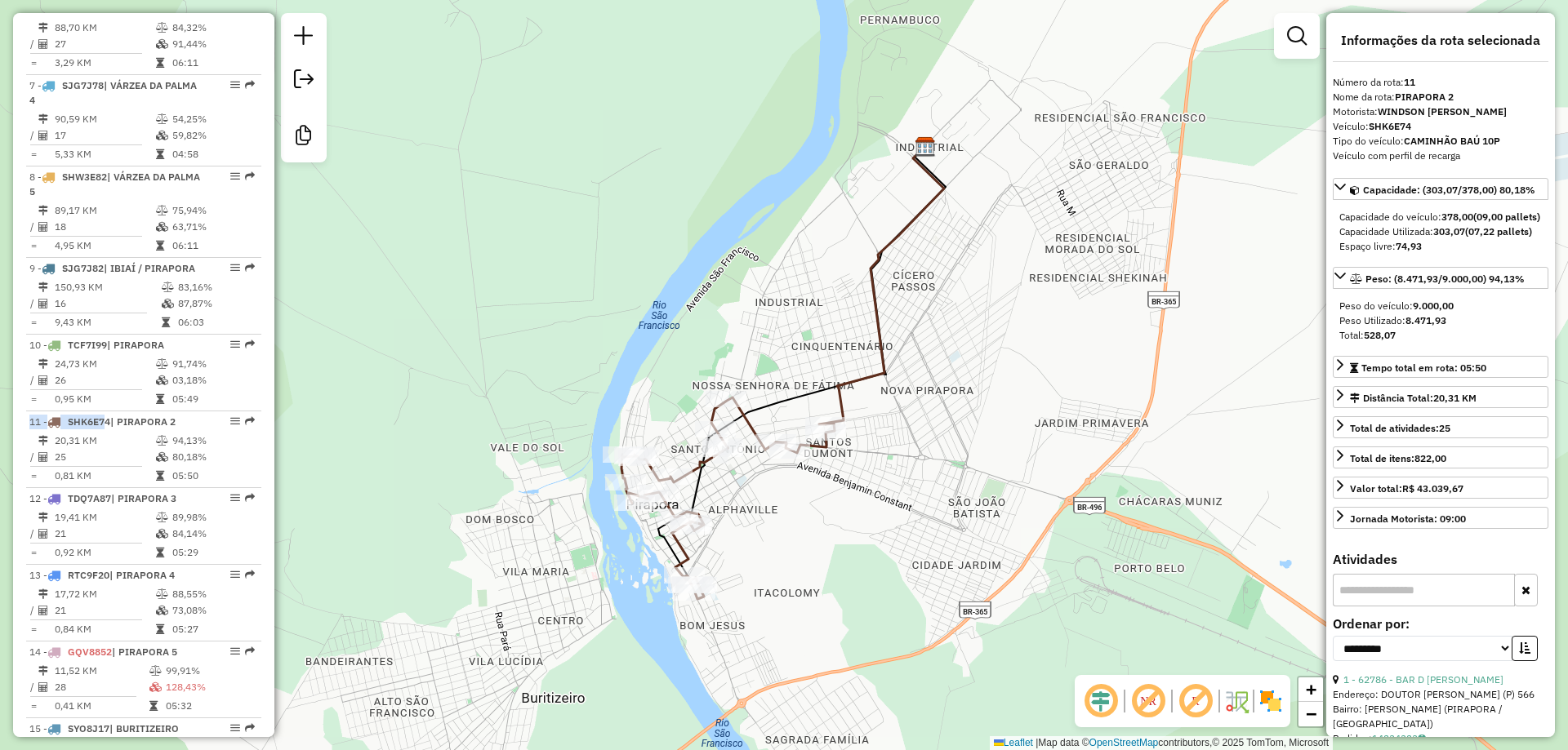
drag, startPoint x: 715, startPoint y: 479, endPoint x: 708, endPoint y: 386, distance: 93.3
click at [676, 381] on div "Rota 11 - Placa SHK6E74 11458 - PUNGAS BAR Rota 11 - Placa SHK6E74 13018 - DISK…" at bounding box center [784, 375] width 1568 height 750
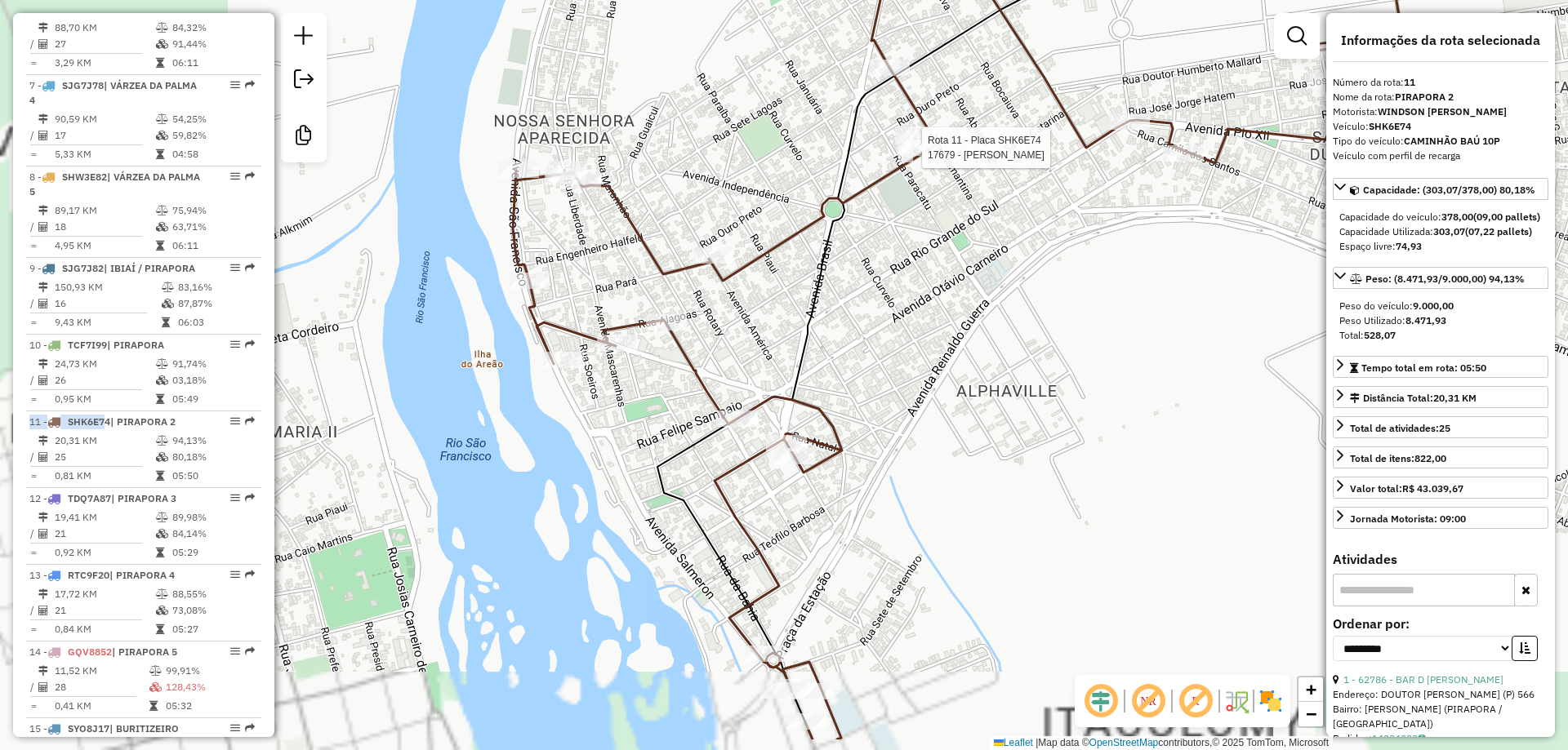
drag, startPoint x: 679, startPoint y: 409, endPoint x: 1013, endPoint y: 324, distance: 344.6
click at [1013, 324] on div "Rota 11 - Placa SHK6E74 17679 - CRISTIANE OLIVEIRA Janela de atendimento Grade …" at bounding box center [784, 375] width 1568 height 750
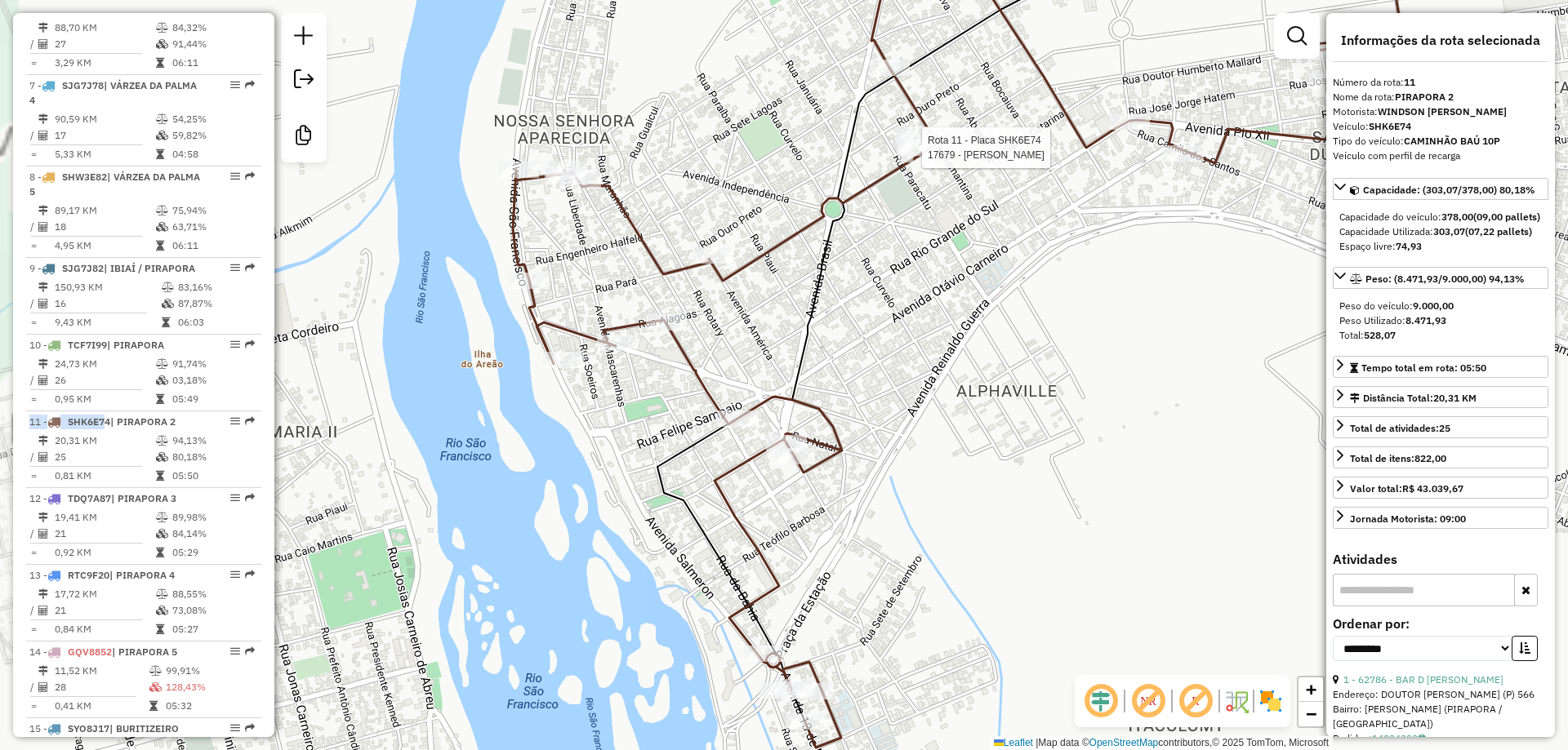
click at [996, 330] on div "Rota 11 - Placa SHK6E74 17679 - CRISTIANE OLIVEIRA Janela de atendimento Grade …" at bounding box center [784, 375] width 1568 height 750
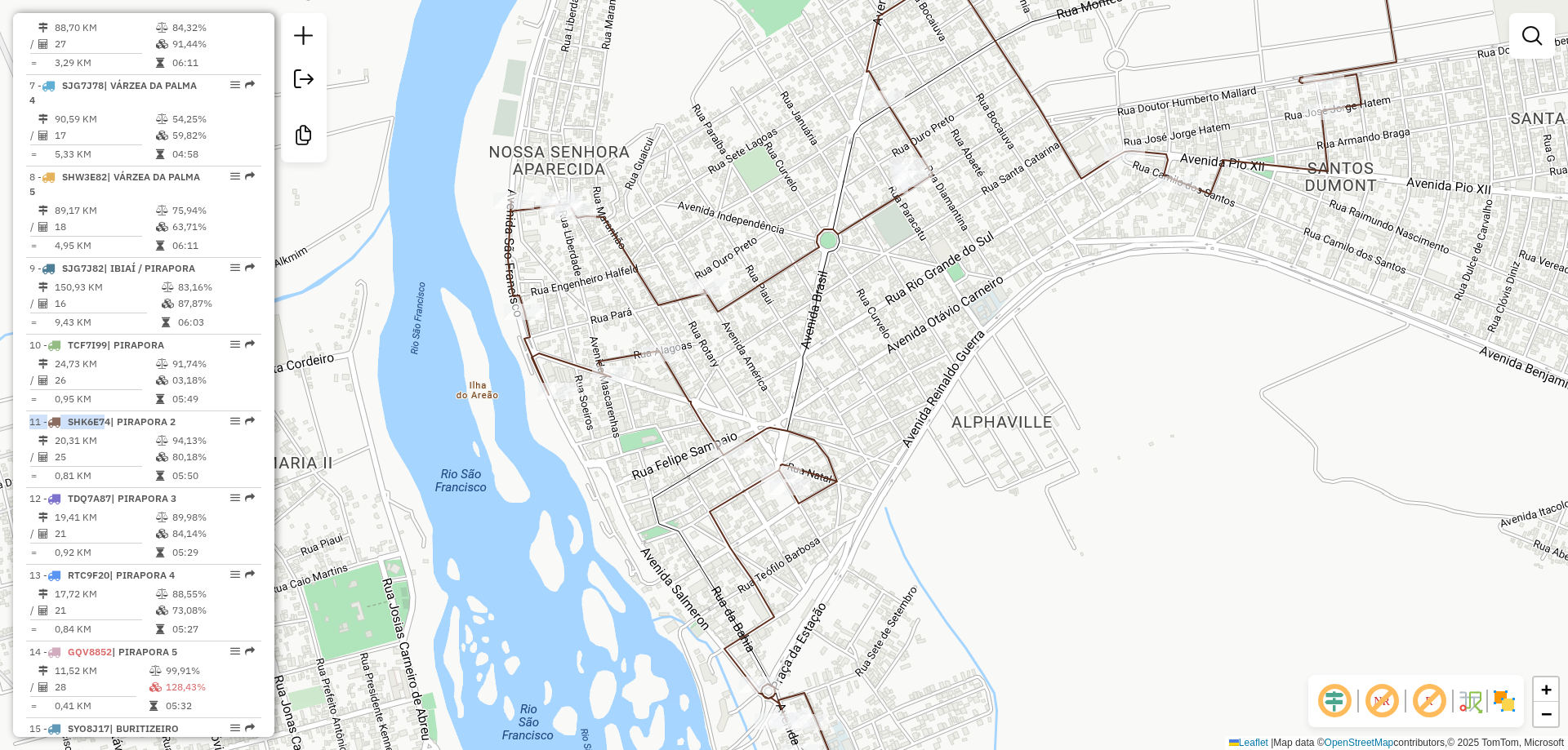
click at [990, 391] on div "Janela de atendimento Grade de atendimento Capacidade Transportadoras Veículos …" at bounding box center [784, 375] width 1568 height 750
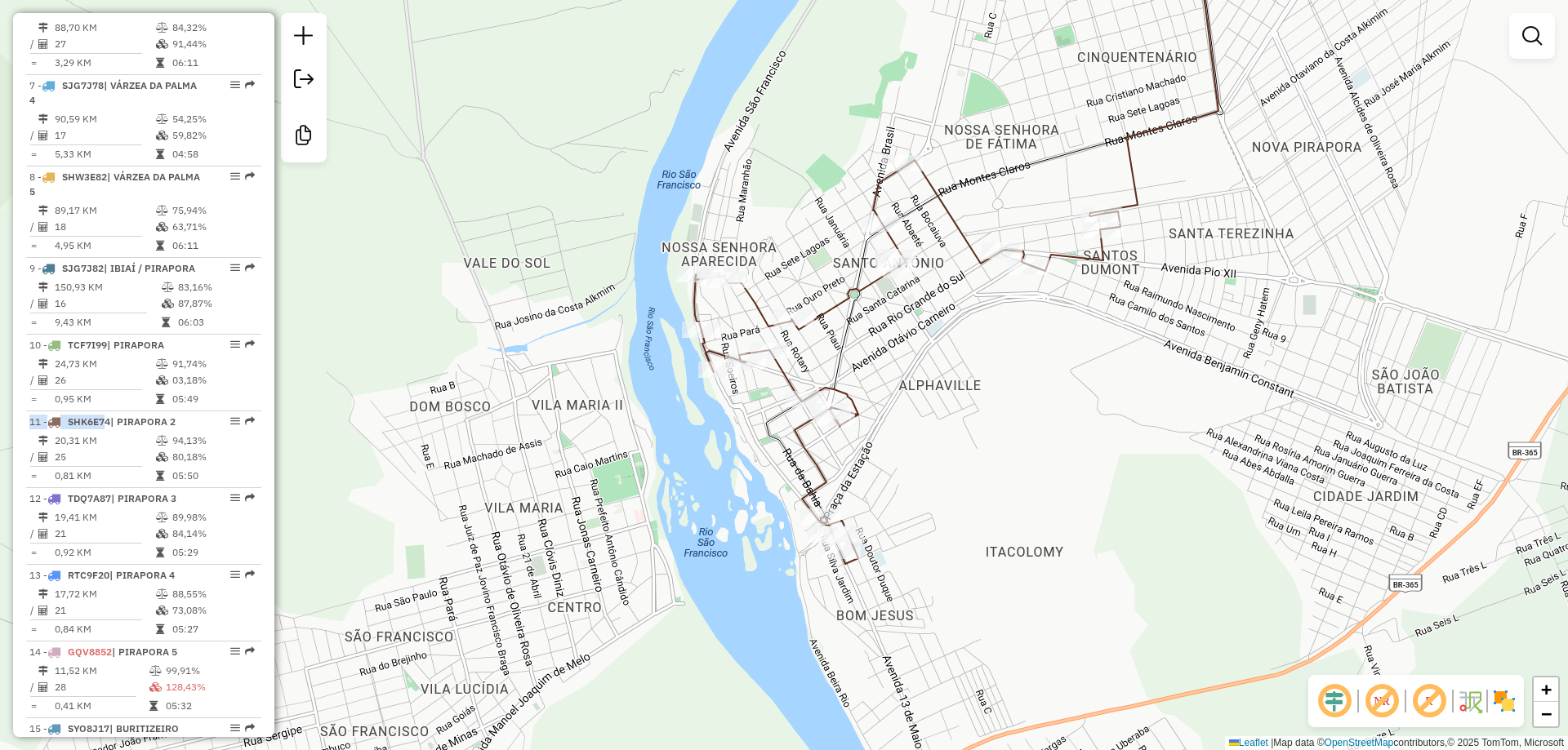
drag, startPoint x: 987, startPoint y: 391, endPoint x: 935, endPoint y: 366, distance: 57.7
click at [934, 368] on div "Janela de atendimento Grade de atendimento Capacidade Transportadoras Veículos …" at bounding box center [784, 375] width 1568 height 750
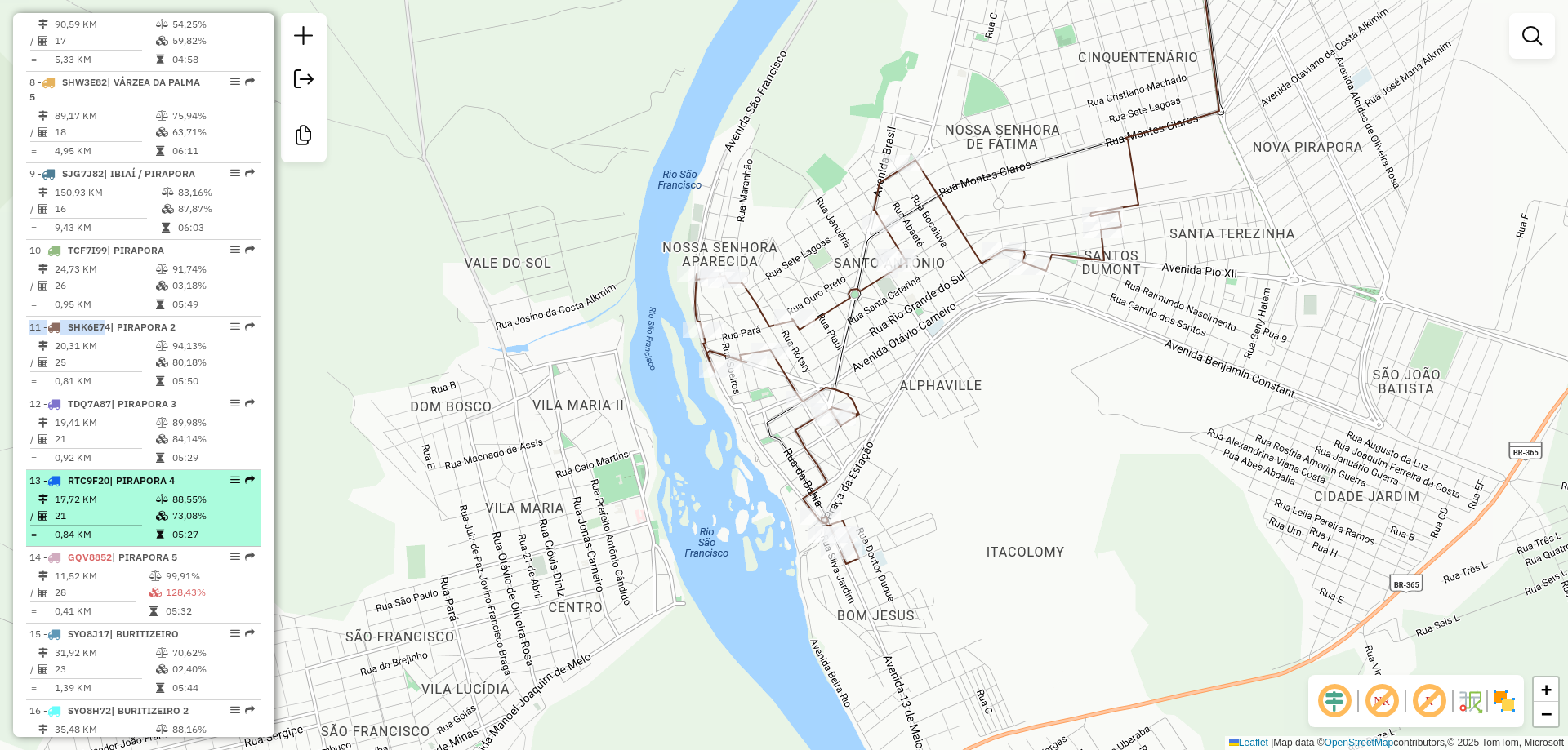
scroll to position [1255, 0]
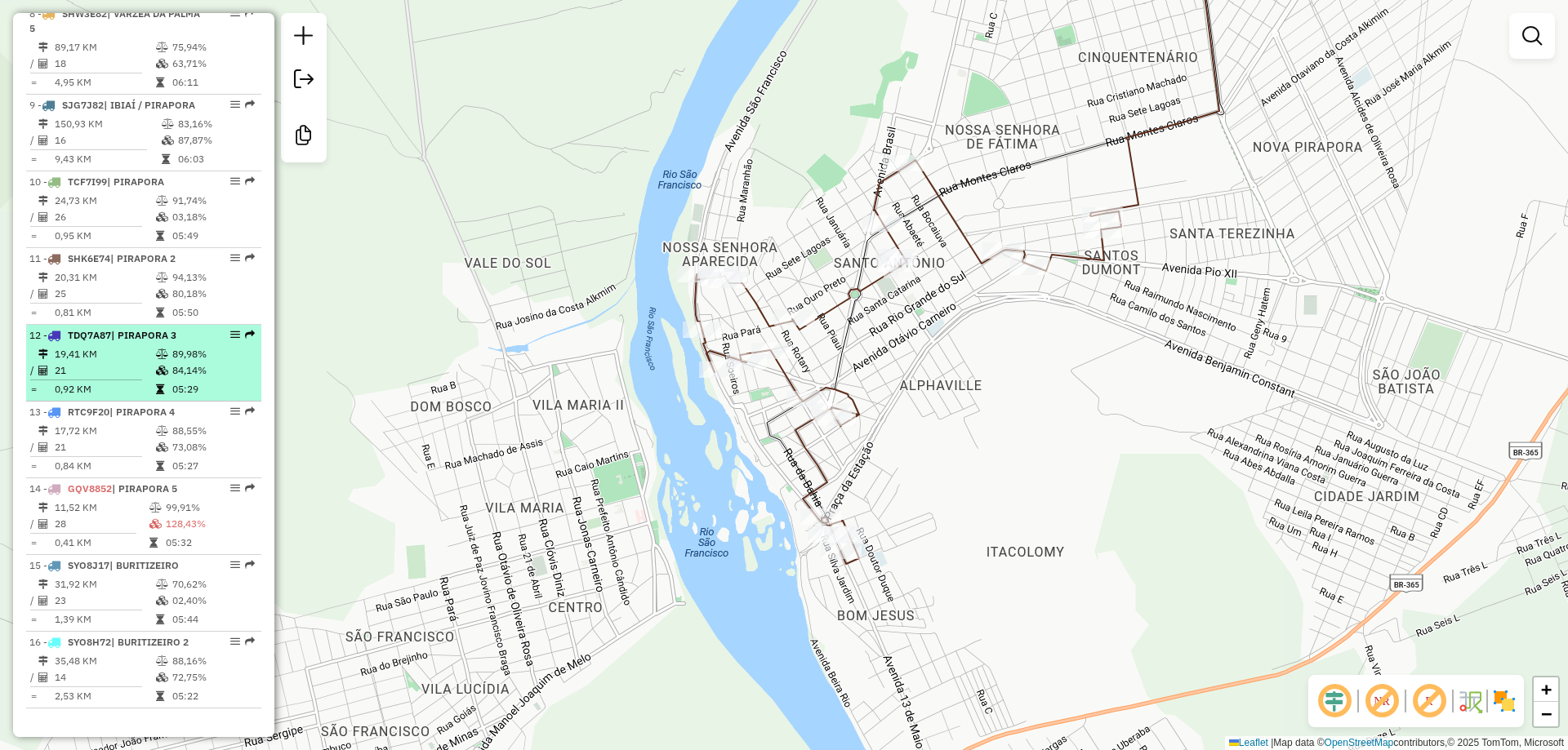
click at [100, 362] on td "19,41 KM" at bounding box center [105, 355] width 101 height 17
select select "**********"
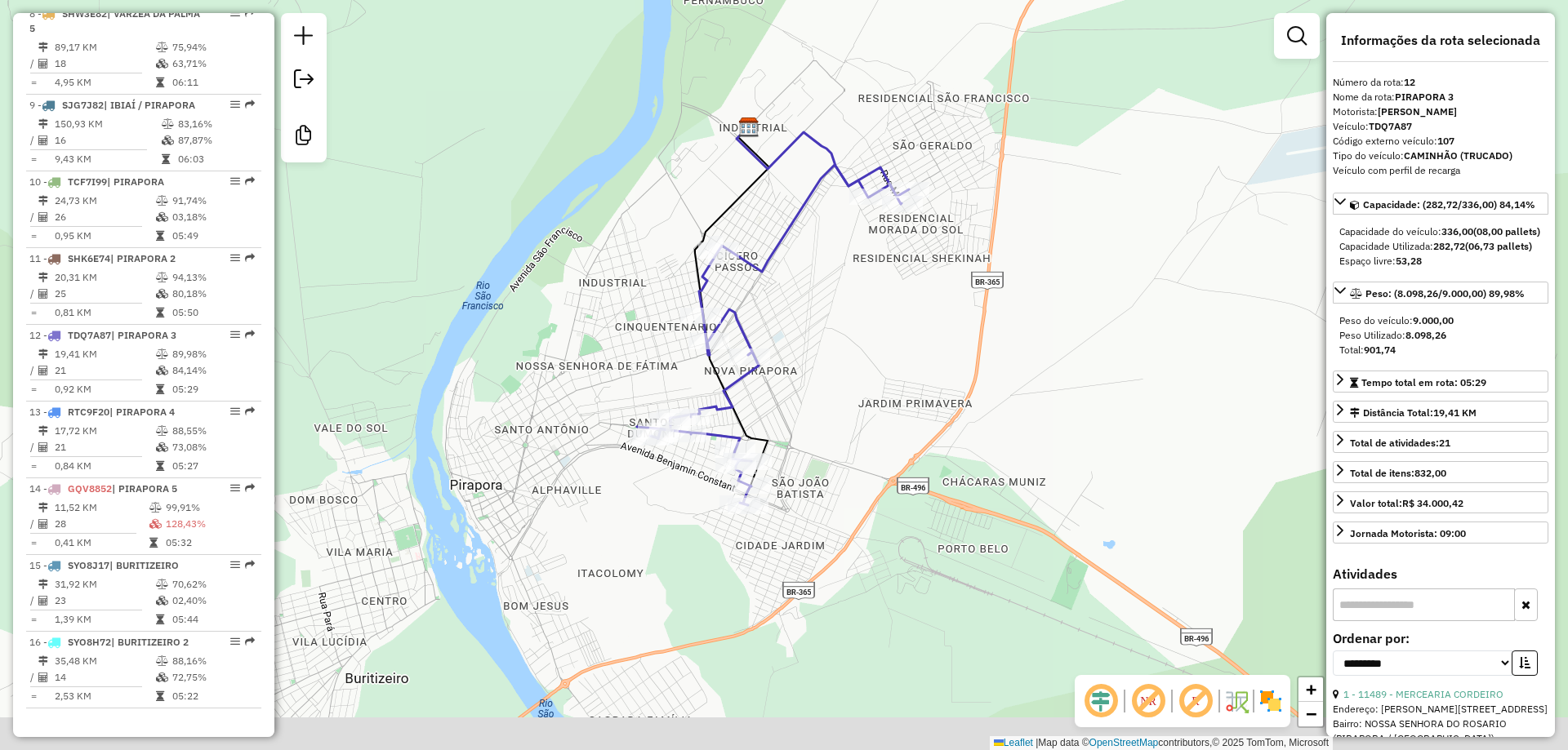
drag, startPoint x: 665, startPoint y: 401, endPoint x: 707, endPoint y: 383, distance: 45.7
click at [659, 381] on div "Janela de atendimento Grade de atendimento Capacidade Transportadoras Veículos …" at bounding box center [784, 375] width 1568 height 750
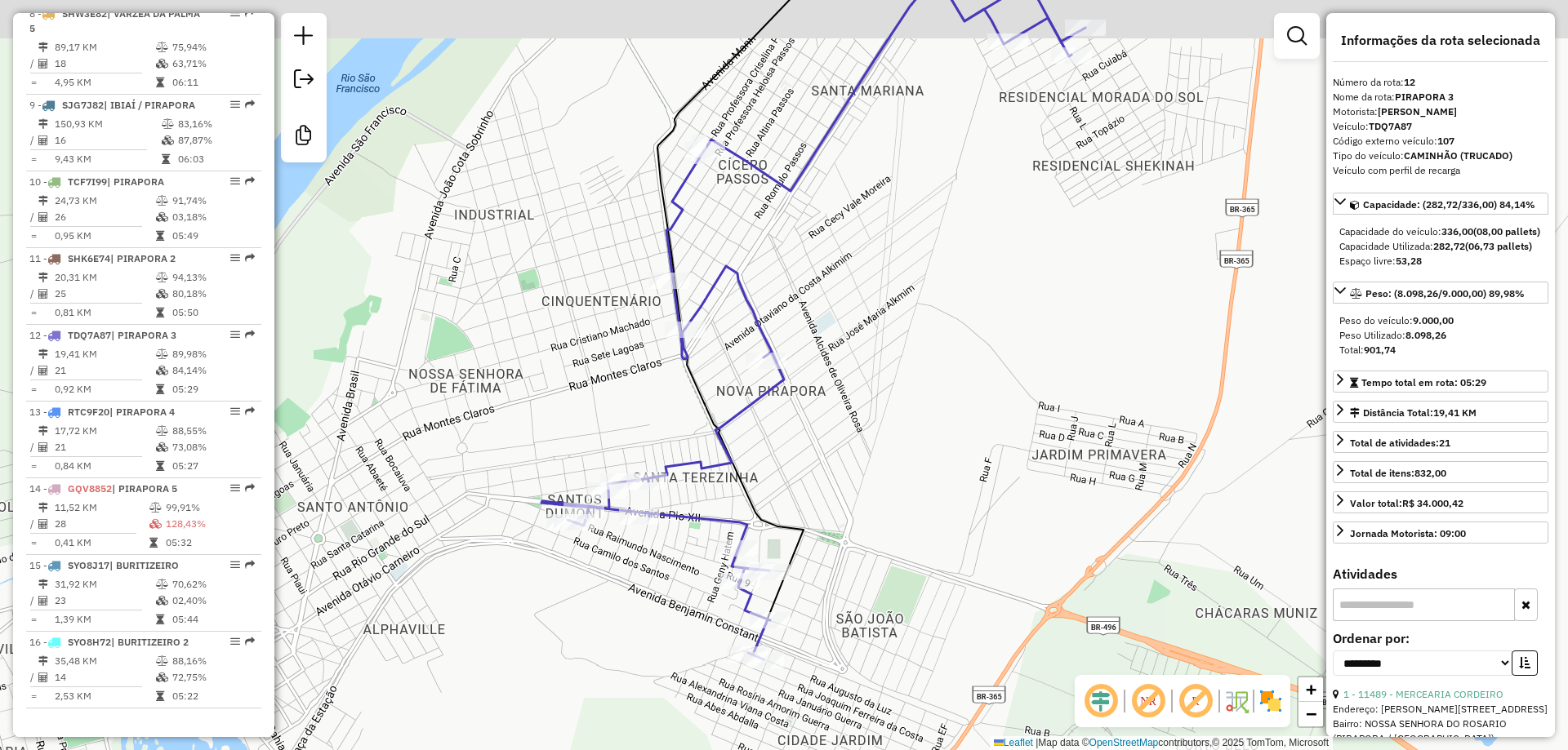
drag, startPoint x: 800, startPoint y: 427, endPoint x: 809, endPoint y: 449, distance: 23.8
click at [809, 449] on div "Janela de atendimento Grade de atendimento Capacidade Transportadoras Veículos …" at bounding box center [784, 375] width 1568 height 750
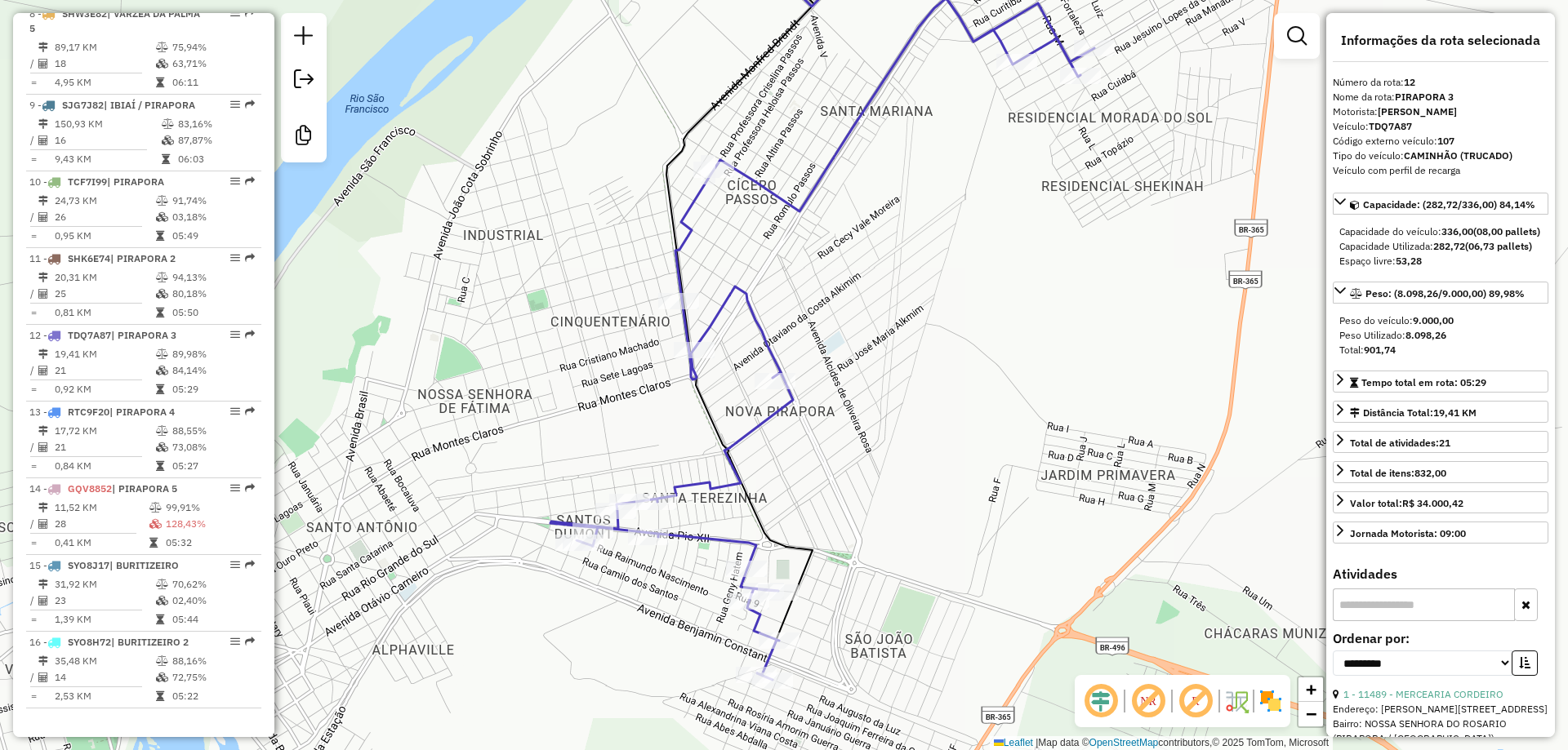
click at [904, 430] on div "Janela de atendimento Grade de atendimento Capacidade Transportadoras Veículos …" at bounding box center [784, 375] width 1568 height 750
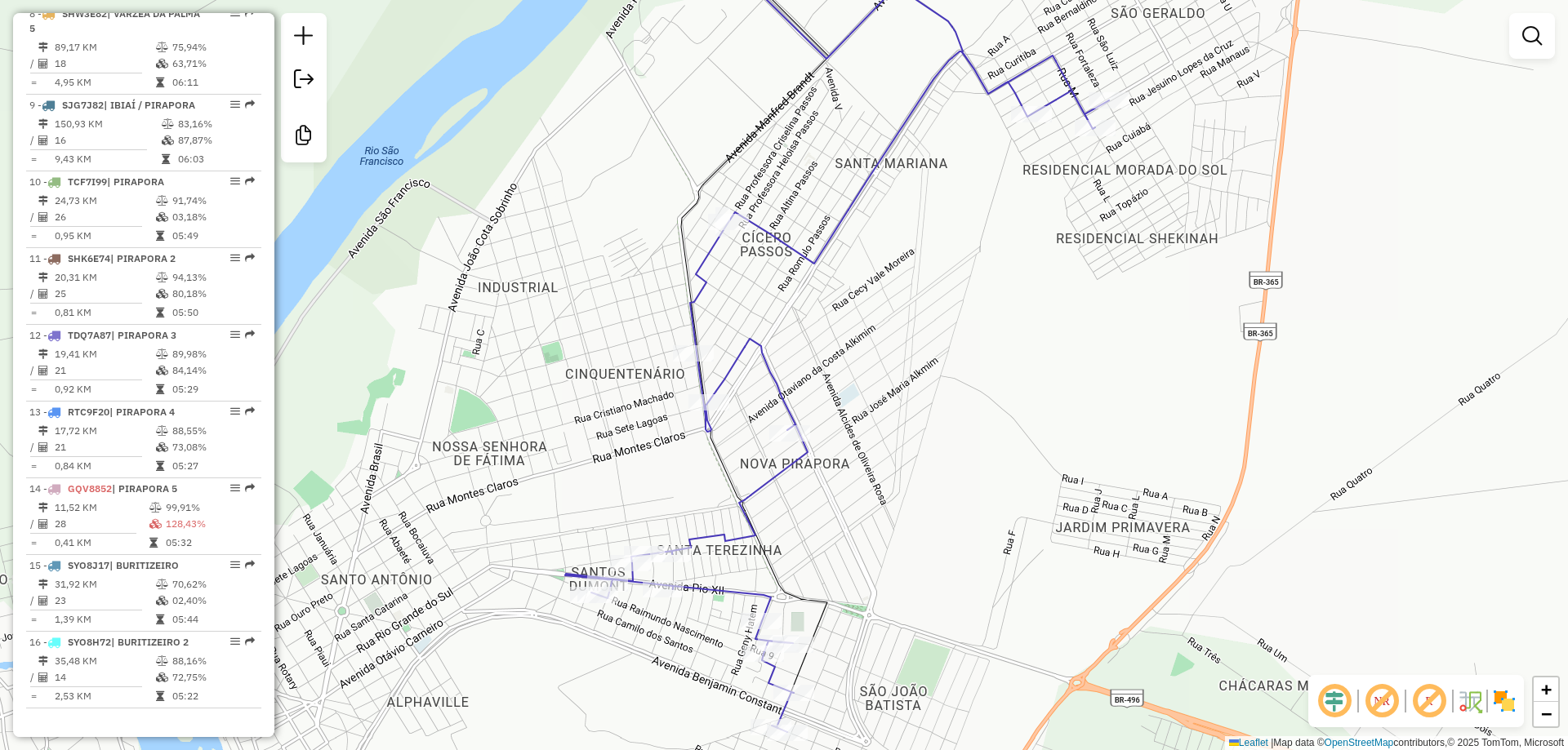
drag, startPoint x: 936, startPoint y: 438, endPoint x: 949, endPoint y: 486, distance: 49.7
click at [949, 486] on div "Janela de atendimento Grade de atendimento Capacidade Transportadoras Veículos …" at bounding box center [784, 375] width 1568 height 750
click at [954, 464] on div "Janela de atendimento Grade de atendimento Capacidade Transportadoras Veículos …" at bounding box center [784, 375] width 1568 height 750
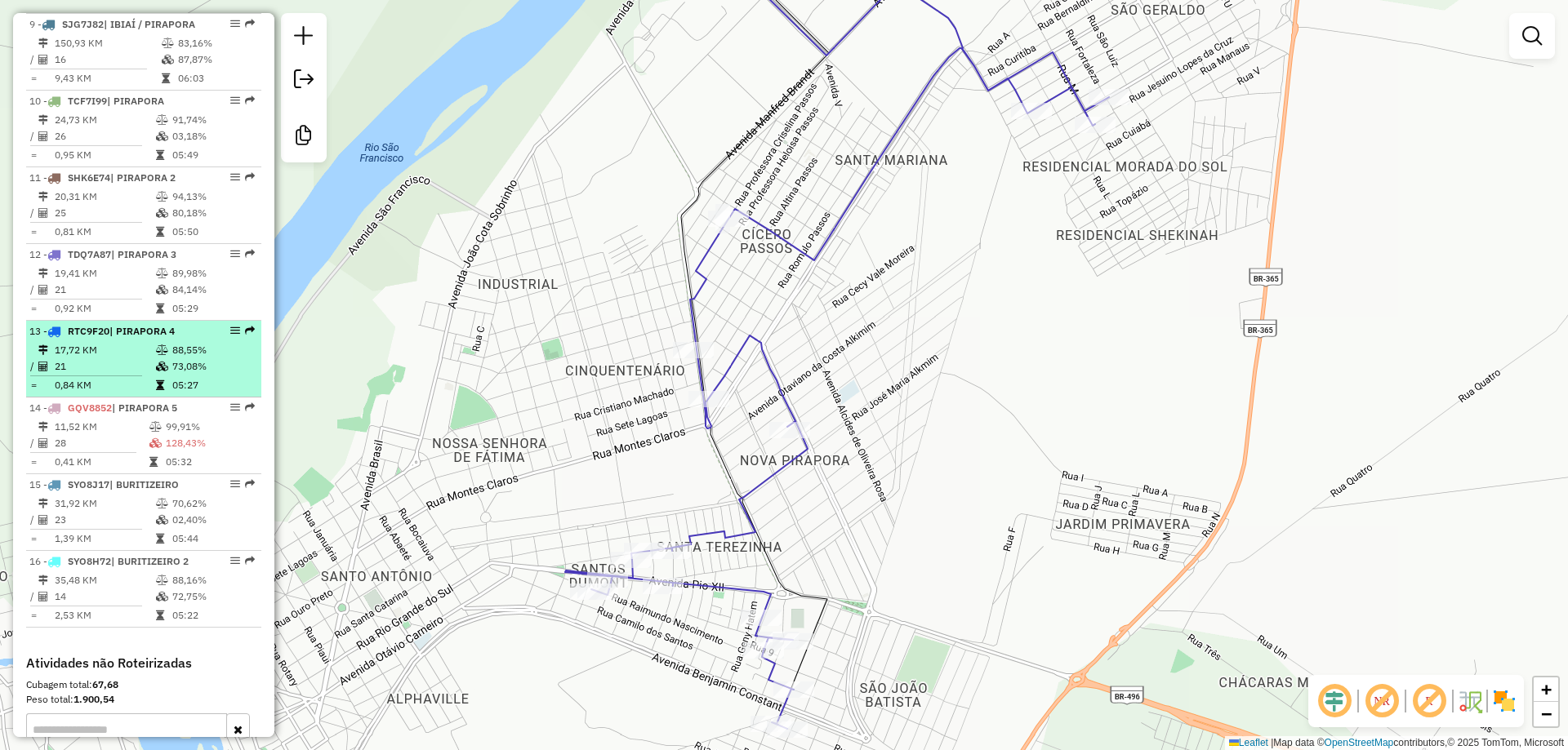
scroll to position [1418, 0]
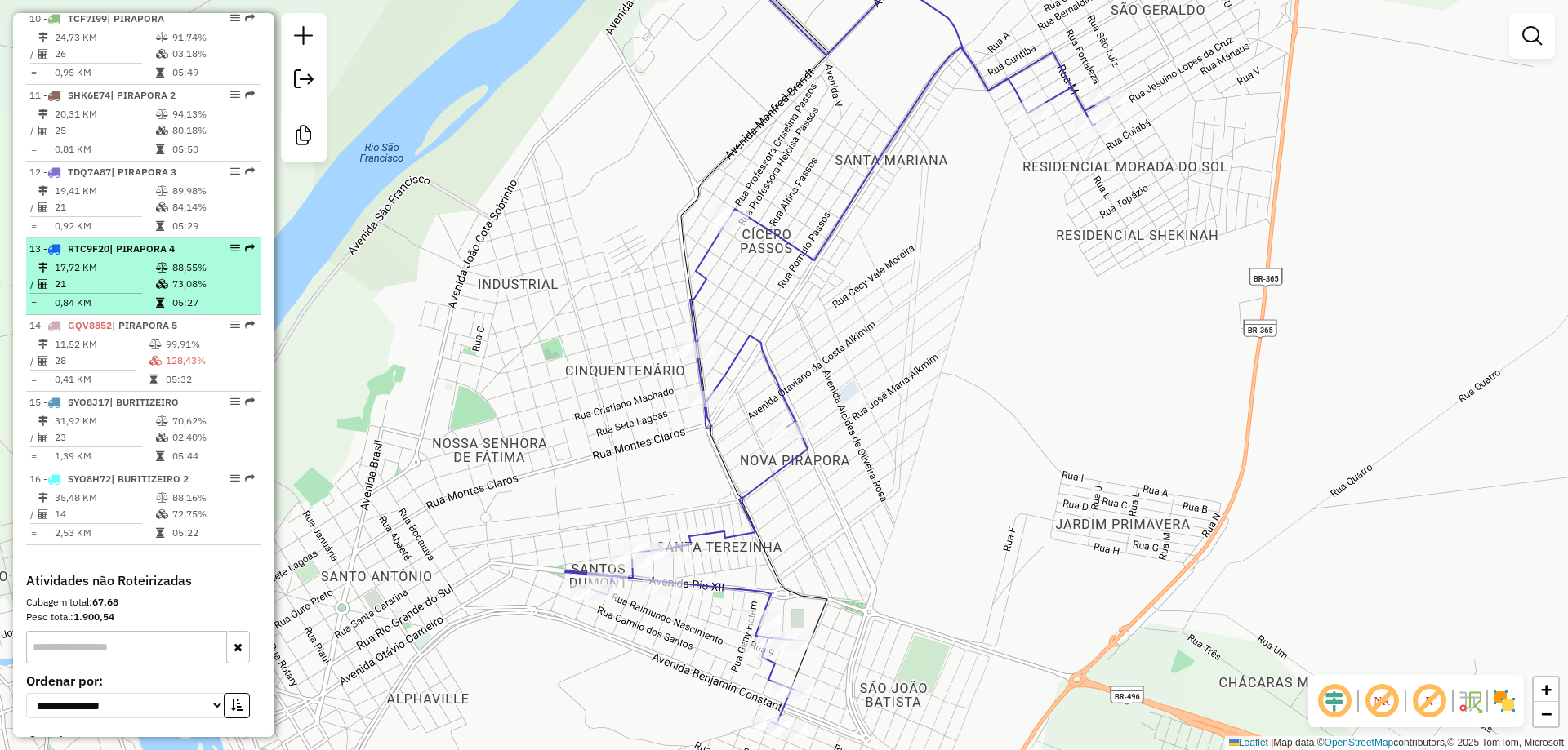
click at [86, 255] on span "RTC9F20" at bounding box center [88, 248] width 41 height 12
select select "**********"
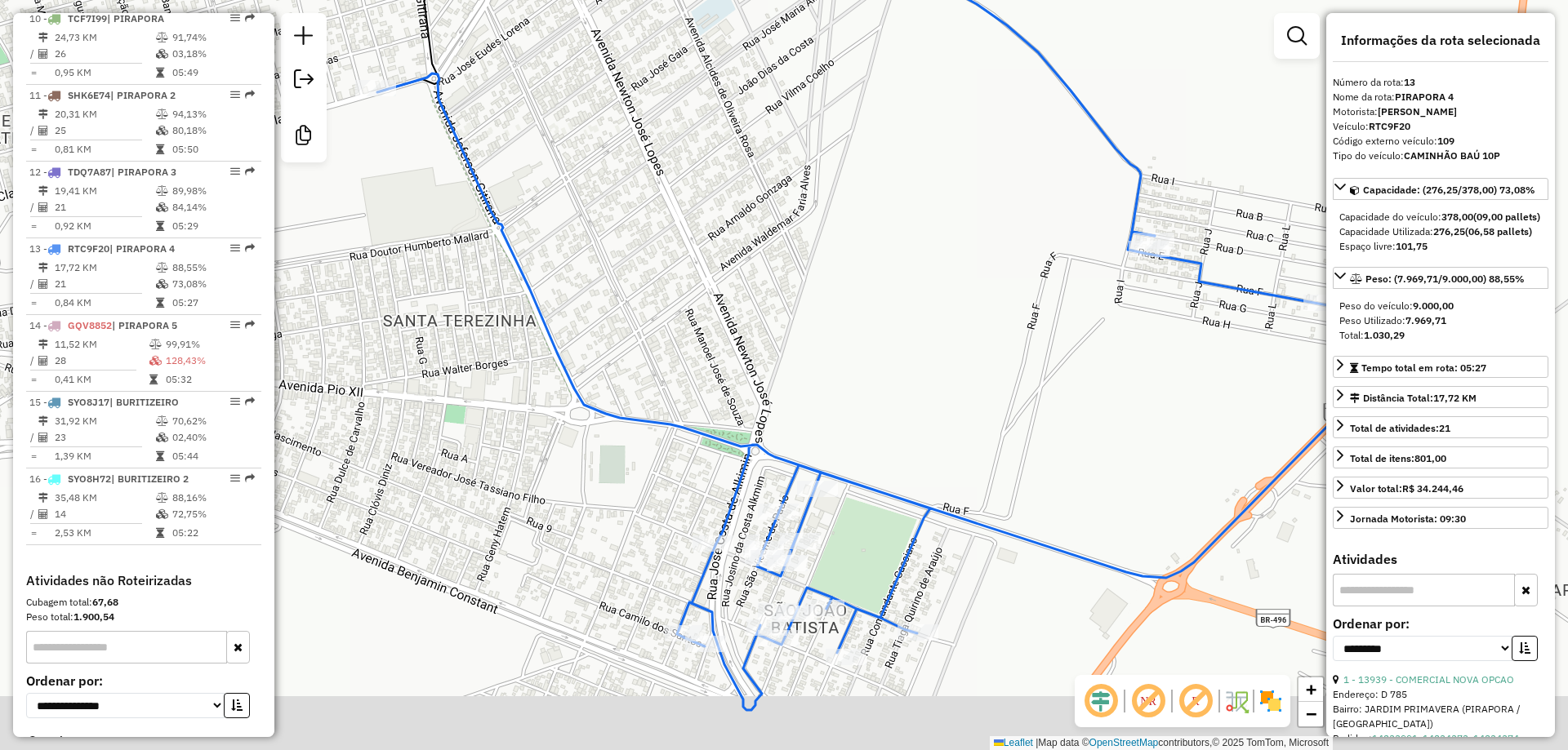
drag, startPoint x: 739, startPoint y: 460, endPoint x: 727, endPoint y: 373, distance: 87.8
click at [727, 373] on div "Janela de atendimento Grade de atendimento Capacidade Transportadoras Veículos …" at bounding box center [784, 375] width 1568 height 750
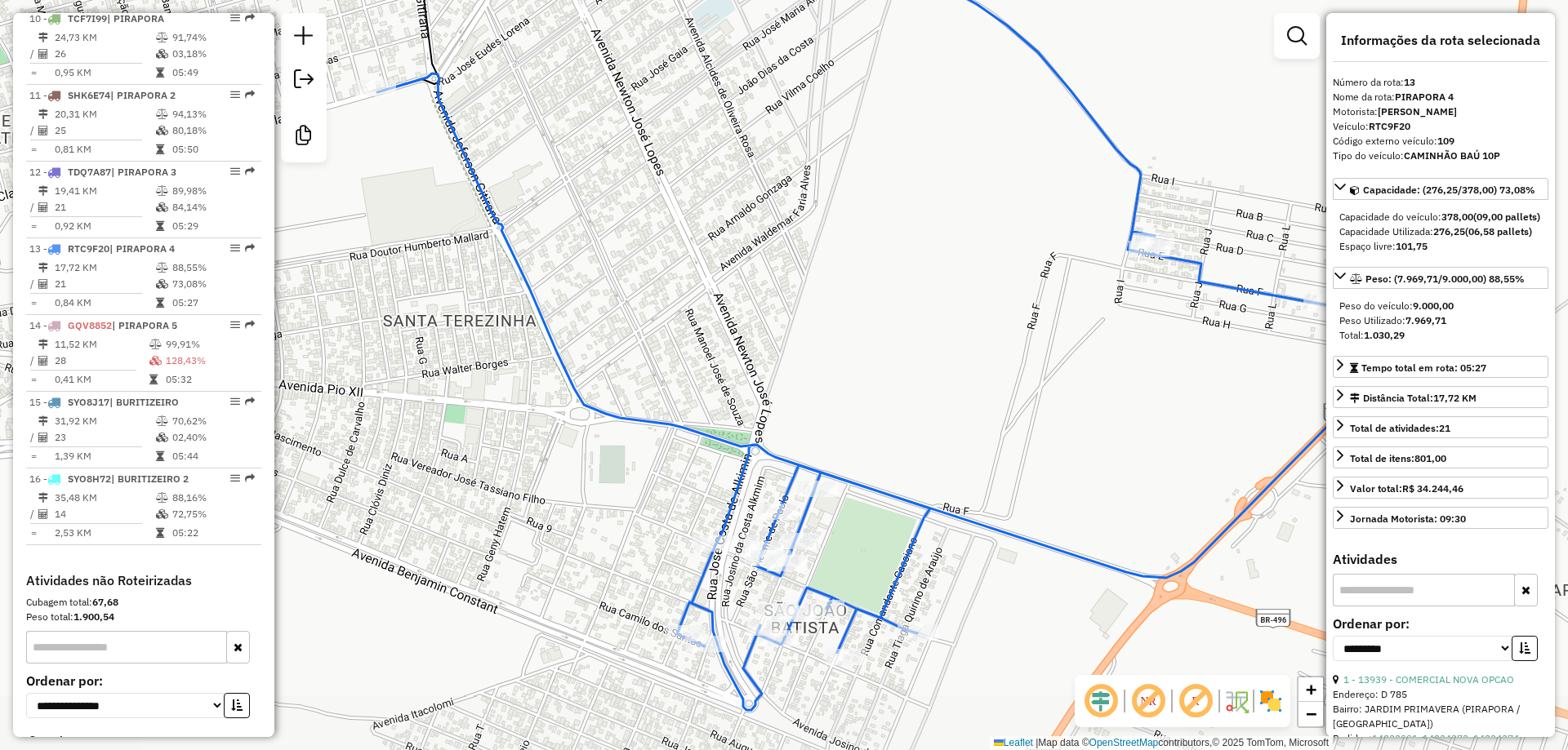
click at [727, 373] on div "Janela de atendimento Grade de atendimento Capacidade Transportadoras Veículos …" at bounding box center [784, 375] width 1568 height 750
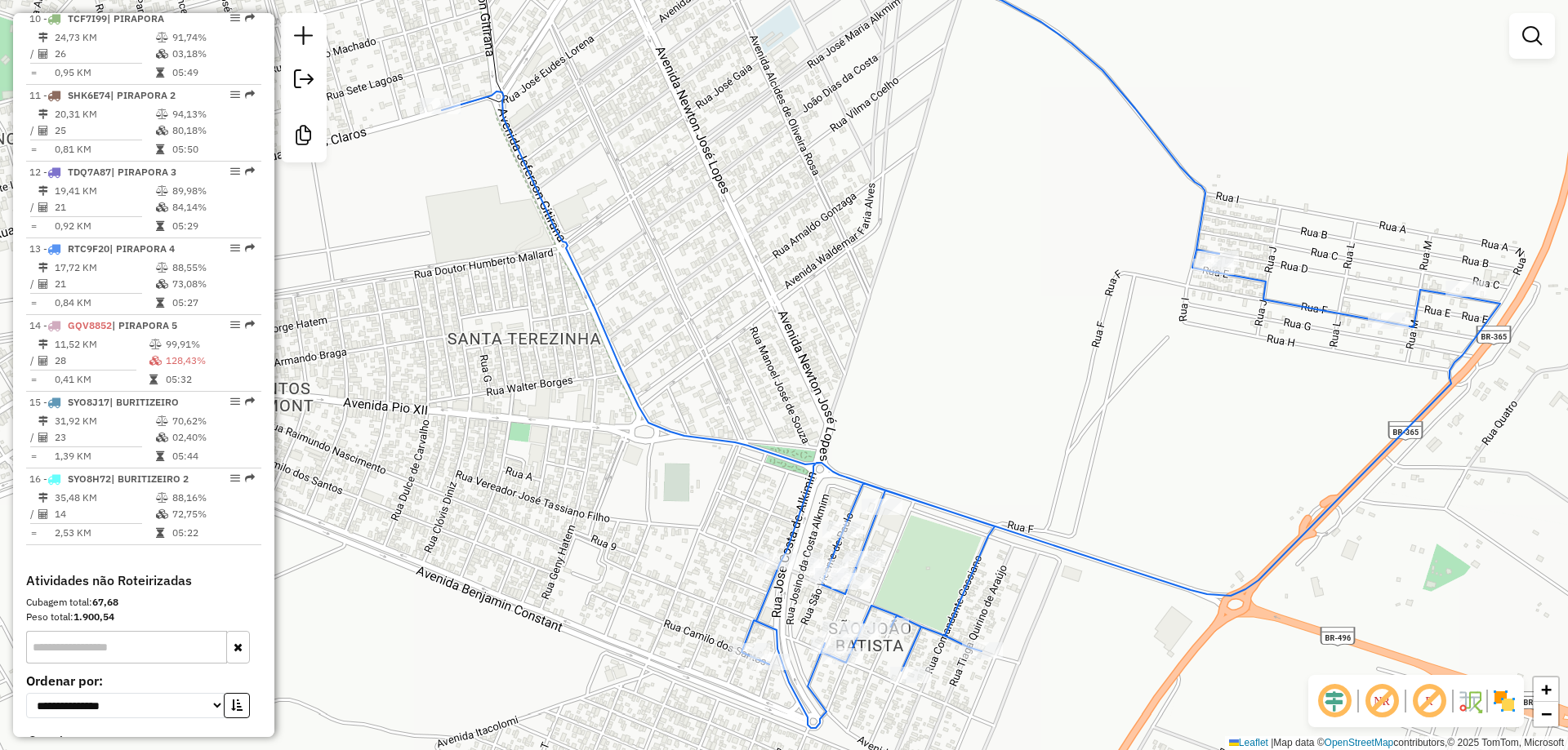
drag, startPoint x: 742, startPoint y: 339, endPoint x: 799, endPoint y: 373, distance: 66.4
click at [799, 373] on div "Janela de atendimento Grade de atendimento Capacidade Transportadoras Veículos …" at bounding box center [784, 375] width 1568 height 750
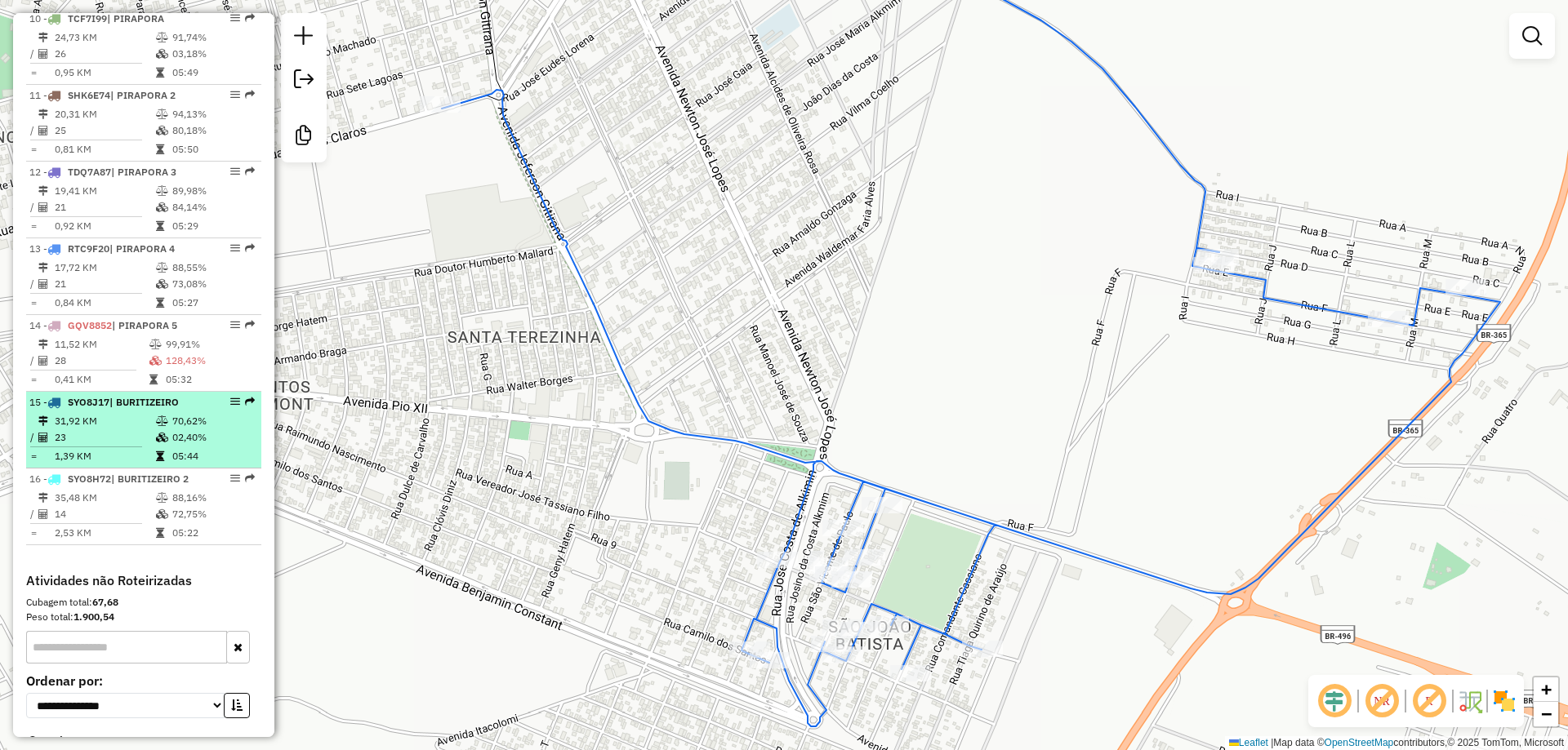
click at [121, 446] on td "23" at bounding box center [105, 438] width 101 height 17
select select "**********"
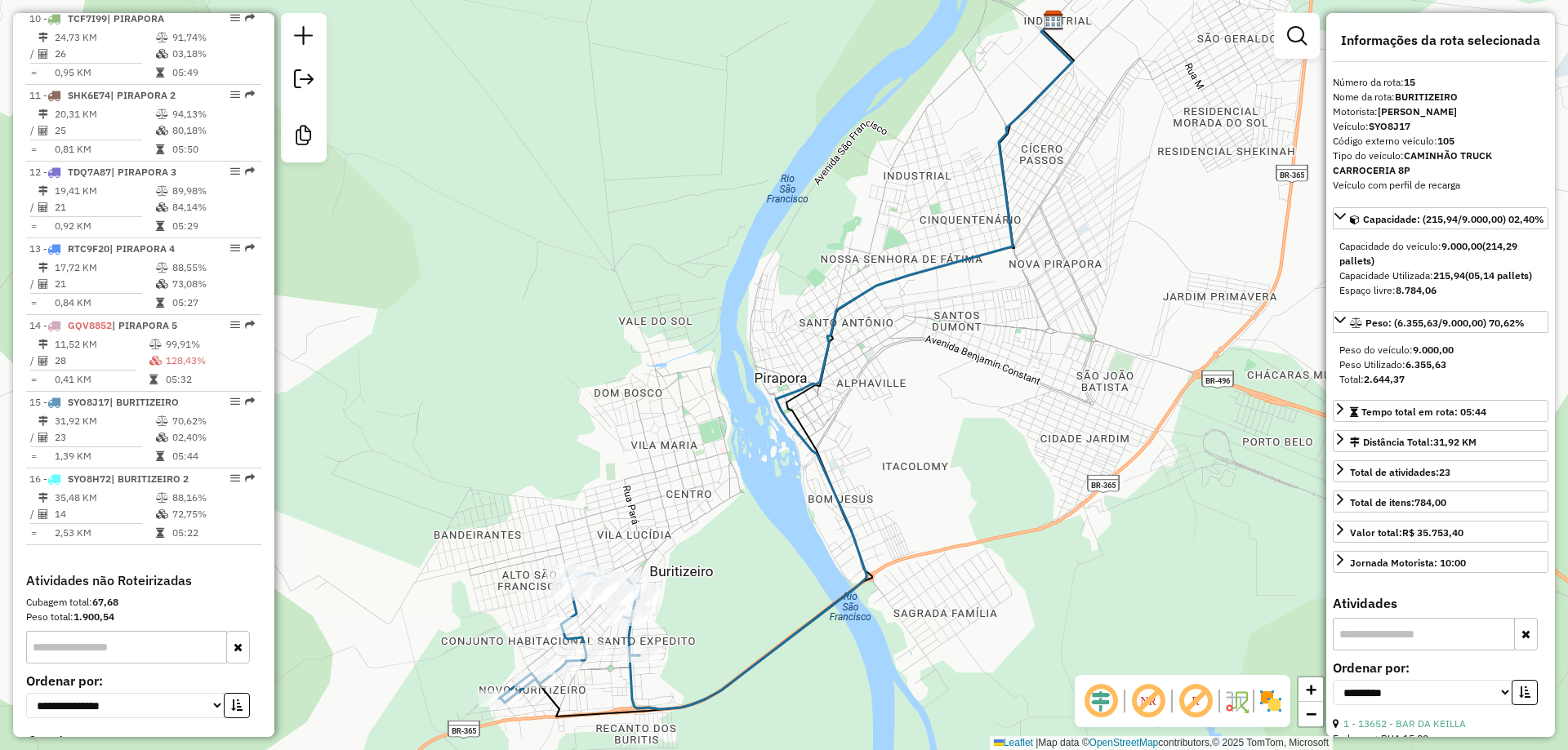
drag, startPoint x: 632, startPoint y: 541, endPoint x: 704, endPoint y: 280, distance: 270.7
click at [704, 280] on div "Rota 15 - Placa SYO8J17 13820 - BAR DA BELLY Rota 15 - Placa SYO8J17 17798 - MA…" at bounding box center [784, 375] width 1568 height 750
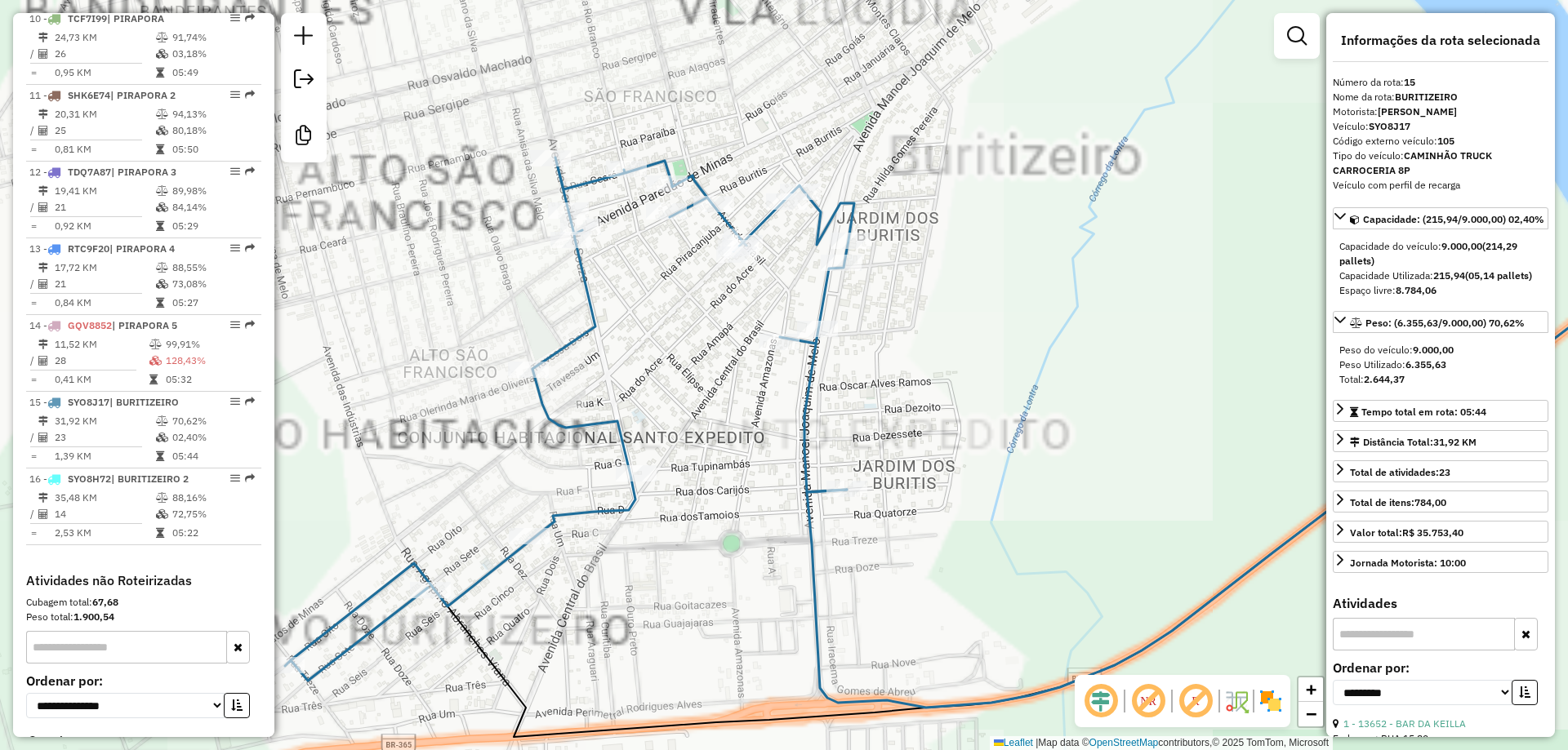
drag, startPoint x: 651, startPoint y: 398, endPoint x: 760, endPoint y: 304, distance: 143.9
click at [757, 304] on div "Janela de atendimento Grade de atendimento Capacidade Transportadoras Veículos …" at bounding box center [784, 375] width 1568 height 750
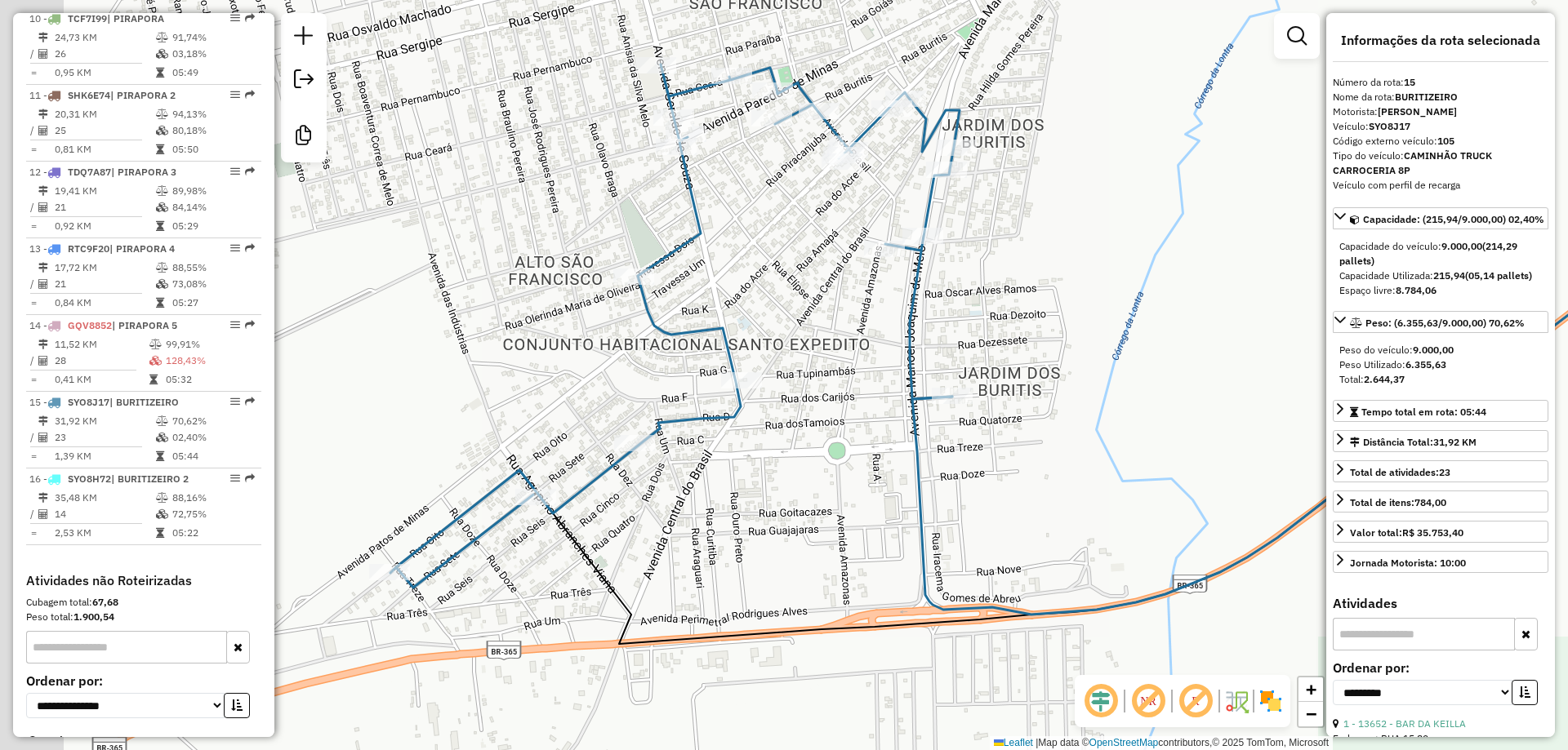
click at [766, 312] on div "Janela de atendimento Grade de atendimento Capacidade Transportadoras Veículos …" at bounding box center [784, 375] width 1568 height 750
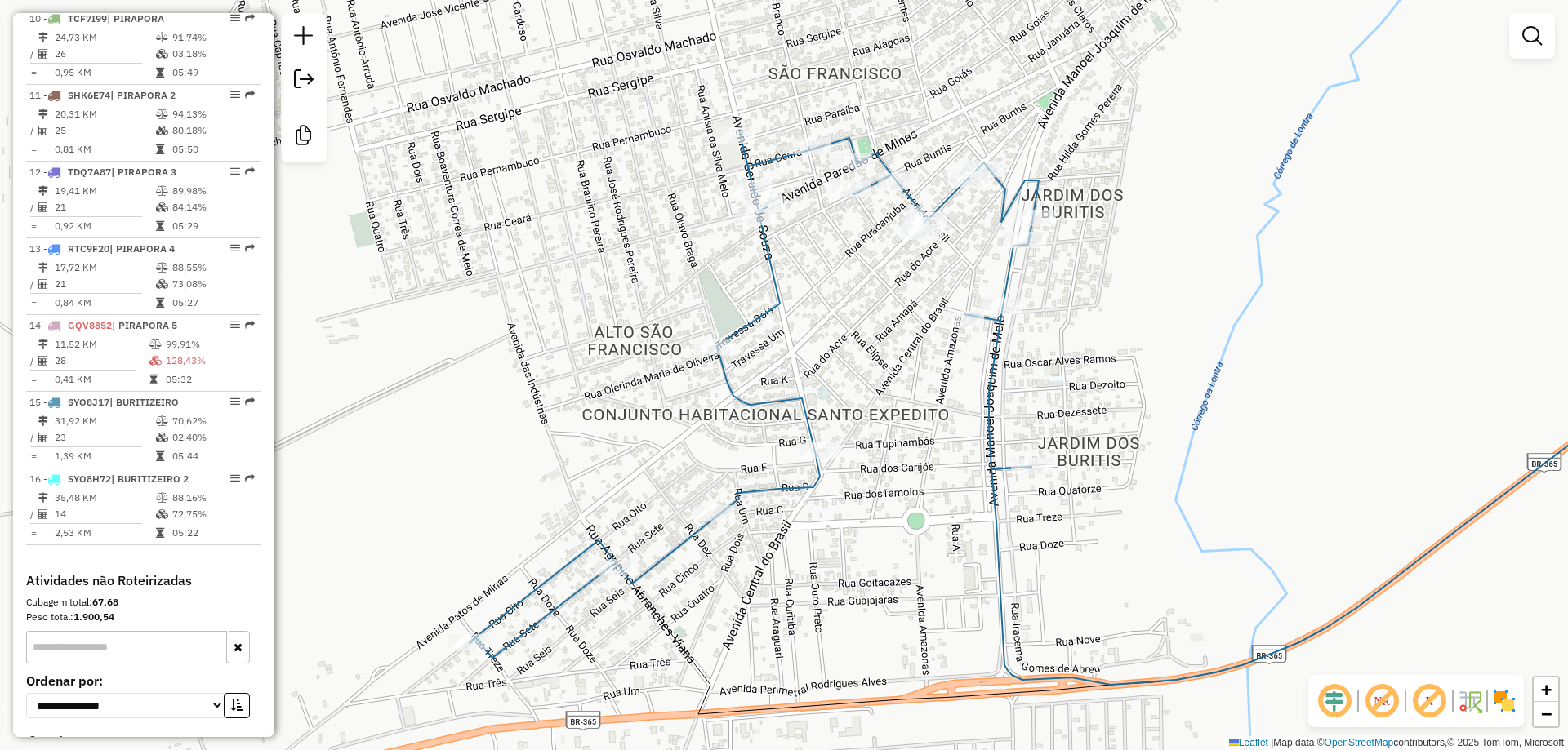
drag, startPoint x: 834, startPoint y: 320, endPoint x: 856, endPoint y: 391, distance: 74.3
click at [856, 391] on div "Janela de atendimento Grade de atendimento Capacidade Transportadoras Veículos …" at bounding box center [784, 375] width 1568 height 750
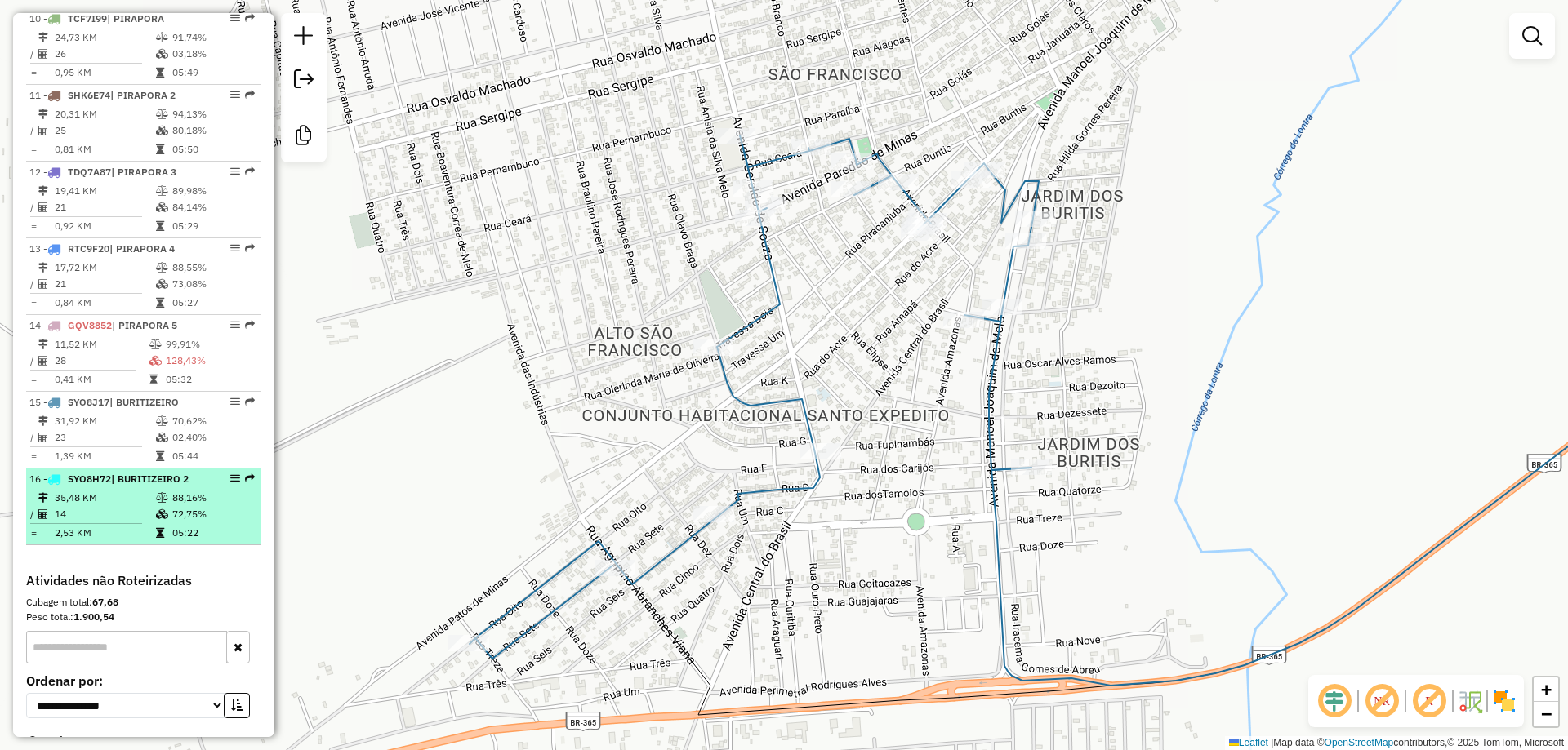
click at [156, 503] on icon at bounding box center [162, 498] width 12 height 10
select select "**********"
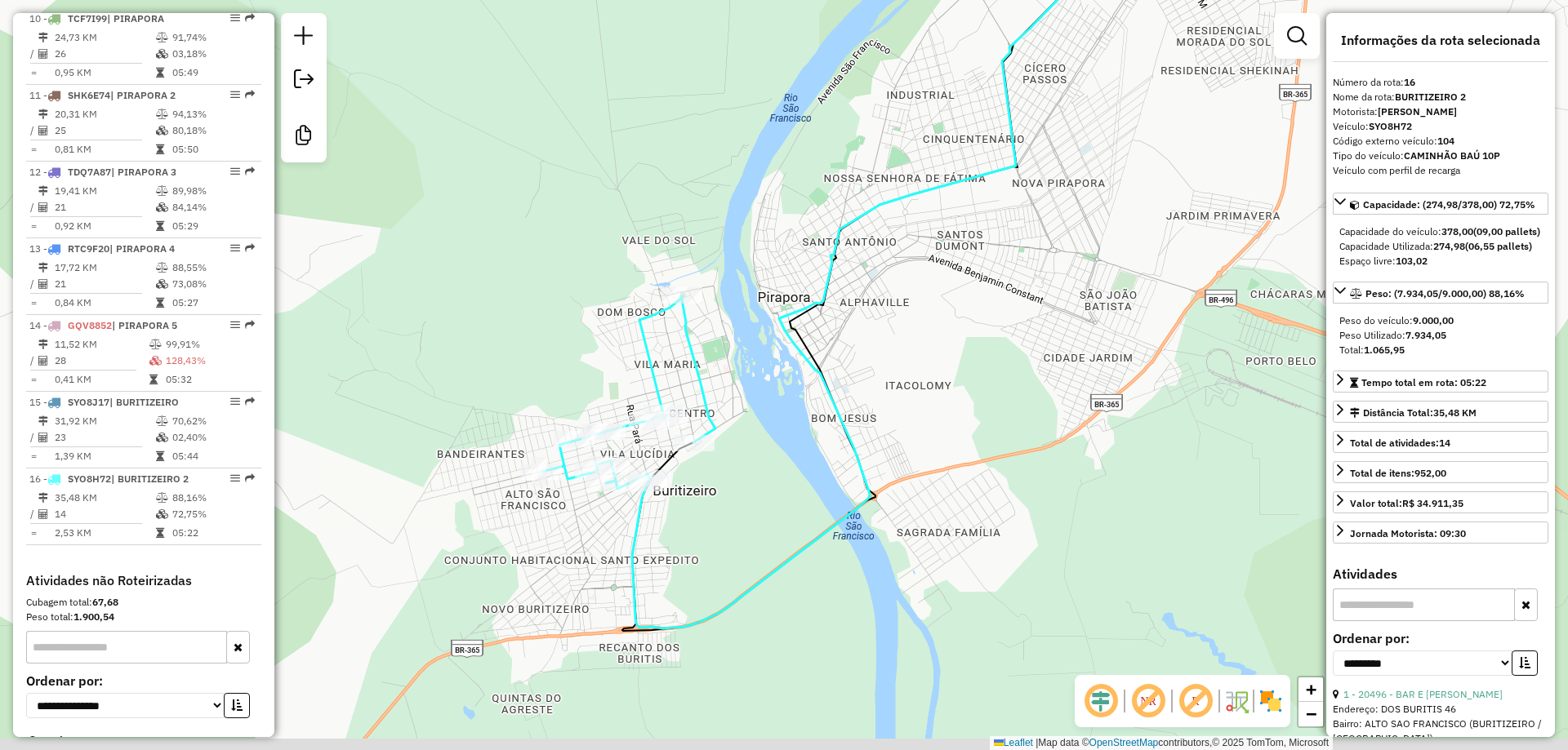
drag, startPoint x: 721, startPoint y: 449, endPoint x: 742, endPoint y: 399, distance: 54.2
click at [742, 399] on div "Janela de atendimento Grade de atendimento Capacidade Transportadoras Veículos …" at bounding box center [784, 375] width 1568 height 750
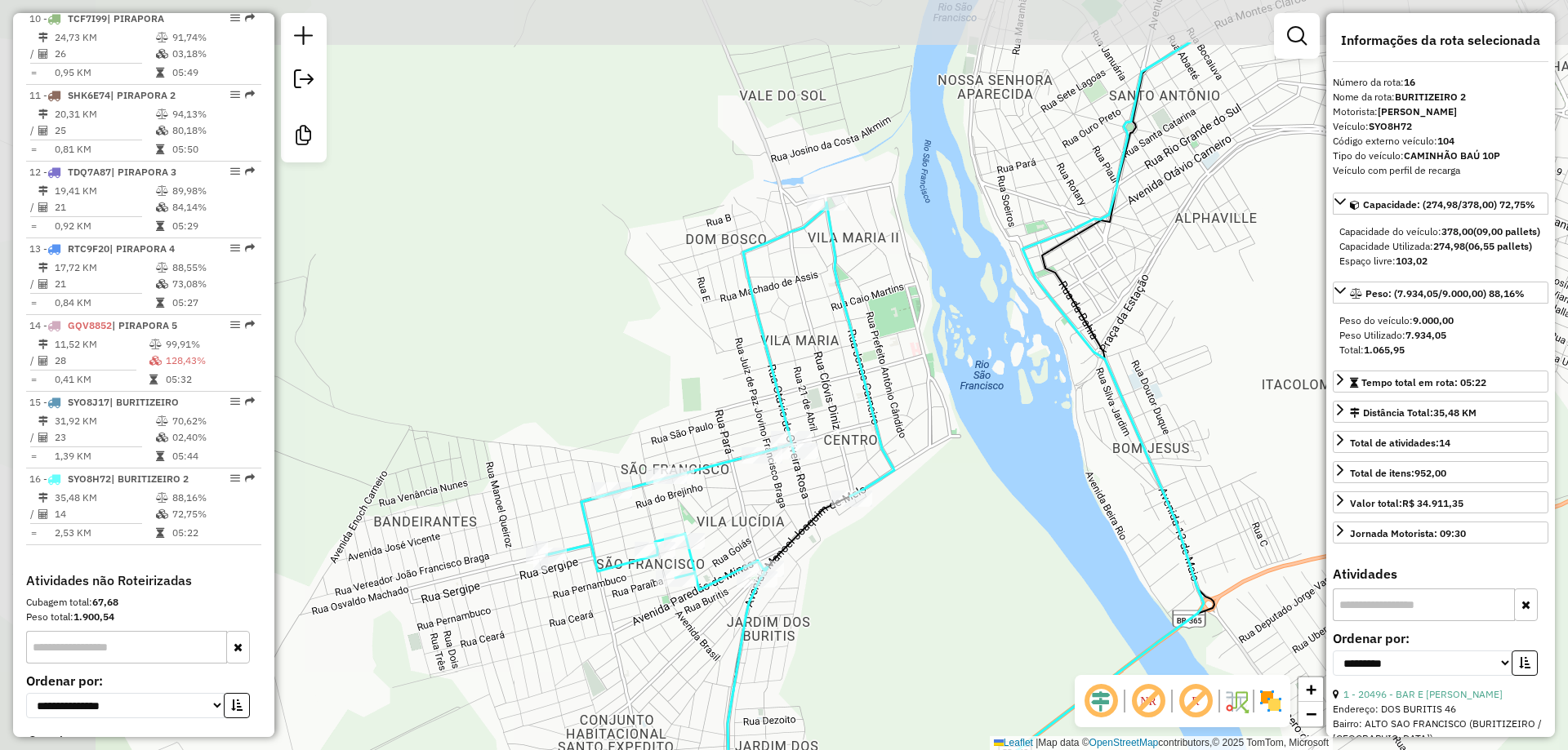
drag, startPoint x: 762, startPoint y: 447, endPoint x: 906, endPoint y: 552, distance: 178.2
click at [906, 552] on div "Janela de atendimento Grade de atendimento Capacidade Transportadoras Veículos …" at bounding box center [784, 375] width 1568 height 750
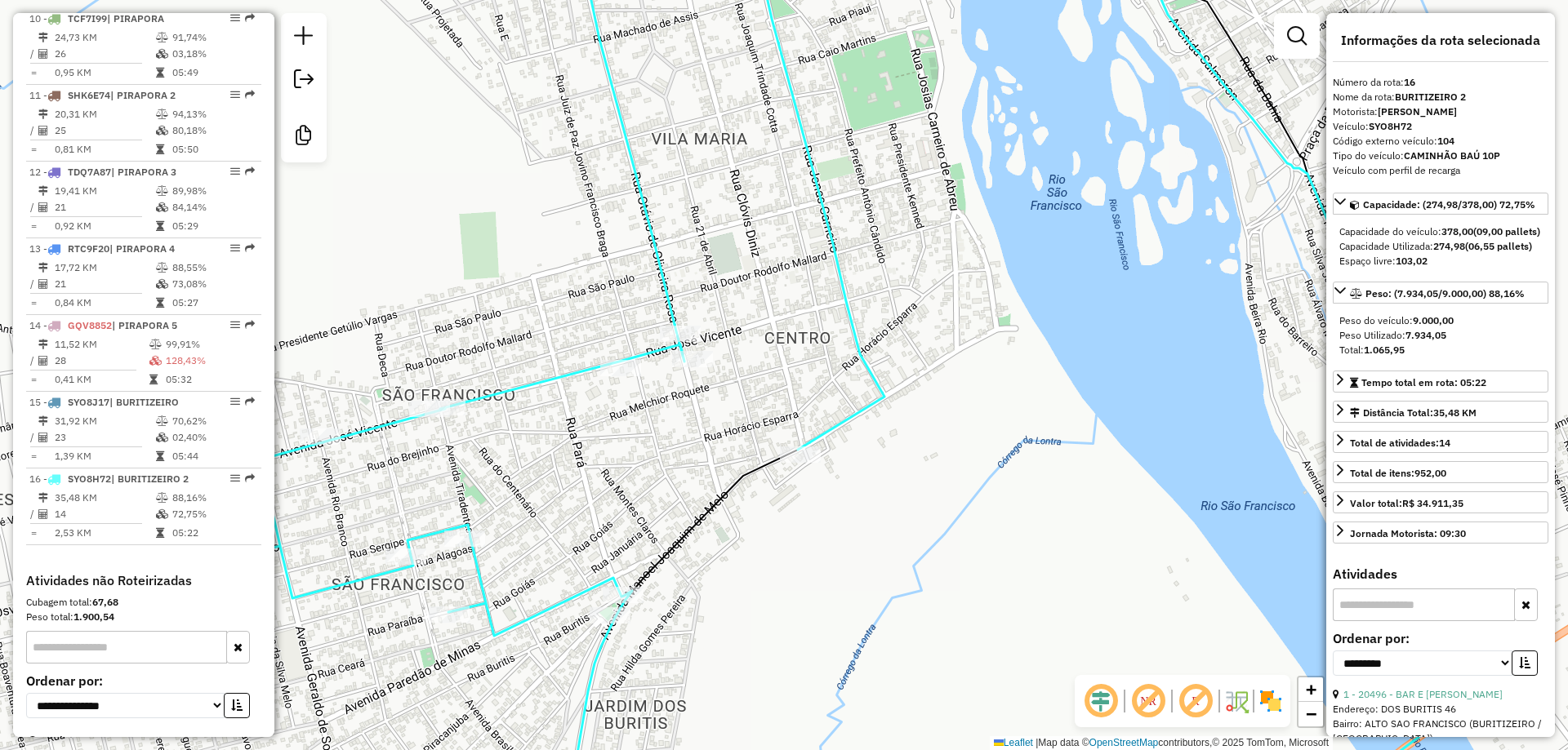
drag, startPoint x: 903, startPoint y: 544, endPoint x: 979, endPoint y: 449, distance: 121.7
click at [979, 449] on div "Janela de atendimento Grade de atendimento Capacidade Transportadoras Veículos …" at bounding box center [784, 375] width 1568 height 750
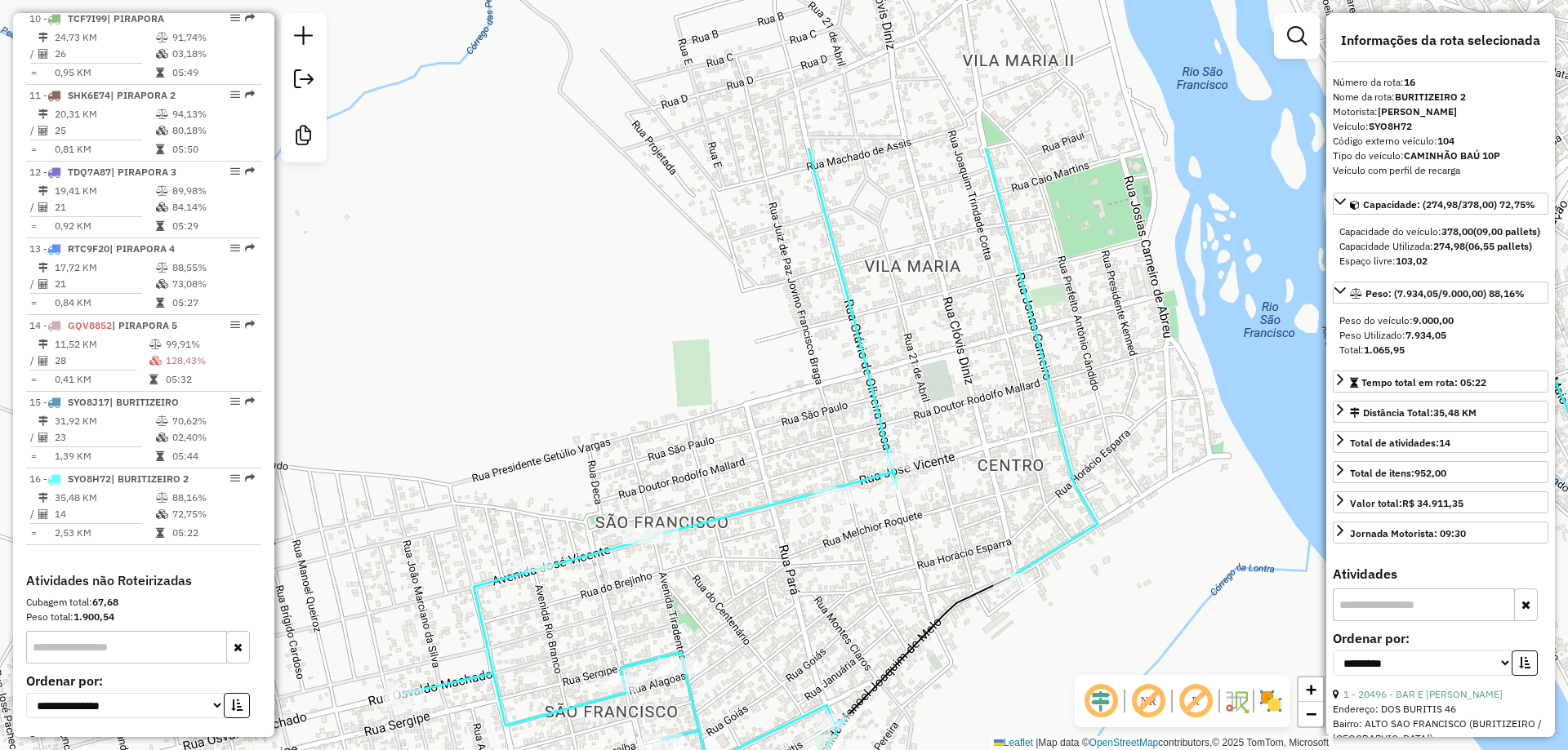
drag, startPoint x: 993, startPoint y: 540, endPoint x: 1093, endPoint y: 601, distance: 117.1
click at [1093, 605] on div "Janela de atendimento Grade de atendimento Capacidade Transportadoras Veículos …" at bounding box center [784, 375] width 1568 height 750
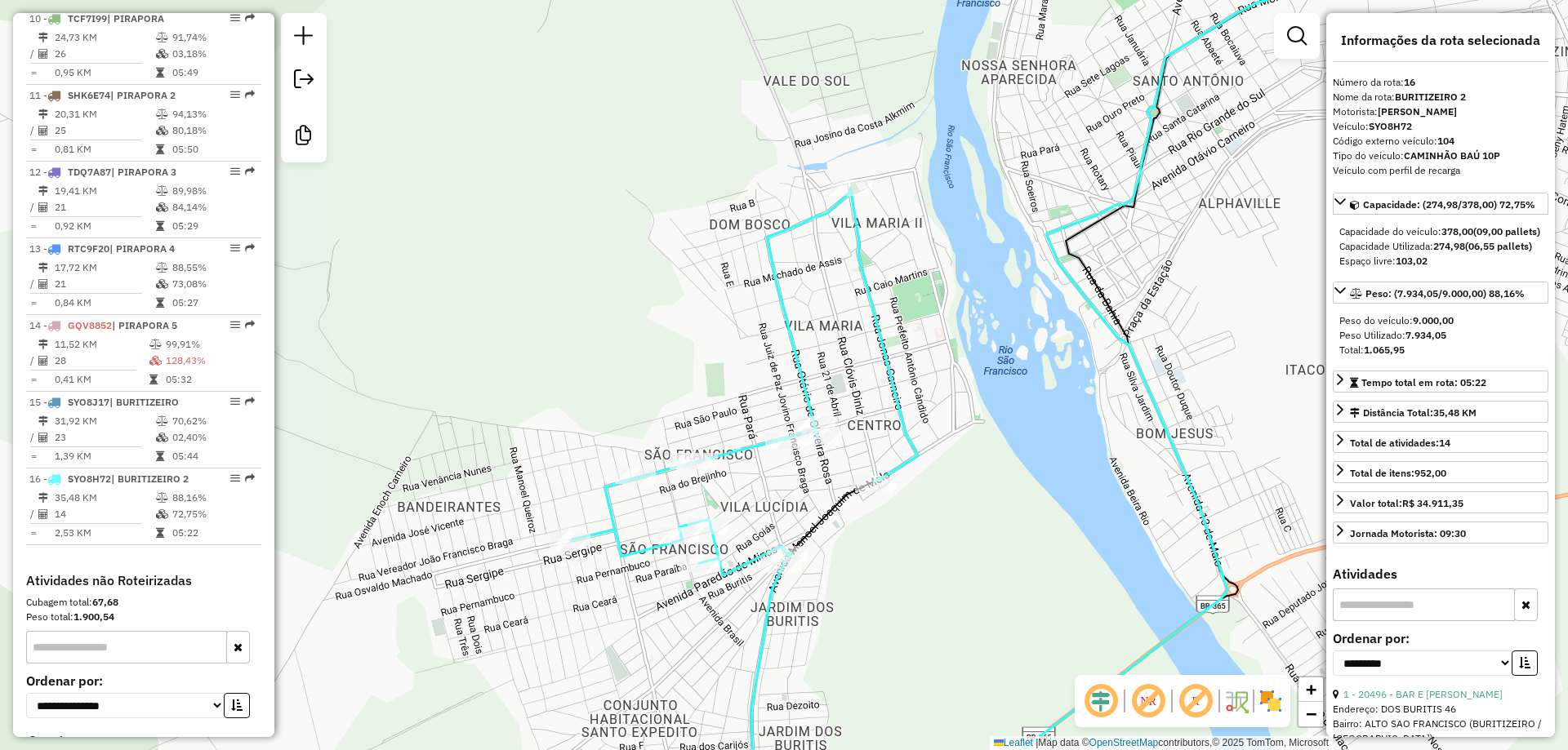
drag, startPoint x: 1094, startPoint y: 586, endPoint x: 917, endPoint y: 529, distance: 186.0
click at [917, 529] on div "Janela de atendimento Grade de atendimento Capacidade Transportadoras Veículos …" at bounding box center [784, 375] width 1568 height 750
click at [944, 543] on div "Janela de atendimento Grade de atendimento Capacidade Transportadoras Veículos …" at bounding box center [784, 375] width 1568 height 750
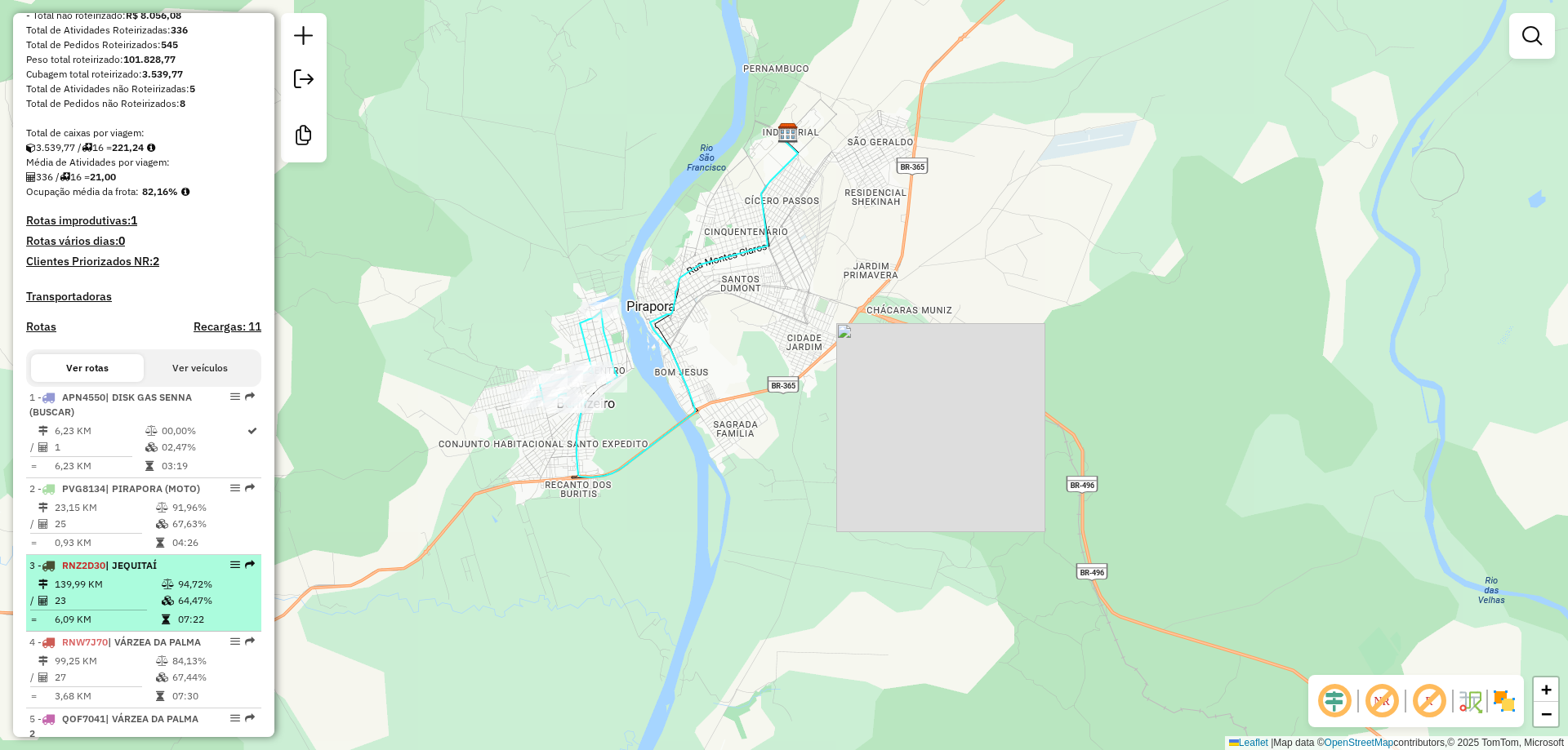
scroll to position [490, 0]
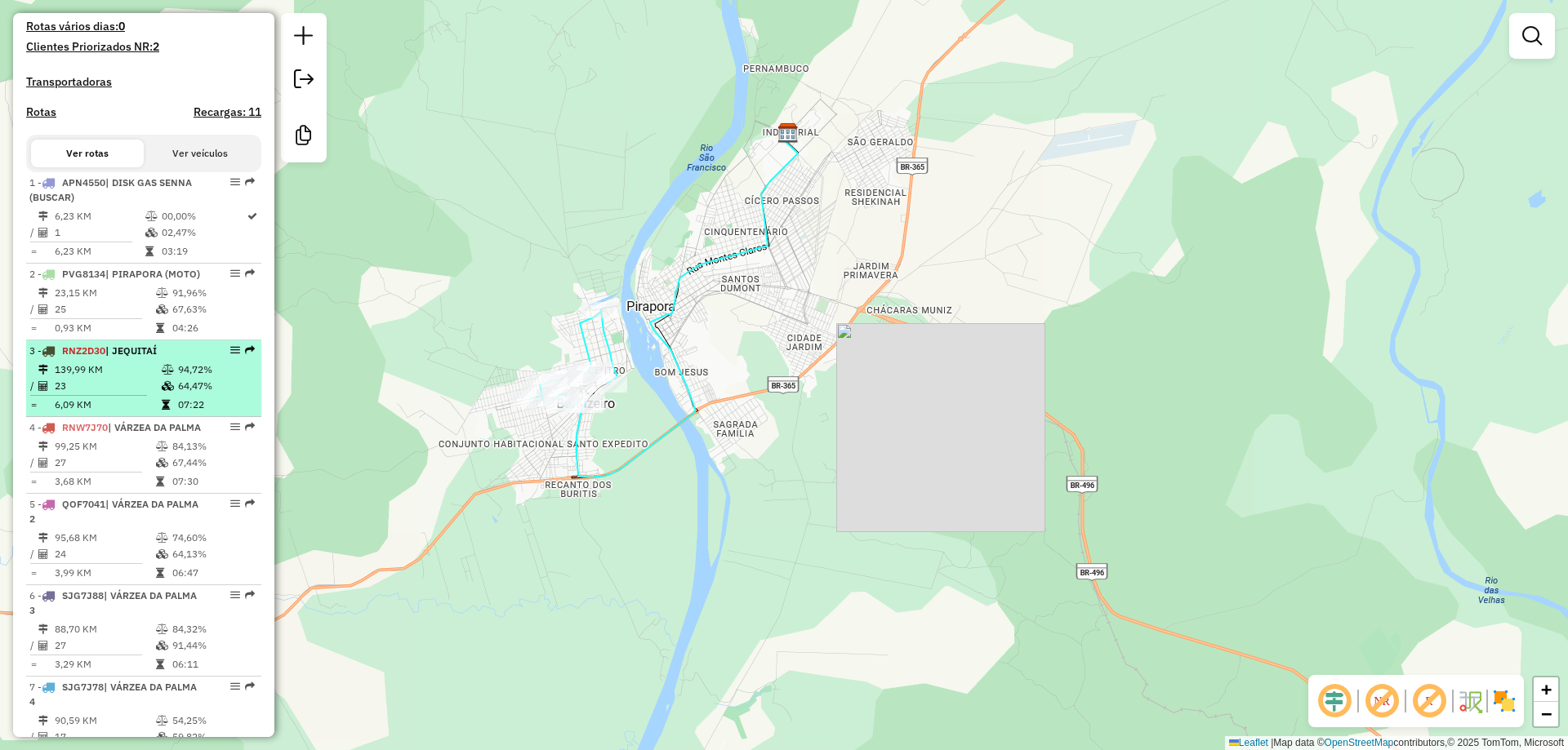
click at [140, 358] on div "3 - RNZ2D30 | JEQUITAÍ" at bounding box center [116, 351] width 173 height 15
select select "**********"
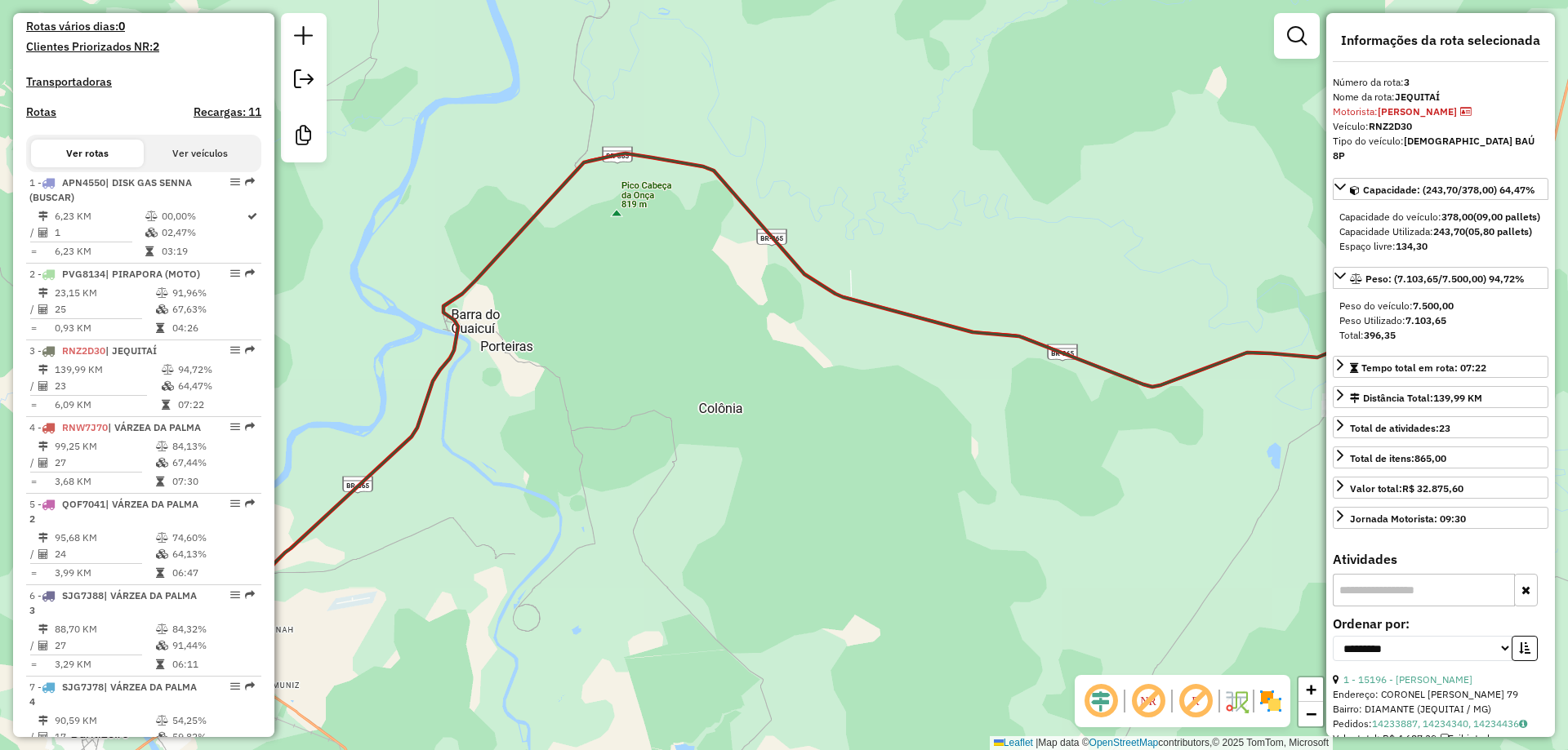
drag, startPoint x: 682, startPoint y: 365, endPoint x: 691, endPoint y: 360, distance: 10.3
click at [690, 361] on div "Janela de atendimento Grade de atendimento Capacidade Transportadoras Veículos …" at bounding box center [784, 375] width 1568 height 750
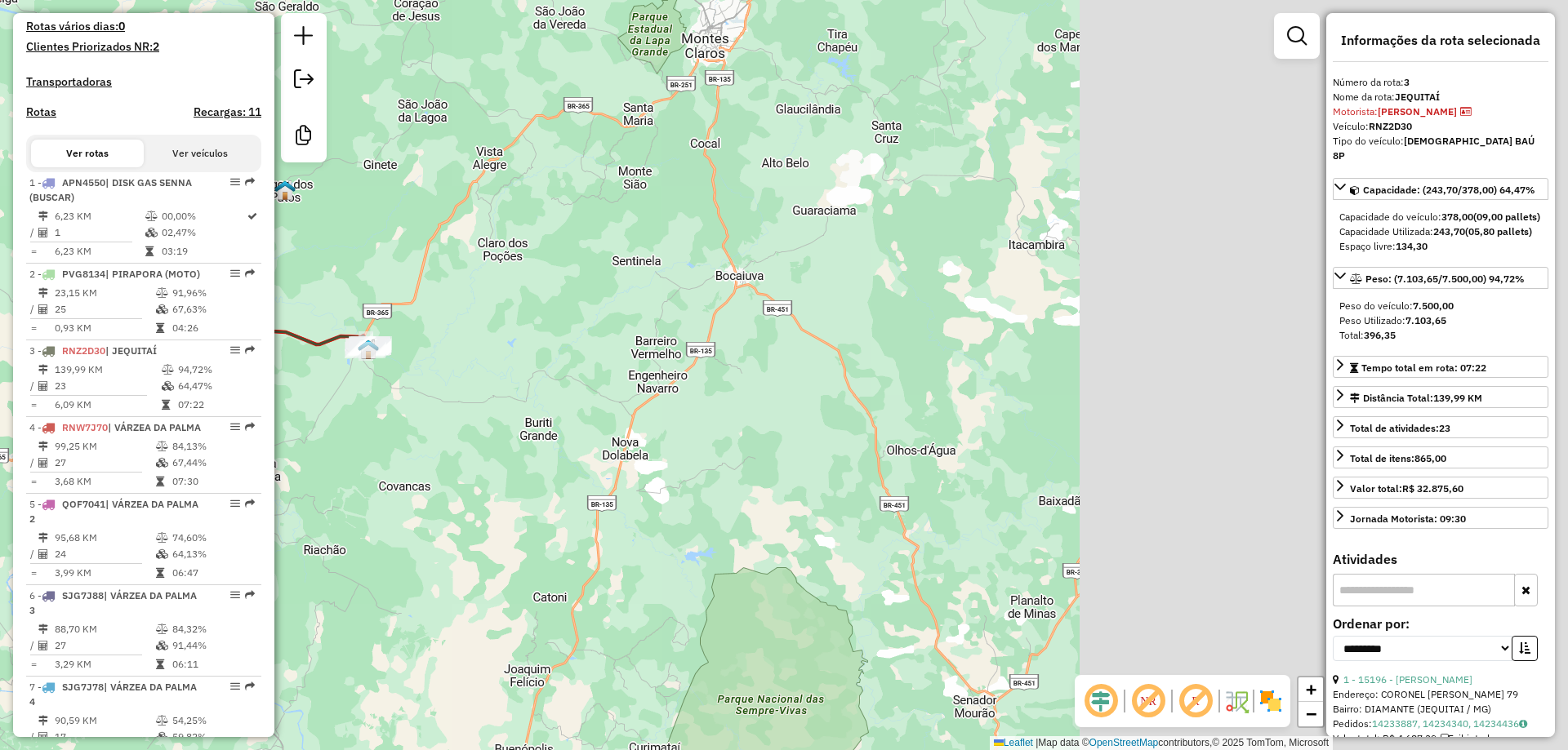
drag, startPoint x: 861, startPoint y: 415, endPoint x: 317, endPoint y: 416, distance: 544.0
click at [307, 416] on div "Janela de atendimento Grade de atendimento Capacidade Transportadoras Veículos …" at bounding box center [784, 375] width 1568 height 750
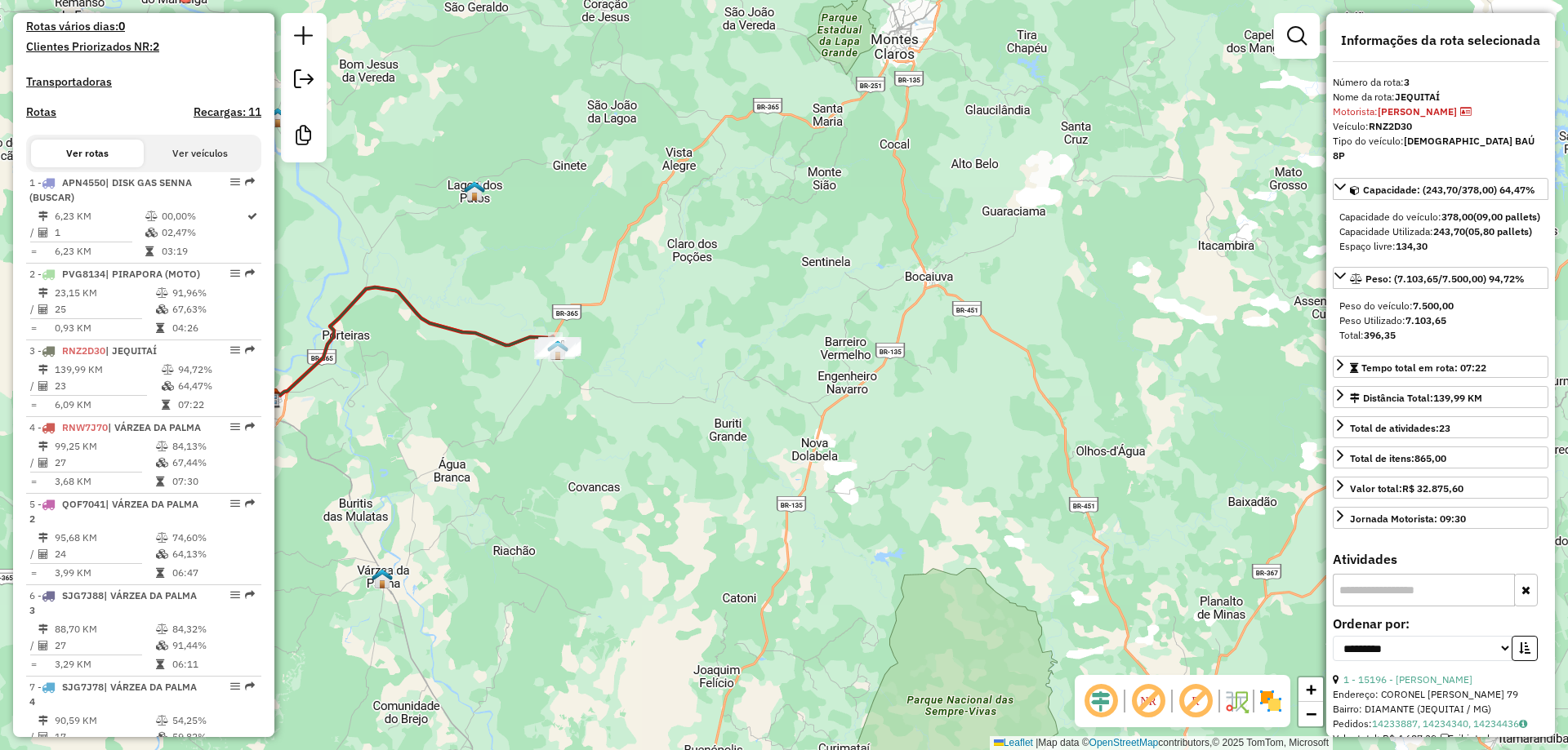
drag, startPoint x: 429, startPoint y: 416, endPoint x: 766, endPoint y: 417, distance: 337.0
click at [764, 416] on div "Janela de atendimento Grade de atendimento Capacidade Transportadoras Veículos …" at bounding box center [784, 375] width 1568 height 750
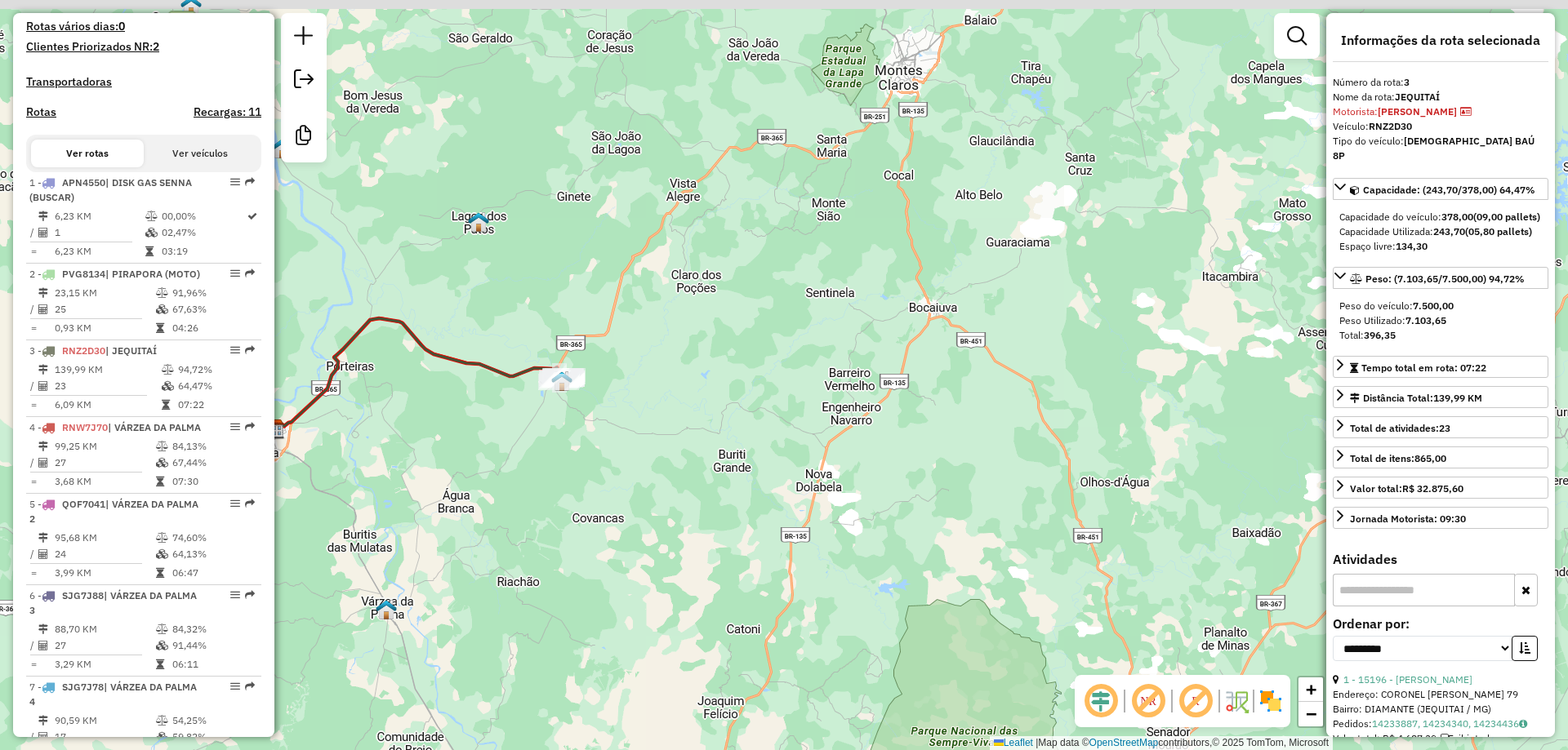
click at [570, 462] on div "Janela de atendimento Grade de atendimento Capacidade Transportadoras Veículos …" at bounding box center [784, 375] width 1568 height 750
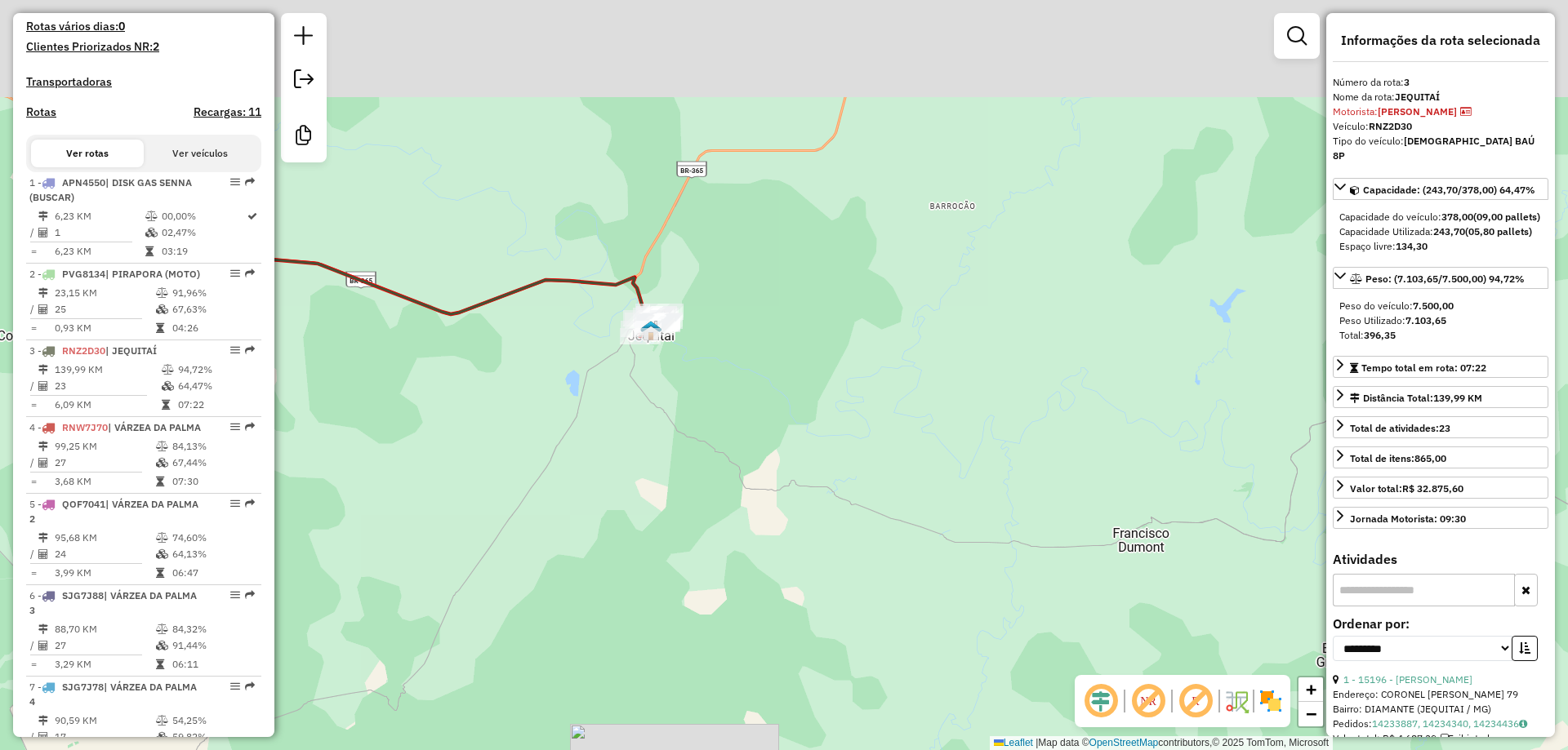
drag, startPoint x: 703, startPoint y: 495, endPoint x: 722, endPoint y: 610, distance: 116.6
click at [740, 612] on div "Janela de atendimento Grade de atendimento Capacidade Transportadoras Veículos …" at bounding box center [784, 375] width 1568 height 750
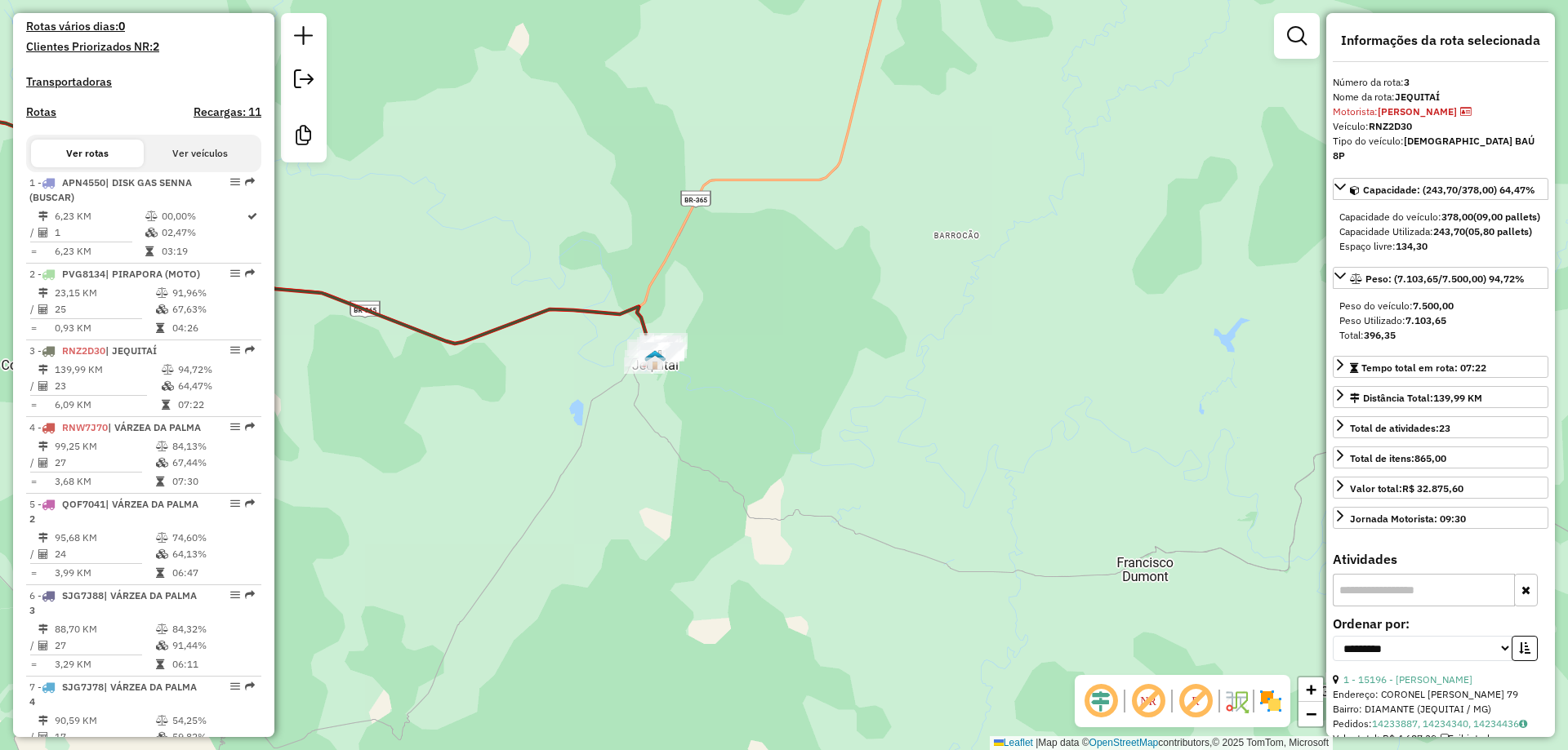
scroll to position [980, 0]
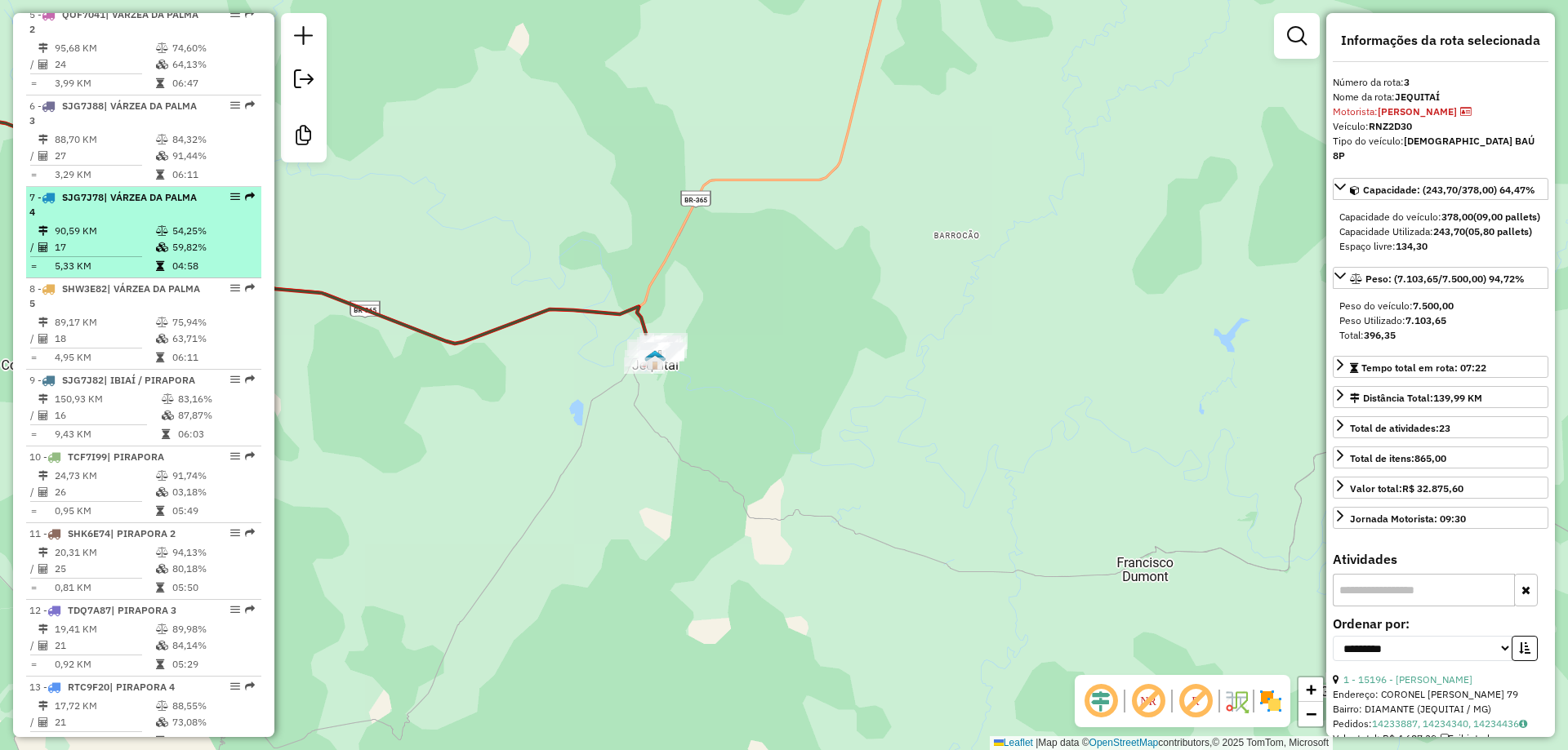
click at [86, 239] on td "90,59 KM" at bounding box center [105, 231] width 101 height 17
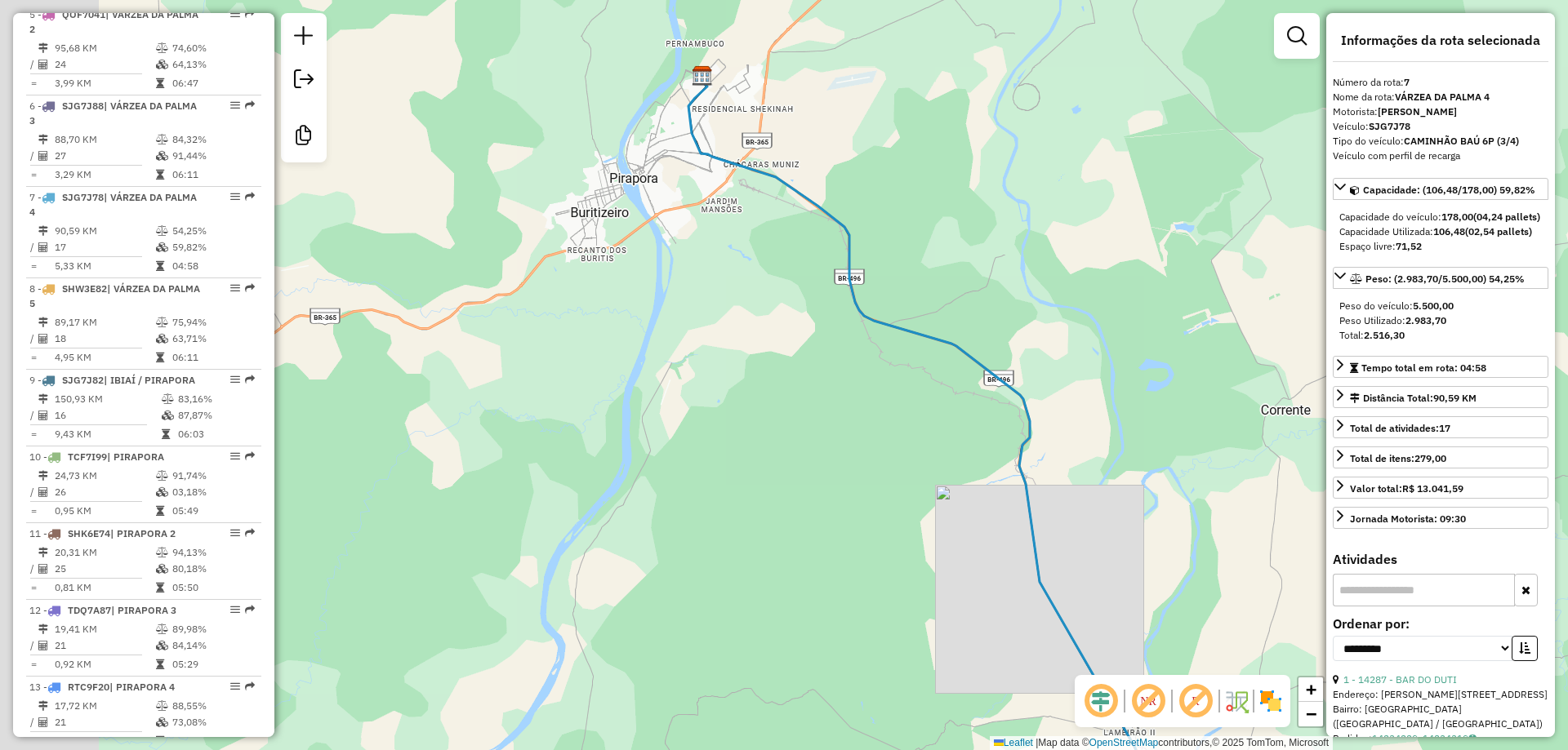
drag, startPoint x: 760, startPoint y: 580, endPoint x: 841, endPoint y: 705, distance: 148.9
click at [835, 688] on div "Janela de atendimento Grade de atendimento Capacidade Transportadoras Veículos …" at bounding box center [784, 375] width 1568 height 750
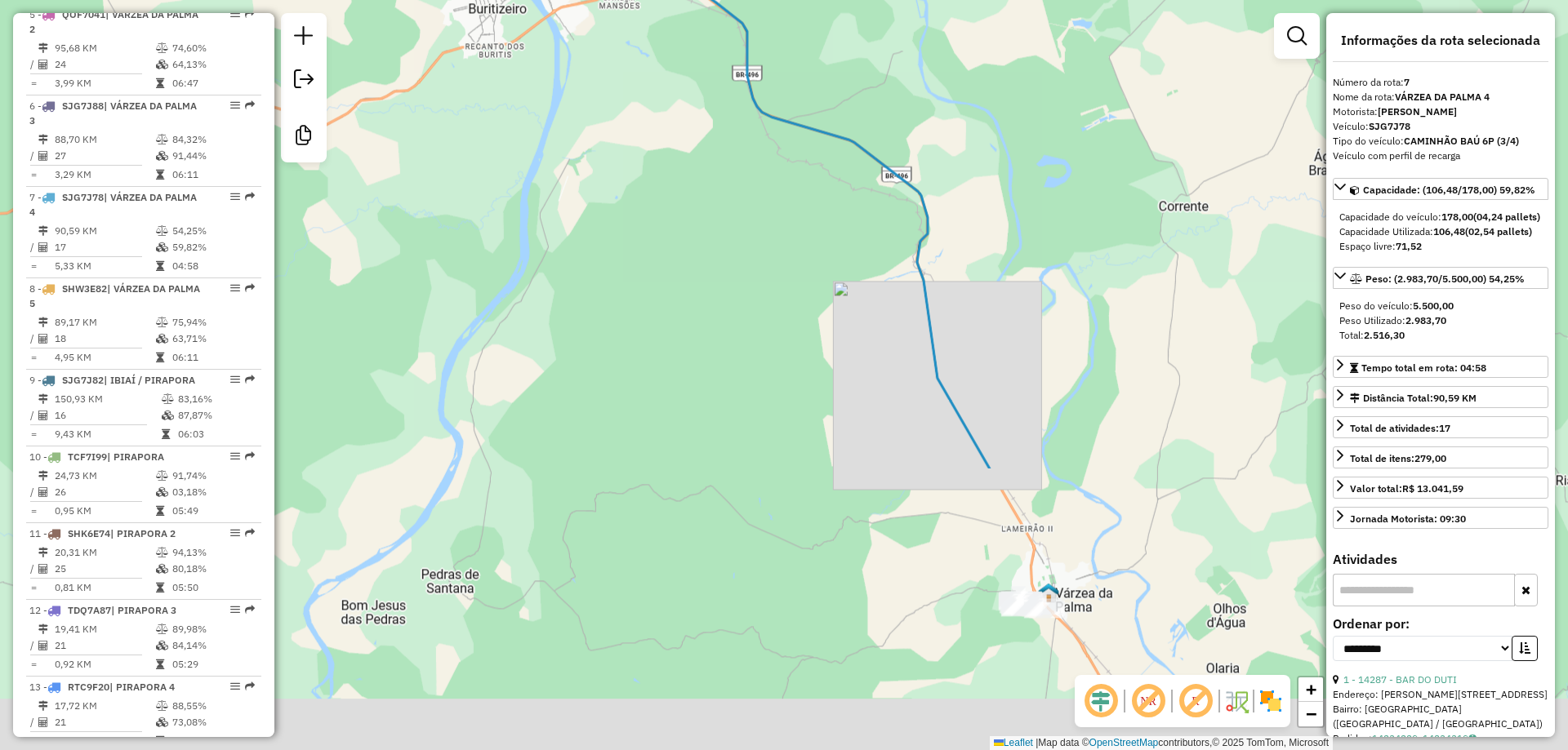
drag, startPoint x: 612, startPoint y: 59, endPoint x: 692, endPoint y: 232, distance: 190.6
click at [574, 0] on html "Aguarde... Pop-up bloqueado! Seu navegador bloqueou automáticamente a abertura …" at bounding box center [784, 375] width 1568 height 750
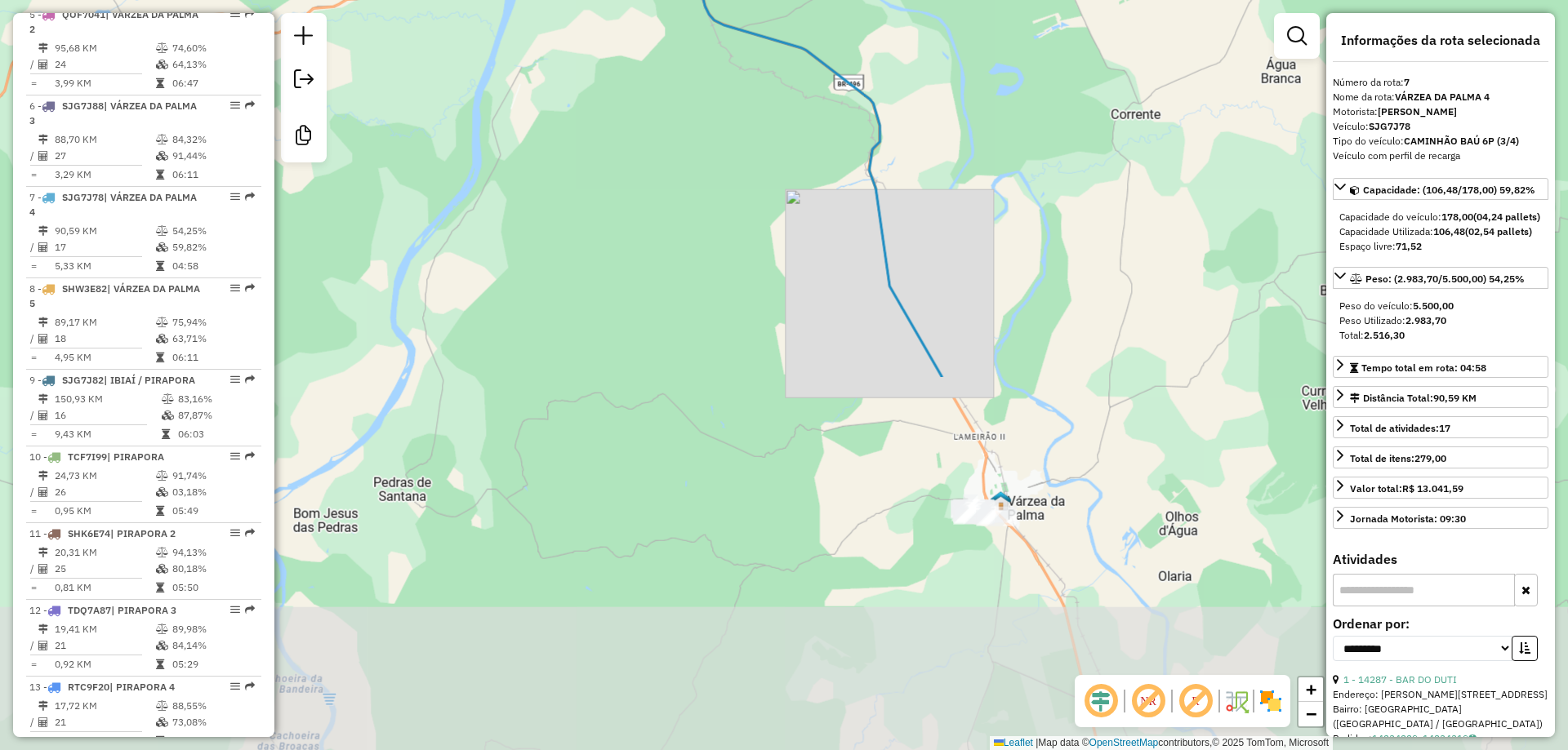
drag, startPoint x: 856, startPoint y: 566, endPoint x: 661, endPoint y: 426, distance: 240.1
click at [661, 426] on div "Janela de atendimento Grade de atendimento Capacidade Transportadoras Veículos …" at bounding box center [784, 375] width 1568 height 750
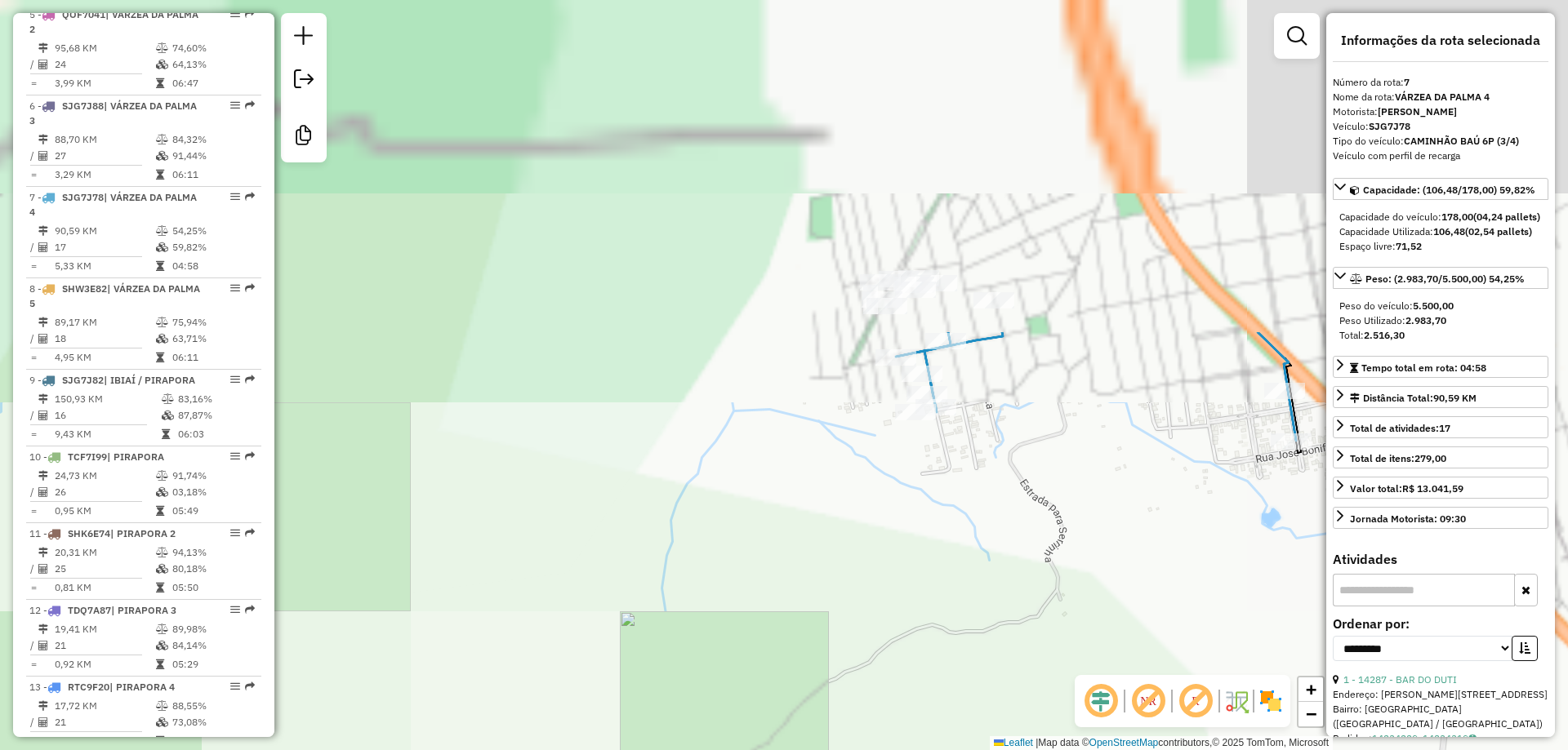
drag, startPoint x: 1007, startPoint y: 576, endPoint x: 949, endPoint y: 464, distance: 126.1
click at [988, 590] on div "Janela de atendimento Grade de atendimento Capacidade Transportadoras Veículos …" at bounding box center [784, 375] width 1568 height 750
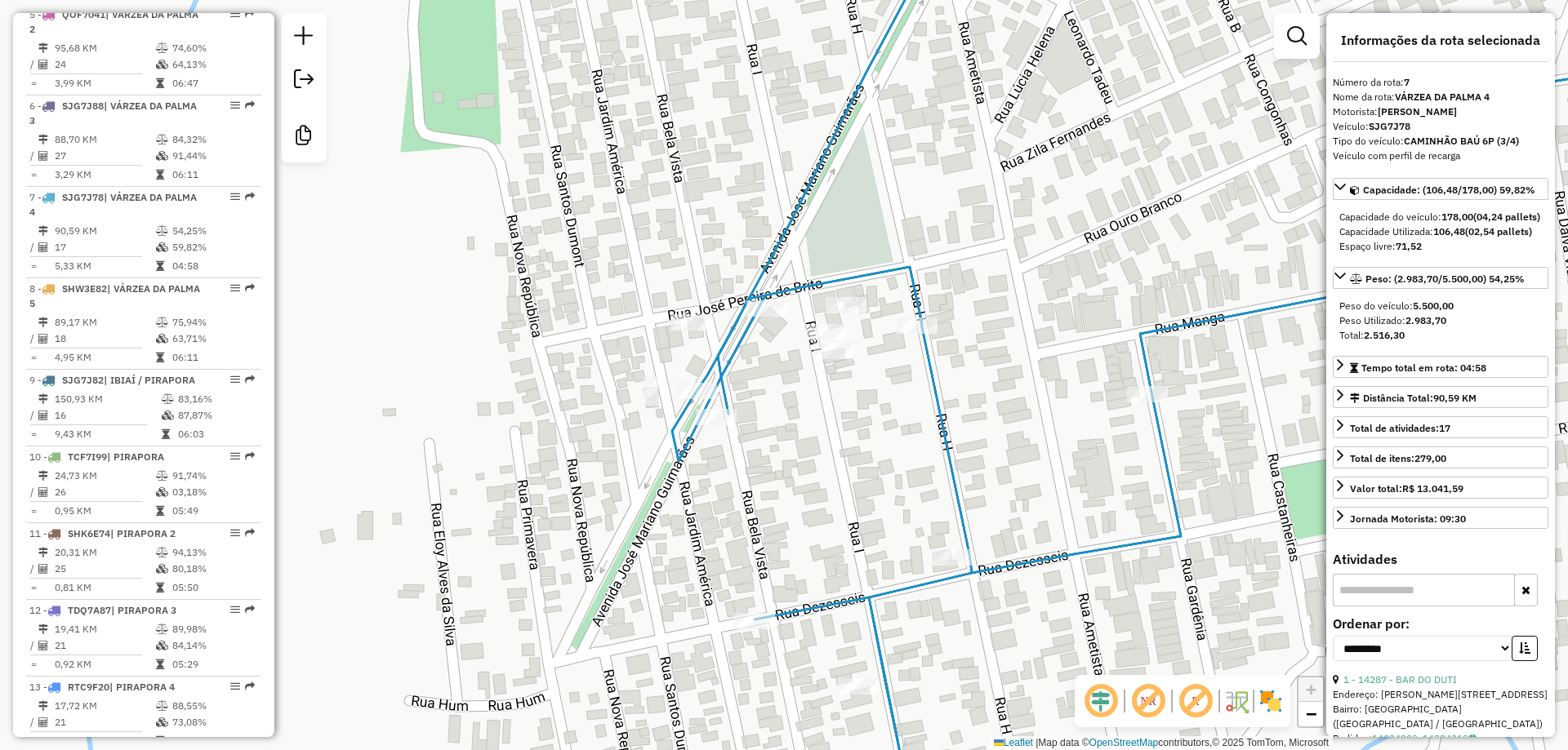
drag, startPoint x: 928, startPoint y: 375, endPoint x: 861, endPoint y: 613, distance: 247.3
click at [862, 613] on icon at bounding box center [1198, 439] width 1053 height 771
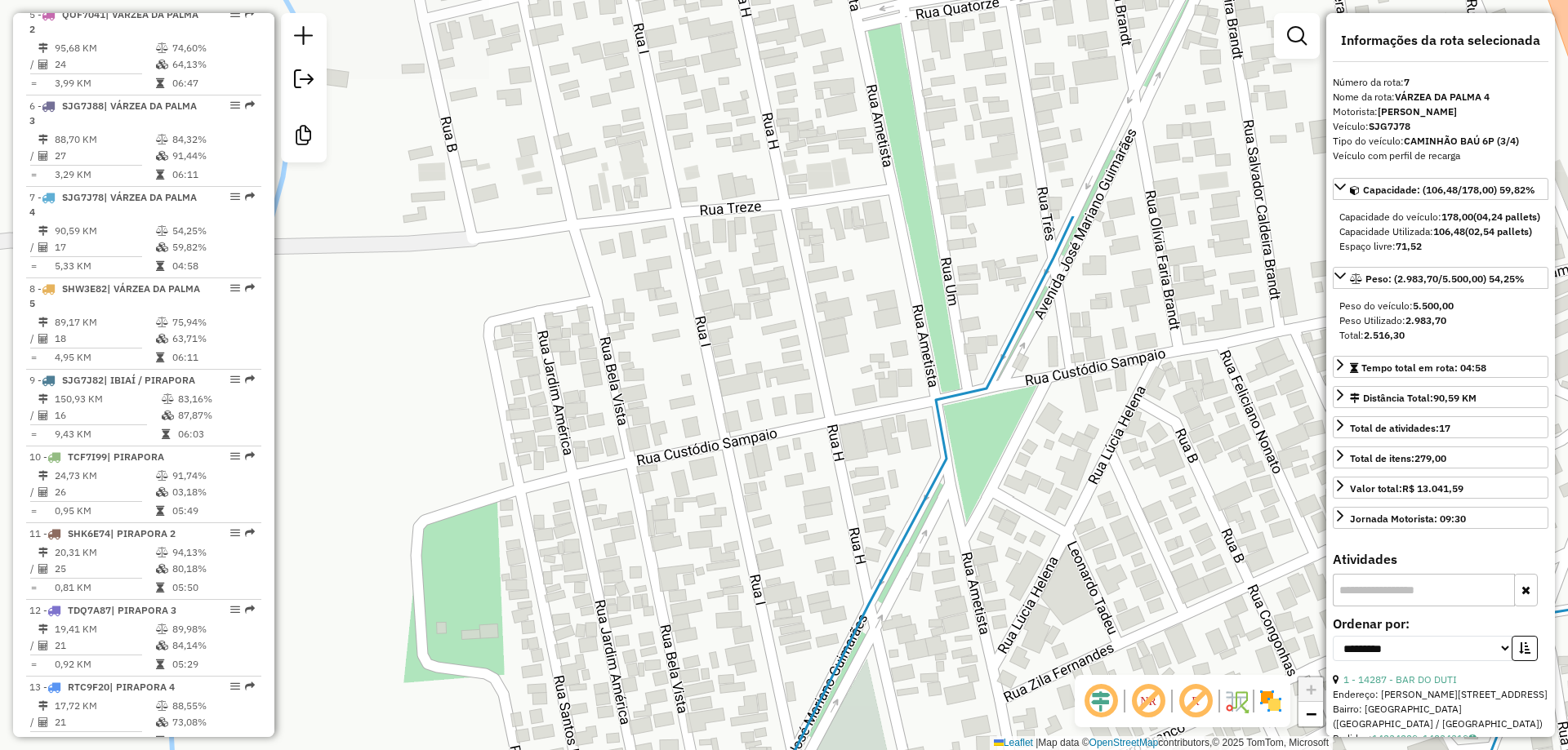
drag, startPoint x: 732, startPoint y: 368, endPoint x: 811, endPoint y: 691, distance: 332.5
click at [811, 691] on div "Janela de atendimento Grade de atendimento Capacidade Transportadoras Veículos …" at bounding box center [784, 375] width 1568 height 750
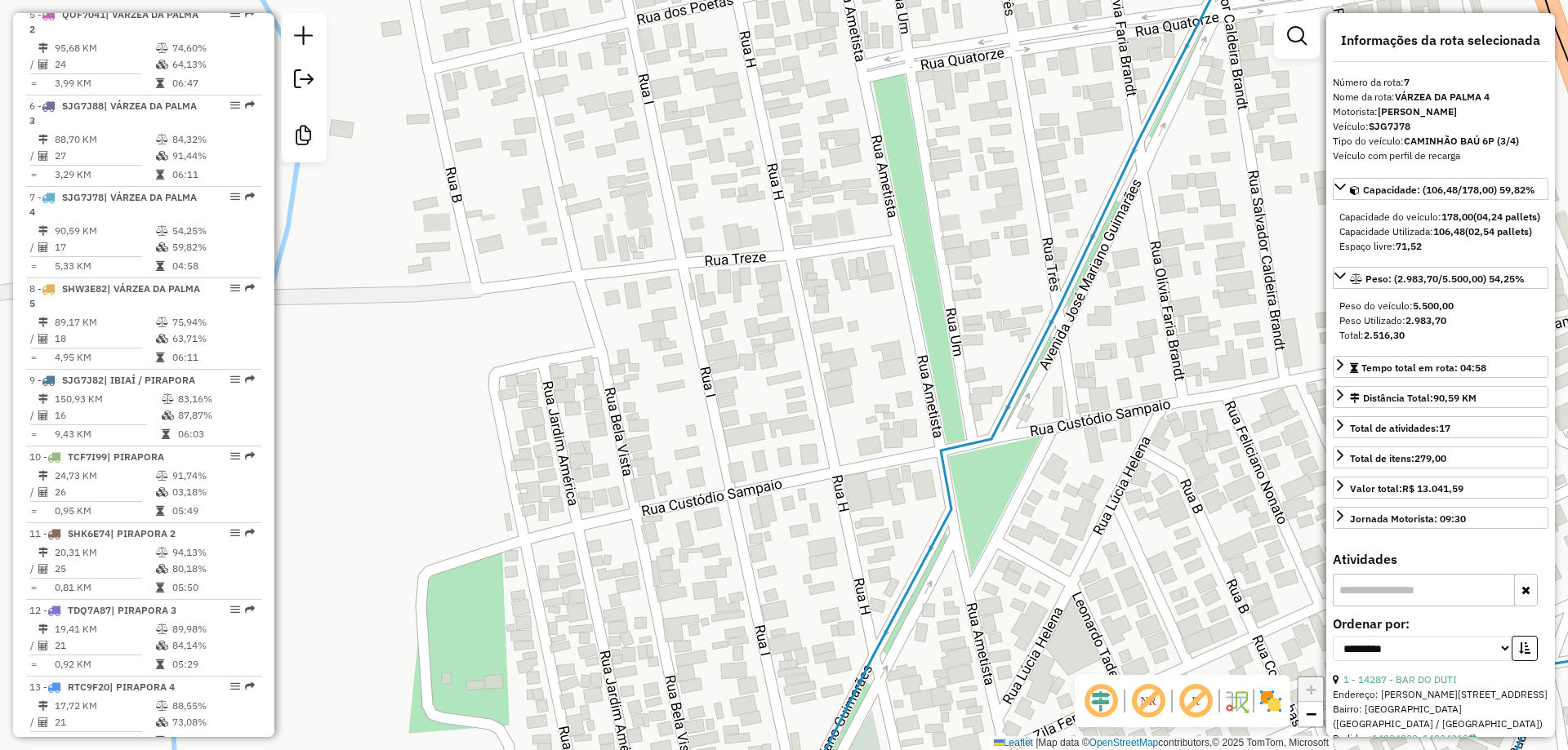
drag, startPoint x: 761, startPoint y: 499, endPoint x: 761, endPoint y: 346, distance: 153.0
click at [761, 346] on div "Janela de atendimento Grade de atendimento Capacidade Transportadoras Veículos …" at bounding box center [784, 375] width 1568 height 750
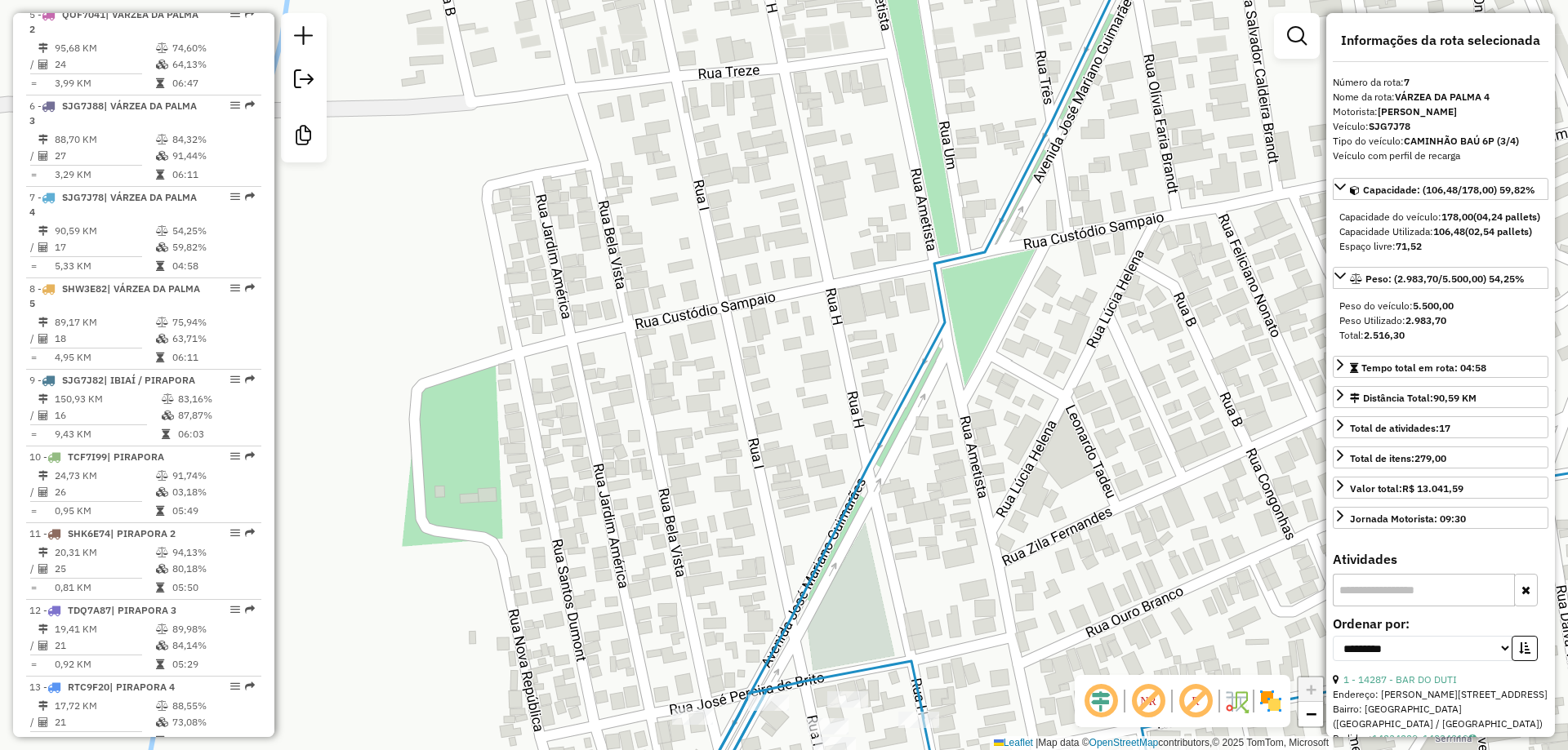
drag, startPoint x: 737, startPoint y: 422, endPoint x: 729, endPoint y: 391, distance: 32.0
click at [729, 391] on div "Janela de atendimento Grade de atendimento Capacidade Transportadoras Veículos …" at bounding box center [784, 375] width 1568 height 750
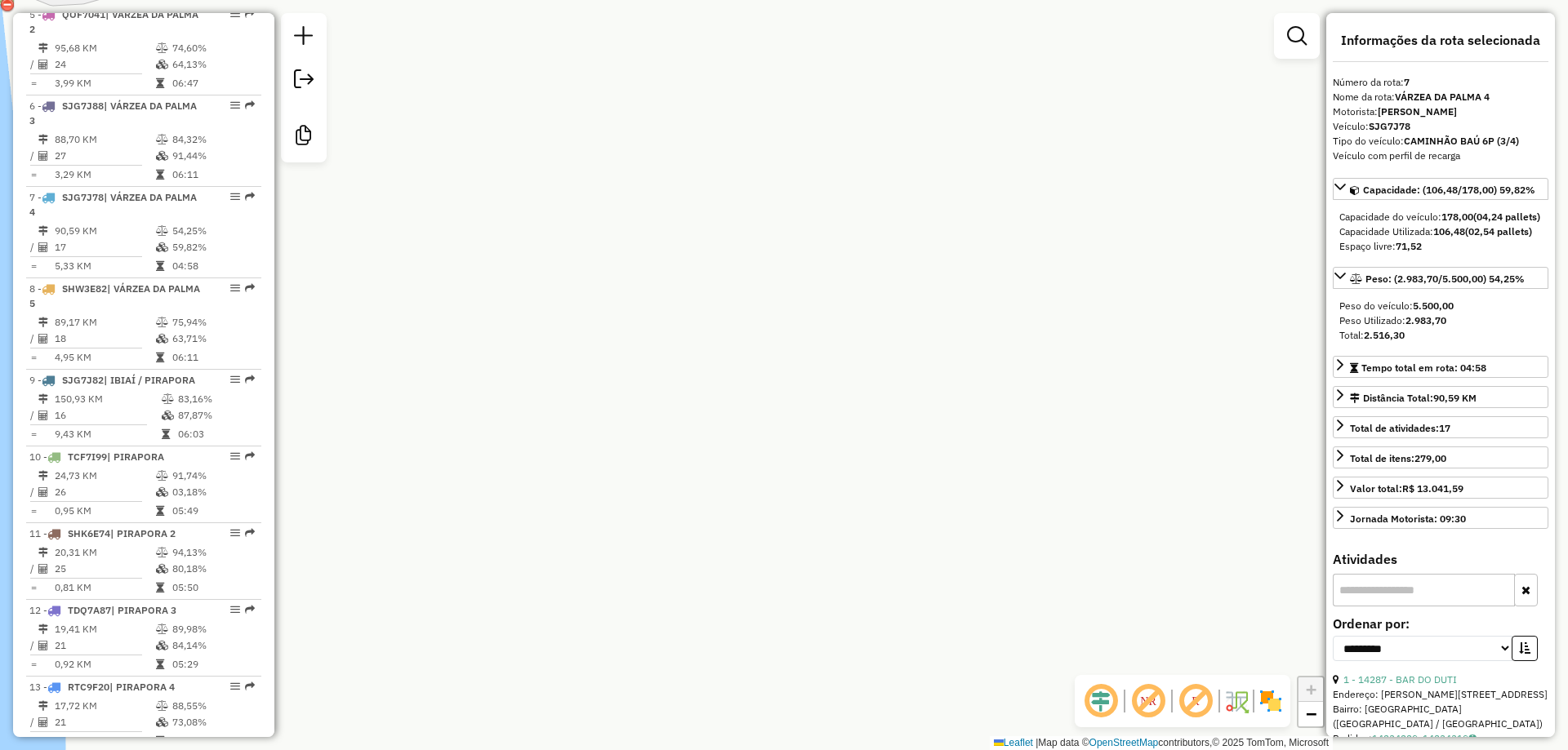
drag, startPoint x: 819, startPoint y: 387, endPoint x: 815, endPoint y: 377, distance: 10.8
click at [815, 377] on div "Janela de atendimento Grade de atendimento Capacidade Transportadoras Veículos …" at bounding box center [784, 375] width 1568 height 750
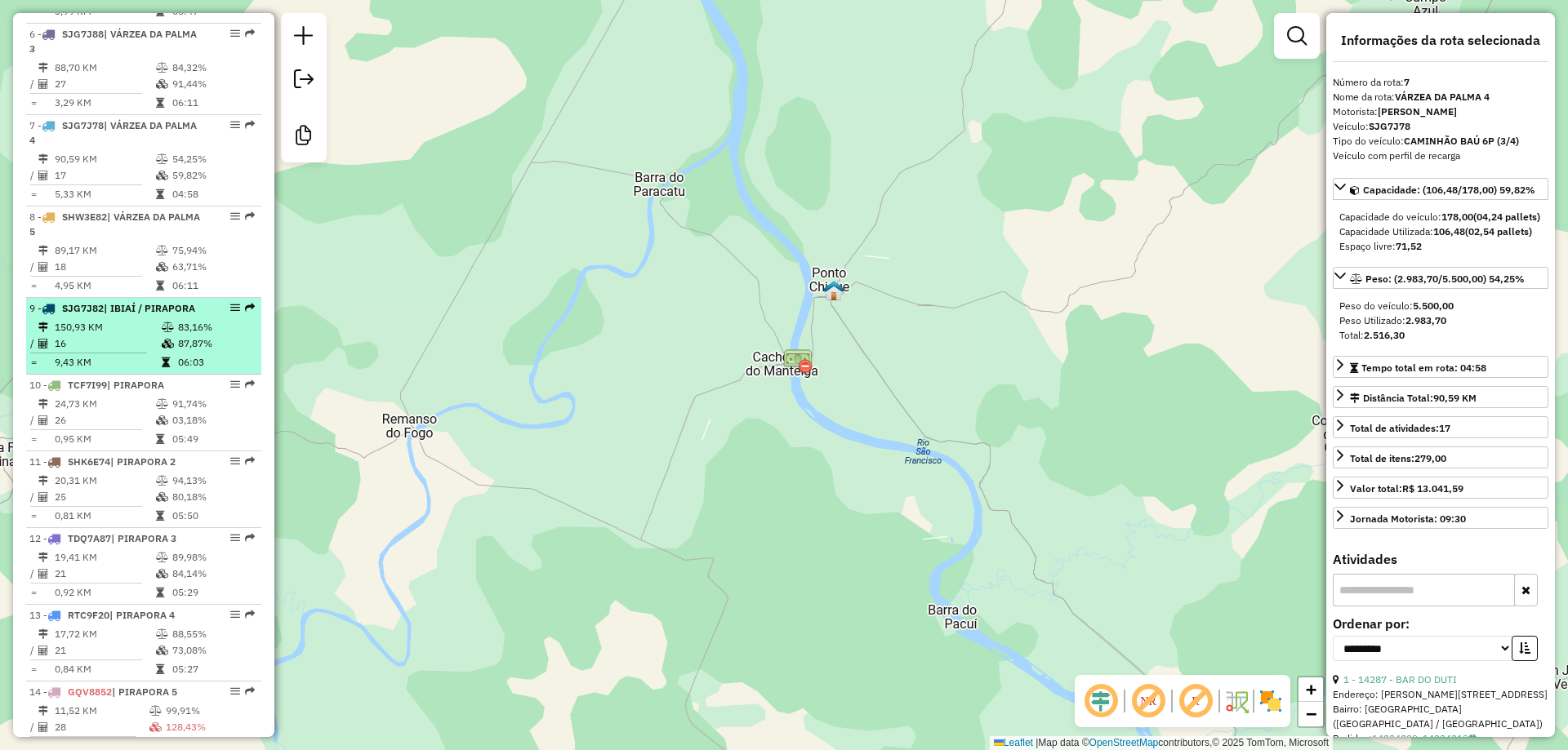
scroll to position [1062, 0]
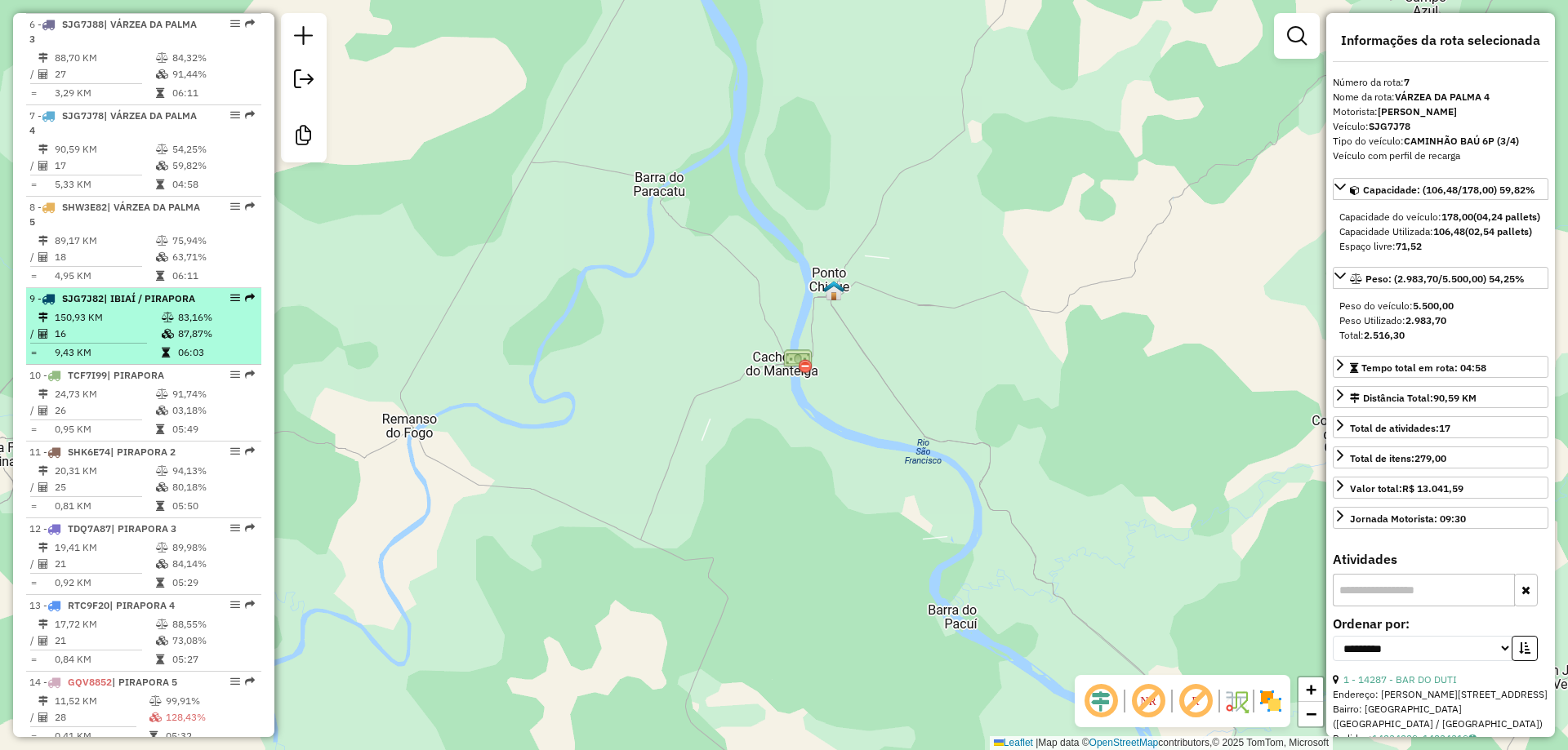
click at [104, 325] on td "150,93 KM" at bounding box center [108, 318] width 107 height 17
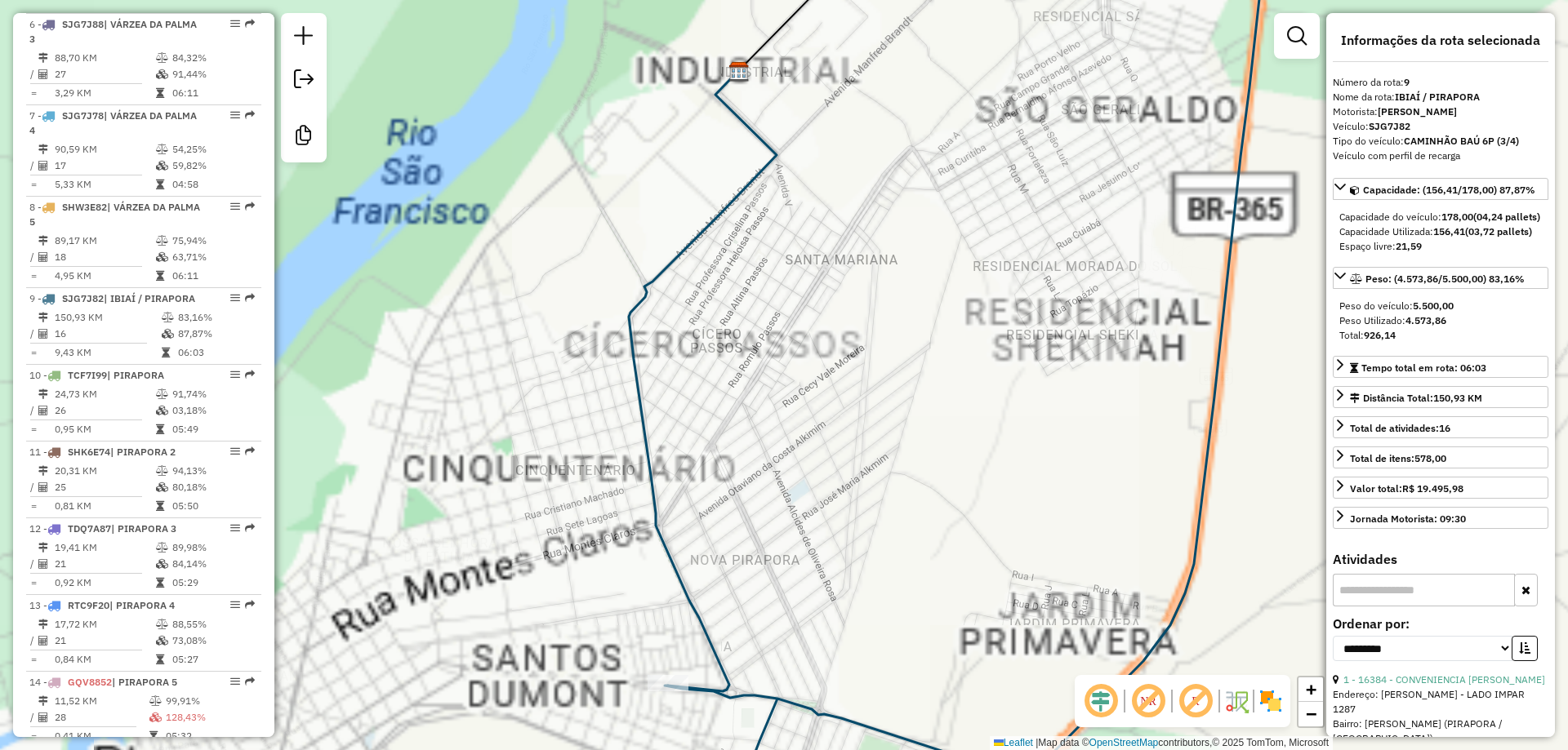
drag, startPoint x: 852, startPoint y: 344, endPoint x: 846, endPoint y: 311, distance: 33.5
click at [846, 311] on div "Janela de atendimento Grade de atendimento Capacidade Transportadoras Veículos …" at bounding box center [784, 375] width 1568 height 750
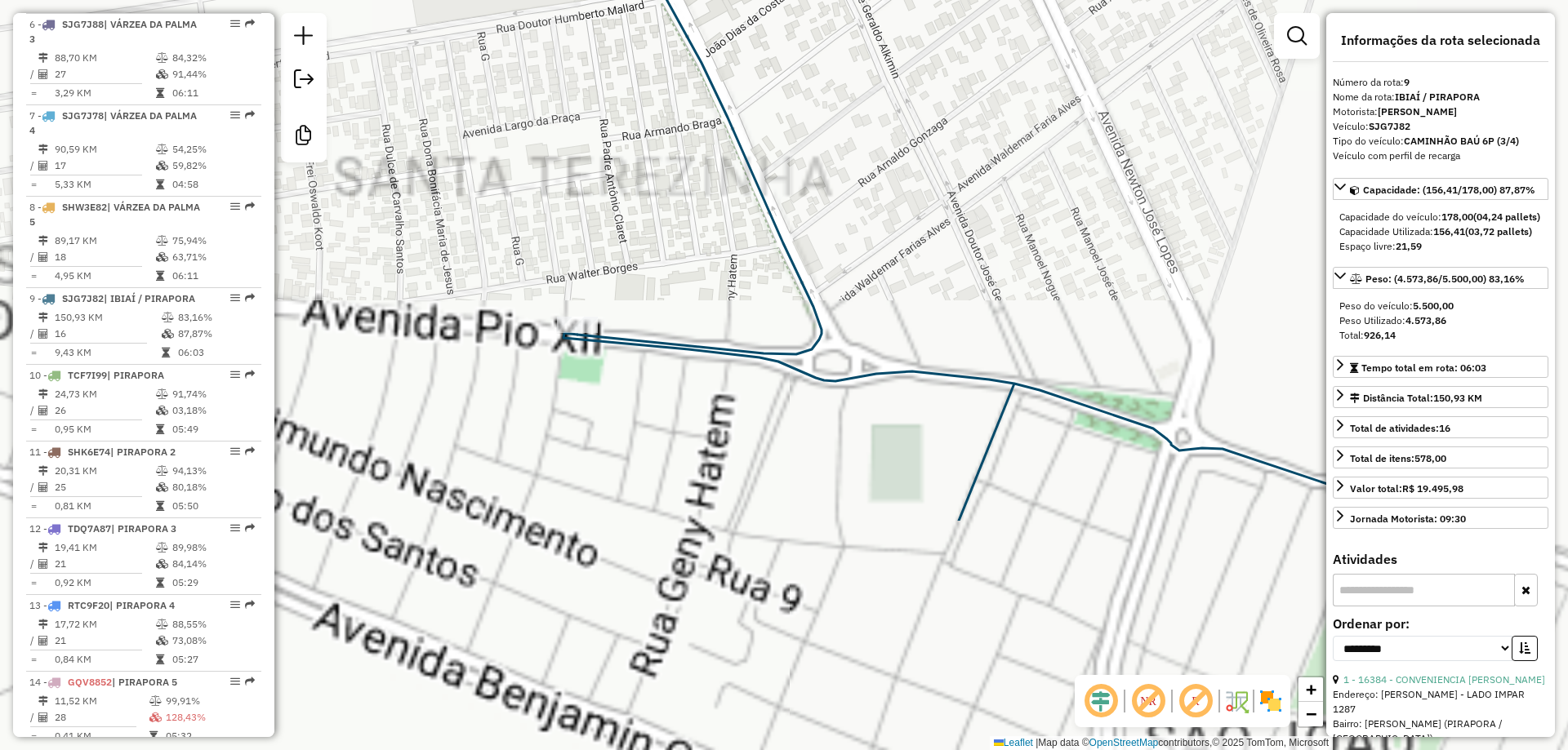
drag, startPoint x: 759, startPoint y: 586, endPoint x: 776, endPoint y: 210, distance: 376.4
click at [777, 201] on div "Janela de atendimento Grade de atendimento Capacidade Transportadoras Veículos …" at bounding box center [784, 375] width 1568 height 750
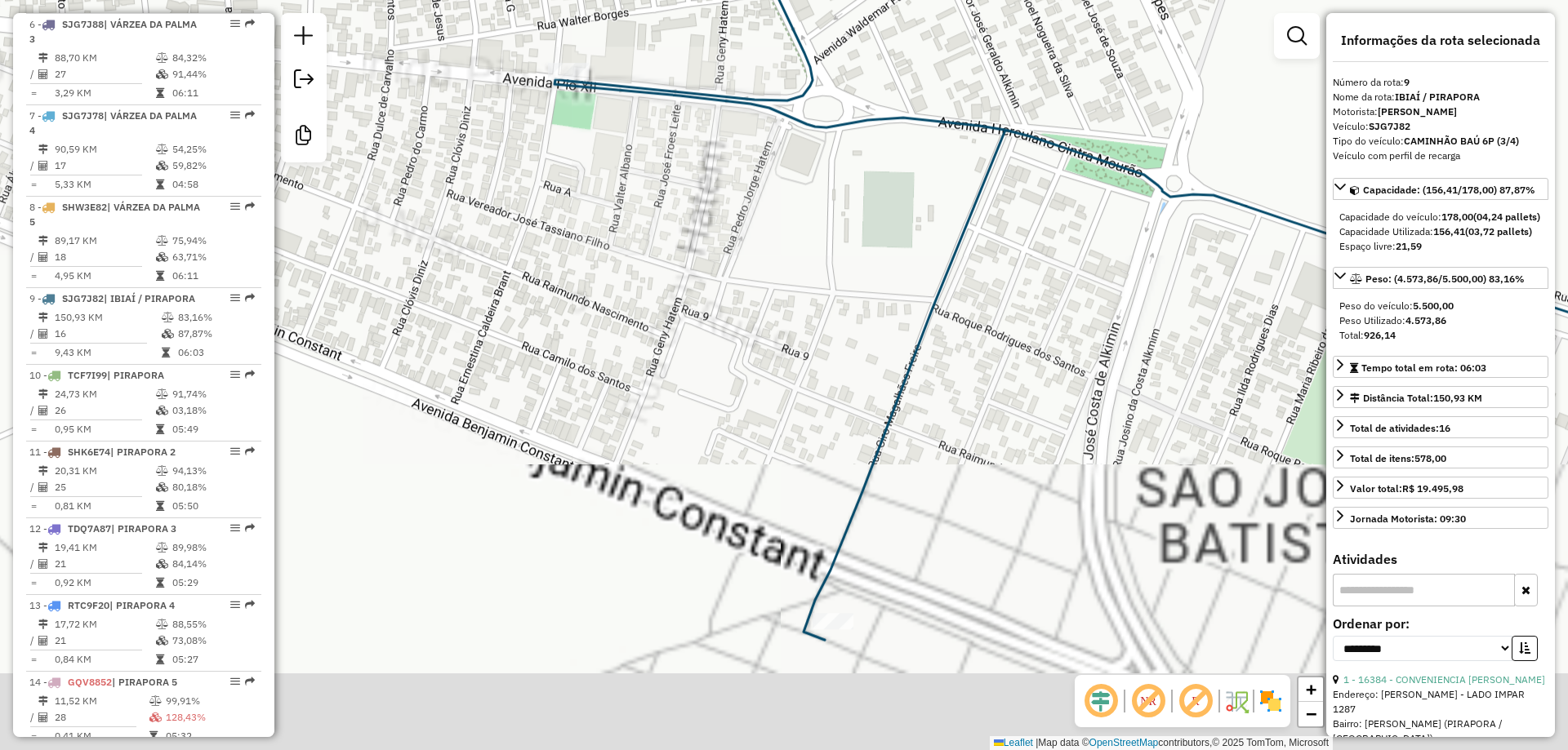
drag, startPoint x: 784, startPoint y: 252, endPoint x: 781, endPoint y: 240, distance: 12.4
click at [781, 240] on div "Janela de atendimento Grade de atendimento Capacidade Transportadoras Veículos …" at bounding box center [784, 375] width 1568 height 750
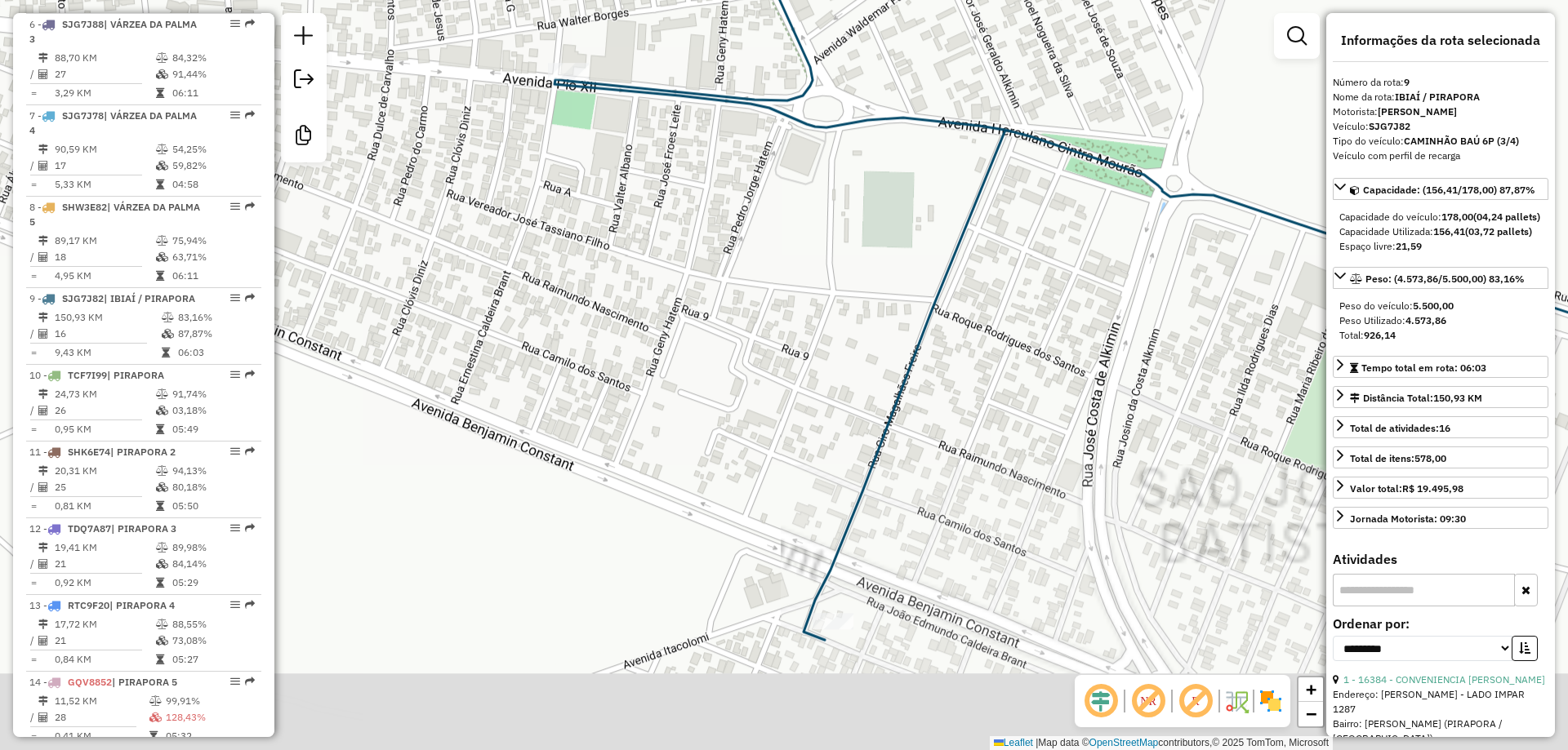
drag, startPoint x: 807, startPoint y: 345, endPoint x: 828, endPoint y: 400, distance: 58.9
click at [828, 400] on div "Janela de atendimento Grade de atendimento Capacidade Transportadoras Veículos …" at bounding box center [784, 375] width 1568 height 750
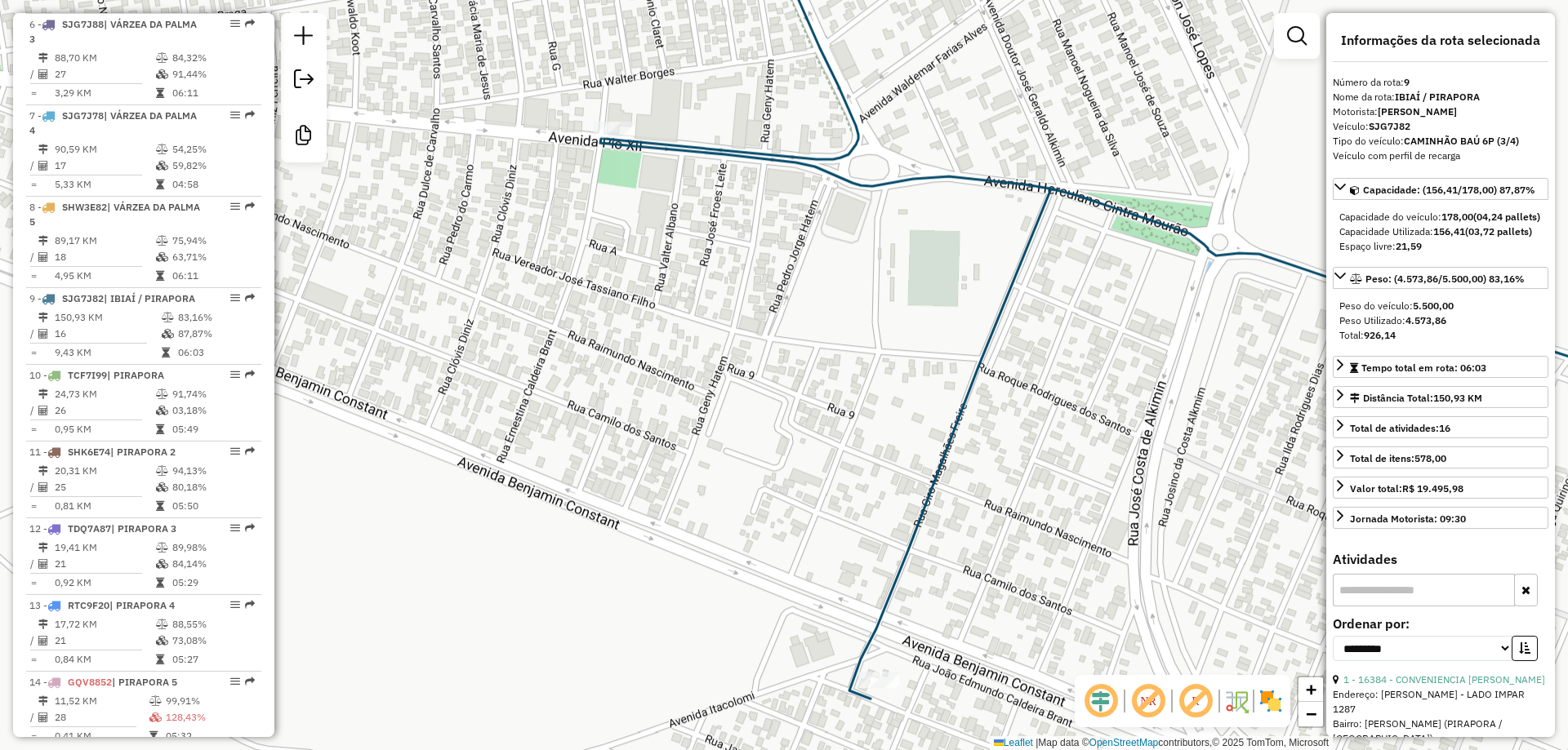
drag, startPoint x: 692, startPoint y: 376, endPoint x: 708, endPoint y: 370, distance: 17.1
click at [708, 370] on div "Janela de atendimento Grade de atendimento Capacidade Transportadoras Veículos …" at bounding box center [784, 375] width 1568 height 750
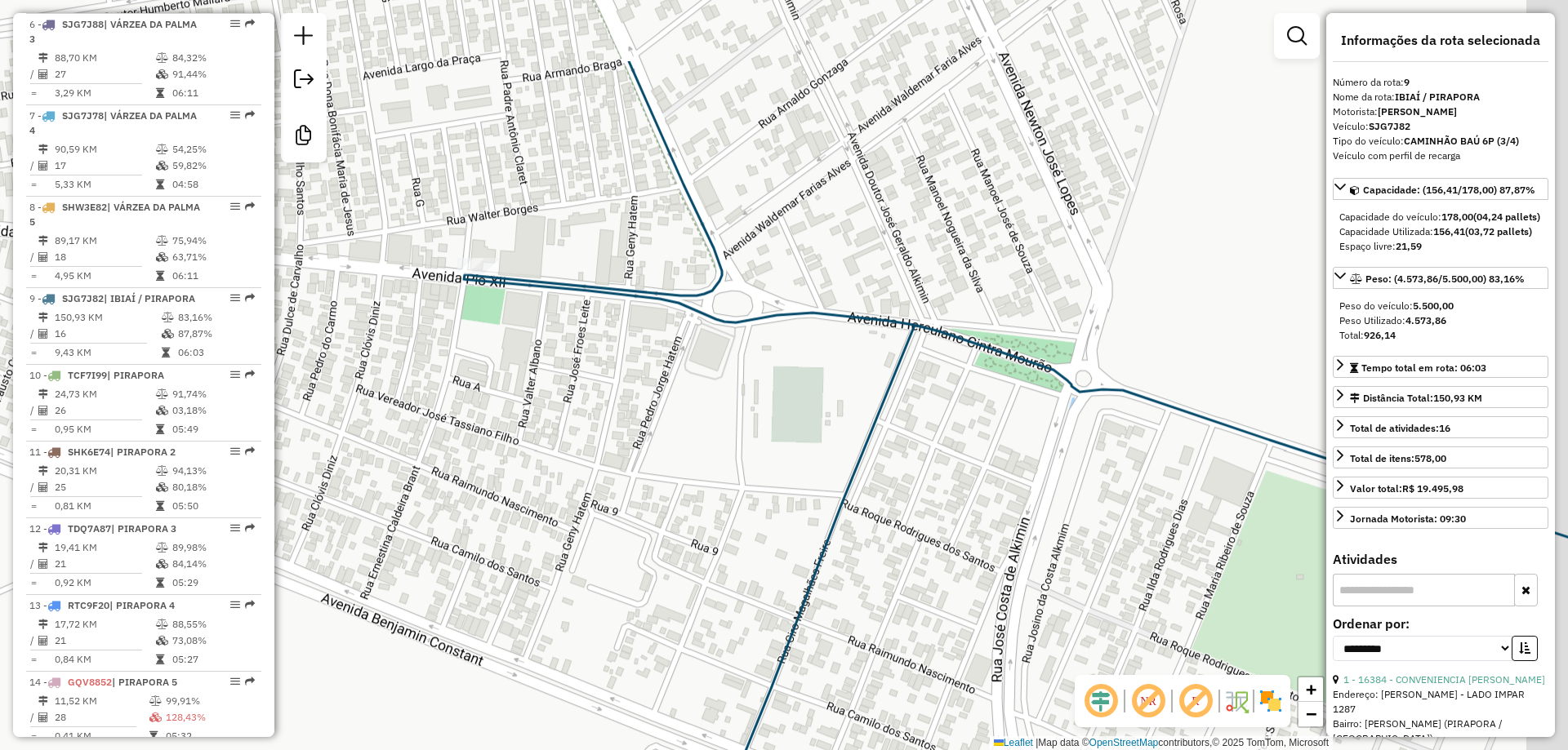
drag, startPoint x: 800, startPoint y: 359, endPoint x: 756, endPoint y: 406, distance: 64.4
click at [758, 398] on div "Janela de atendimento Grade de atendimento Capacidade Transportadoras Veículos …" at bounding box center [784, 375] width 1568 height 750
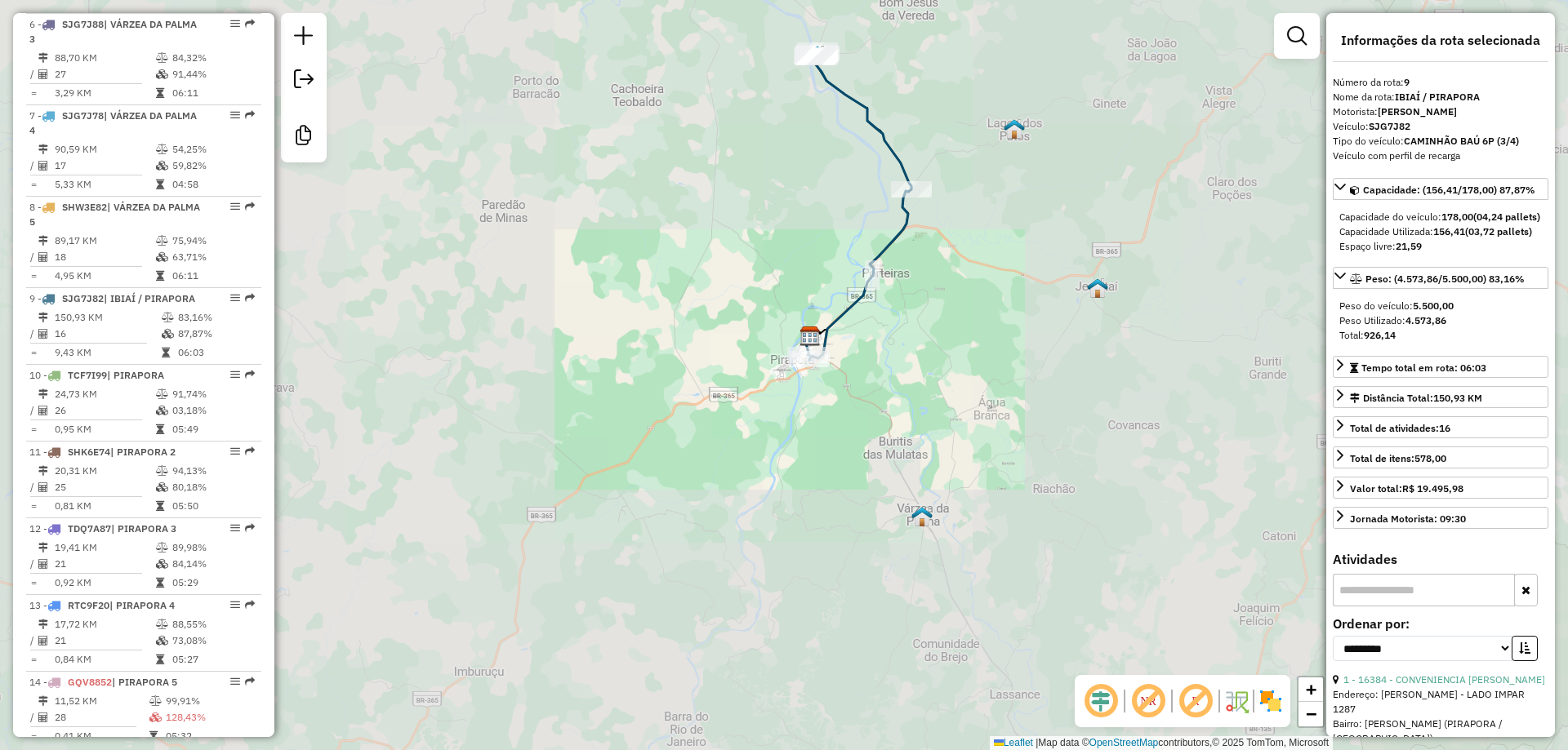
click at [837, 360] on icon at bounding box center [859, 205] width 104 height 310
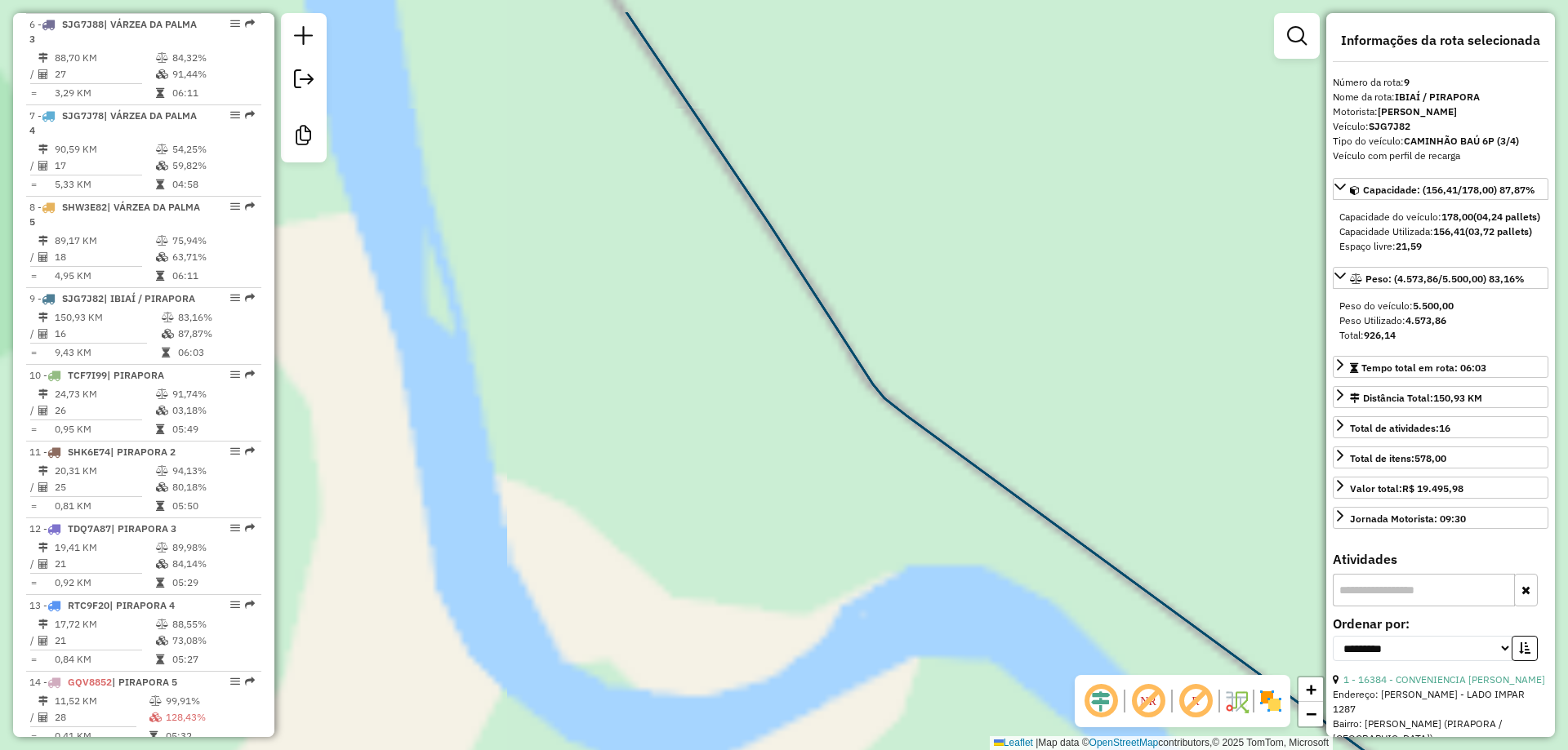
drag, startPoint x: 713, startPoint y: 177, endPoint x: 731, endPoint y: 510, distance: 333.5
click at [731, 510] on div "Rota 9 - Placa SJG7J82 20047 - BAR DA REBECA Janela de atendimento Grade de ate…" at bounding box center [784, 375] width 1568 height 750
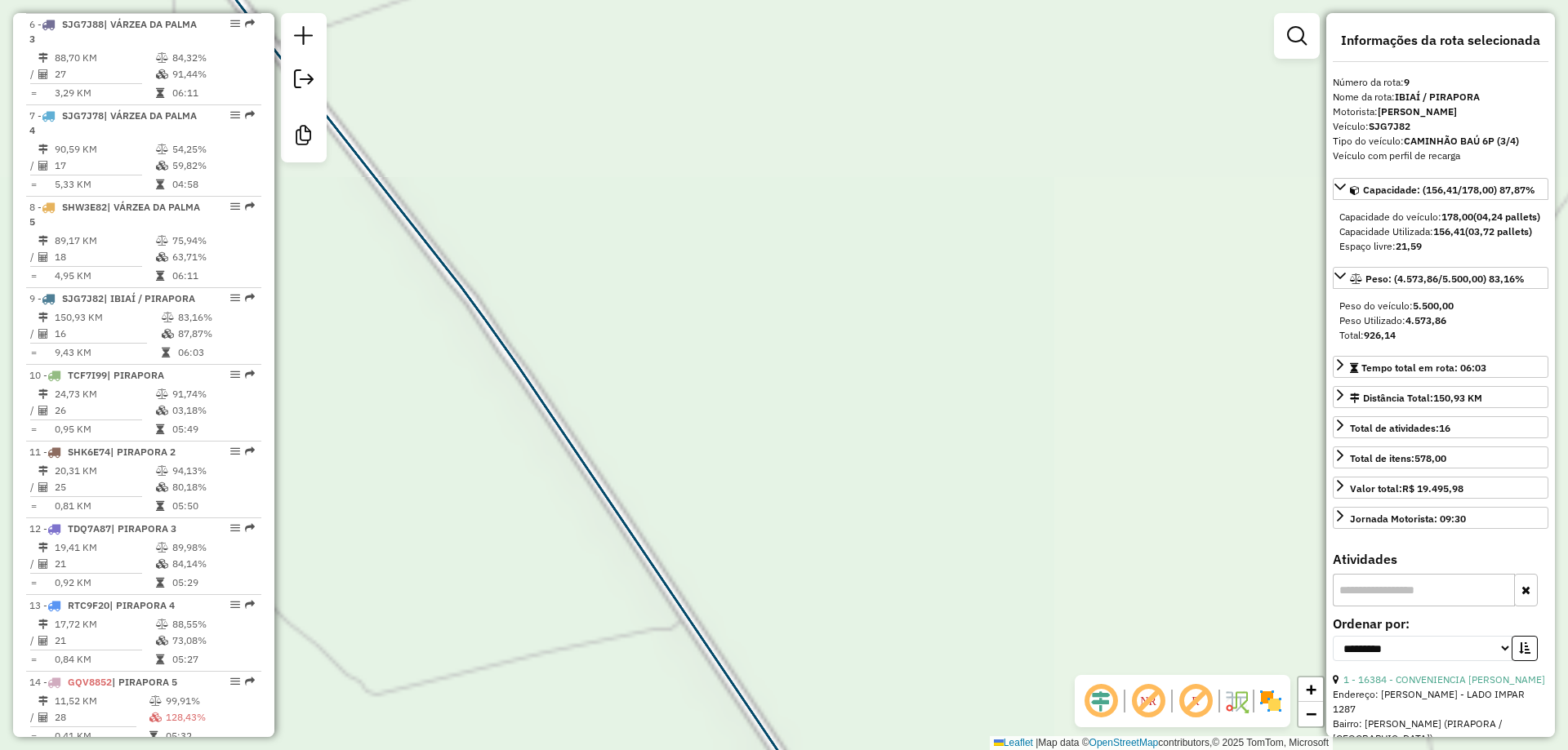
drag, startPoint x: 658, startPoint y: 288, endPoint x: 760, endPoint y: 551, distance: 282.1
click at [760, 547] on div "Rota 9 - Placa SJG7J82 20047 - BAR DA REBECA Janela de atendimento Grade de ate…" at bounding box center [784, 375] width 1568 height 750
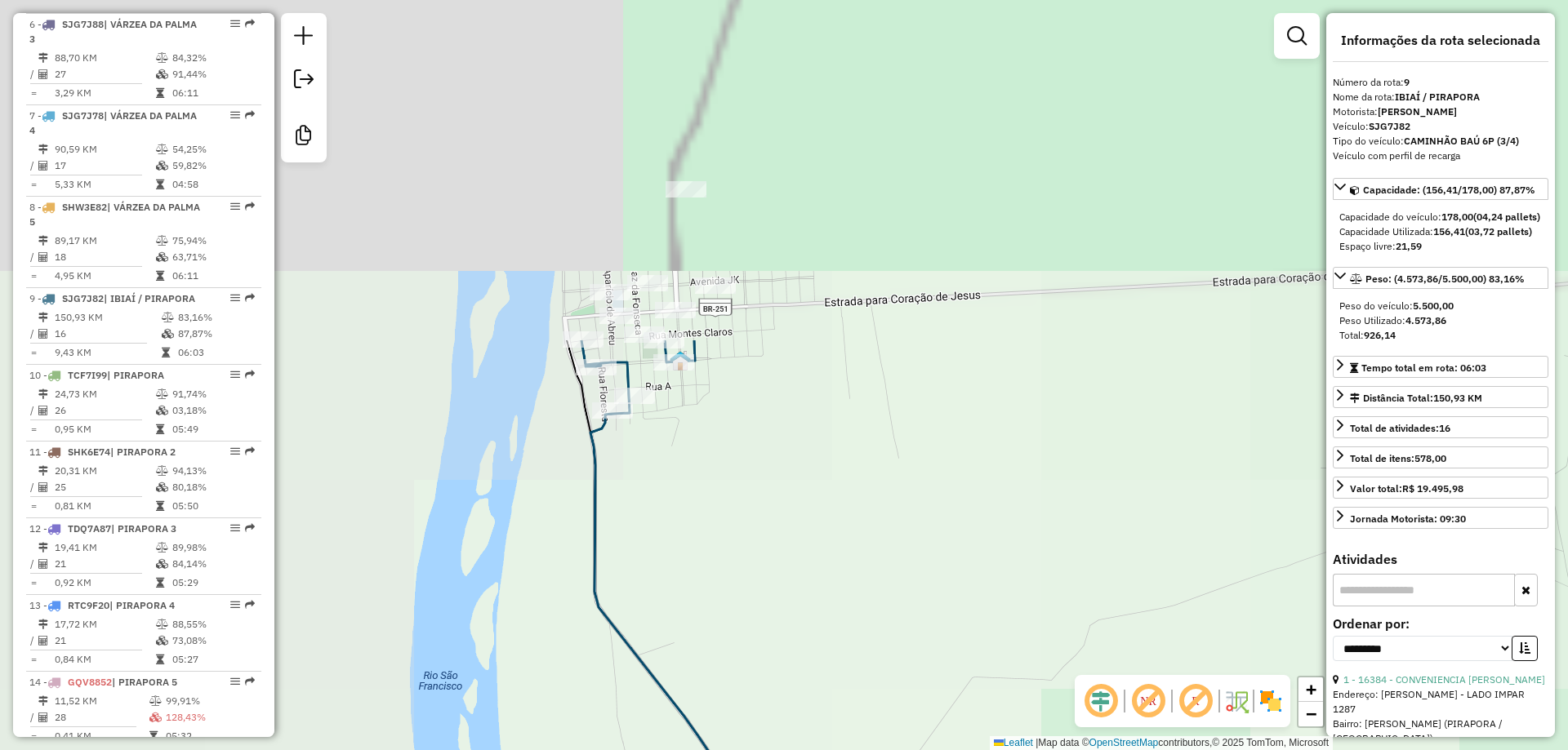
drag, startPoint x: 541, startPoint y: 187, endPoint x: 647, endPoint y: 557, distance: 384.9
click at [647, 552] on div "Rota 9 - Placa SJG7J82 20047 - BAR DA REBECA Janela de atendimento Grade de ate…" at bounding box center [784, 375] width 1568 height 750
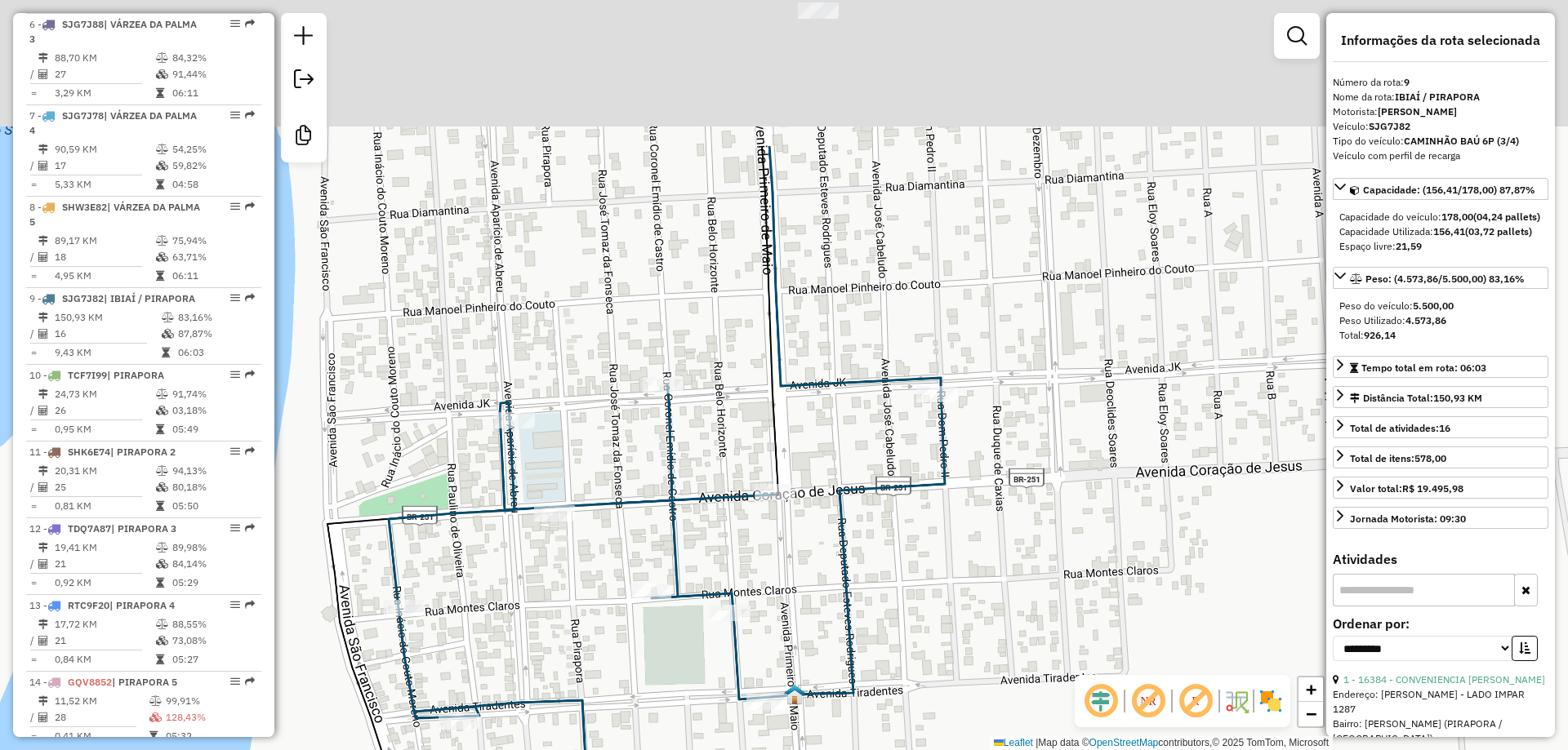
drag, startPoint x: 763, startPoint y: 417, endPoint x: 642, endPoint y: 539, distance: 171.8
click at [644, 539] on div "Rota 9 - Placa SJG7J82 20047 - BAR DA REBECA Janela de atendimento Grade de ate…" at bounding box center [784, 375] width 1568 height 750
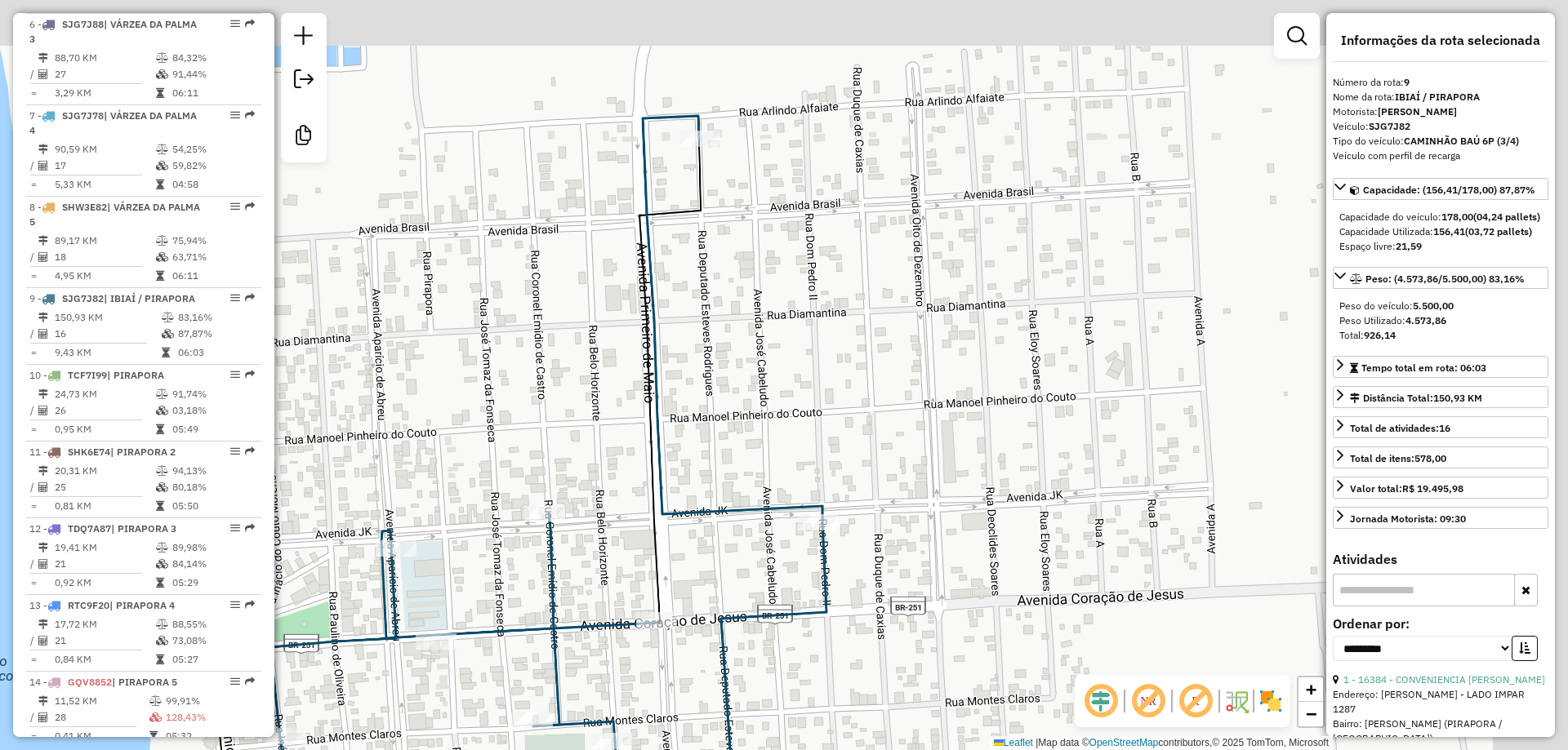
drag, startPoint x: 939, startPoint y: 353, endPoint x: 803, endPoint y: 511, distance: 208.5
click at [803, 511] on div "Rota 9 - Placa SJG7J82 20047 - BAR DA REBECA Janela de atendimento Grade de ate…" at bounding box center [784, 375] width 1568 height 750
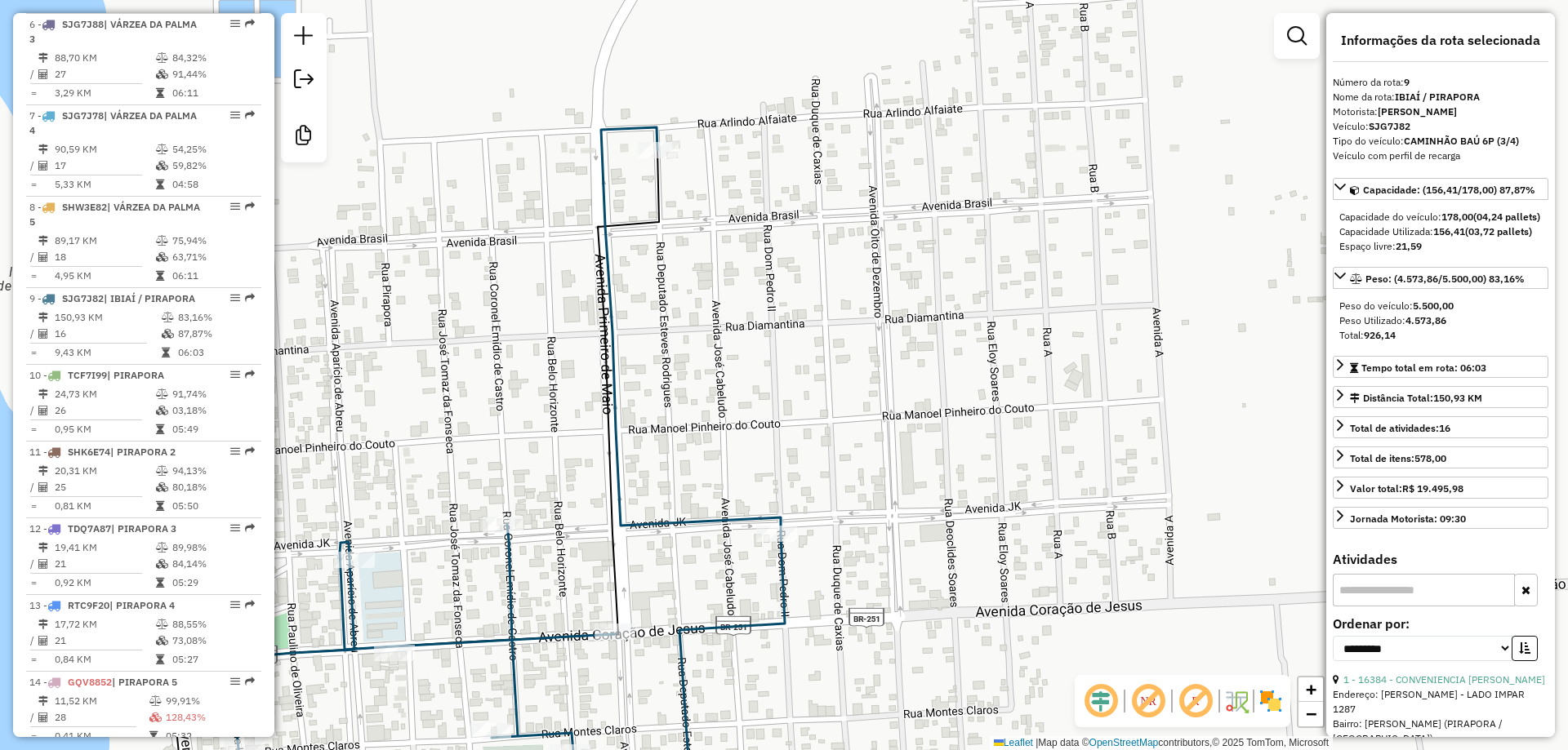
drag, startPoint x: 994, startPoint y: 367, endPoint x: 974, endPoint y: 347, distance: 28.3
click at [974, 347] on div "Rota 9 - Placa SJG7J82 20047 - BAR DA REBECA Janela de atendimento Grade de ate…" at bounding box center [784, 375] width 1568 height 750
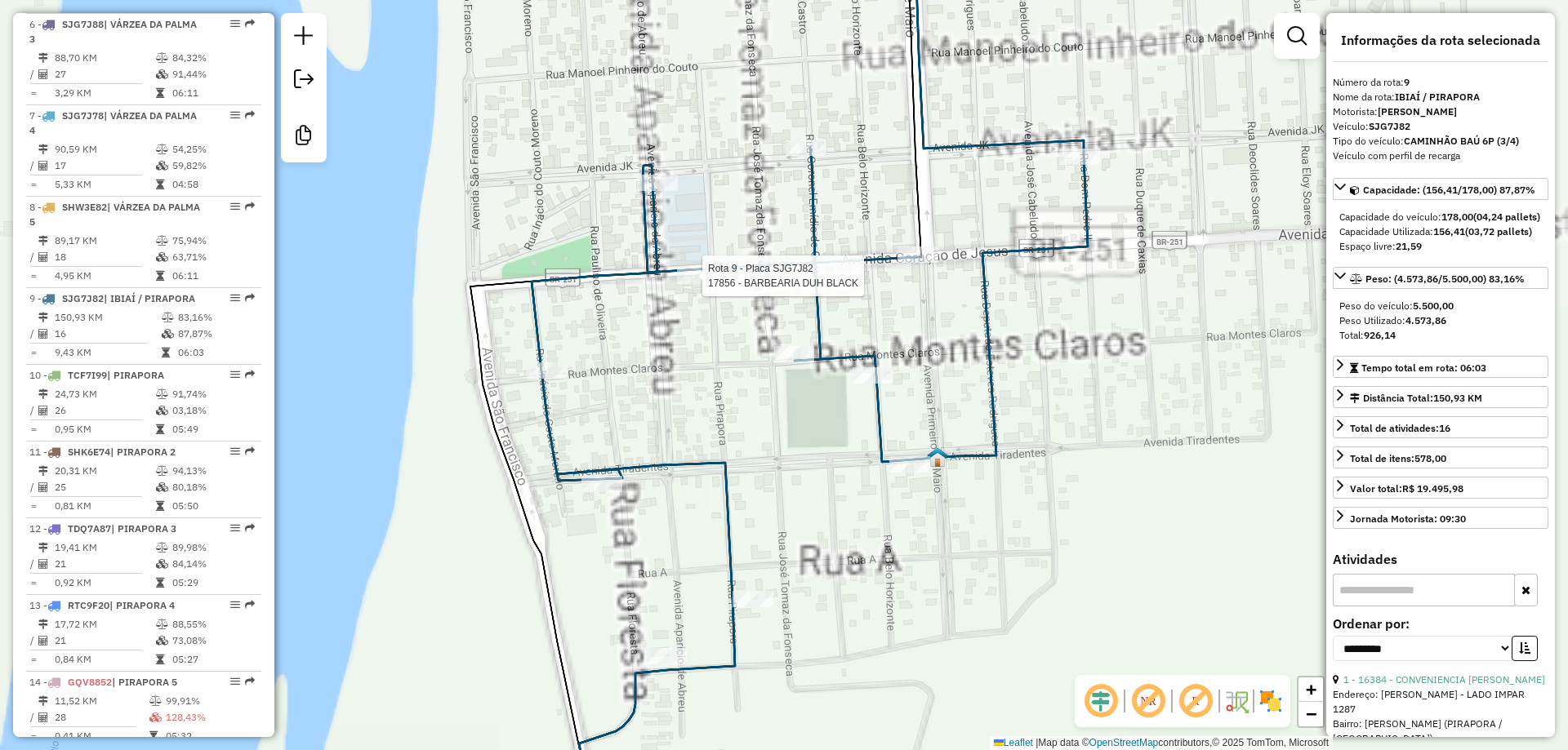
drag, startPoint x: 820, startPoint y: 355, endPoint x: 846, endPoint y: 447, distance: 95.6
click at [846, 447] on icon at bounding box center [809, 405] width 556 height 901
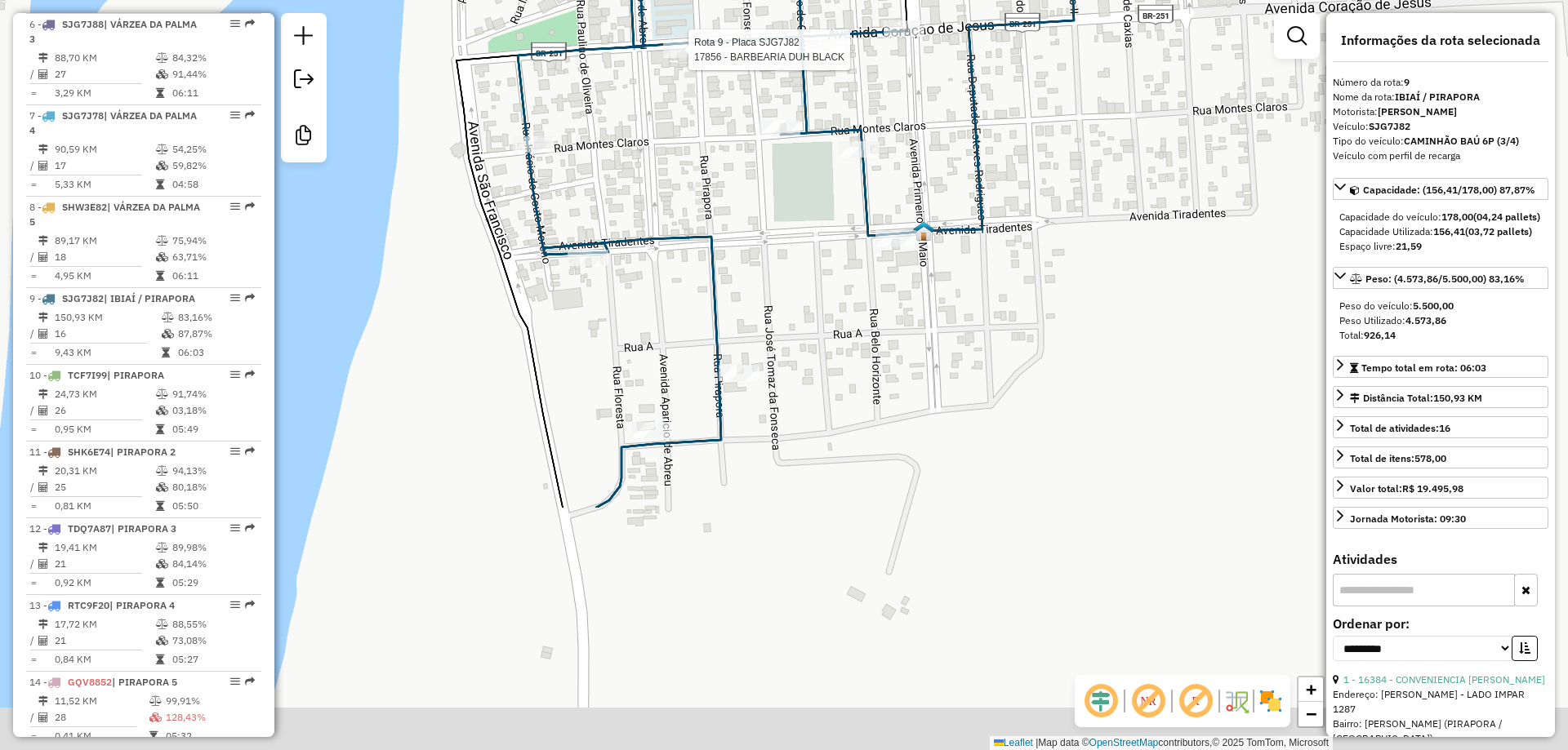
drag, startPoint x: 819, startPoint y: 523, endPoint x: 779, endPoint y: 206, distance: 319.5
click at [779, 206] on div "Rota 9 - Placa SJG7J82 20047 - BAR DA REBECA Rota 9 - Placa SJG7J82 17856 - BAR…" at bounding box center [784, 375] width 1568 height 750
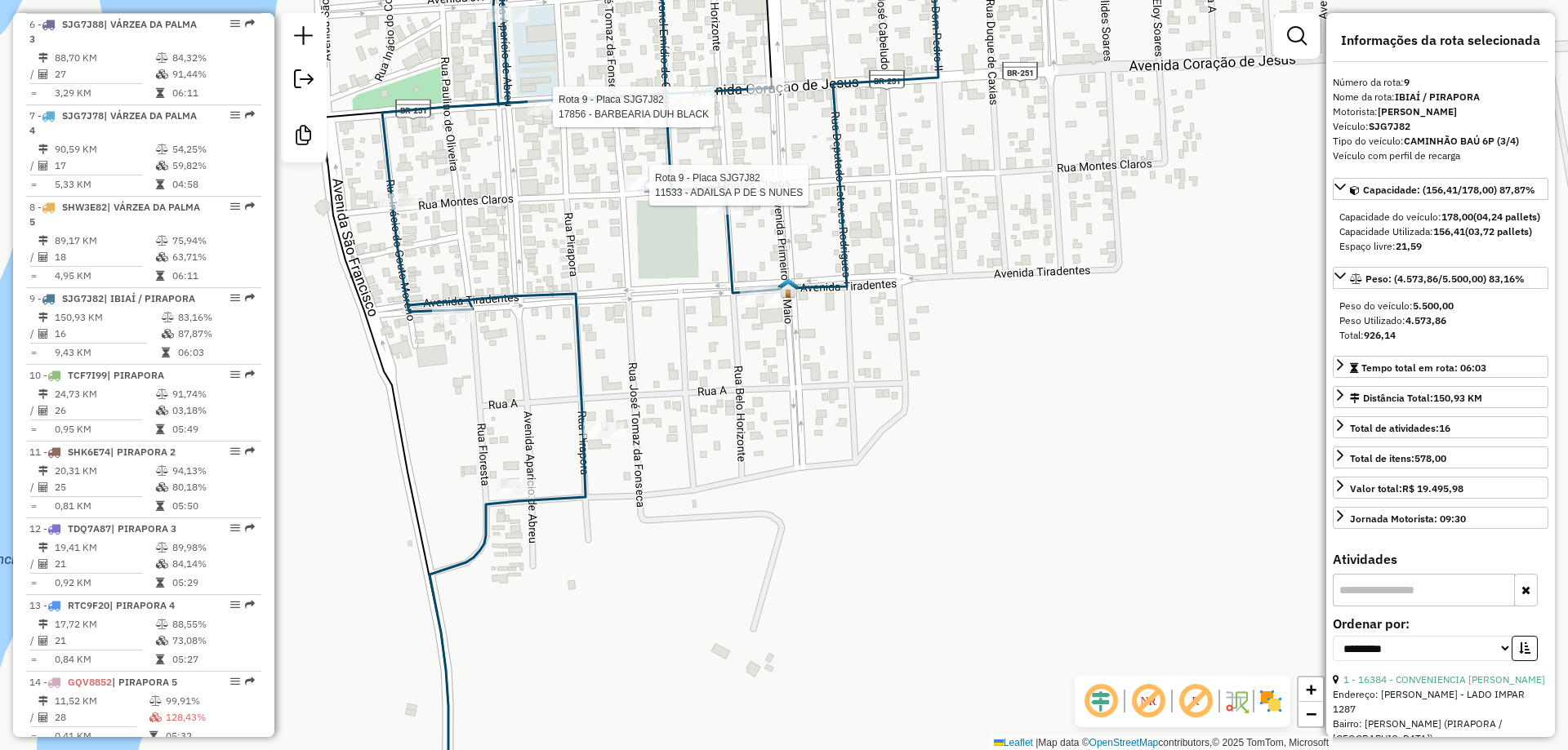
drag, startPoint x: 875, startPoint y: 447, endPoint x: 738, endPoint y: 504, distance: 148.4
click at [738, 504] on div "Rota 9 - Placa SJG7J82 20047 - BAR DA REBECA Rota 9 - Placa SJG7J82 17856 - BAR…" at bounding box center [784, 375] width 1568 height 750
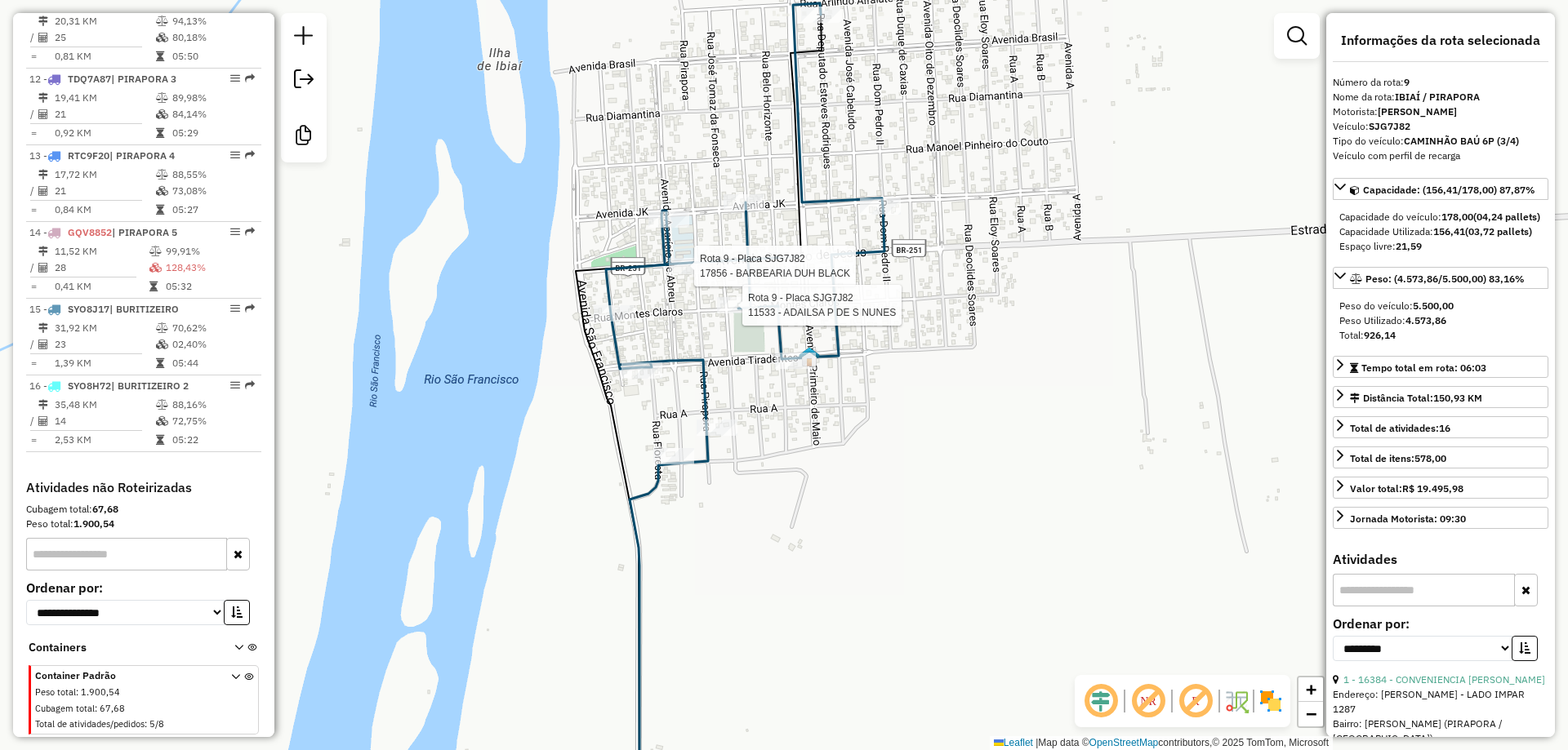
scroll to position [1551, 0]
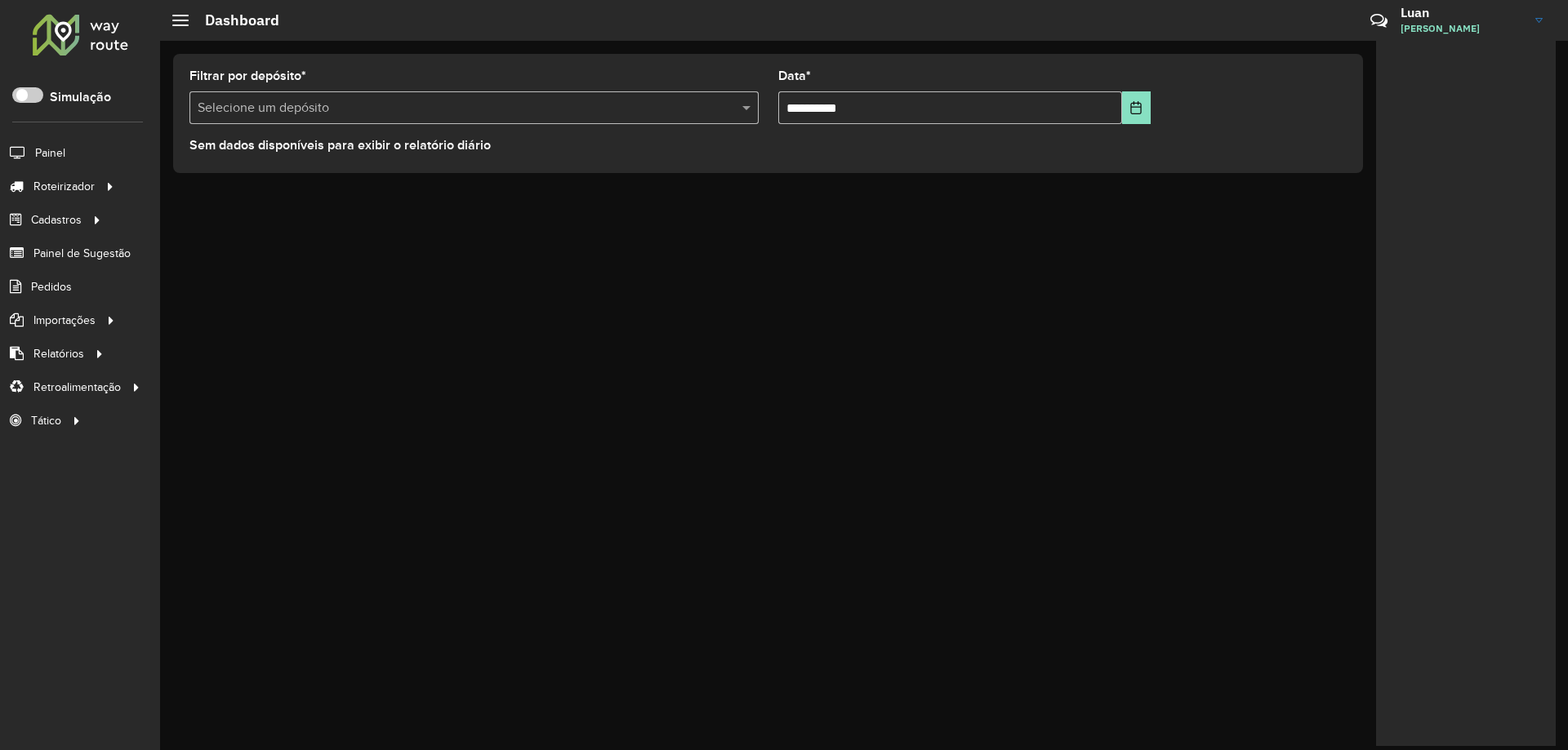
click at [366, 104] on input "text" at bounding box center [458, 108] width 521 height 19
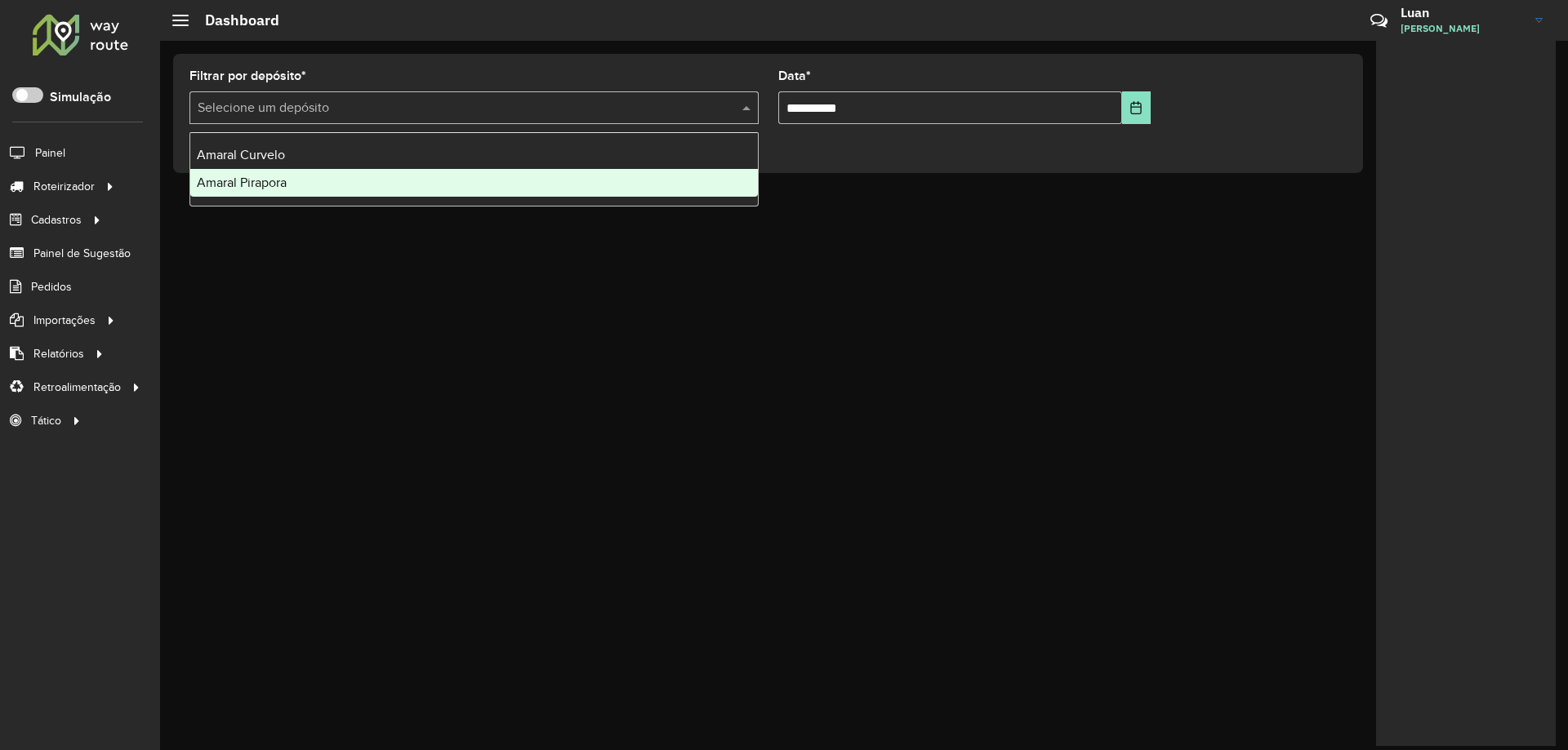
click at [280, 183] on span "Amaral Pirapora" at bounding box center [242, 182] width 90 height 14
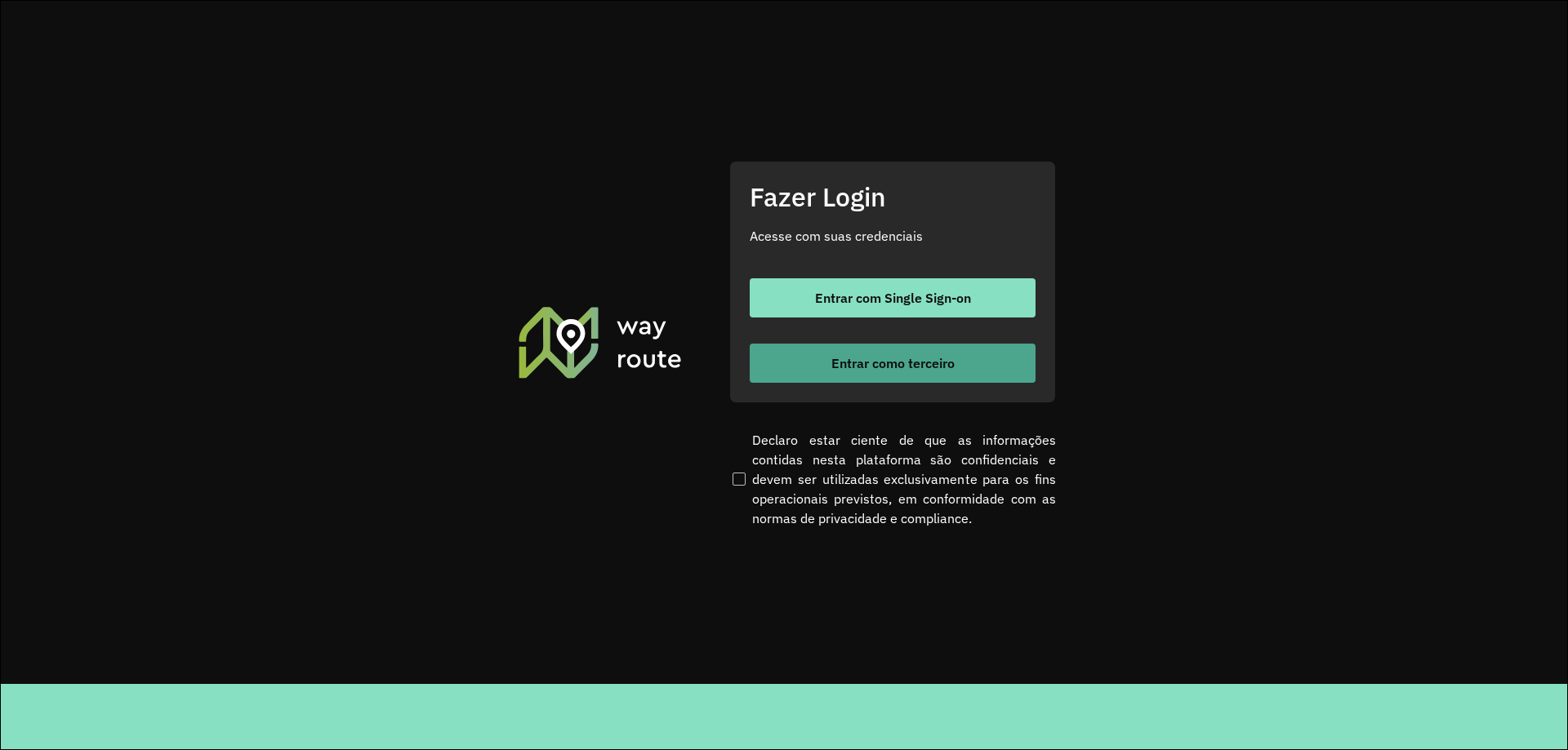
click at [839, 376] on button "Entrar como terceiro" at bounding box center [892, 363] width 286 height 40
